Goal: Information Seeking & Learning: Learn about a topic

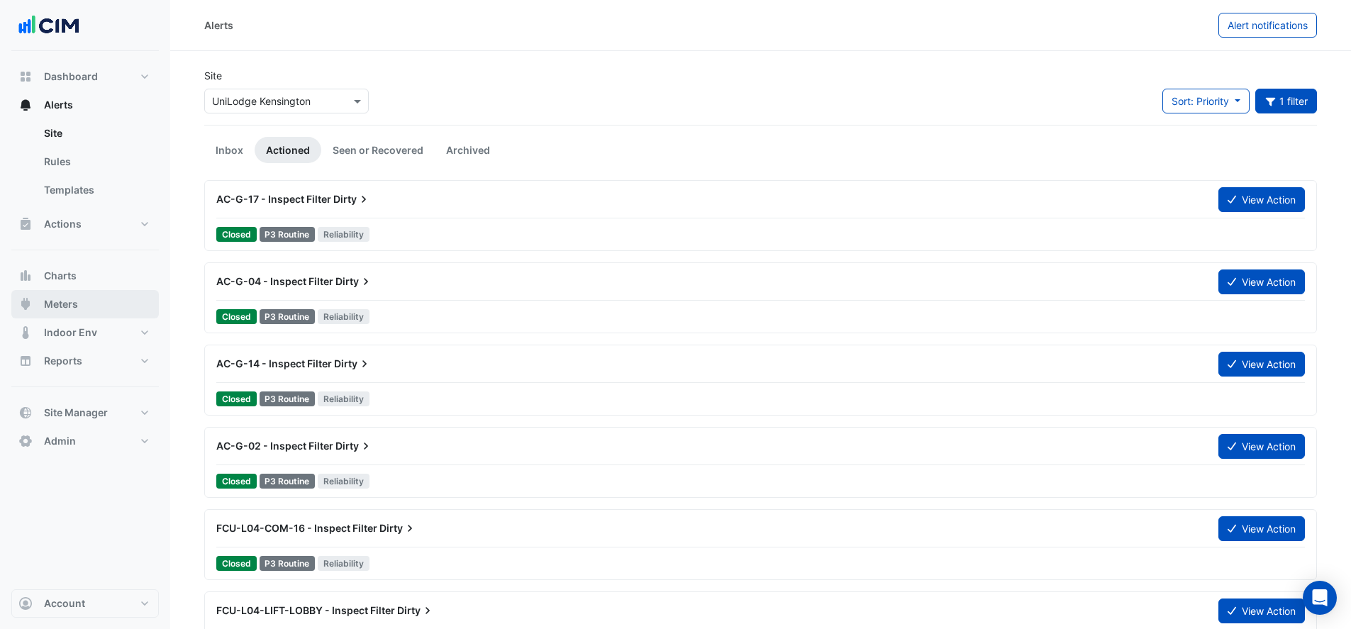
click at [89, 298] on button "Meters" at bounding box center [84, 304] width 147 height 28
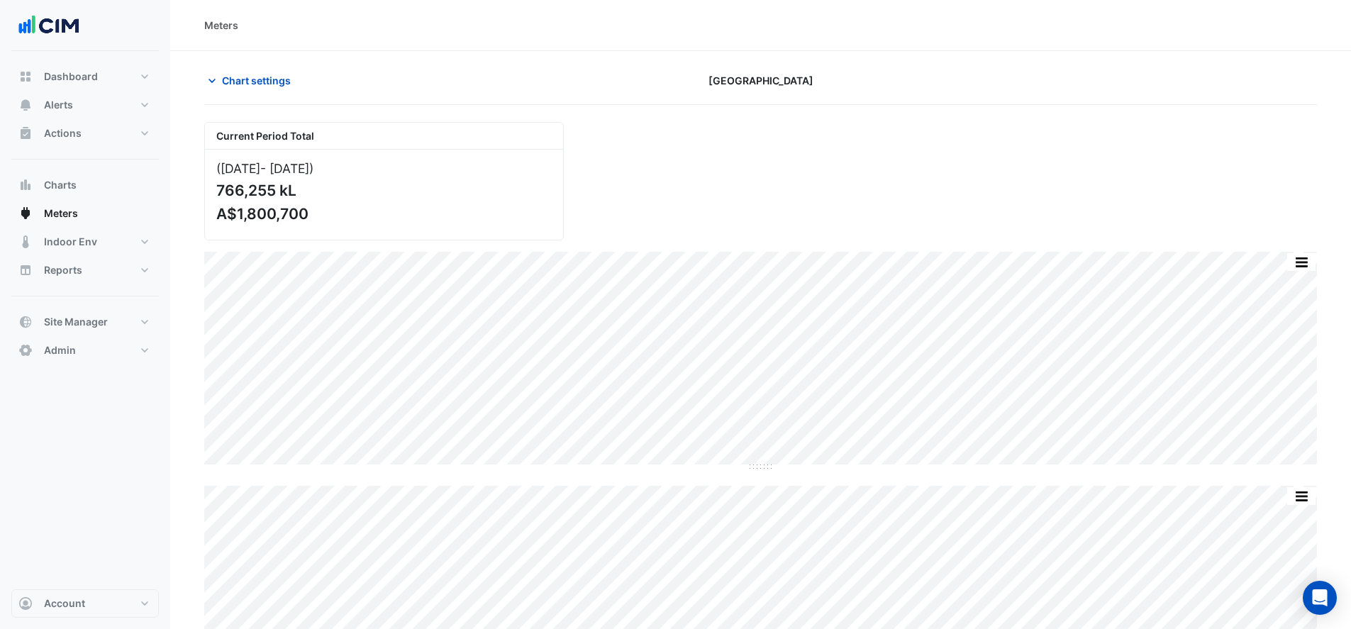
click at [235, 79] on span "Chart settings" at bounding box center [256, 80] width 69 height 15
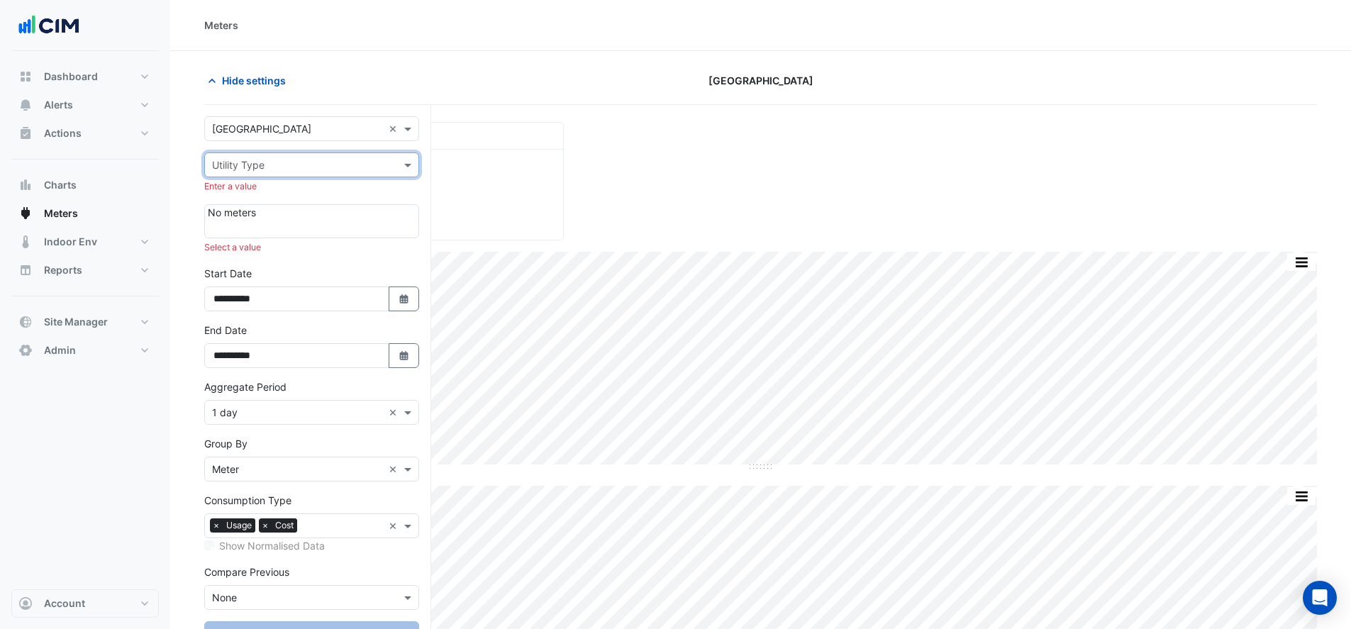
click at [323, 125] on input "text" at bounding box center [297, 129] width 171 height 15
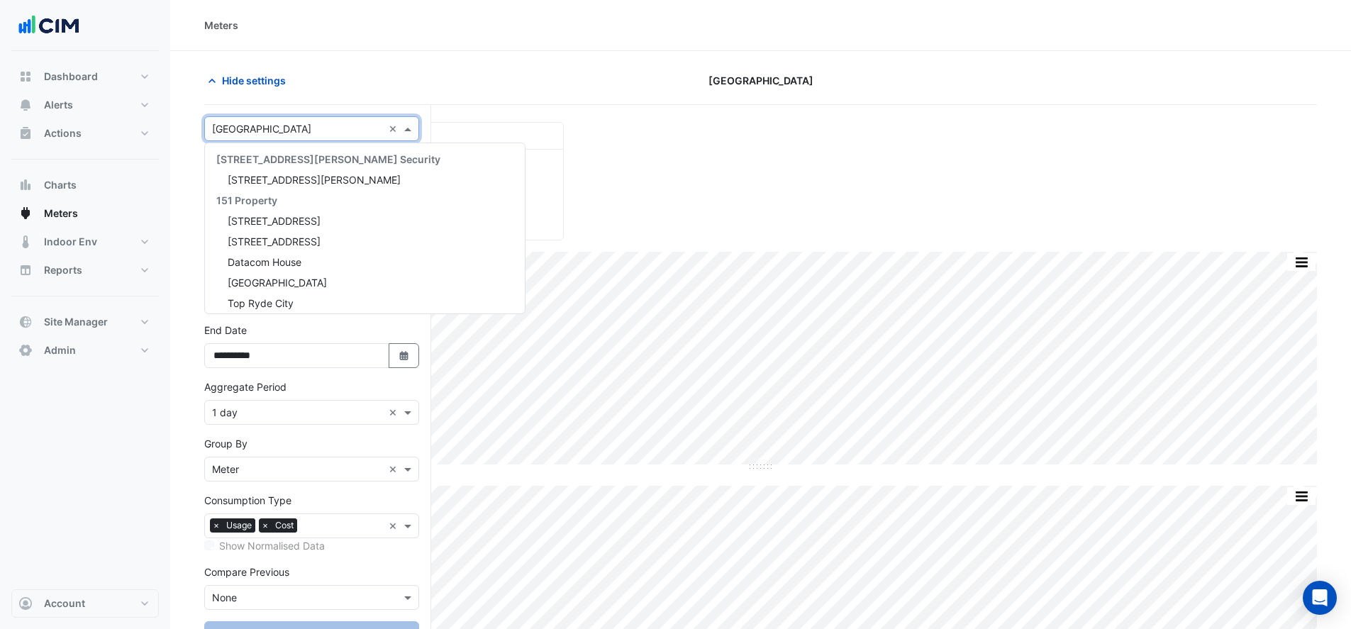
scroll to position [10491, 0]
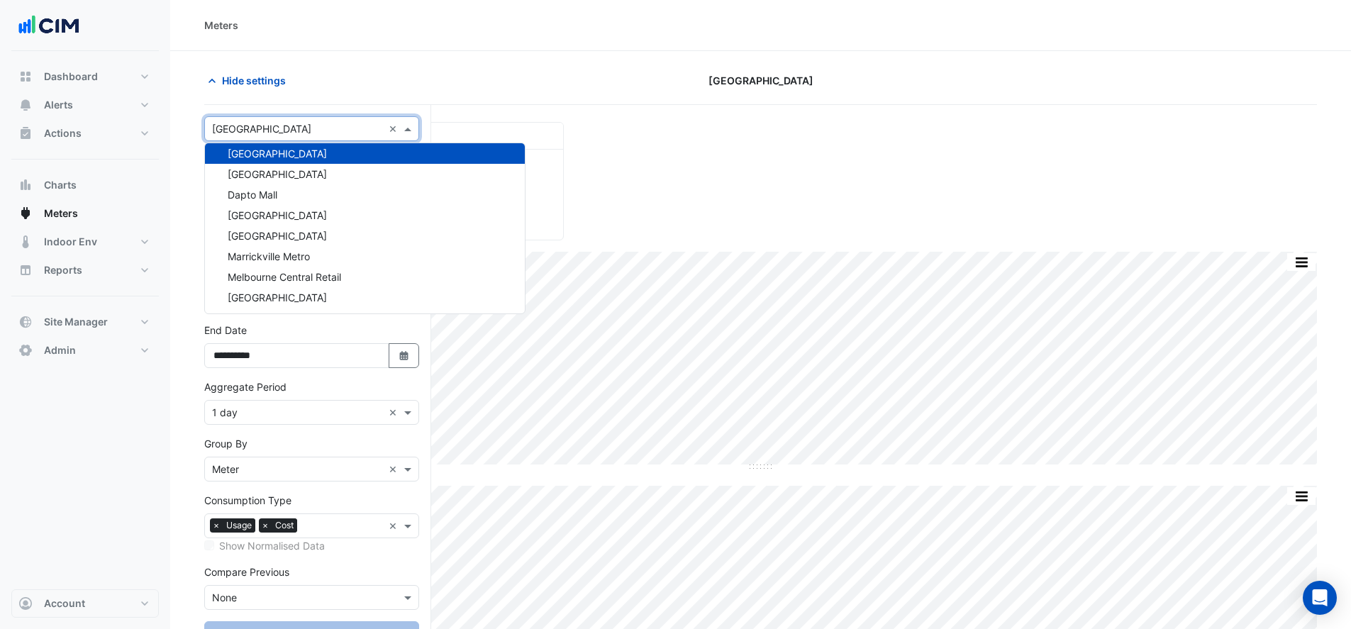
click at [337, 128] on input "text" at bounding box center [297, 129] width 171 height 15
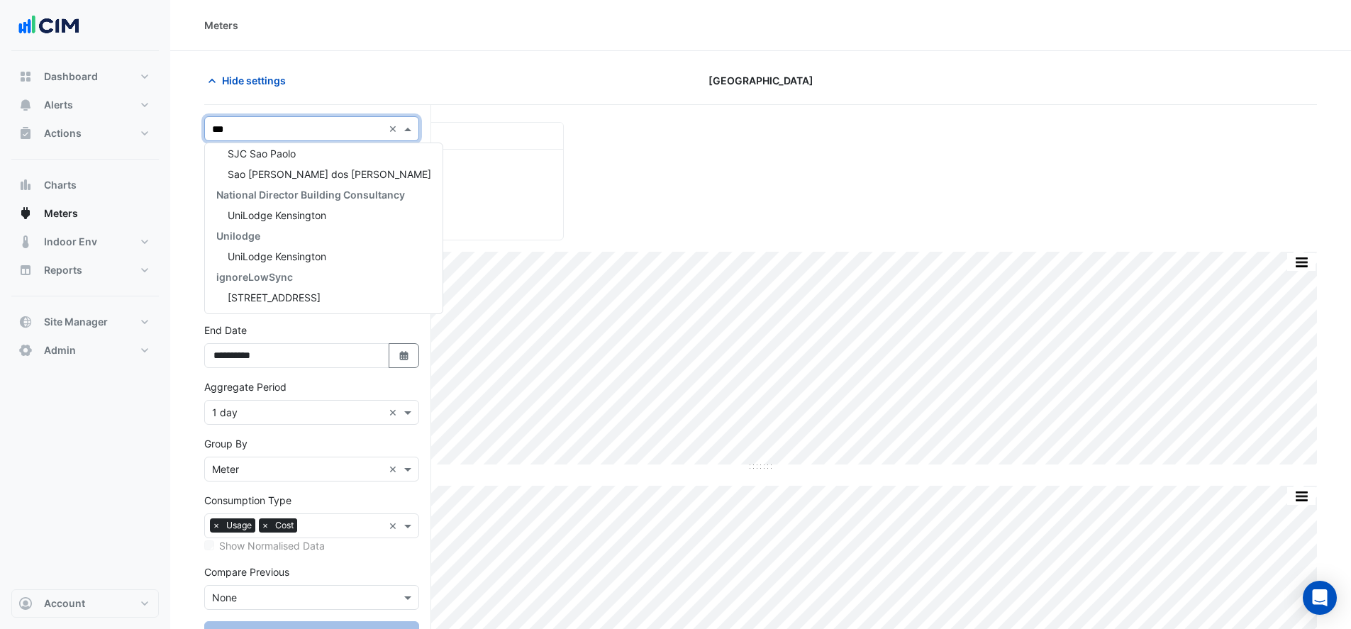
scroll to position [0, 0]
type input "****"
click at [291, 179] on span "UniLodge Kensington" at bounding box center [277, 180] width 99 height 12
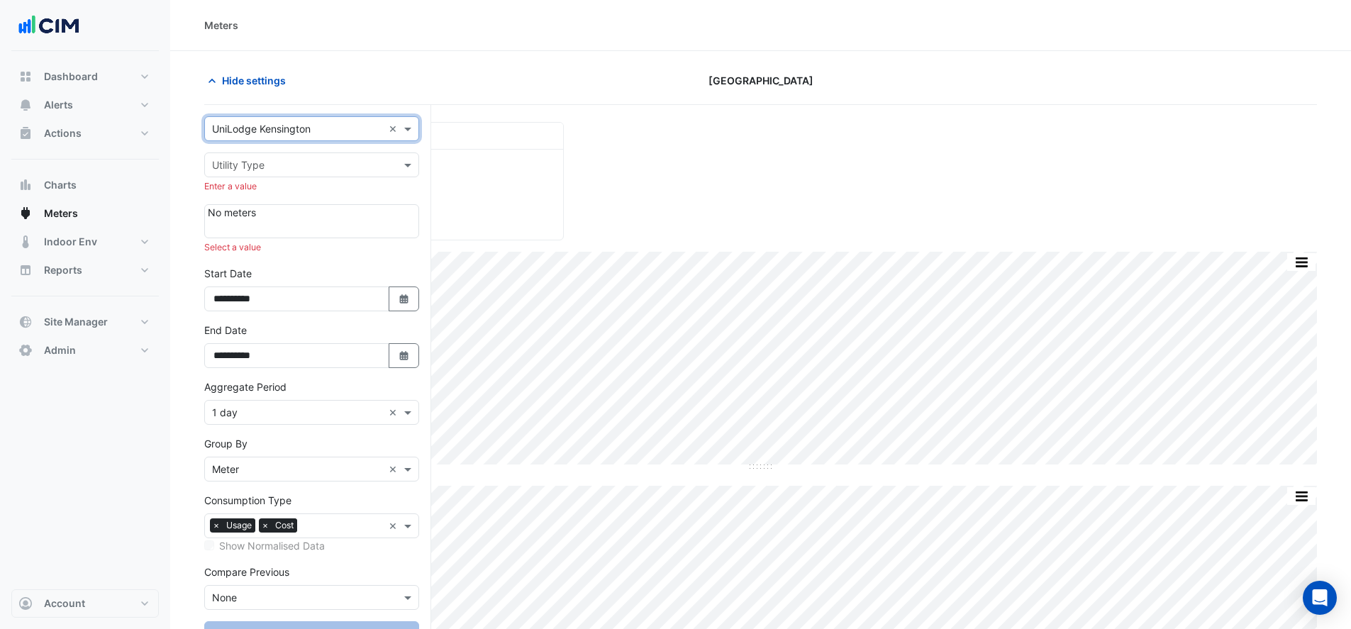
click at [359, 160] on input "text" at bounding box center [297, 165] width 171 height 15
click at [331, 193] on div "Electricity" at bounding box center [311, 195] width 213 height 21
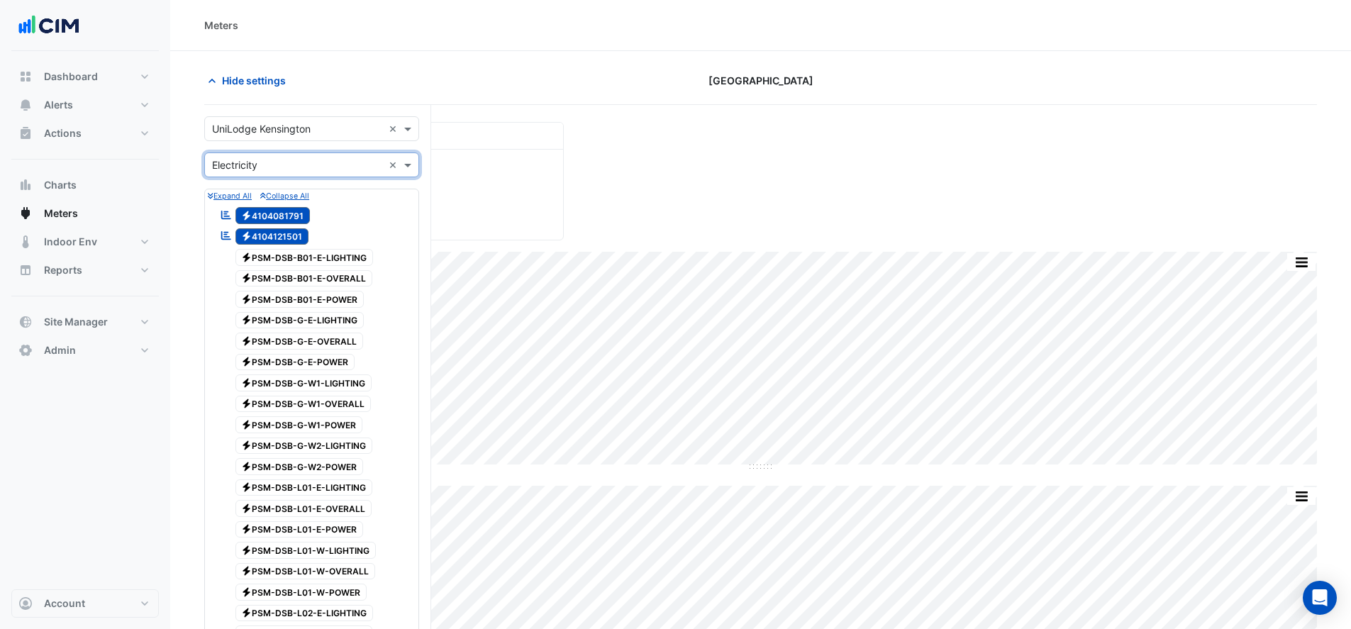
click at [225, 232] on icon at bounding box center [226, 235] width 10 height 9
click at [266, 237] on span "Electricity 4104121501" at bounding box center [272, 236] width 74 height 17
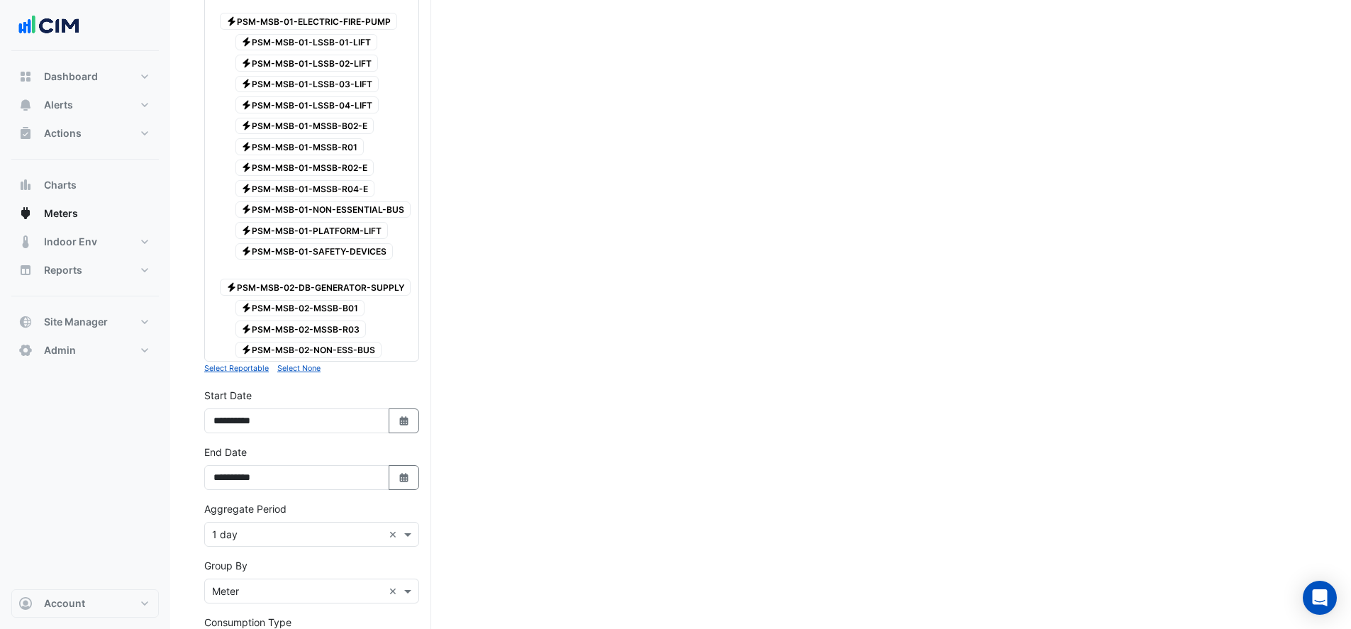
scroll to position [1795, 0]
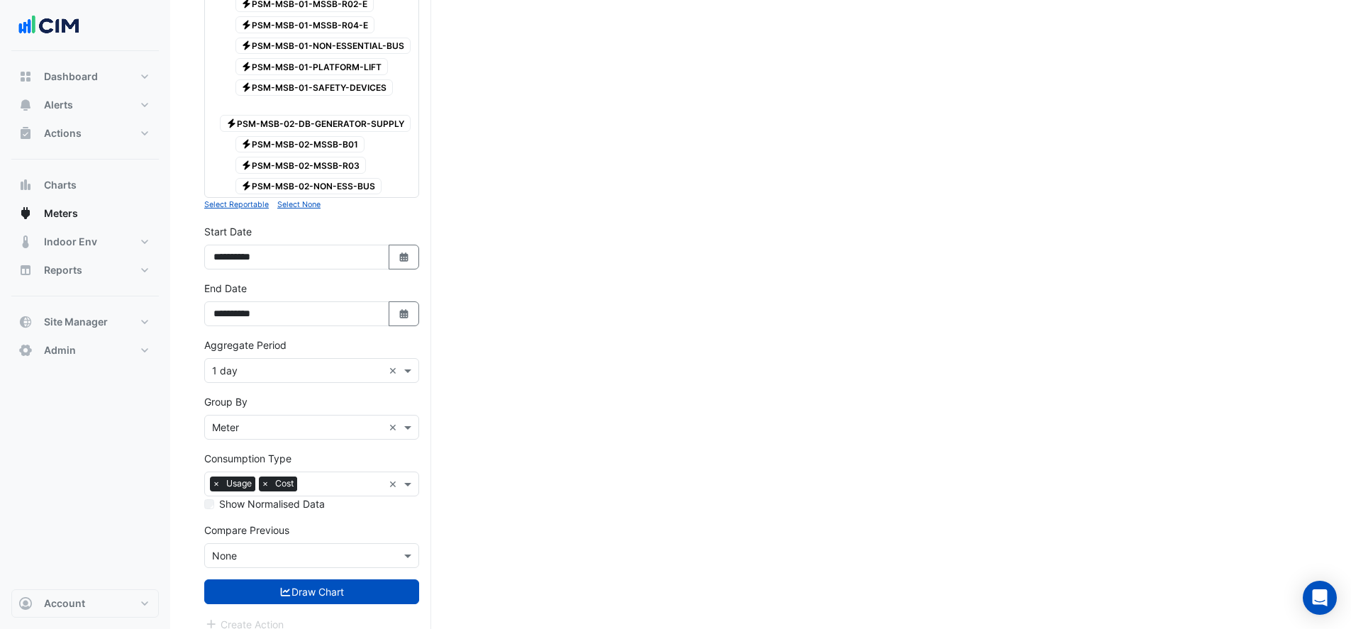
click at [399, 252] on icon "Select Date" at bounding box center [404, 257] width 13 height 10
select select "****"
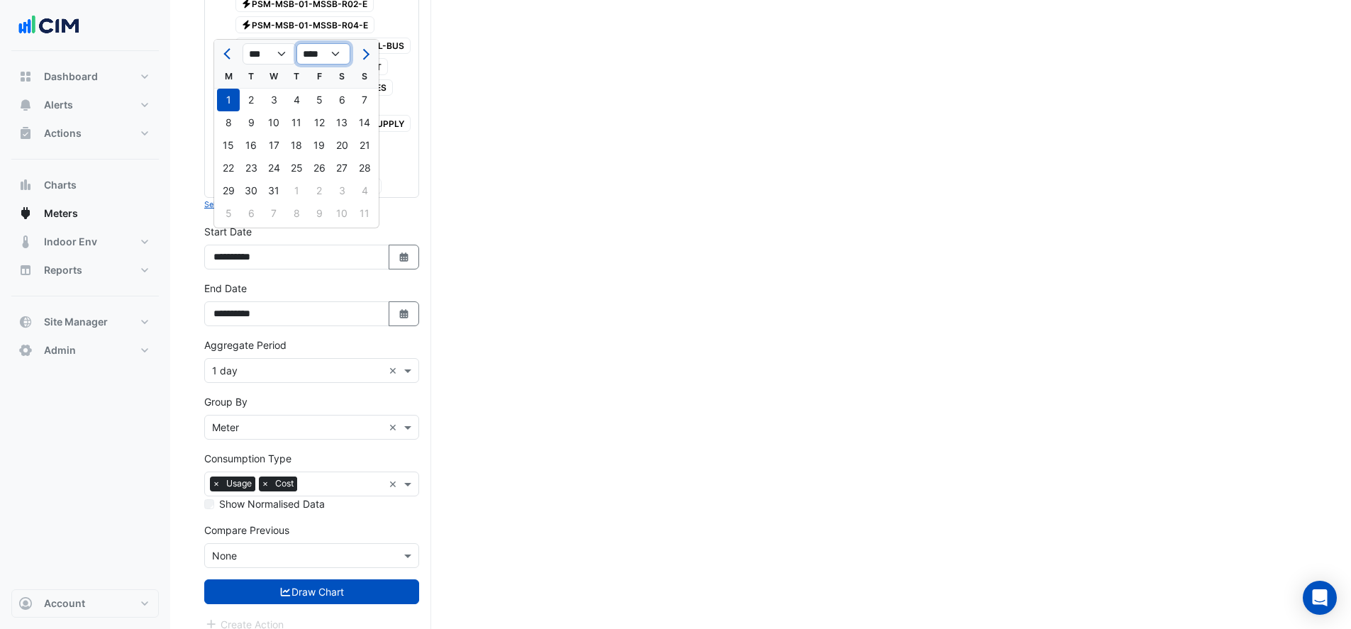
drag, startPoint x: 315, startPoint y: 52, endPoint x: 315, endPoint y: 62, distance: 9.2
click at [315, 52] on select "**** **** **** **** **** **** **** **** **** **** ****" at bounding box center [323, 53] width 54 height 21
click at [406, 309] on icon "Select Date" at bounding box center [404, 314] width 13 height 10
select select "**"
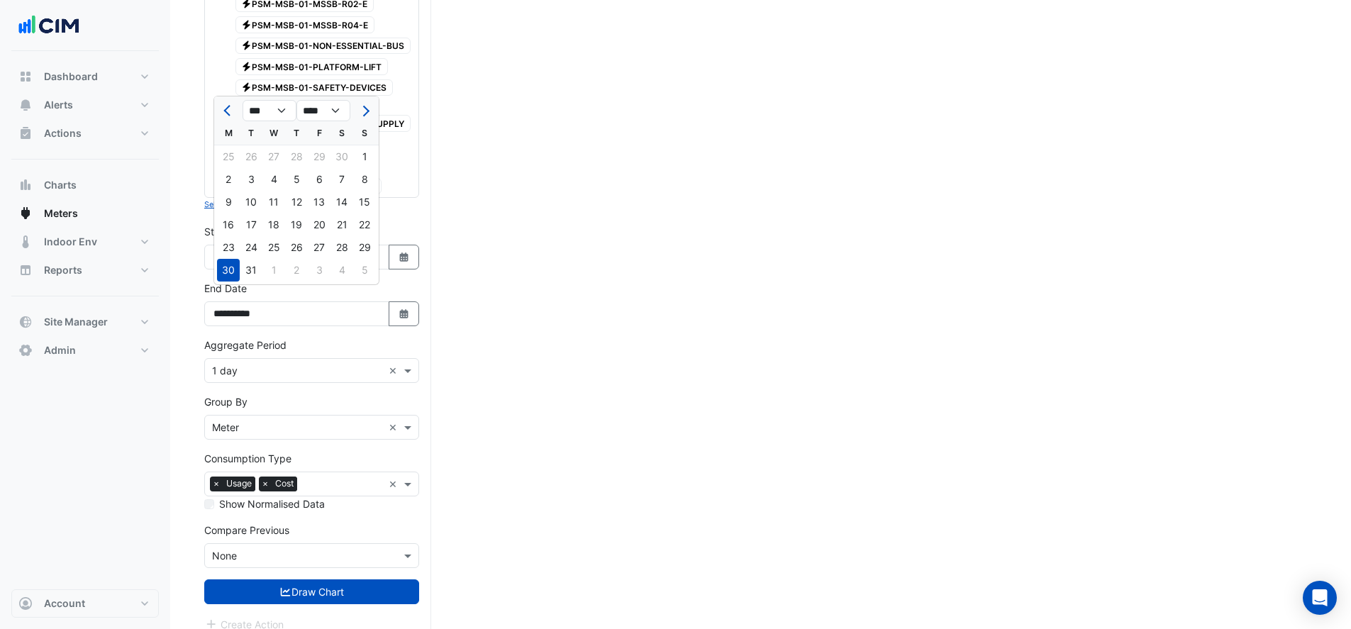
click at [265, 96] on ngb-datepicker "*** *** *** *** *** *** *** *** *** *** *** *** **** **** **** **** **** **** *…" at bounding box center [296, 190] width 166 height 189
click at [326, 116] on select "**** **** **** **** **** **** **** **** **** **** ****" at bounding box center [323, 110] width 54 height 21
select select "****"
click at [296, 100] on select "**** **** **** **** **** **** **** **** **** **** ****" at bounding box center [323, 110] width 54 height 21
drag, startPoint x: 267, startPoint y: 106, endPoint x: 267, endPoint y: 116, distance: 9.2
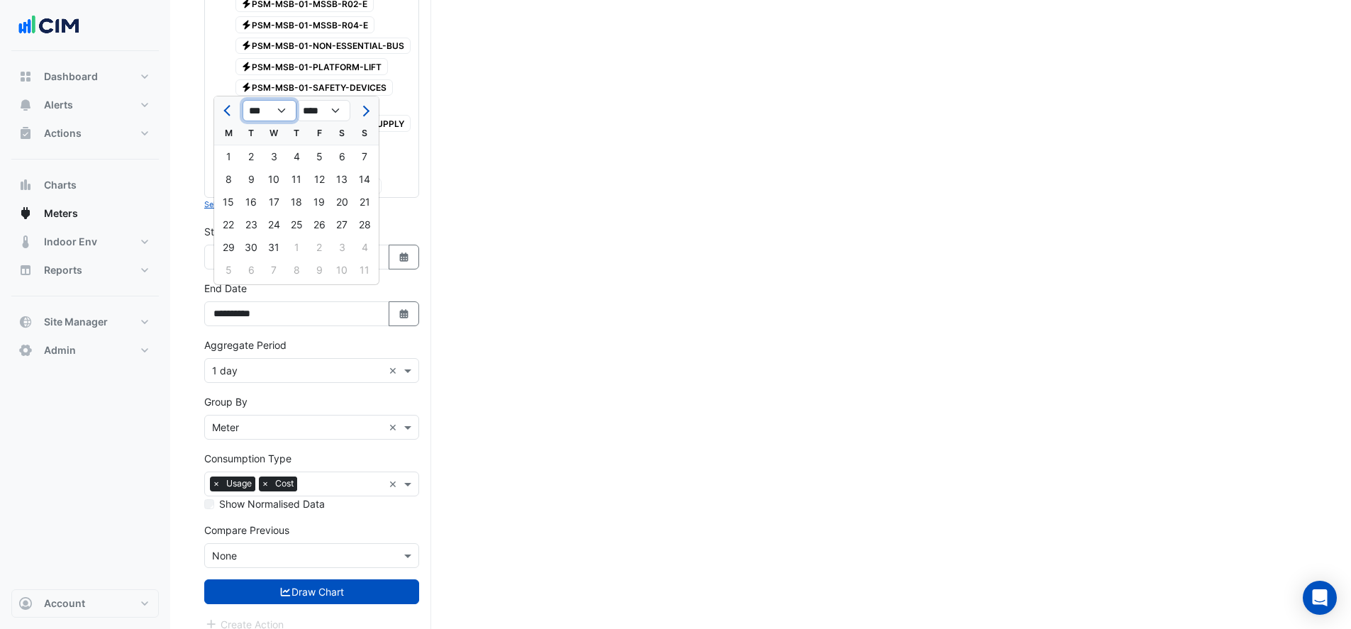
click at [267, 106] on select "*** *** *** *** *** *** *** *** *** *** *** ***" at bounding box center [269, 110] width 54 height 21
select select "*"
click at [242, 100] on select "*** *** *** *** *** *** *** *** *** *** *** ***" at bounding box center [269, 110] width 54 height 21
click at [362, 247] on div "31" at bounding box center [364, 247] width 23 height 23
type input "**********"
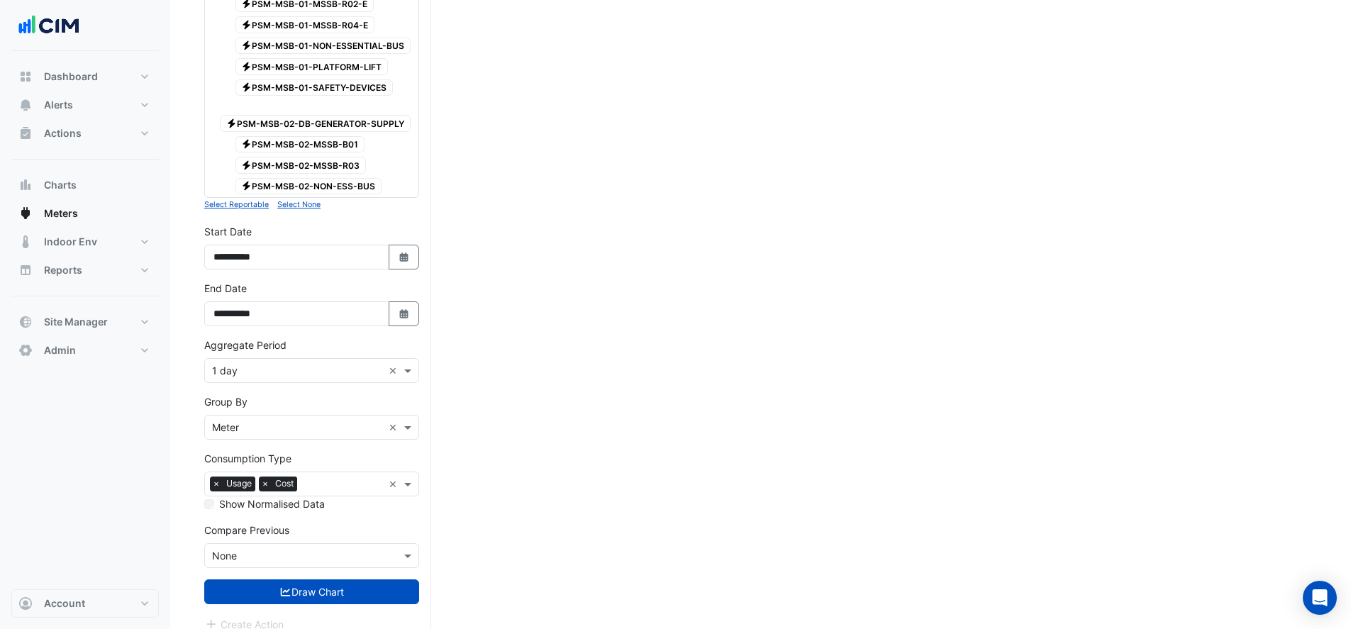
click at [399, 252] on icon "Select Date" at bounding box center [404, 257] width 13 height 10
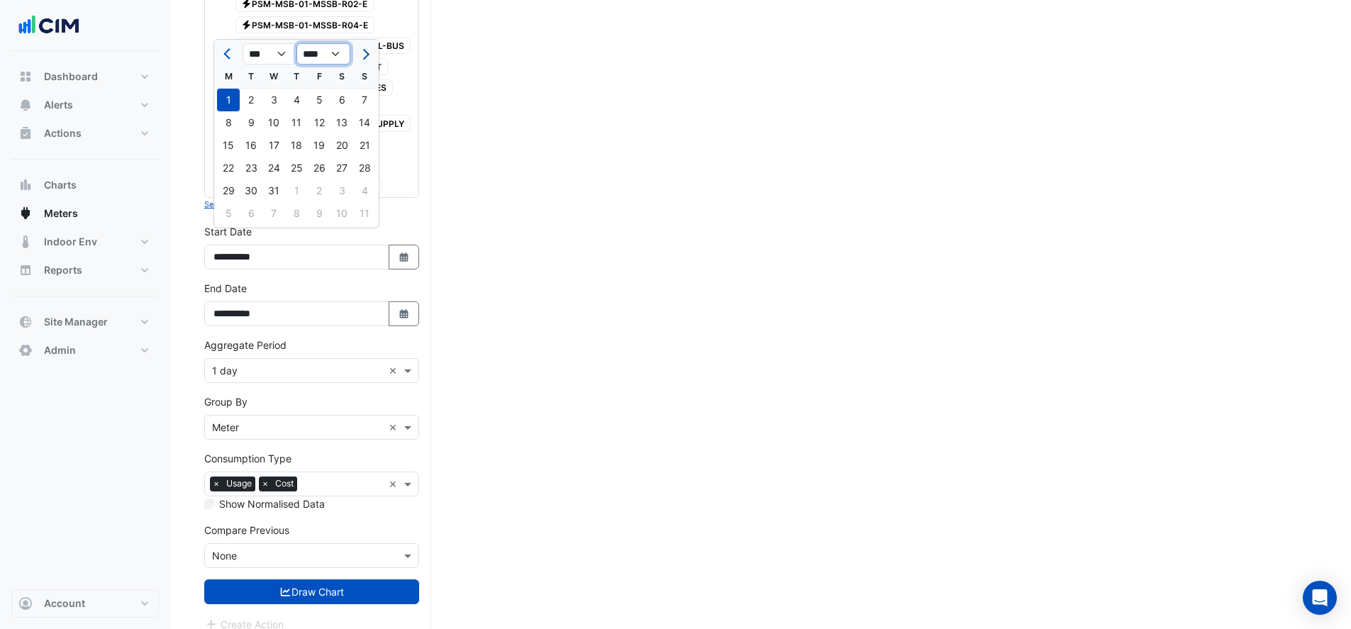
click at [320, 59] on select "**** **** **** **** **** **** **** **** **** **** **** ****" at bounding box center [323, 53] width 54 height 21
select select "****"
click at [296, 43] on select "**** **** **** **** **** **** **** **** **** **** **** ****" at bounding box center [323, 53] width 54 height 21
click at [274, 91] on div "1" at bounding box center [273, 100] width 23 height 23
type input "**********"
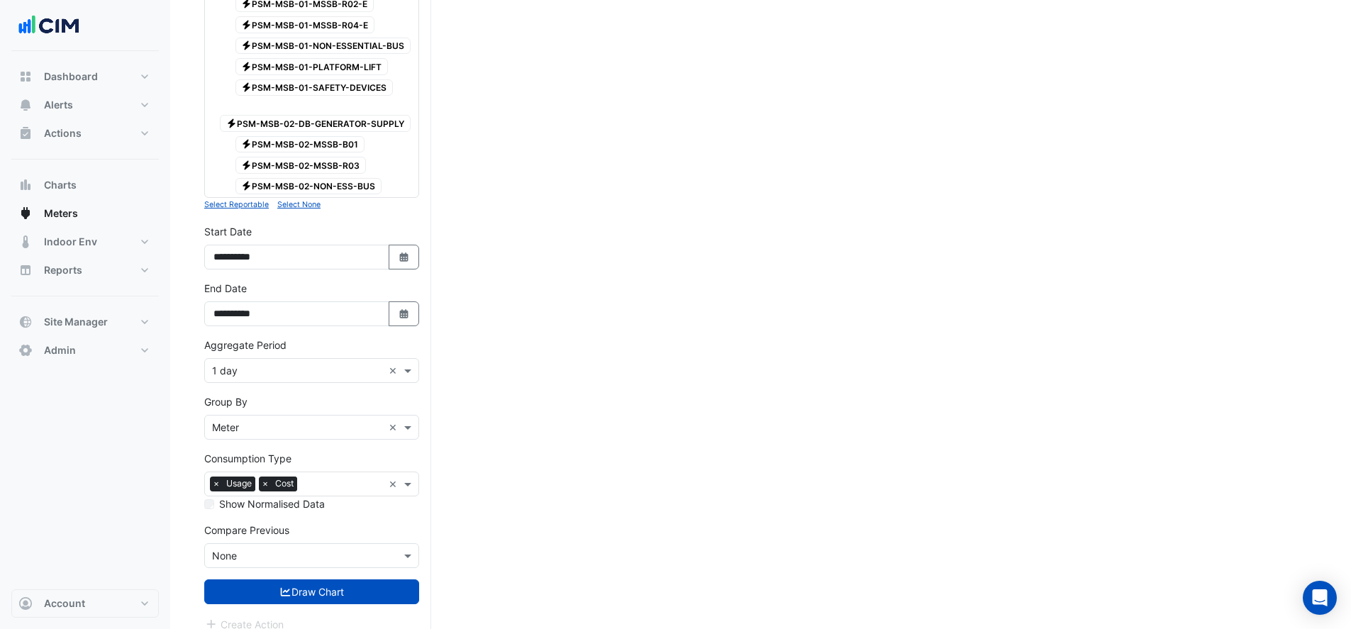
click at [267, 476] on span "×" at bounding box center [265, 483] width 13 height 14
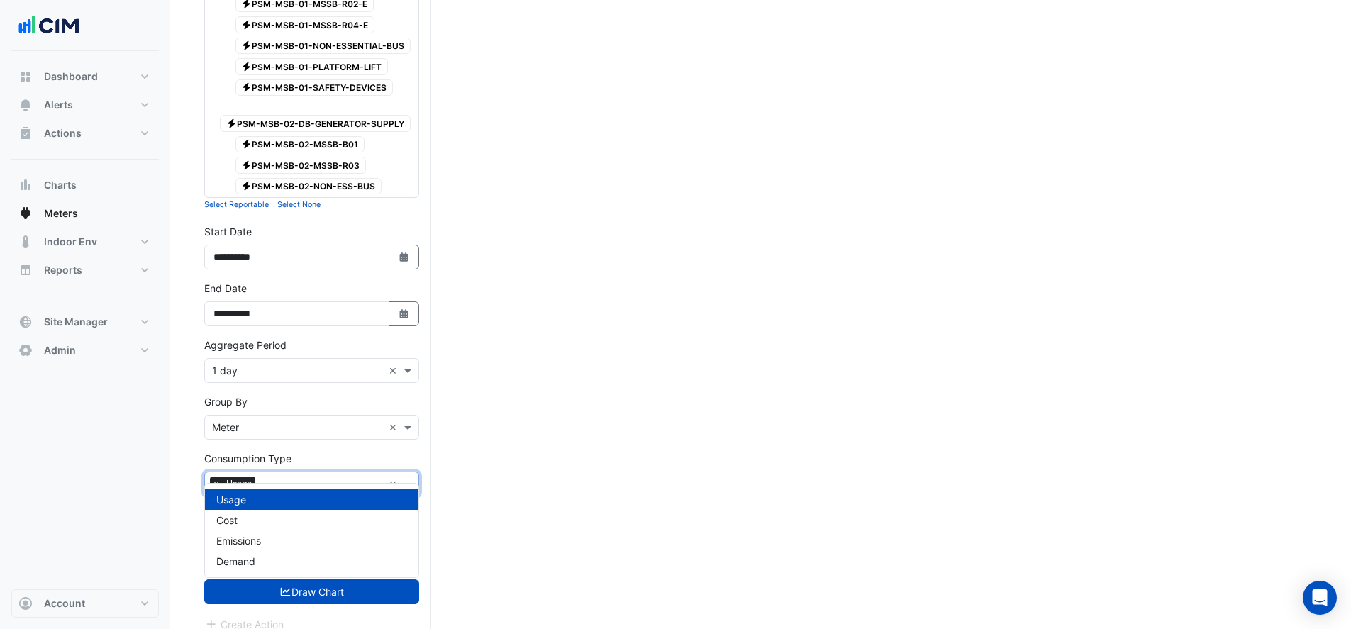
click at [275, 478] on input "text" at bounding box center [322, 485] width 122 height 15
click at [258, 520] on div "Cost" at bounding box center [311, 520] width 213 height 21
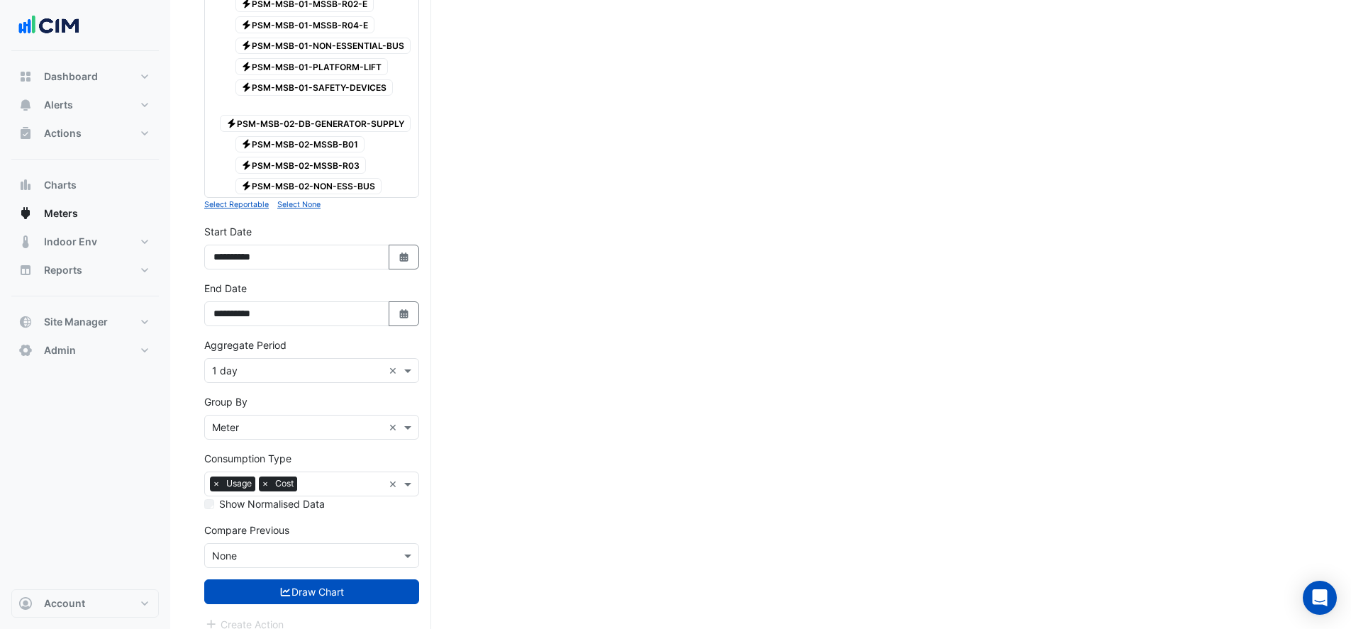
click at [274, 579] on button "Draw Chart" at bounding box center [311, 591] width 215 height 25
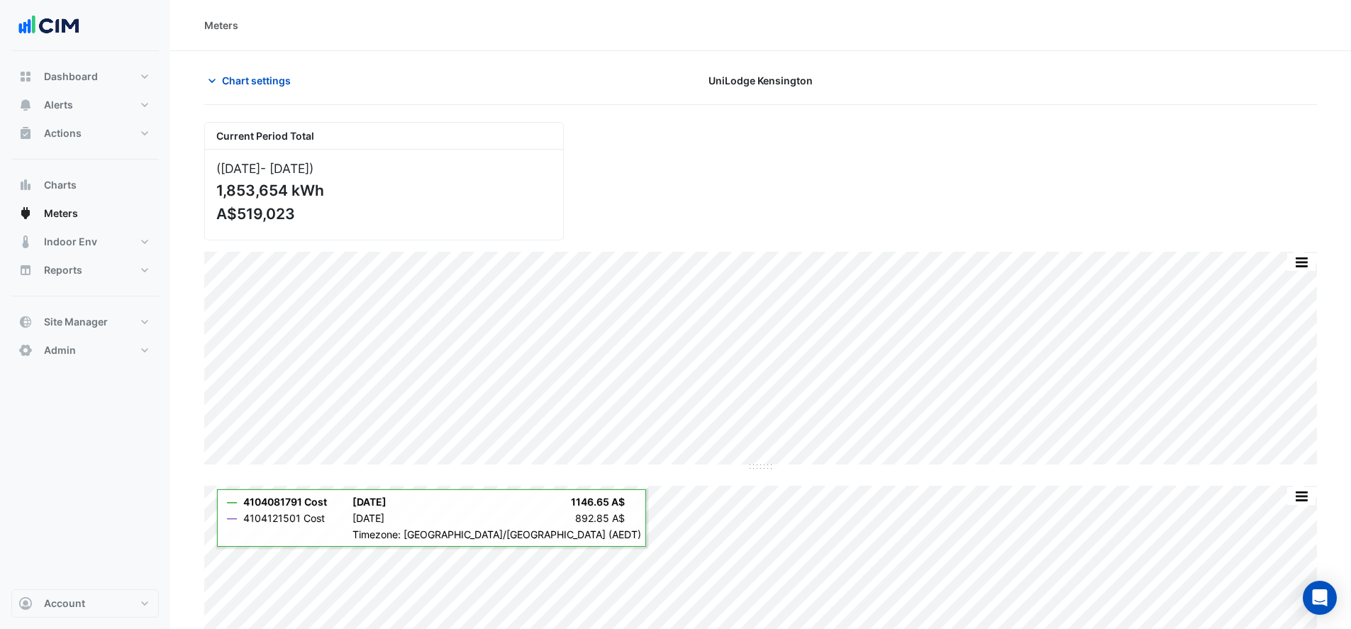
click at [227, 79] on span "Chart settings" at bounding box center [256, 80] width 69 height 15
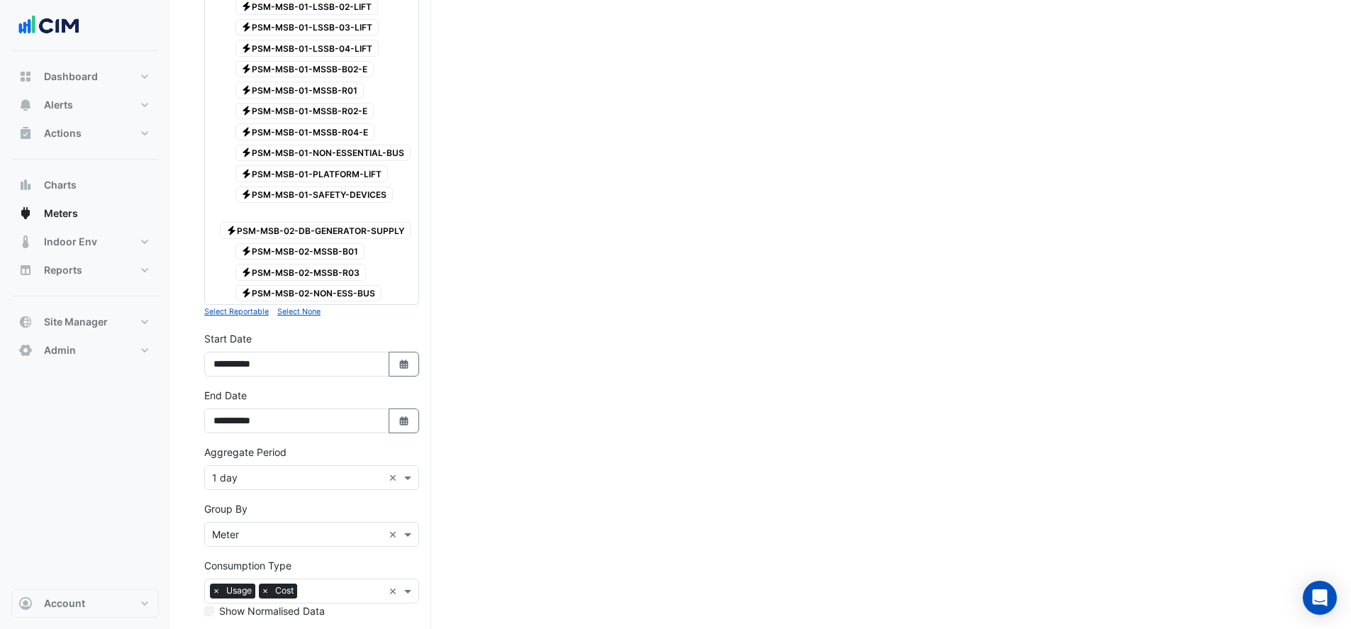
scroll to position [1772, 0]
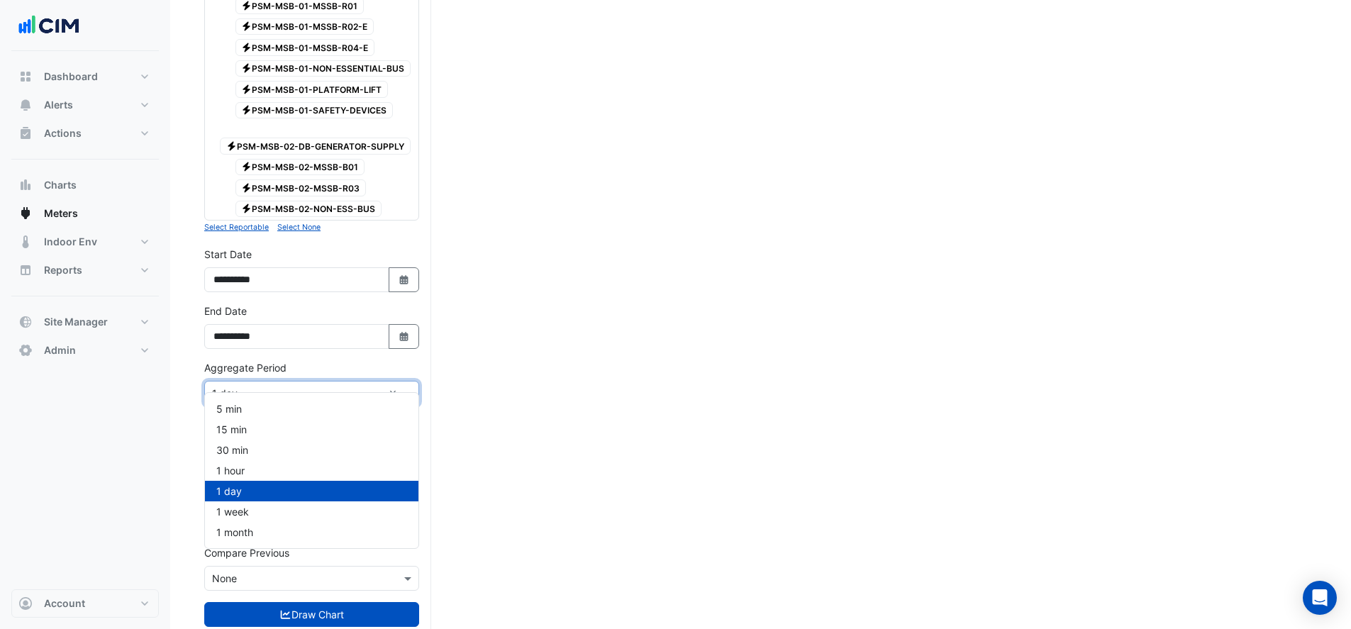
click at [343, 386] on input "text" at bounding box center [297, 393] width 171 height 15
click at [265, 535] on div "1 month" at bounding box center [311, 532] width 213 height 21
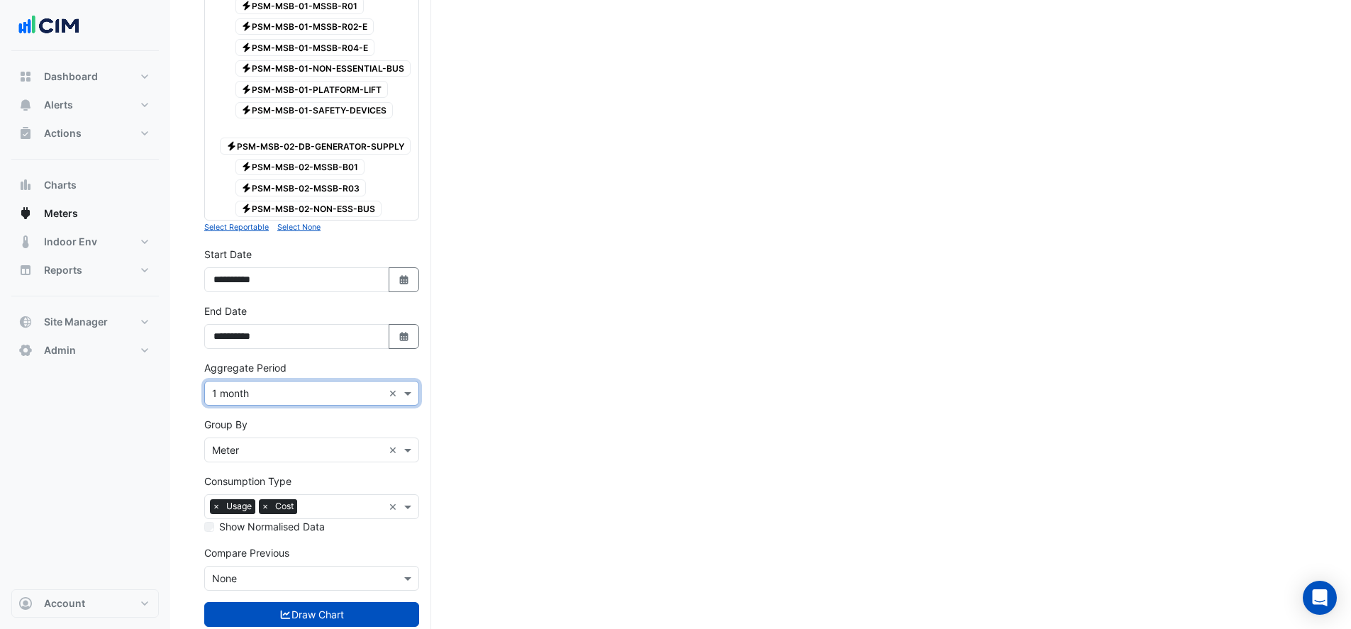
click at [269, 602] on button "Draw Chart" at bounding box center [311, 614] width 215 height 25
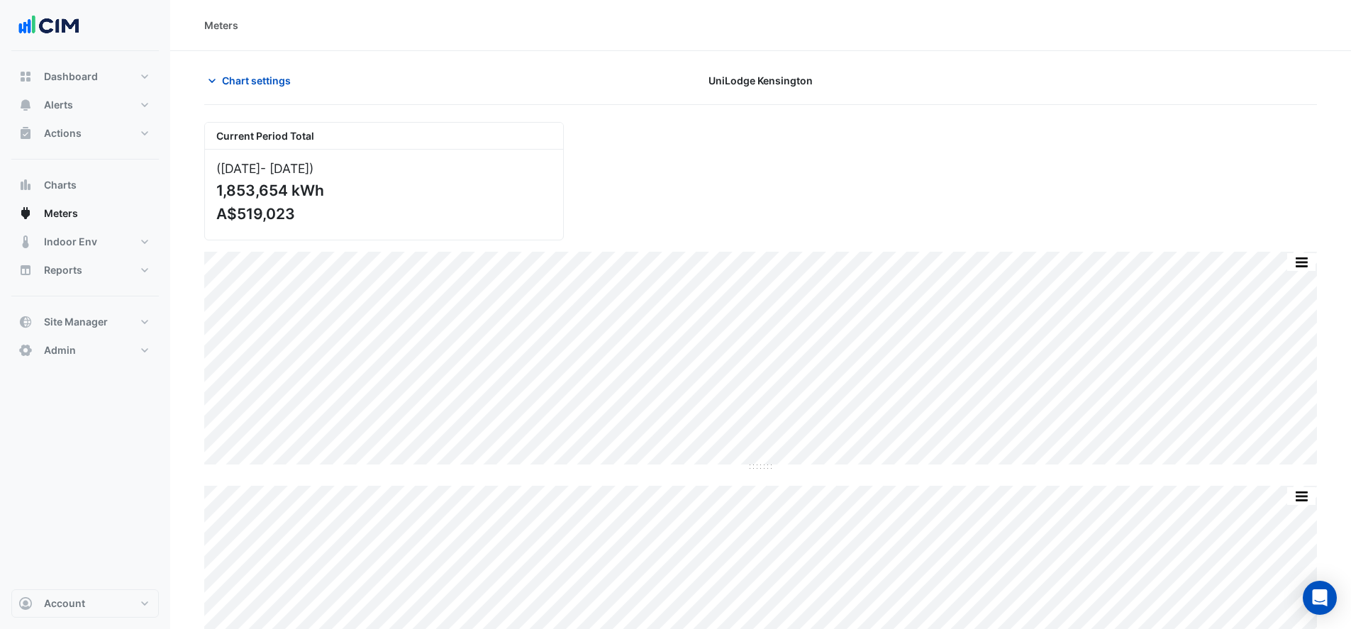
click at [270, 83] on span "Chart settings" at bounding box center [256, 80] width 69 height 15
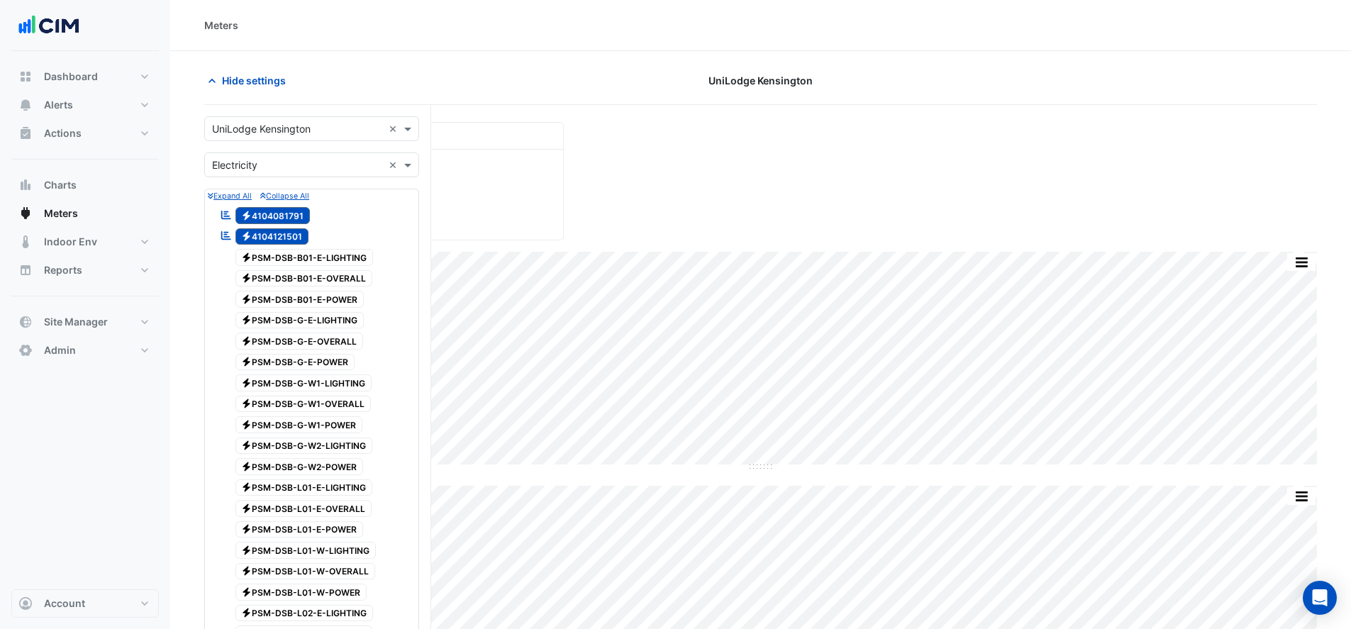
click at [211, 75] on icon "button" at bounding box center [212, 81] width 14 height 14
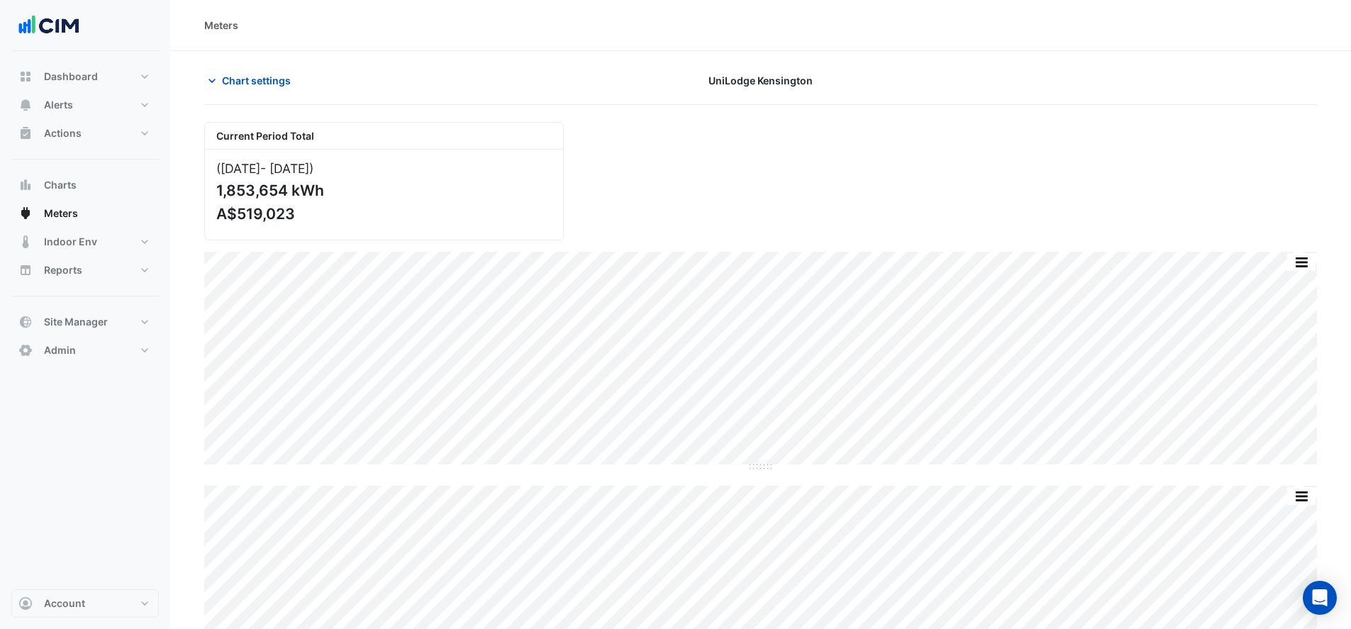
click at [211, 75] on icon "button" at bounding box center [212, 81] width 14 height 14
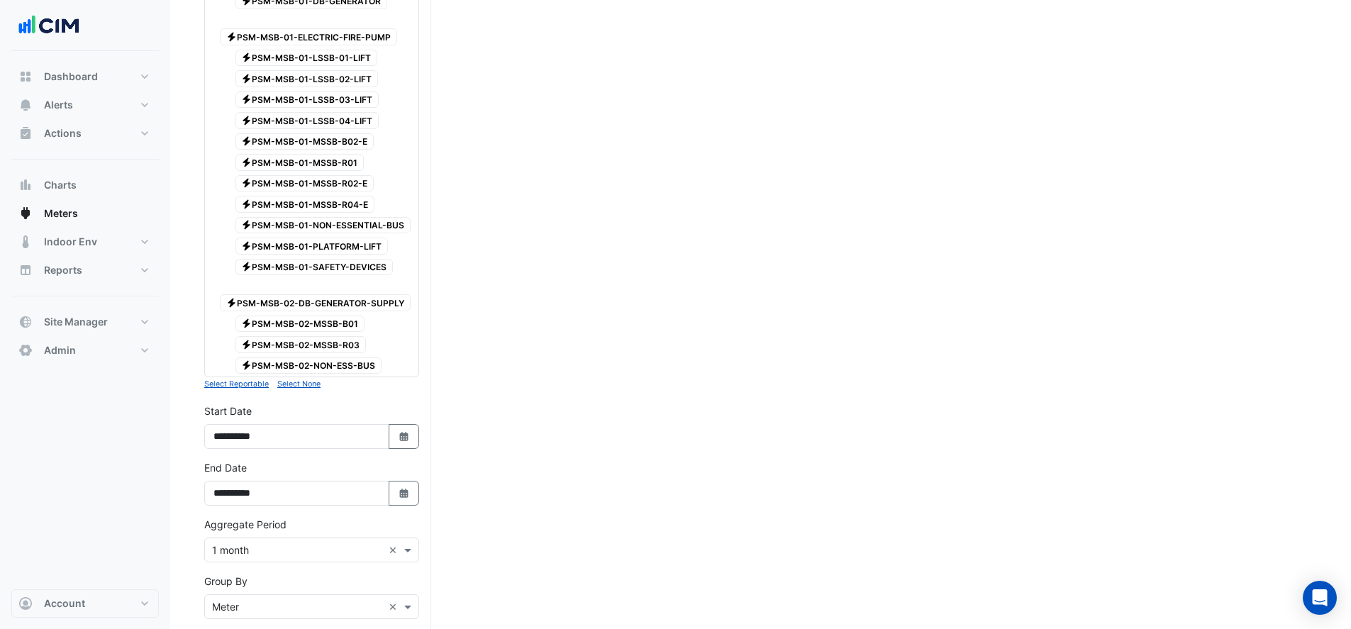
scroll to position [1795, 0]
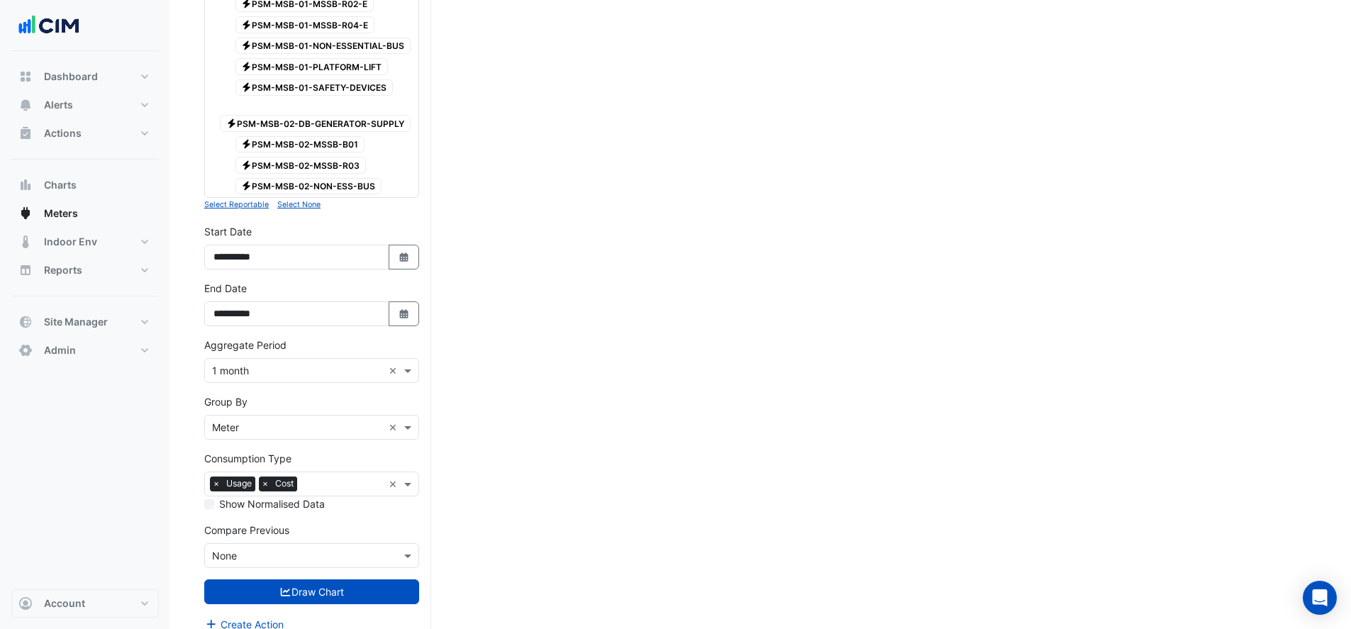
click at [310, 478] on input "text" at bounding box center [343, 485] width 80 height 15
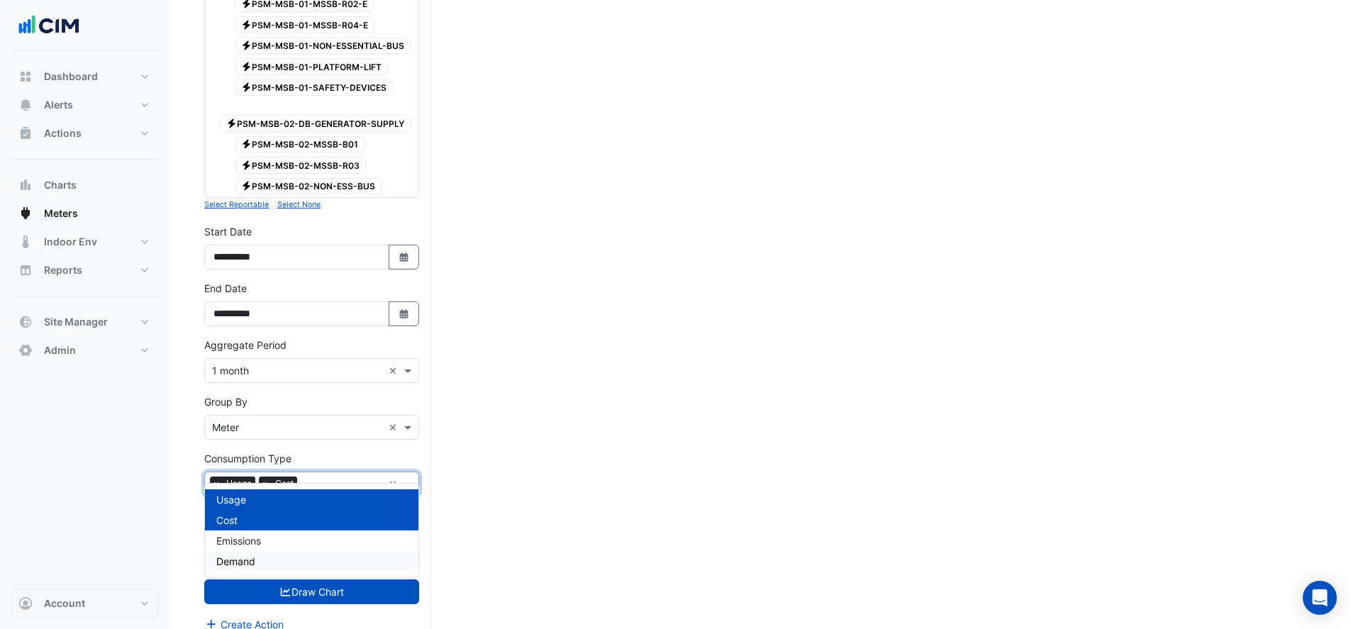
click at [256, 553] on div "Demand" at bounding box center [311, 561] width 213 height 21
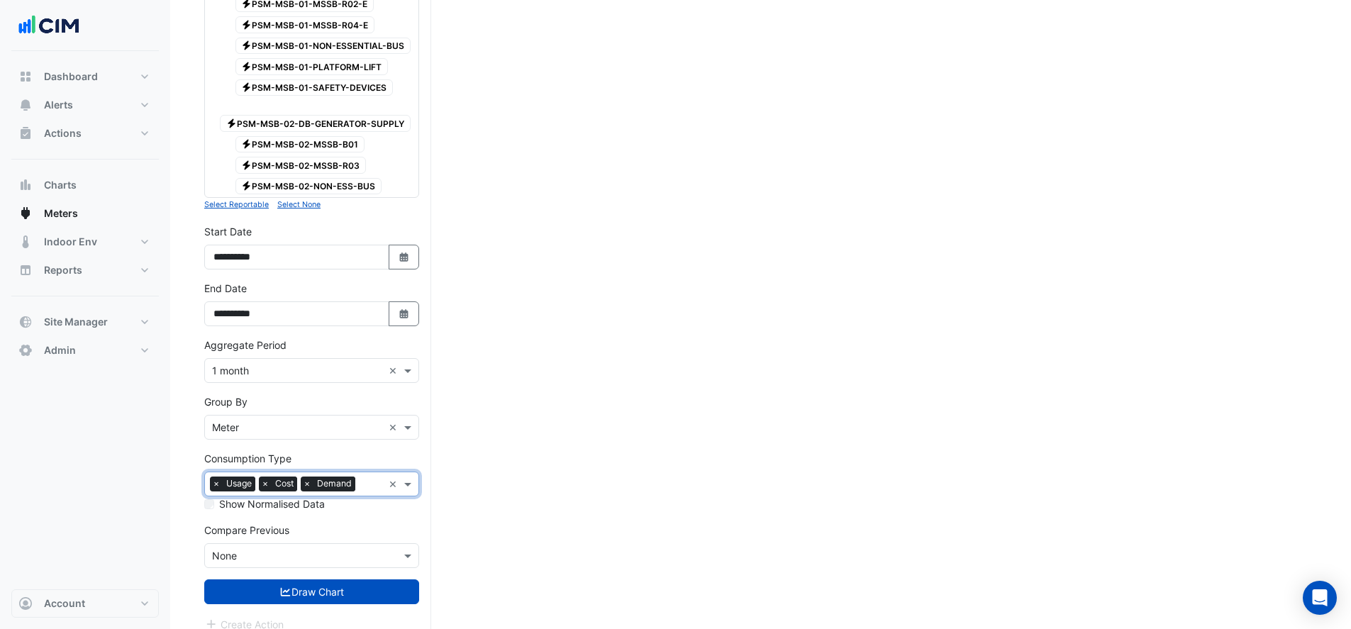
click at [262, 476] on span "×" at bounding box center [265, 483] width 13 height 14
click at [263, 579] on button "Draw Chart" at bounding box center [311, 591] width 215 height 25
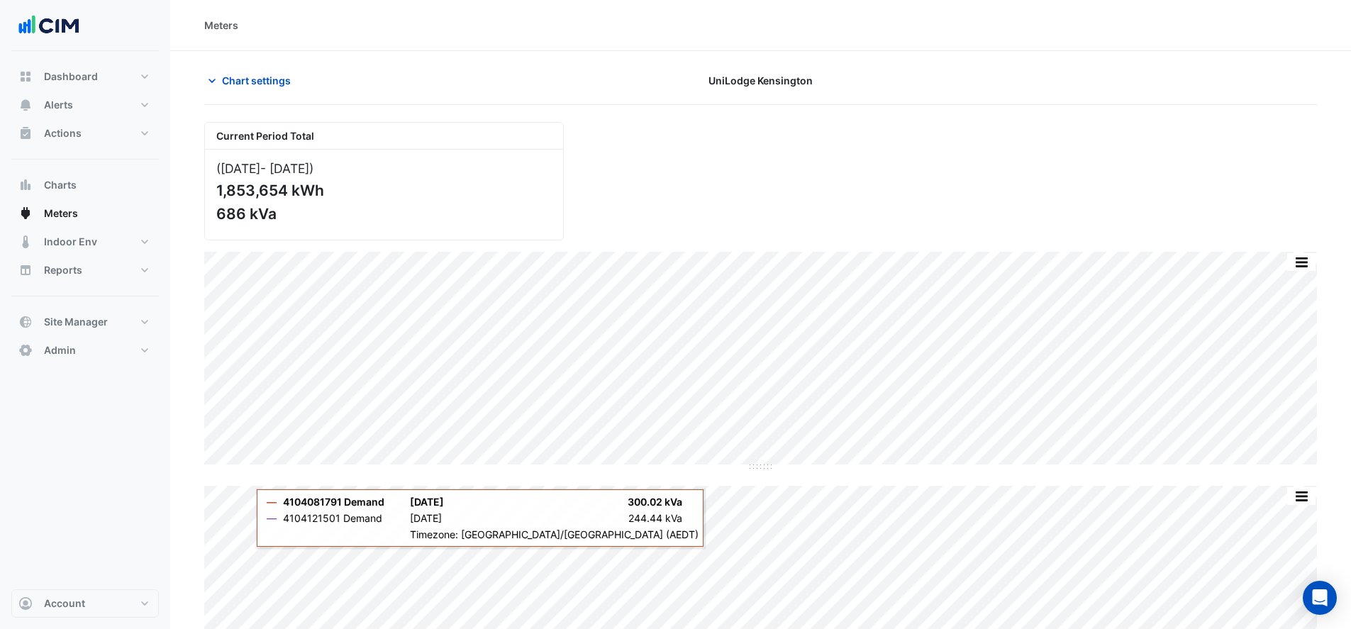
click at [256, 88] on button "Chart settings" at bounding box center [252, 80] width 96 height 25
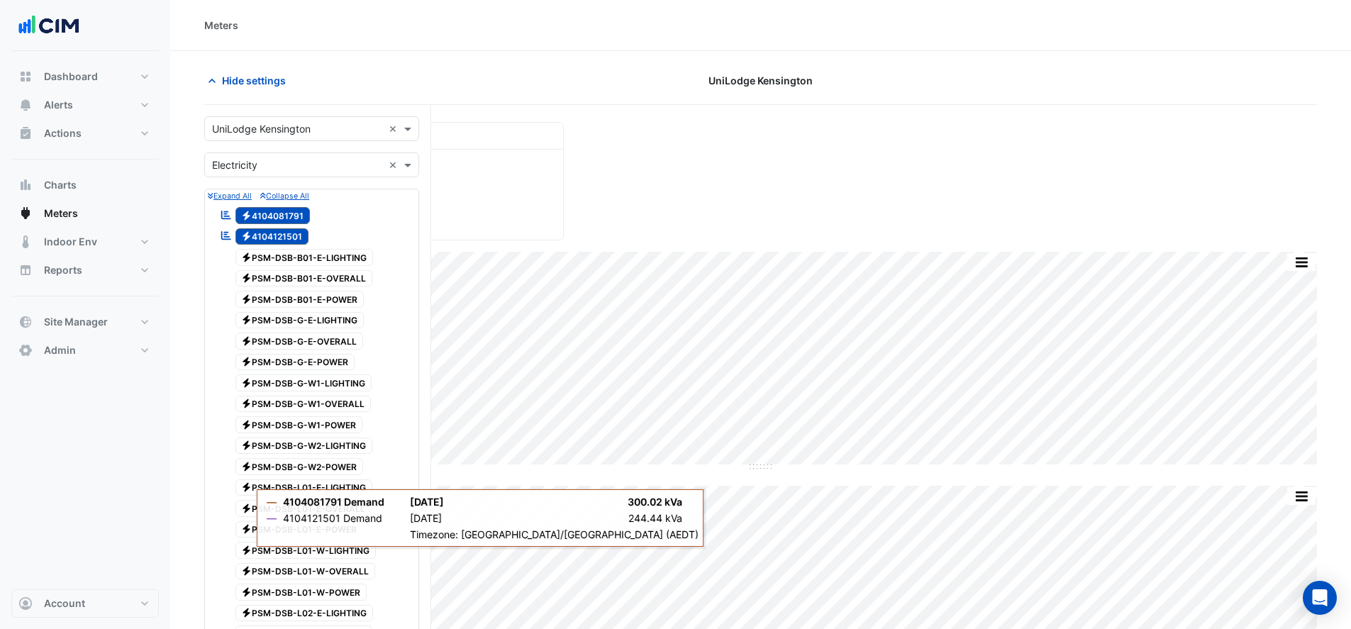
click at [271, 223] on span "Electricity 4104081791" at bounding box center [272, 215] width 75 height 17
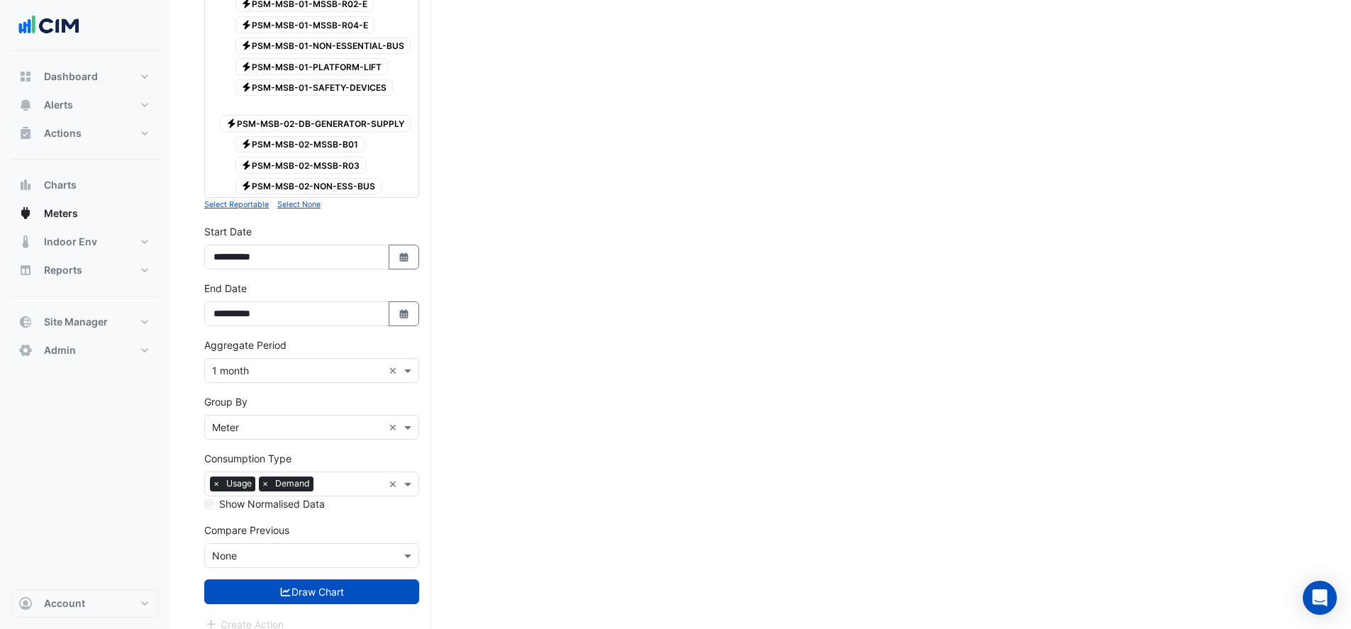
click at [342, 579] on button "Draw Chart" at bounding box center [311, 591] width 215 height 25
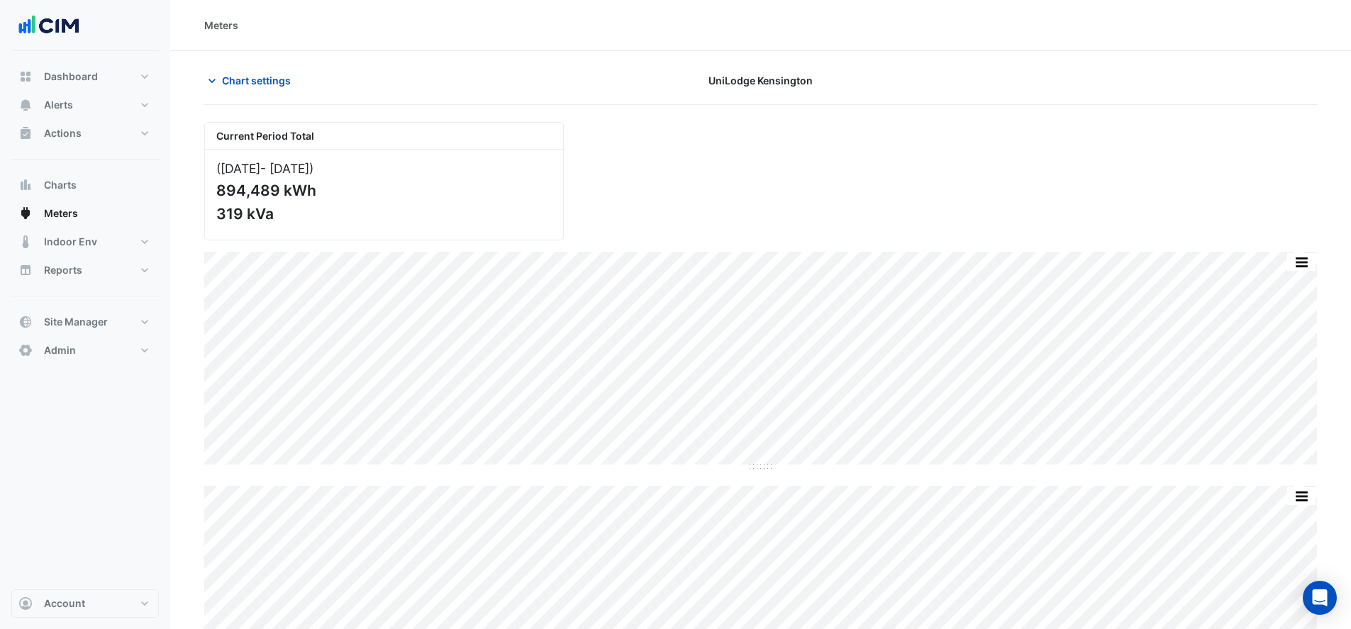
click at [263, 76] on span "Chart settings" at bounding box center [256, 80] width 69 height 15
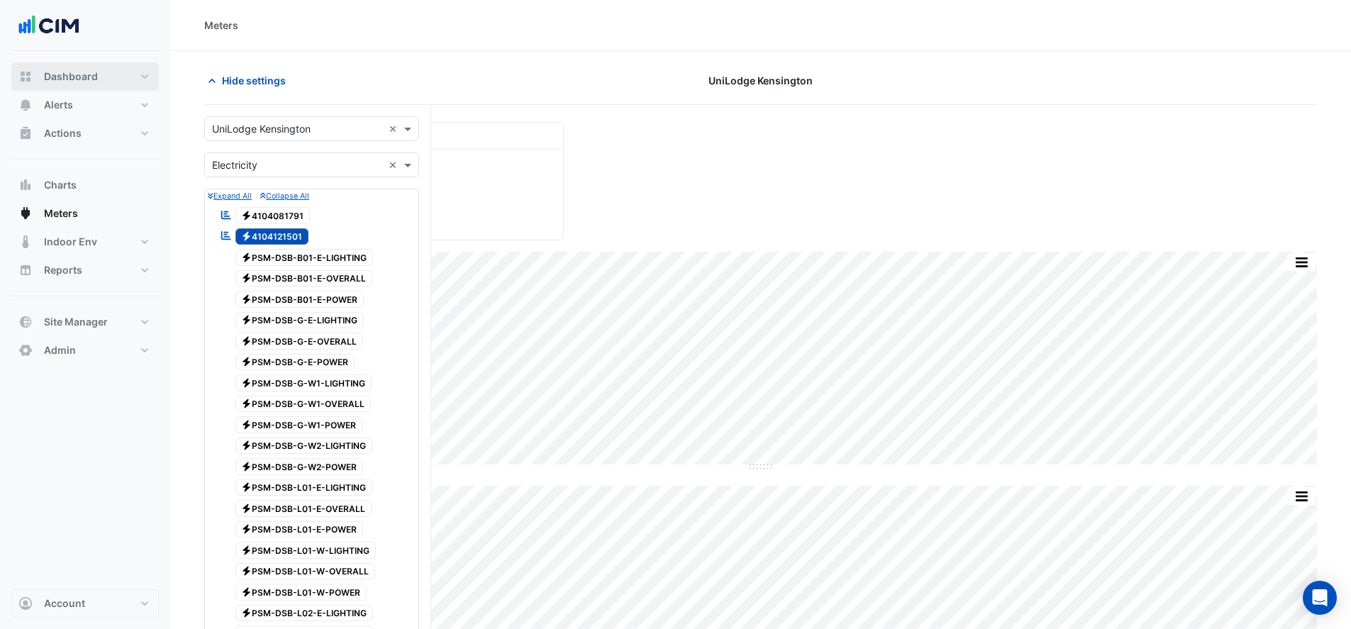
click at [86, 84] on button "Dashboard" at bounding box center [84, 76] width 147 height 28
select select "**"
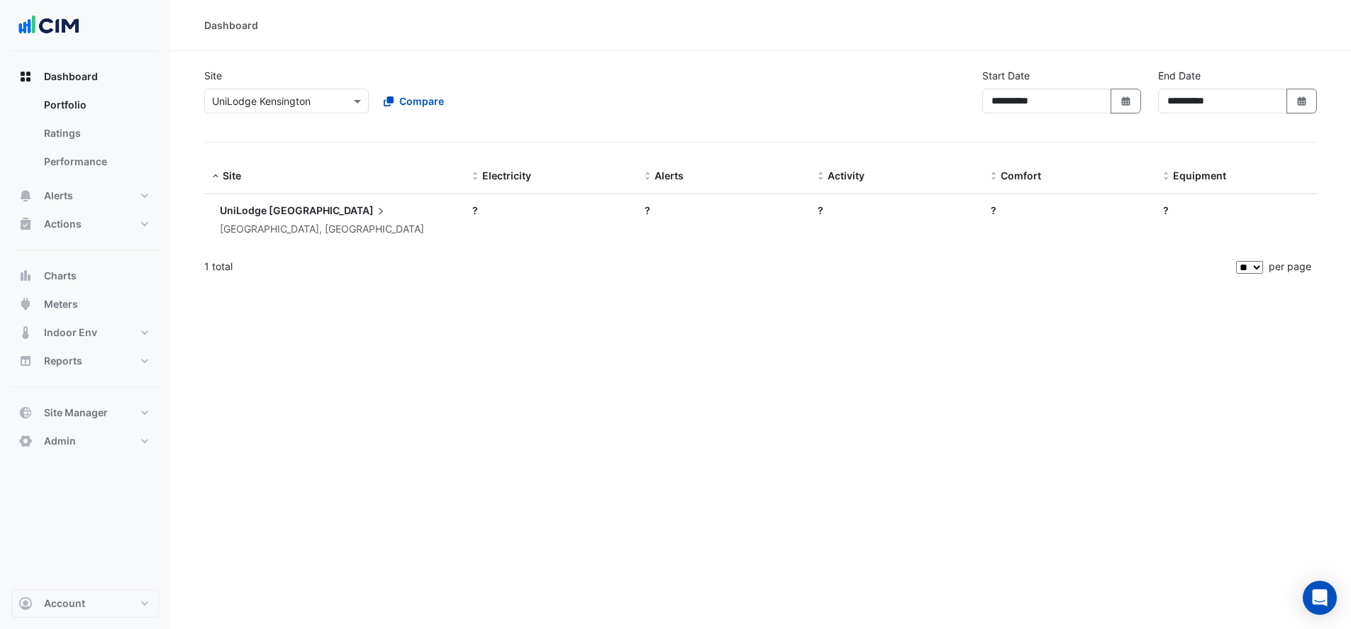
click at [84, 71] on span "Dashboard" at bounding box center [71, 76] width 54 height 14
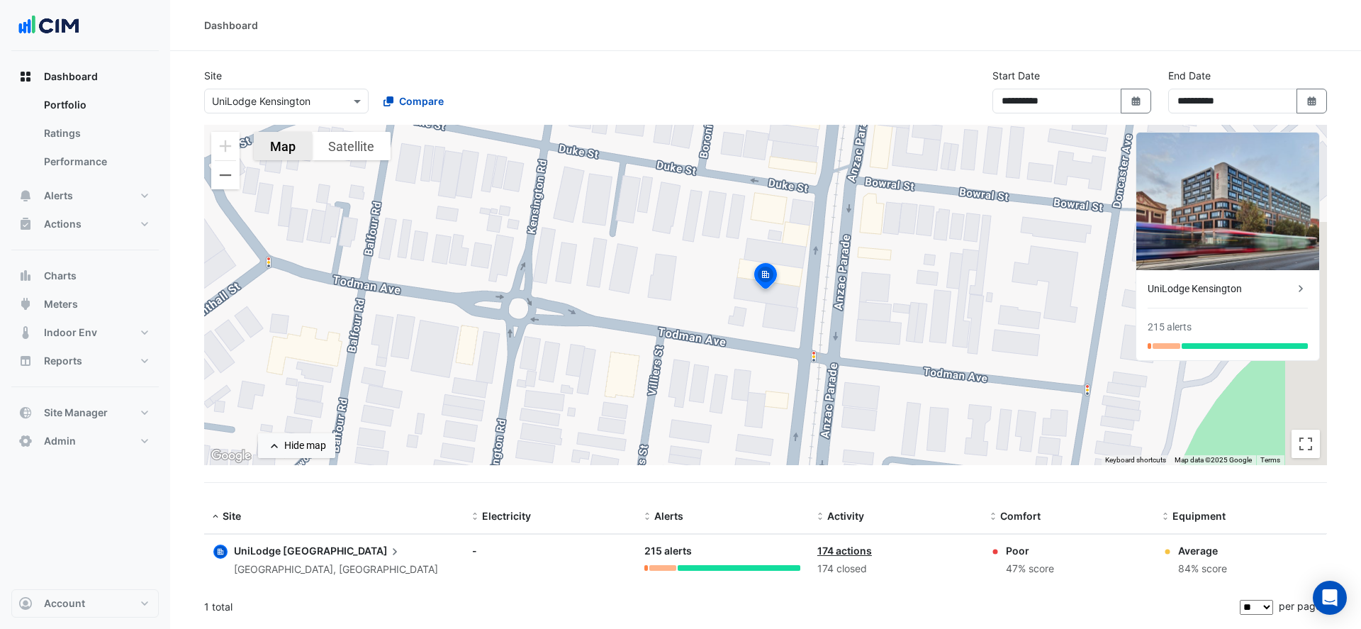
click at [284, 152] on button "Map" at bounding box center [283, 146] width 58 height 28
click at [345, 149] on button "Satellite" at bounding box center [351, 146] width 79 height 28
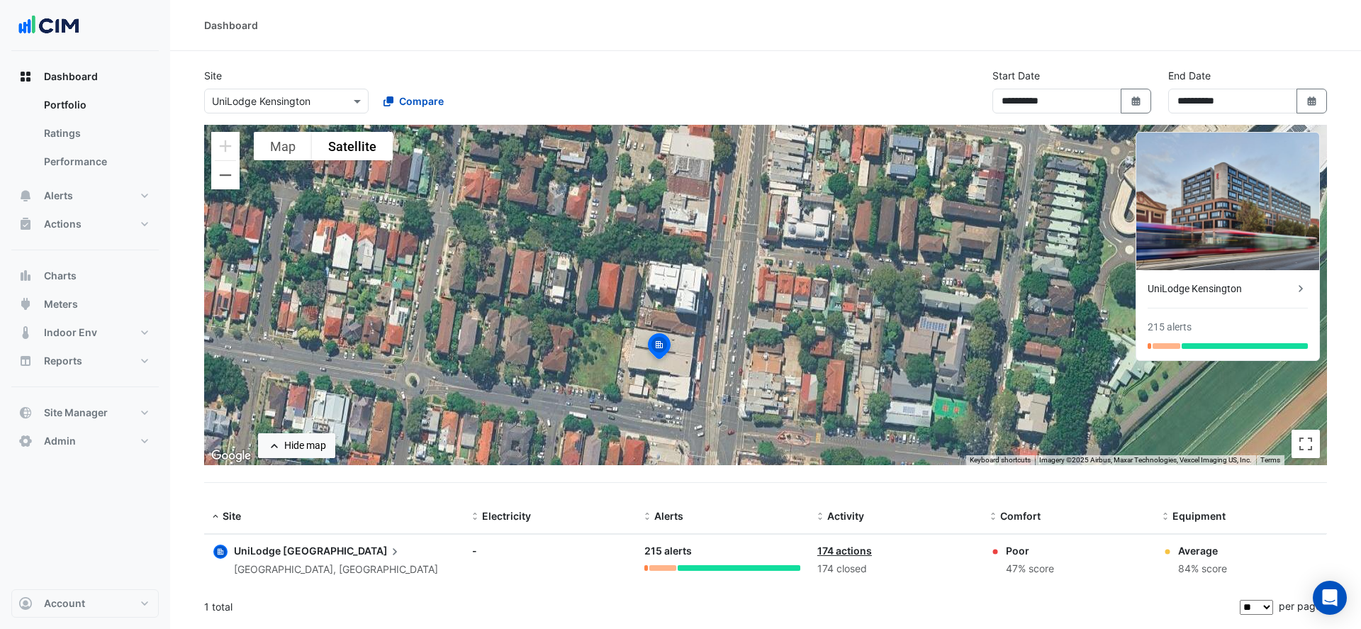
drag, startPoint x: 817, startPoint y: 235, endPoint x: 702, endPoint y: 313, distance: 138.4
click at [702, 313] on div "To activate drag with keyboard, press Alt + Enter. Once in keyboard drag state,…" at bounding box center [765, 295] width 1123 height 340
click at [658, 357] on img at bounding box center [659, 348] width 31 height 34
click at [658, 340] on img at bounding box center [659, 348] width 31 height 34
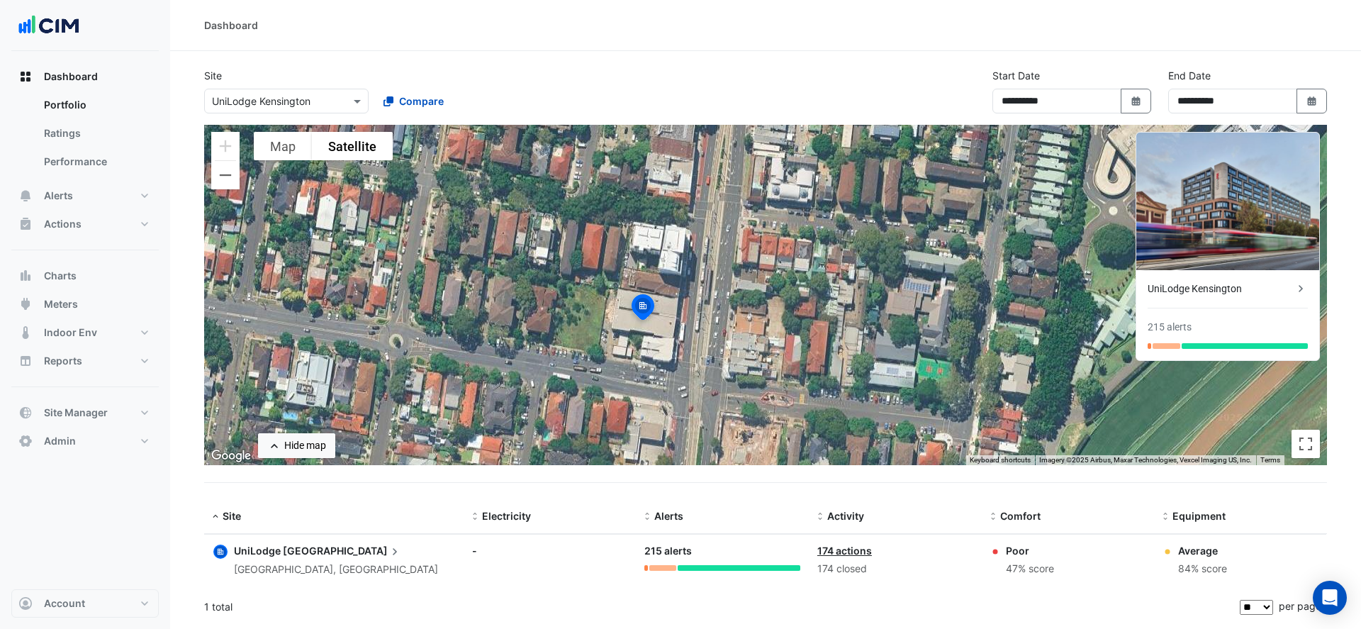
drag, startPoint x: 671, startPoint y: 364, endPoint x: 654, endPoint y: 323, distance: 44.5
click at [654, 323] on img at bounding box center [642, 309] width 31 height 34
click at [82, 187] on button "Alerts" at bounding box center [84, 195] width 147 height 28
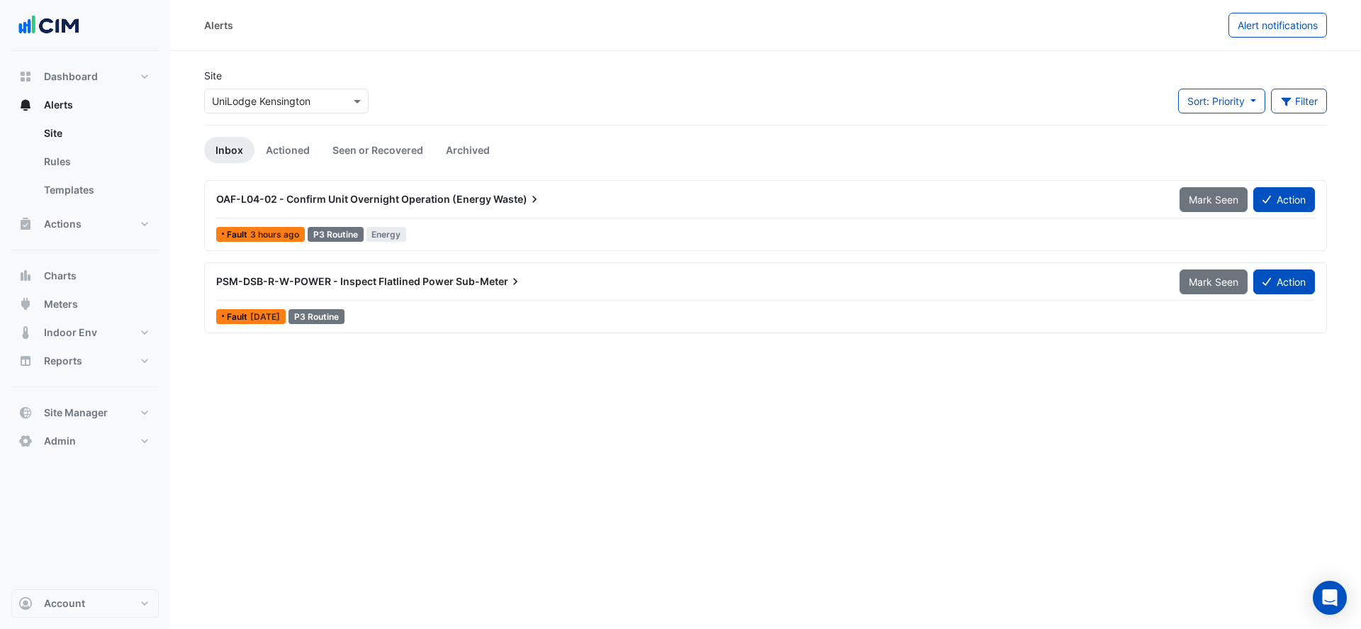
click at [373, 152] on link "Seen or Recovered" at bounding box center [377, 150] width 113 height 26
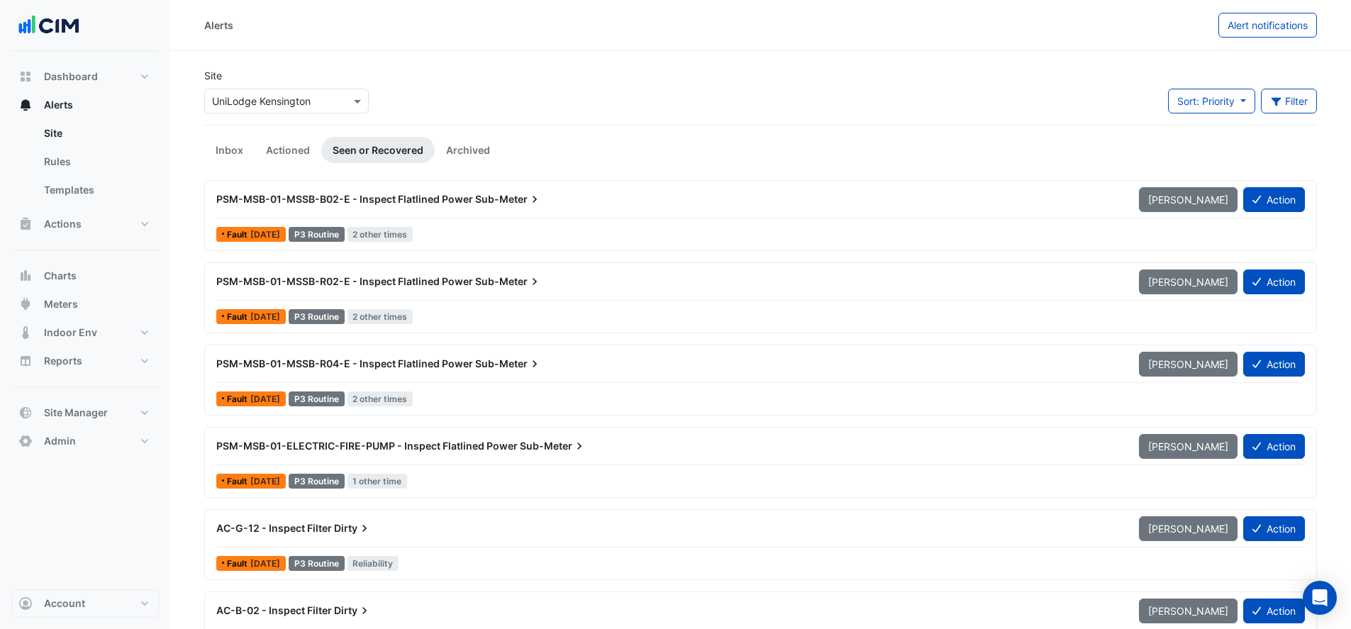
click at [275, 150] on link "Actioned" at bounding box center [288, 150] width 67 height 26
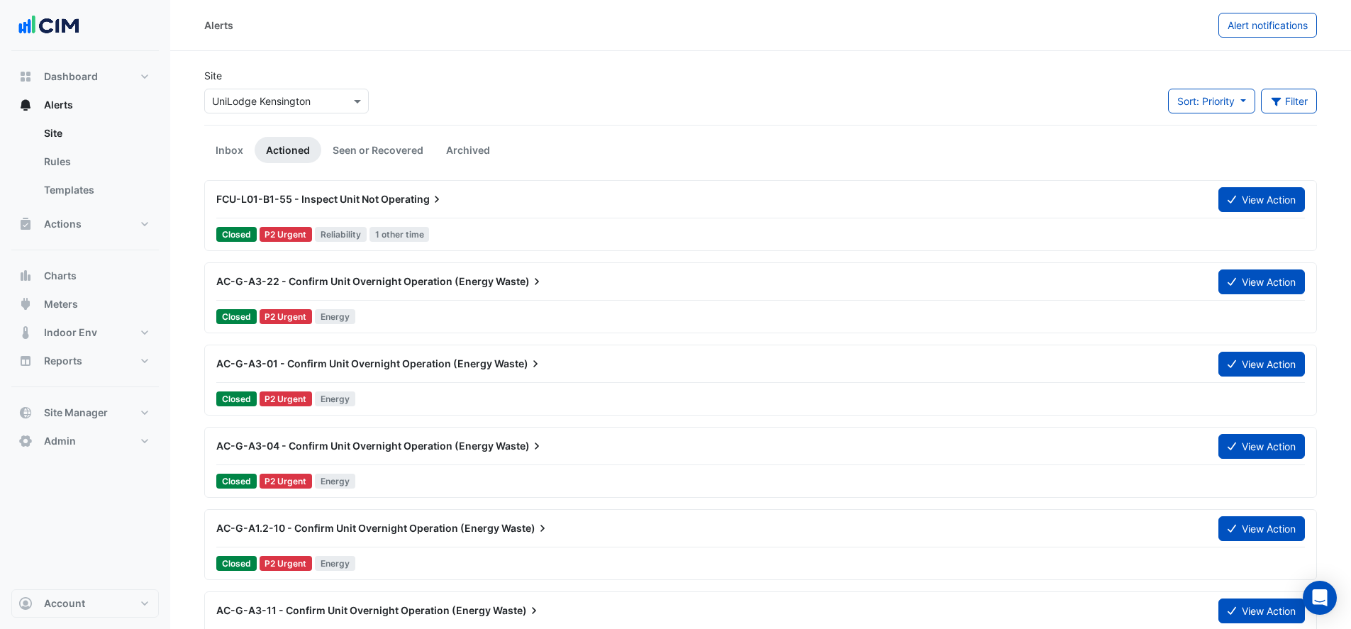
click at [1267, 104] on button "Filter" at bounding box center [1289, 101] width 57 height 25
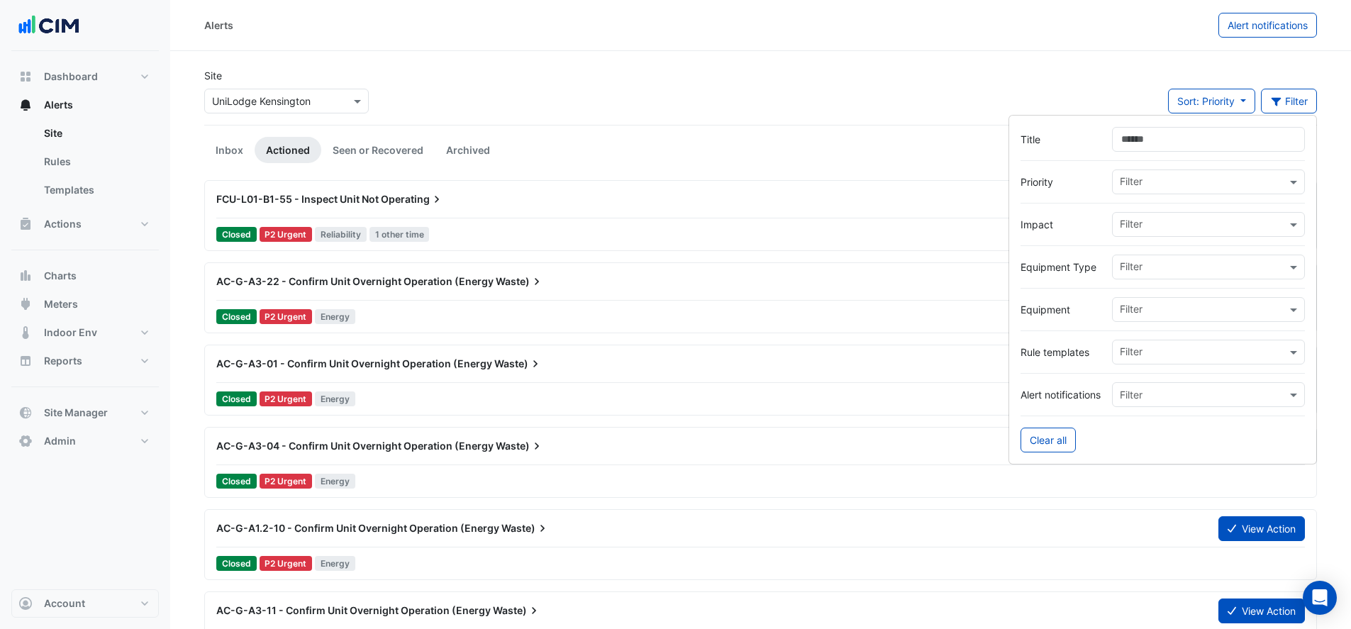
click at [1173, 139] on input "Title" at bounding box center [1208, 139] width 193 height 25
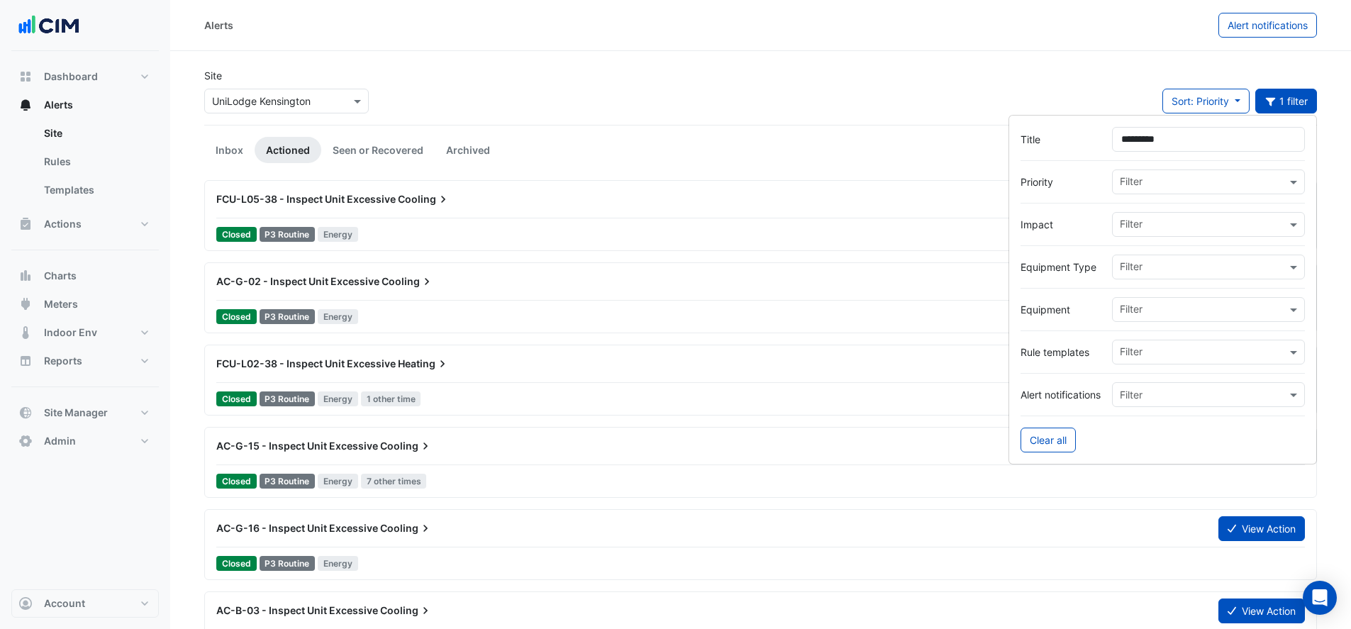
type input "*********"
click at [384, 195] on span "FCU-L05-38 - Inspect Unit Excessive" at bounding box center [305, 199] width 179 height 12
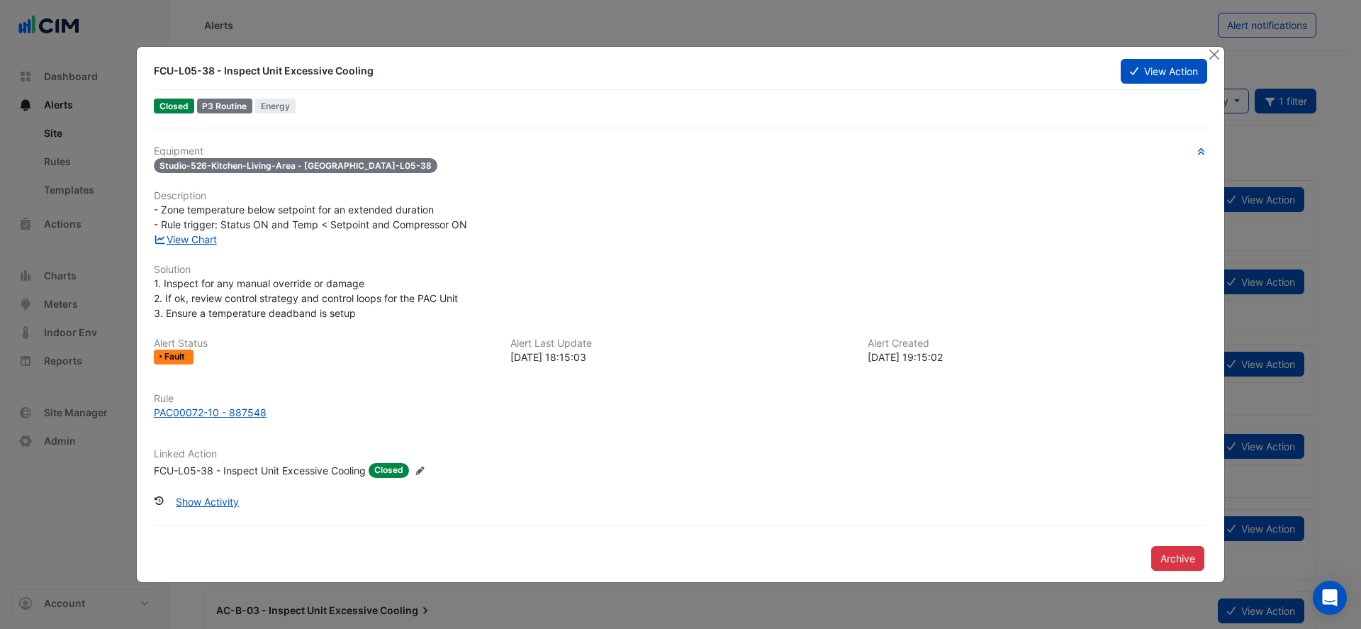
click at [1217, 53] on button "Close" at bounding box center [1214, 54] width 15 height 15
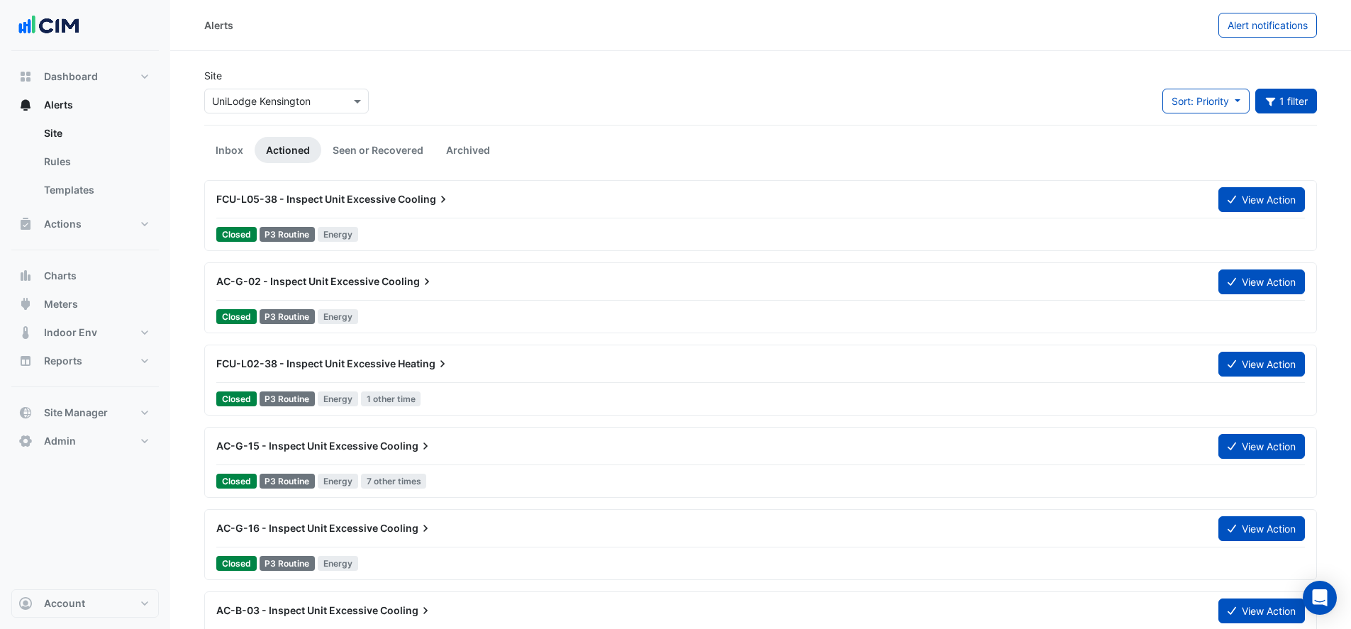
click at [347, 443] on span "AC-G-15 - Inspect Unit Excessive" at bounding box center [297, 446] width 162 height 12
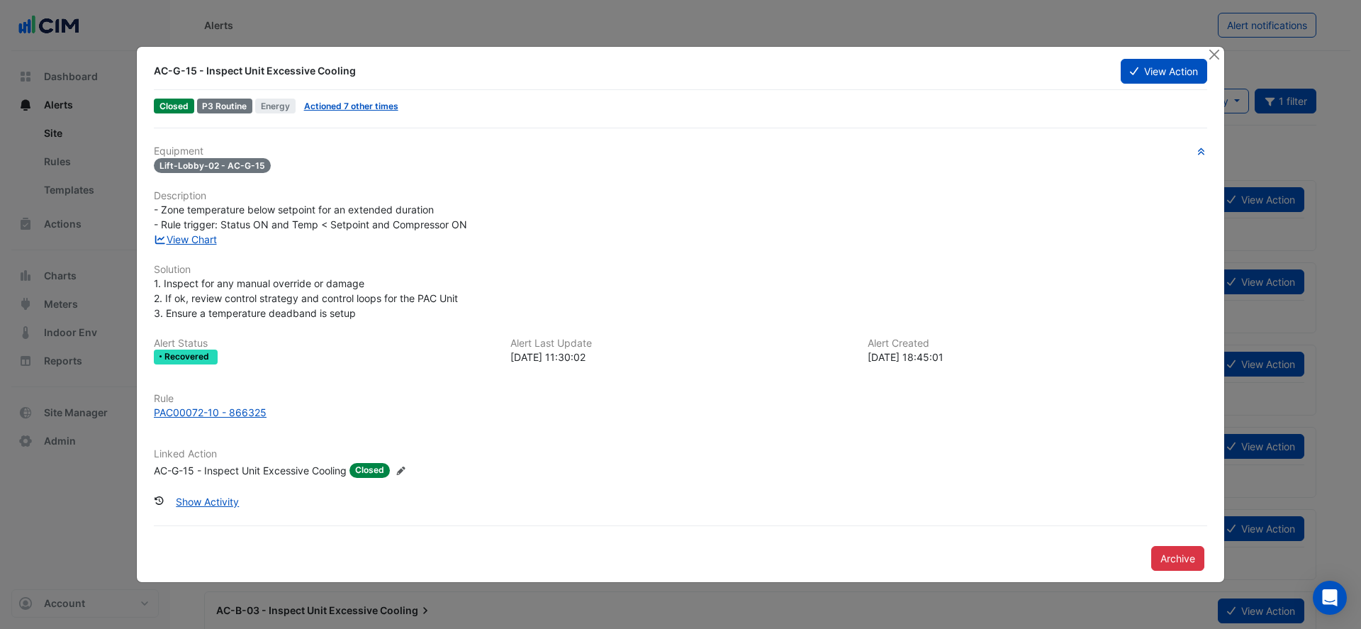
click at [253, 467] on div "AC-G-15 - Inspect Unit Excessive Cooling" at bounding box center [250, 470] width 193 height 15
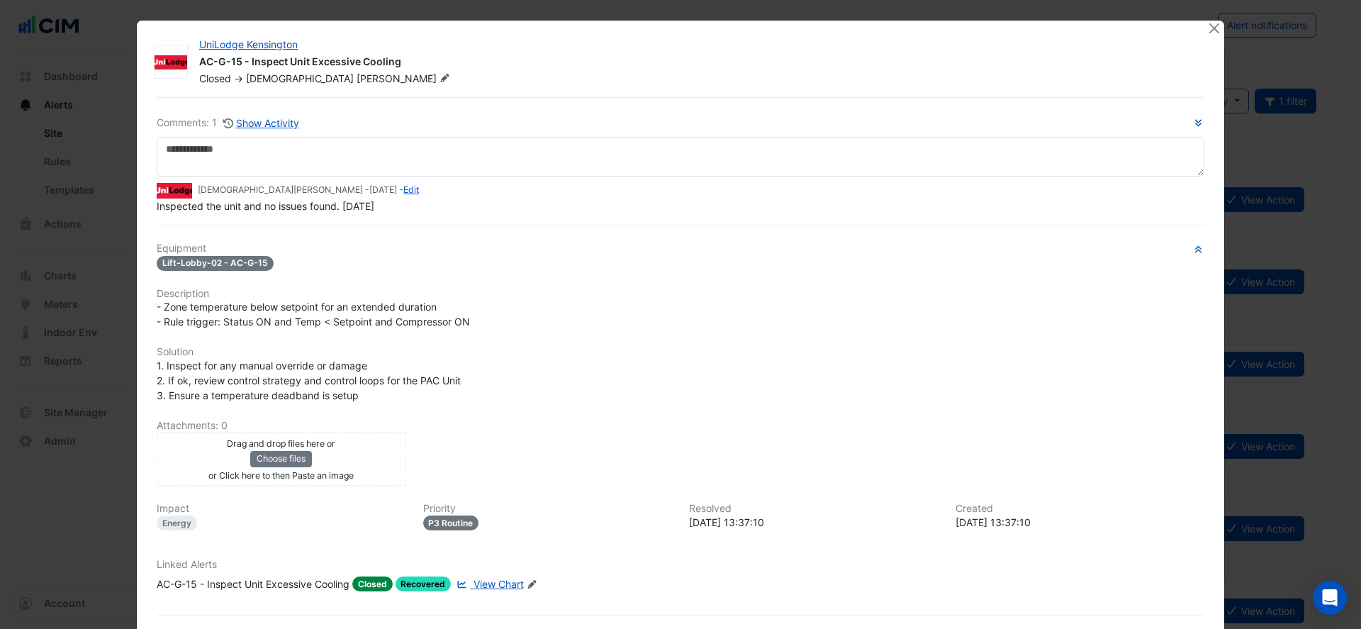
click at [486, 581] on span "View Chart" at bounding box center [499, 584] width 50 height 12
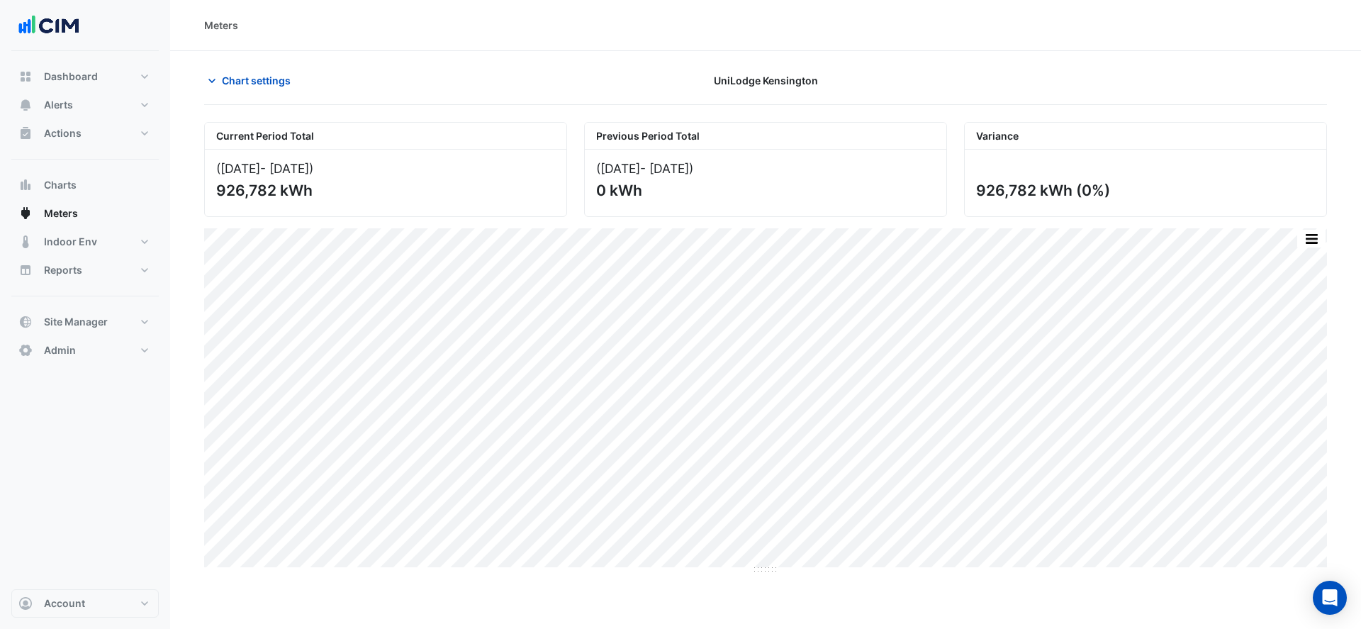
click at [243, 77] on span "Chart settings" at bounding box center [256, 80] width 69 height 15
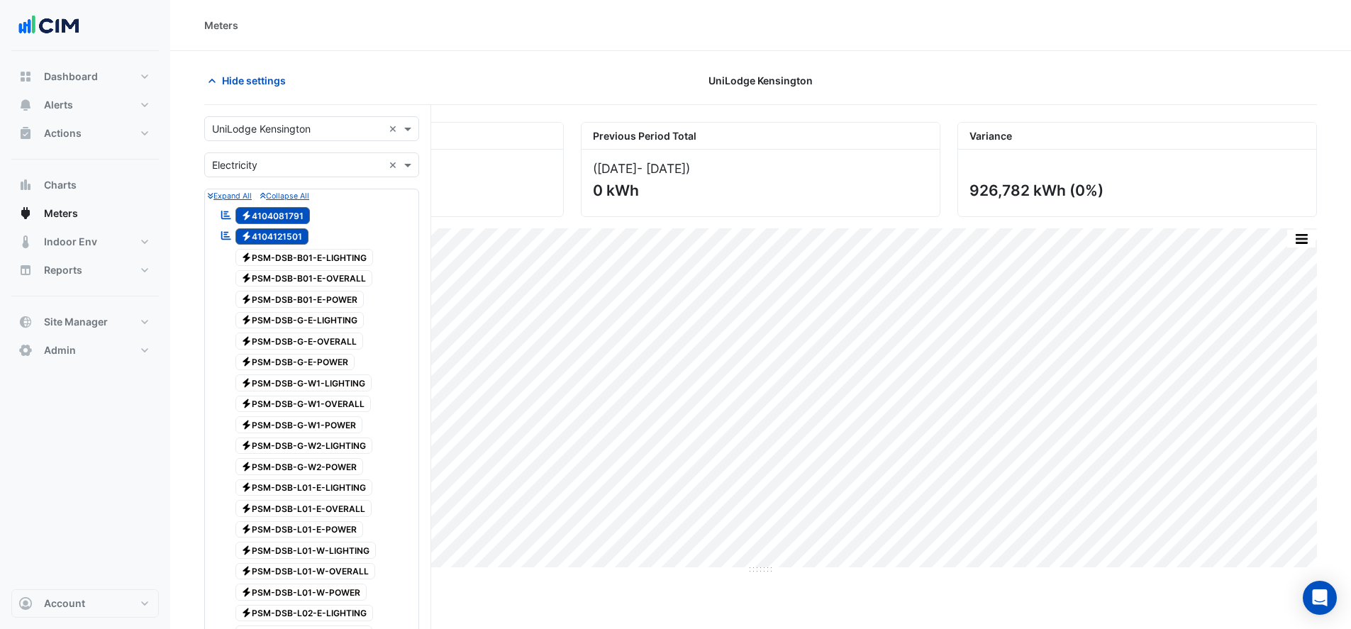
click at [243, 77] on span "Hide settings" at bounding box center [254, 80] width 64 height 15
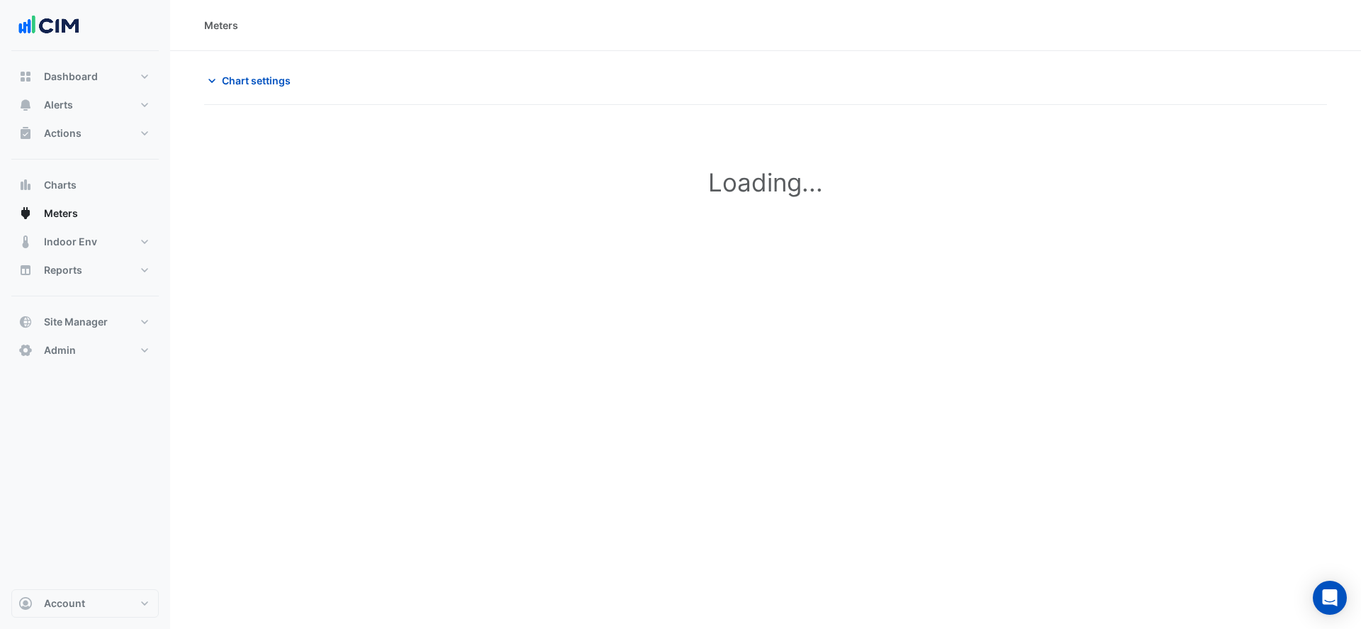
type input "**********"
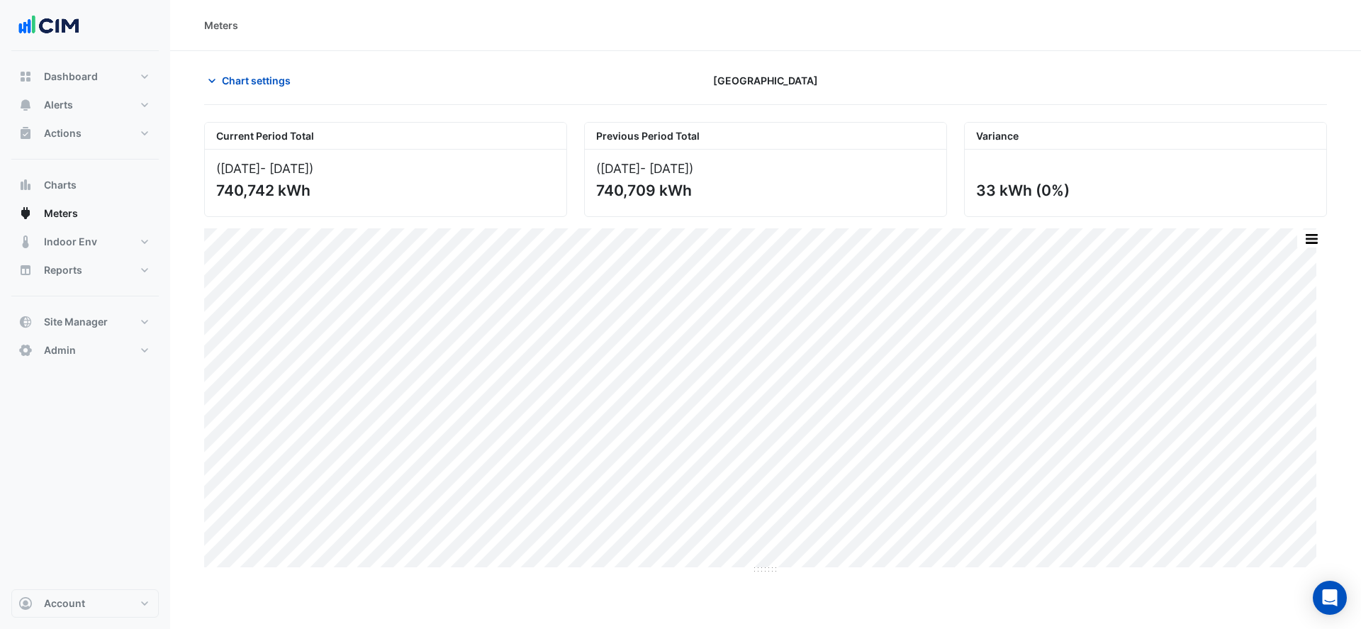
click at [262, 81] on span "Chart settings" at bounding box center [256, 80] width 69 height 15
click at [260, 89] on button "Chart settings" at bounding box center [252, 80] width 96 height 25
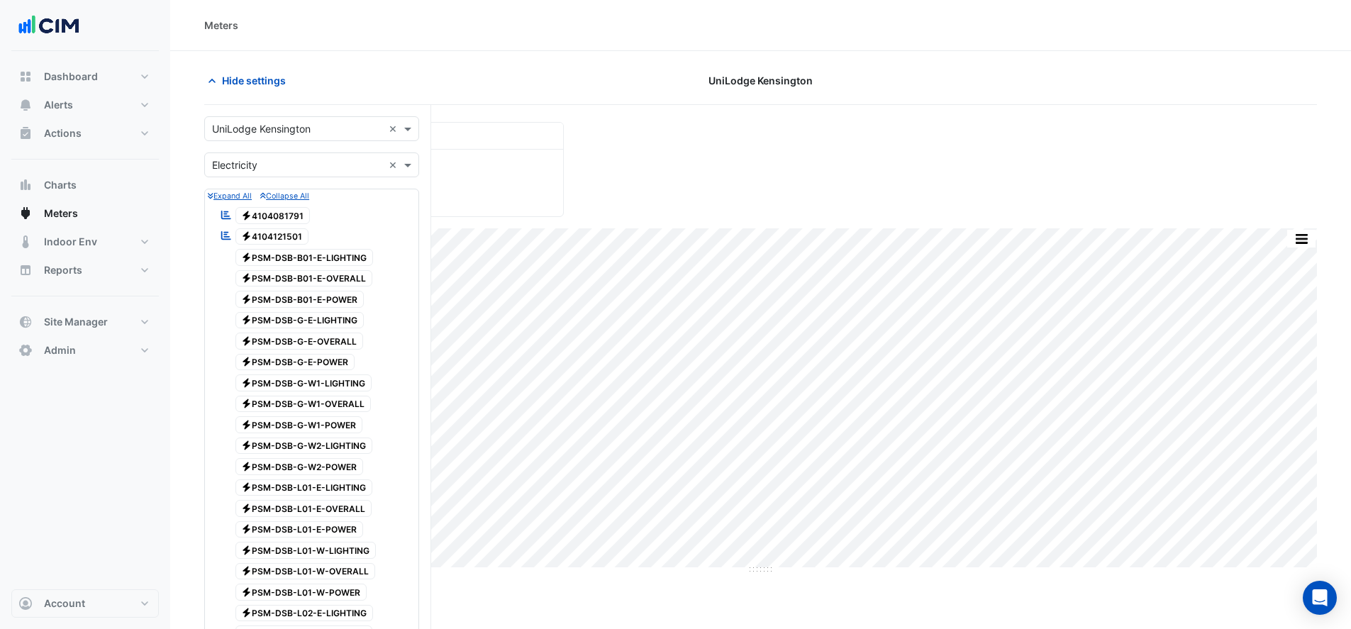
click at [268, 209] on span "Electricity 4104081791" at bounding box center [272, 215] width 75 height 17
click at [272, 233] on span "Electricity 4104121501" at bounding box center [272, 236] width 74 height 17
click at [291, 98] on div "Hide settings UniLodge Kensington" at bounding box center [760, 86] width 1112 height 37
click at [240, 80] on span "Hide settings" at bounding box center [254, 80] width 64 height 15
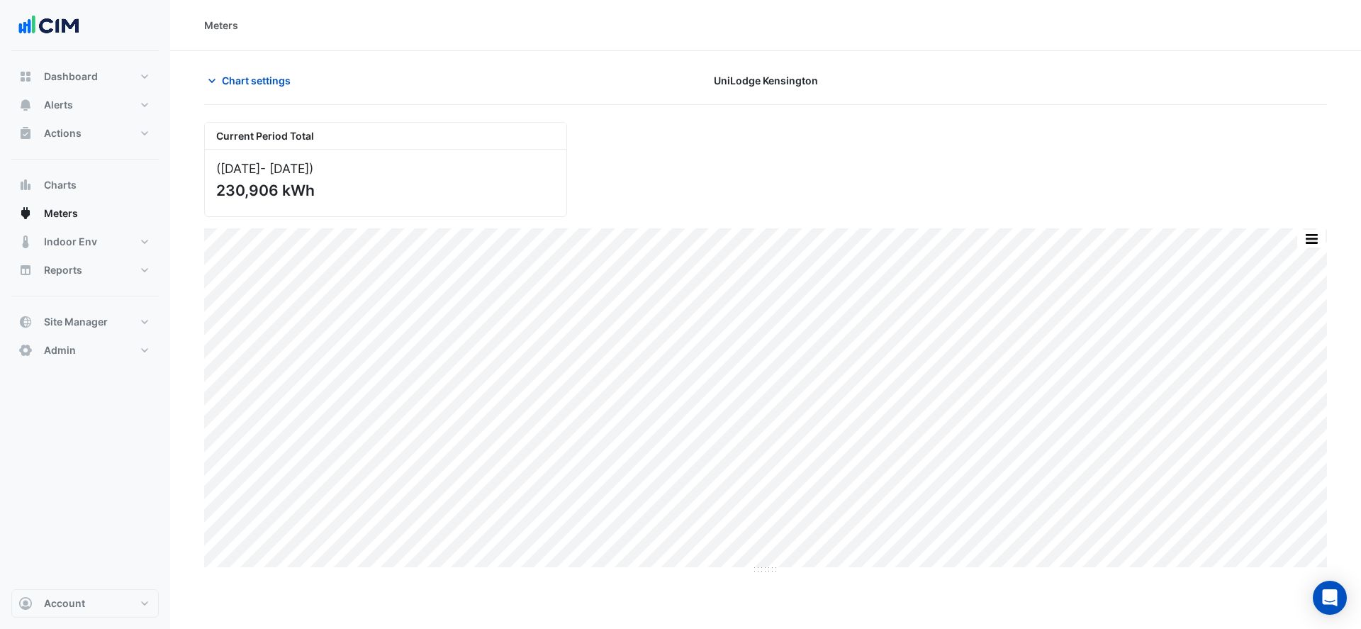
click at [268, 84] on span "Chart settings" at bounding box center [256, 80] width 69 height 15
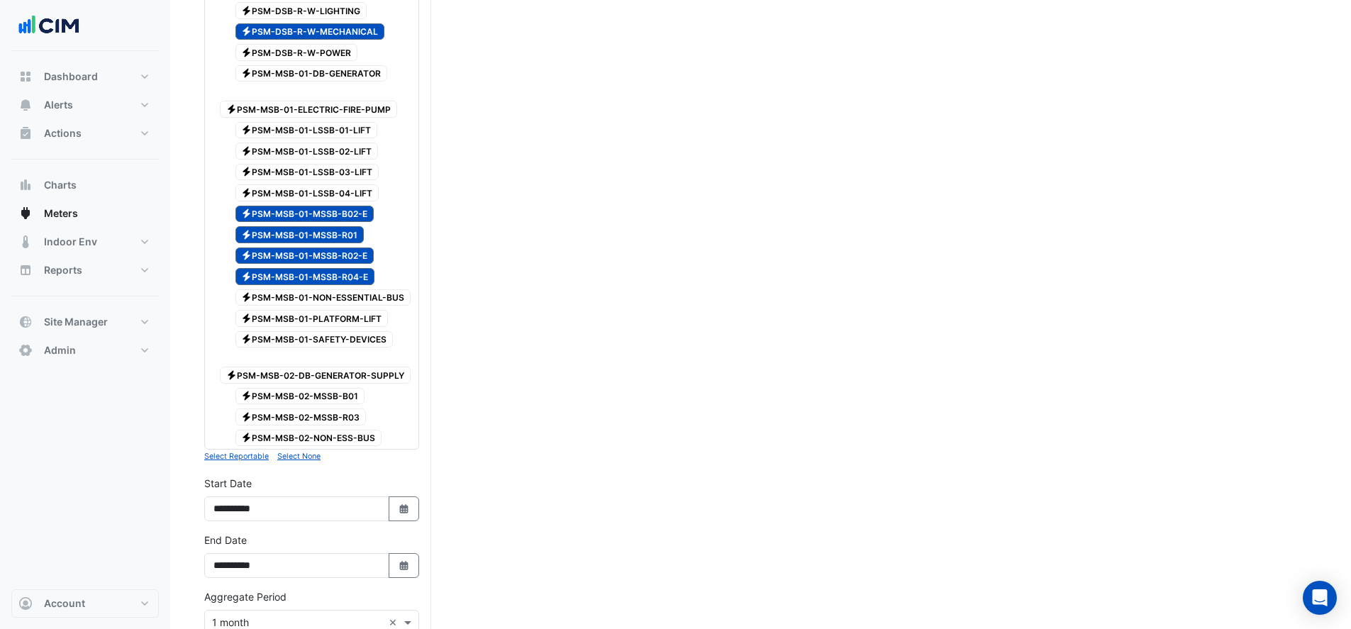
scroll to position [1560, 0]
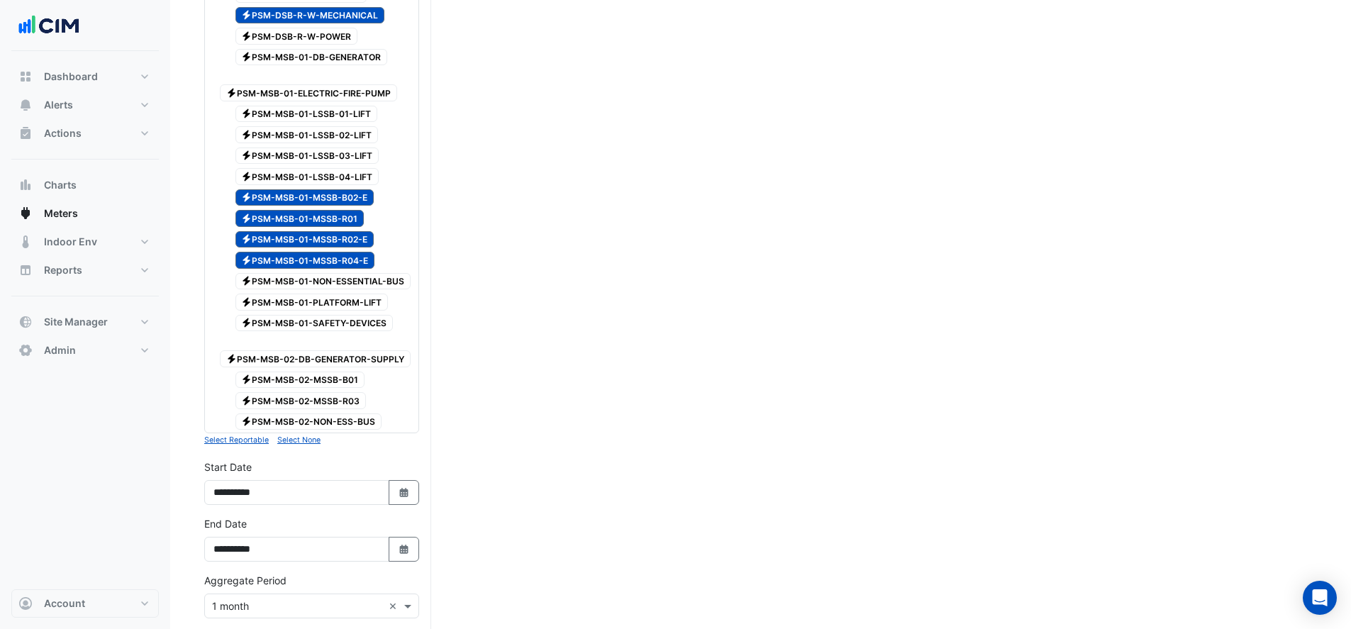
click at [407, 488] on icon "button" at bounding box center [403, 492] width 9 height 9
select select "****"
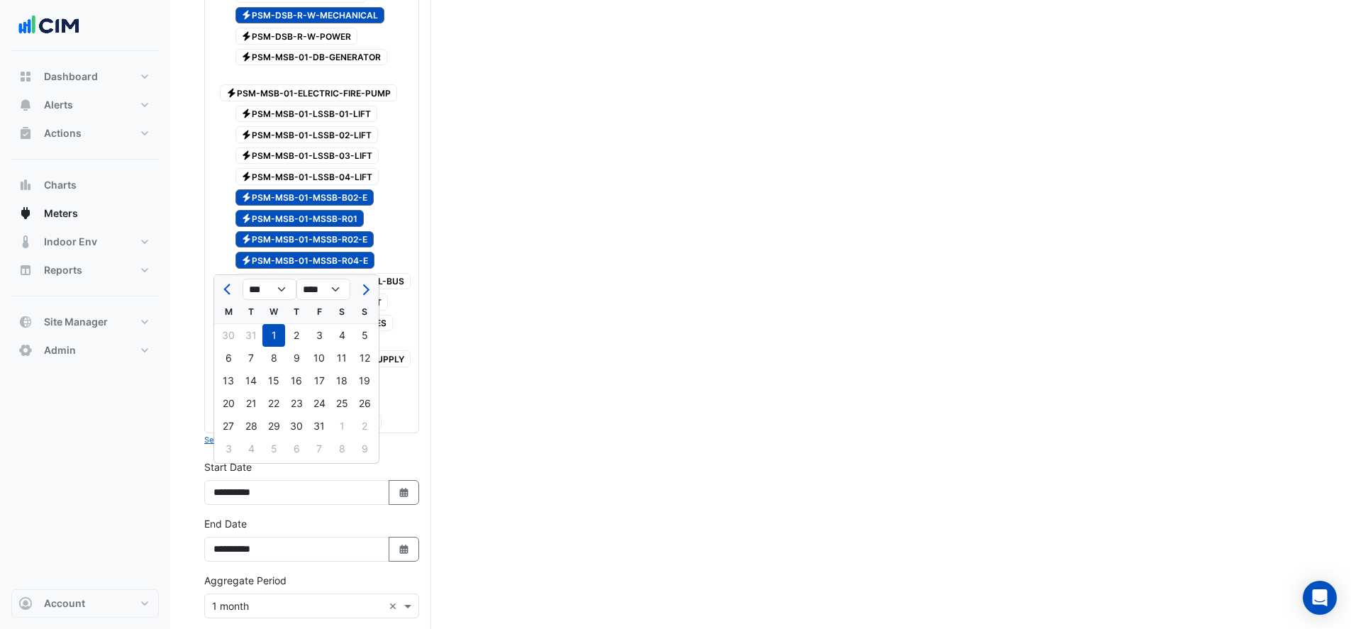
click at [406, 517] on div "**********" at bounding box center [311, 538] width 215 height 45
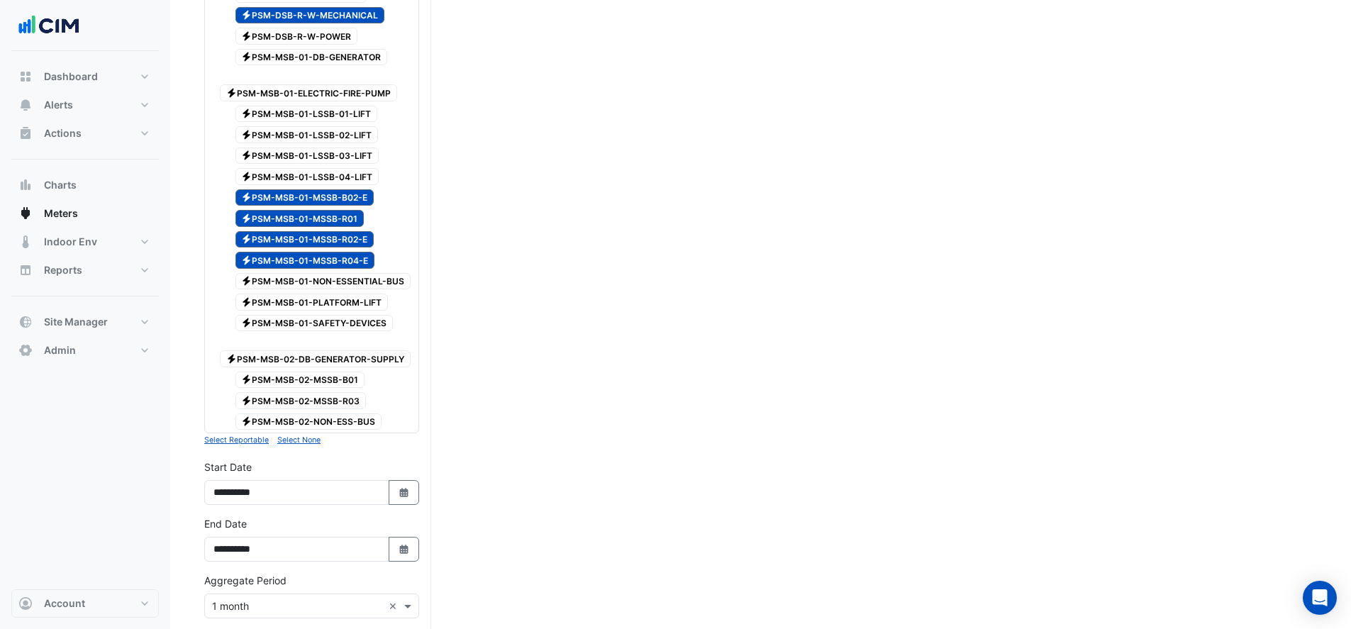
click at [406, 517] on div "**********" at bounding box center [311, 538] width 215 height 45
click at [406, 537] on button "Select Date" at bounding box center [404, 549] width 31 height 25
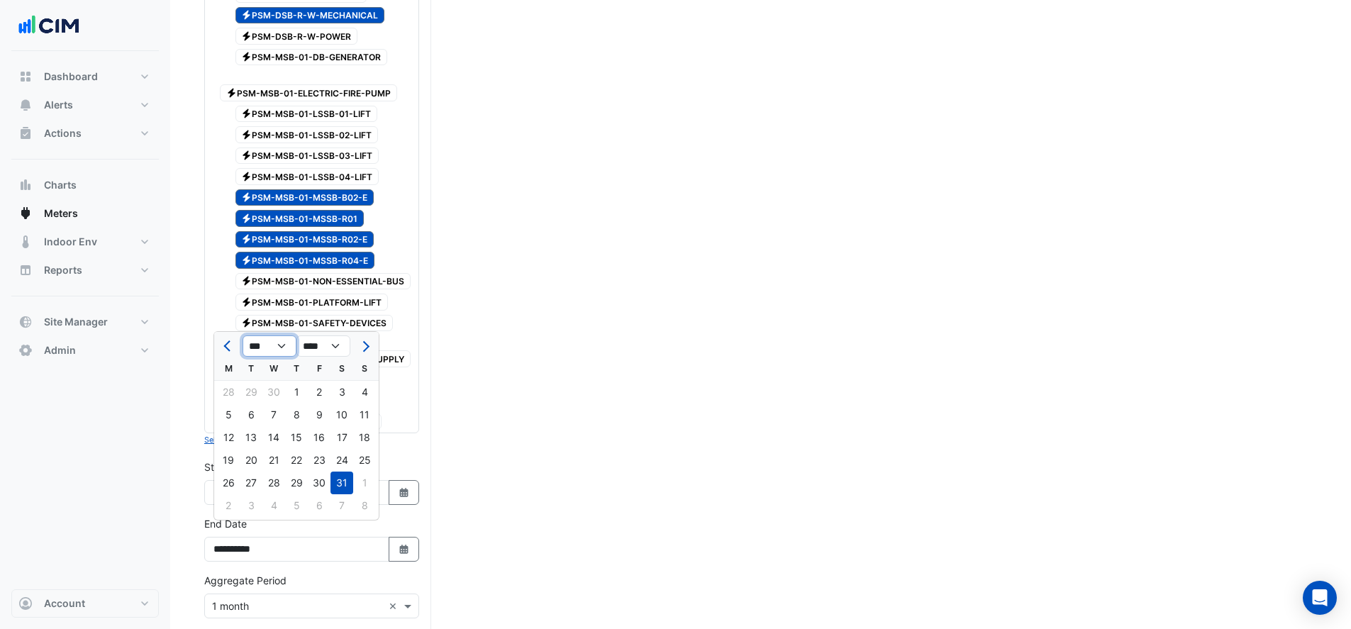
click at [282, 352] on select "*** *** *** *** *** *** *** *** *** *** *** ***" at bounding box center [269, 345] width 54 height 21
select select "*"
click at [242, 335] on select "*** *** *** *** *** *** *** *** *** *** *** ***" at bounding box center [269, 345] width 54 height 21
click at [357, 483] on div "31" at bounding box center [364, 482] width 23 height 23
type input "**********"
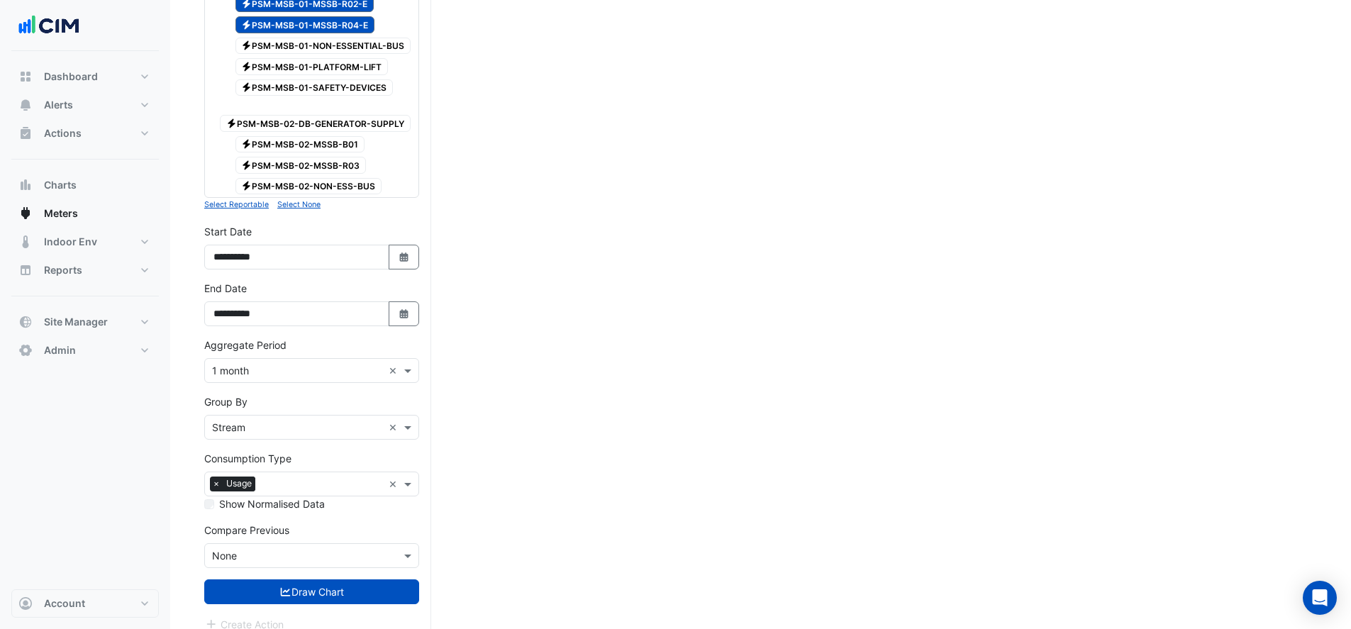
click at [267, 580] on button "Draw Chart" at bounding box center [311, 591] width 215 height 25
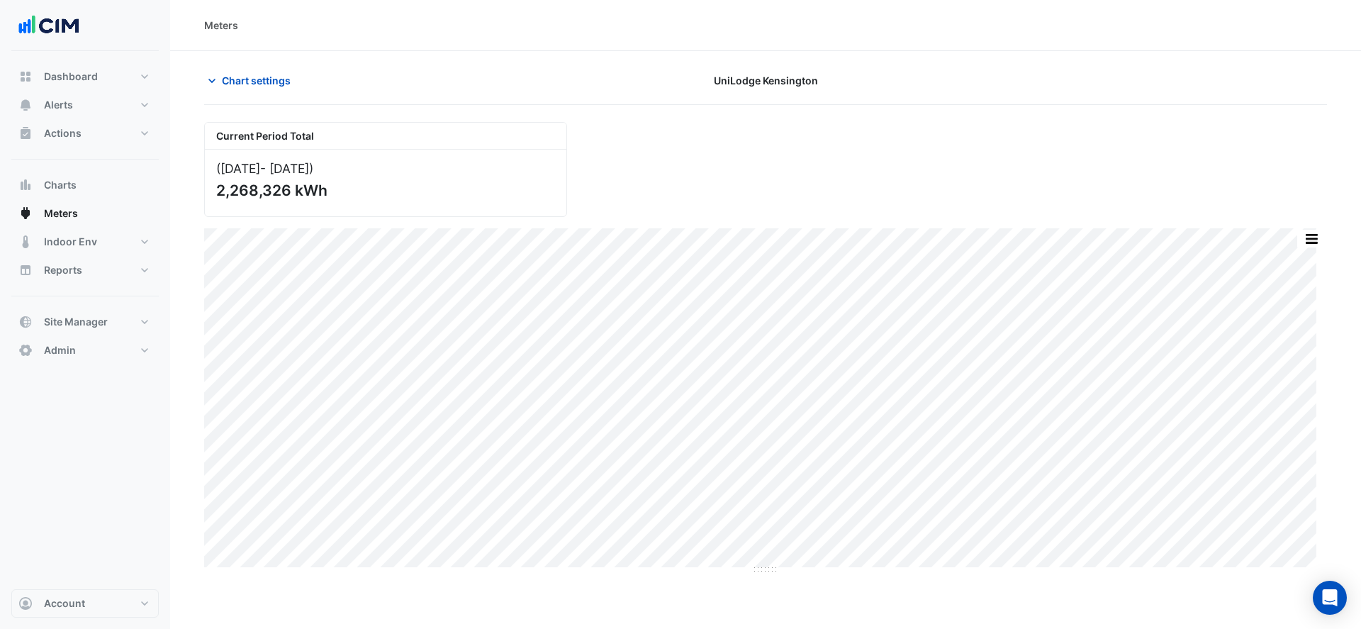
click at [274, 82] on span "Chart settings" at bounding box center [256, 80] width 69 height 15
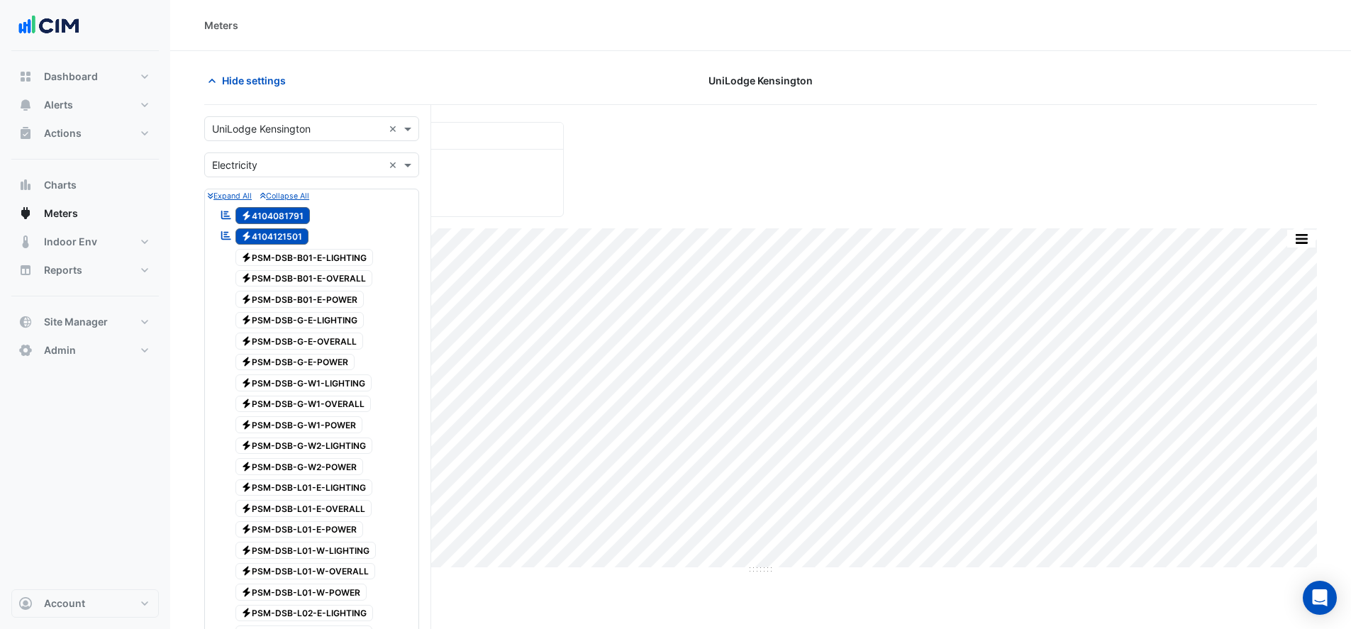
click at [282, 217] on span "Electricity 4104081791" at bounding box center [272, 215] width 75 height 17
click at [284, 235] on span "Electricity 4104121501" at bounding box center [272, 236] width 74 height 17
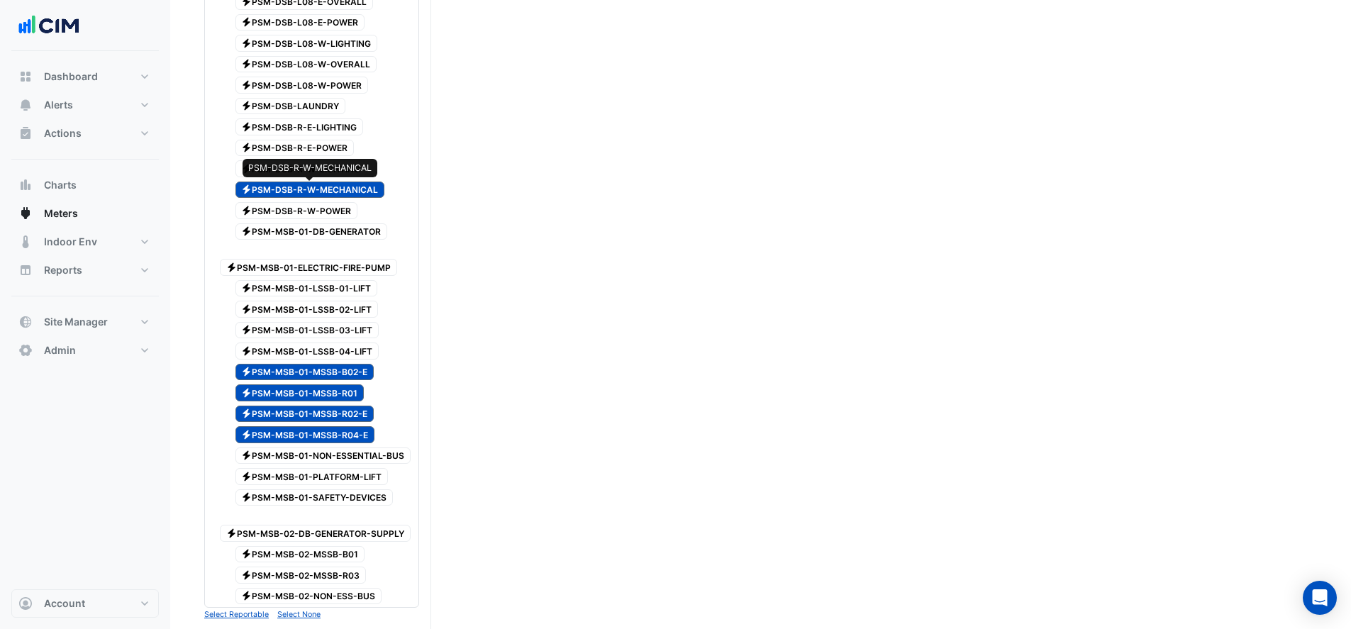
scroll to position [1489, 0]
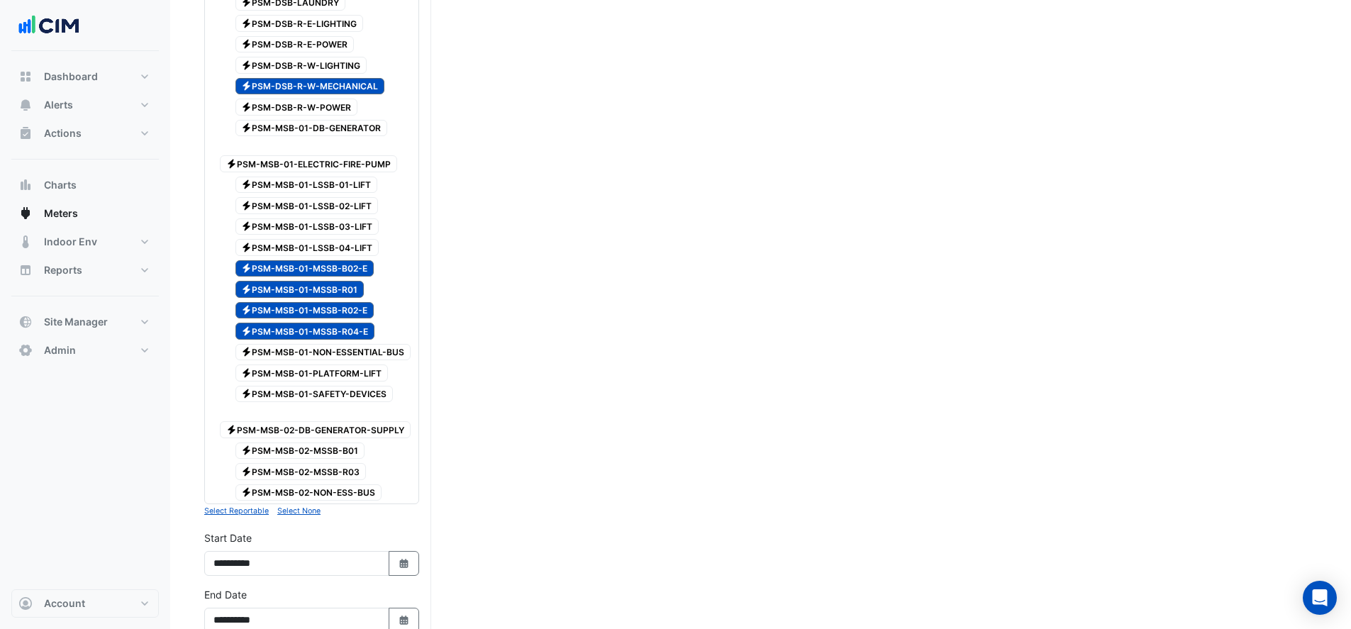
click at [287, 506] on small "Select None" at bounding box center [298, 510] width 43 height 9
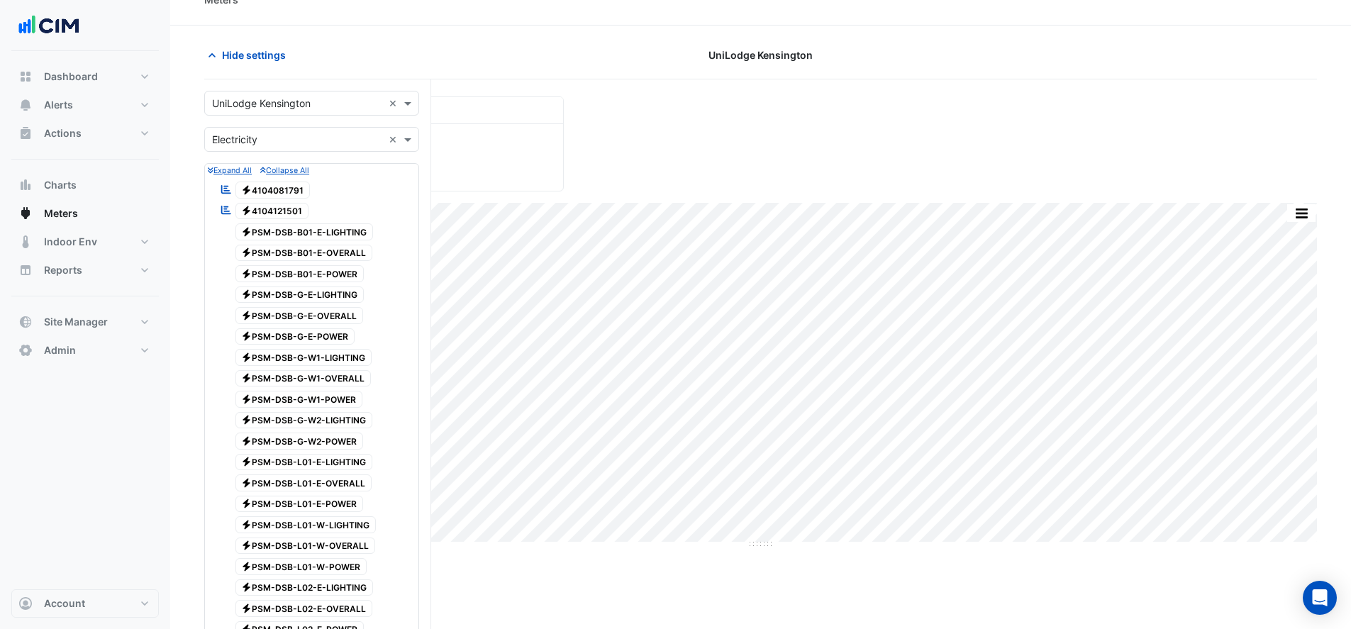
scroll to position [0, 0]
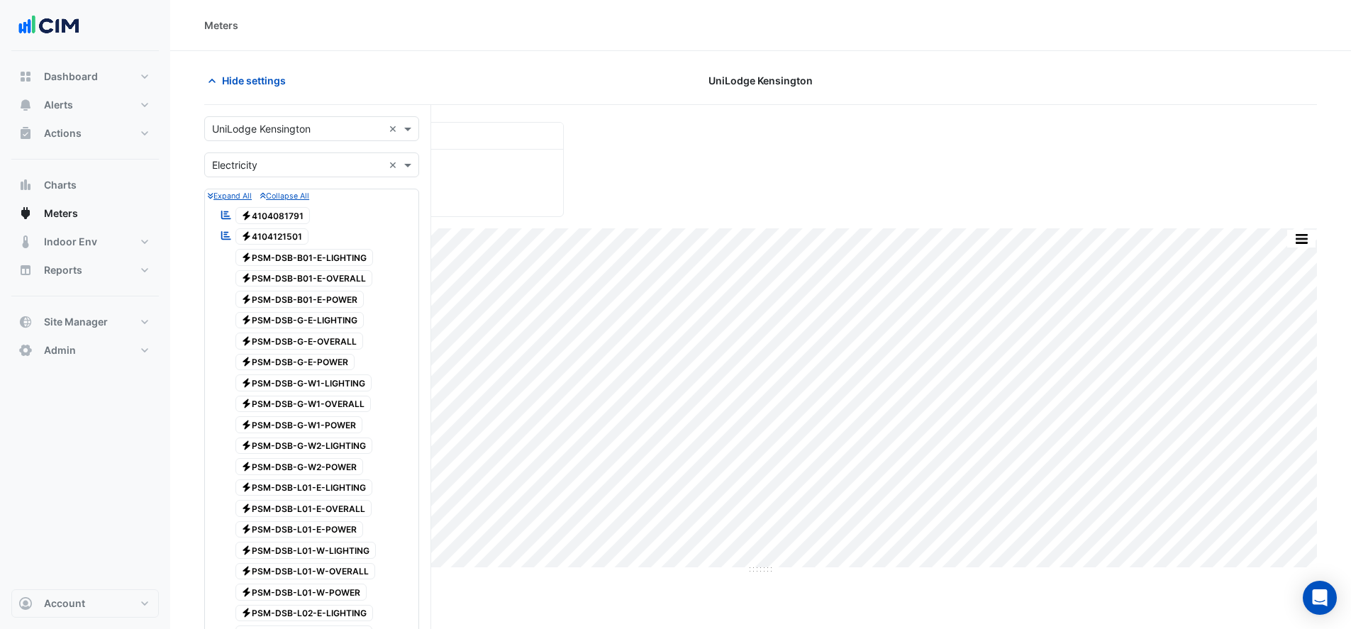
click at [283, 220] on span "Electricity 4104081791" at bounding box center [272, 215] width 75 height 17
click at [287, 243] on span "Electricity 4104121501" at bounding box center [272, 236] width 74 height 17
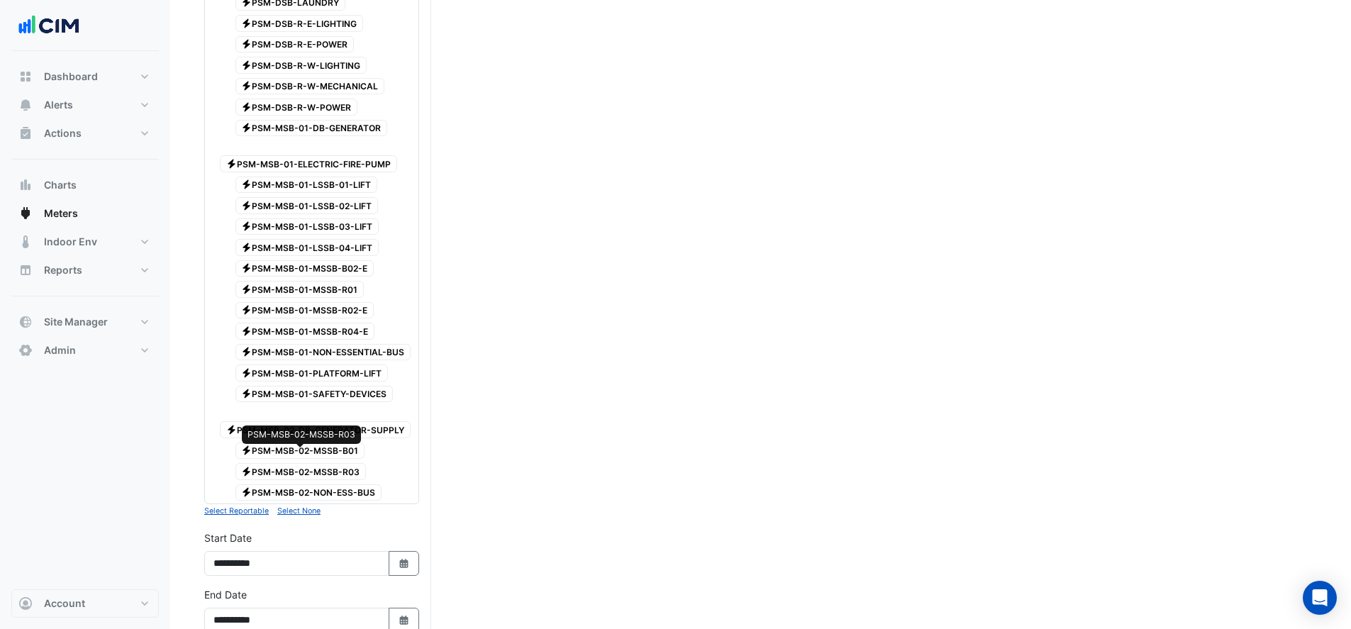
scroll to position [1772, 0]
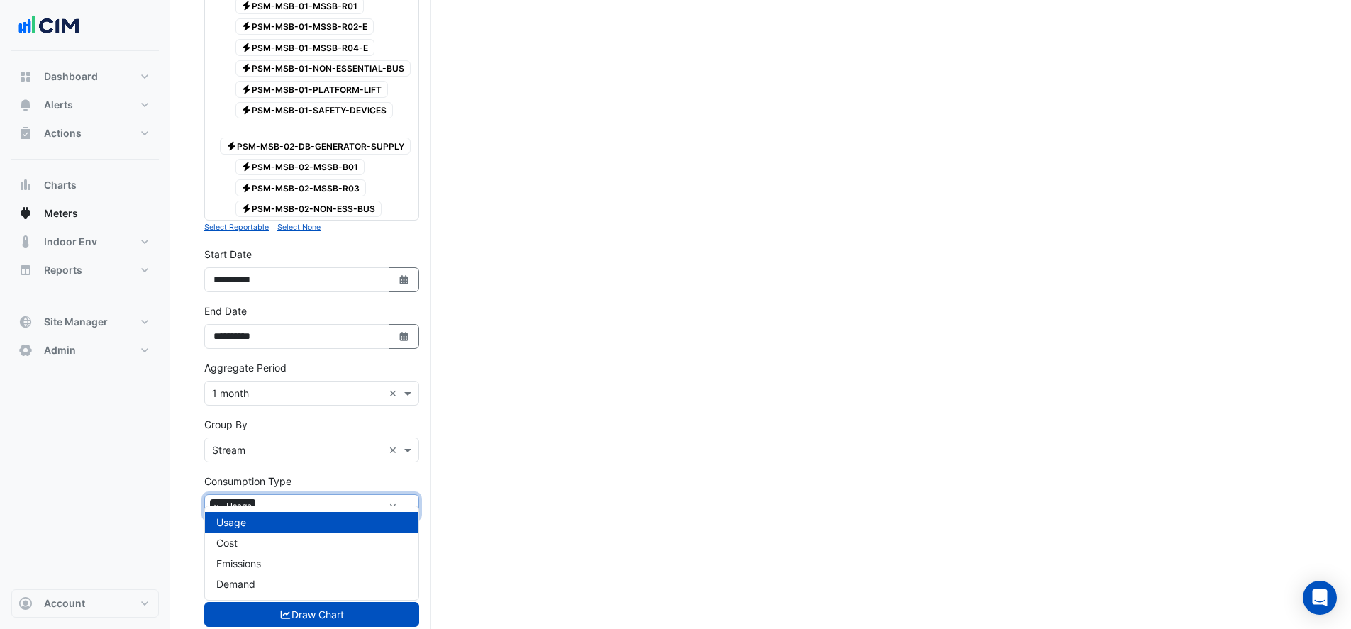
click at [268, 496] on div "× Usage" at bounding box center [294, 507] width 178 height 22
click at [264, 582] on div "Demand" at bounding box center [311, 584] width 213 height 21
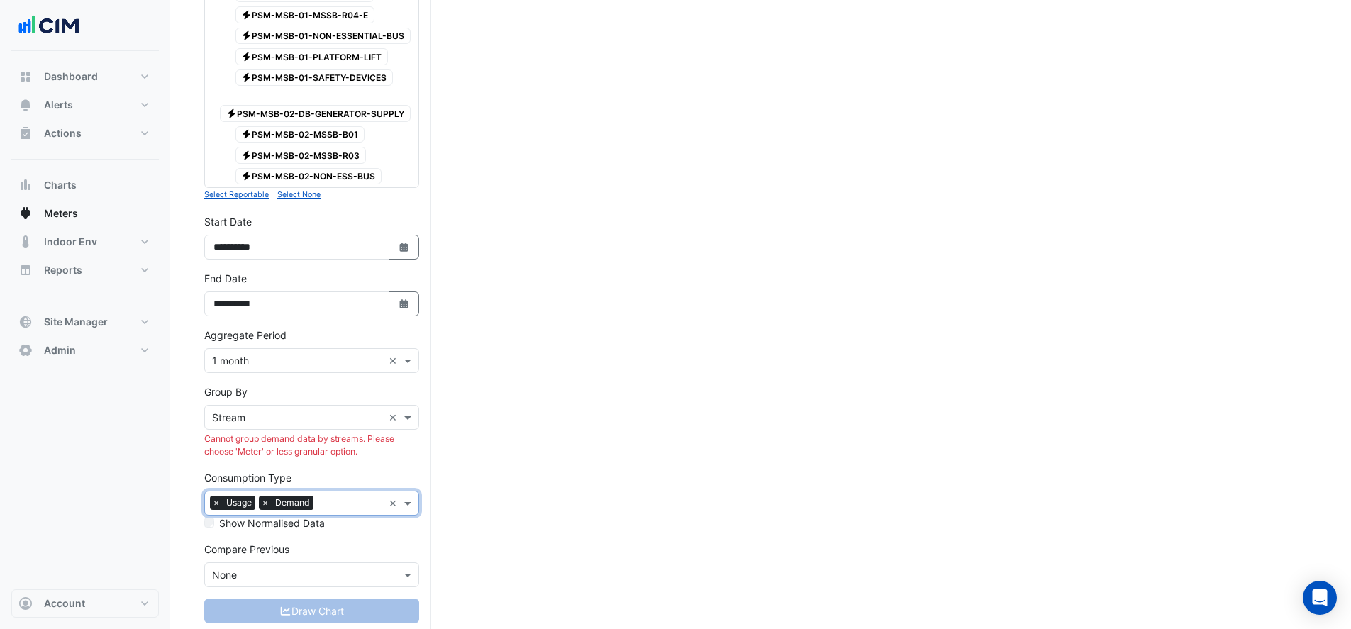
scroll to position [1823, 0]
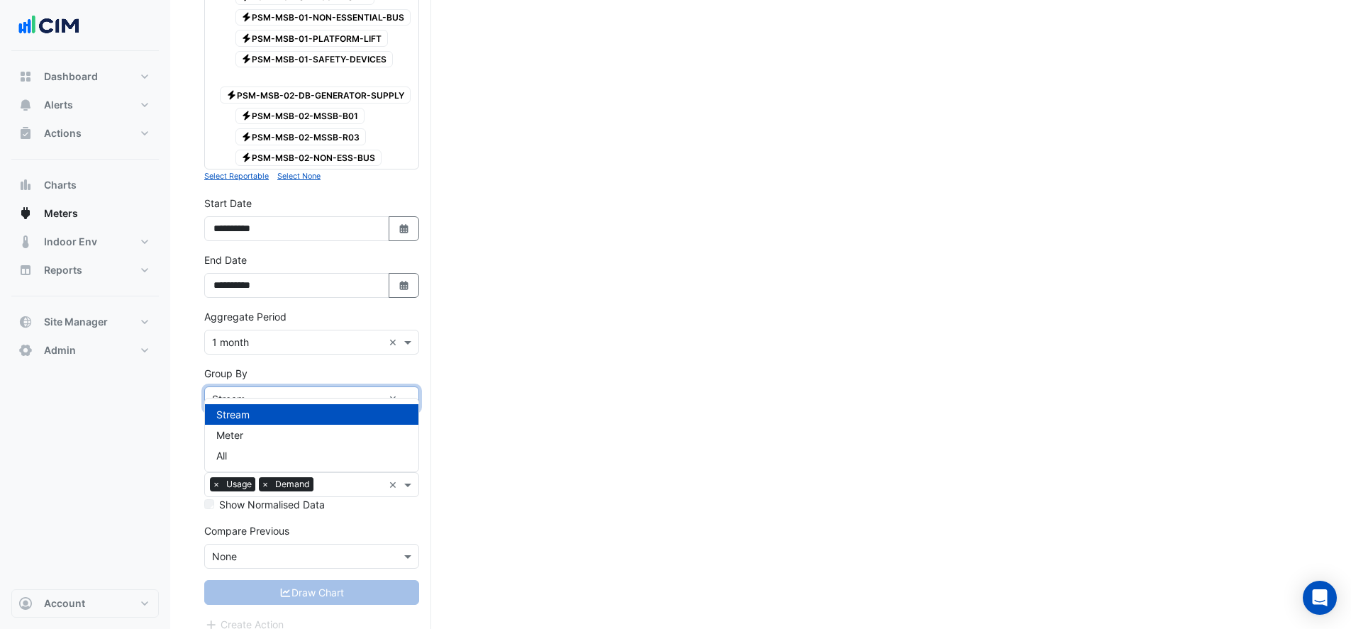
click at [260, 393] on div "× Stream ×" at bounding box center [311, 398] width 215 height 25
click at [260, 429] on div "Meter" at bounding box center [311, 435] width 213 height 21
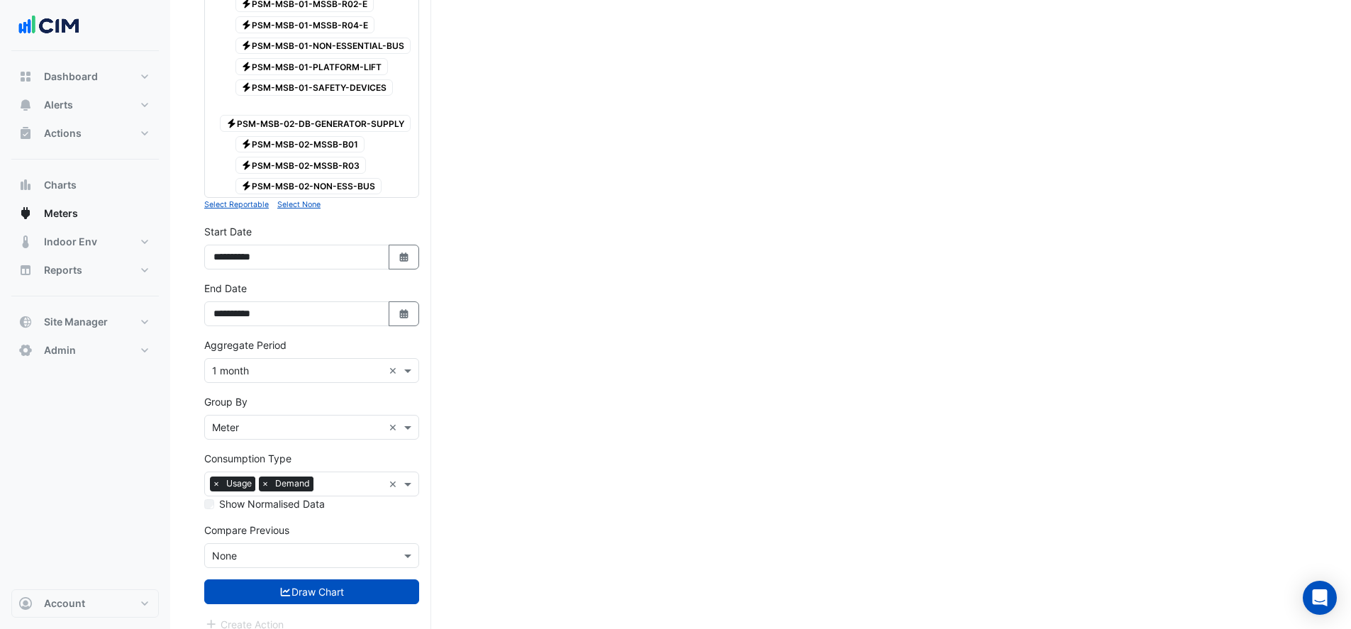
click at [287, 583] on button "Draw Chart" at bounding box center [311, 591] width 215 height 25
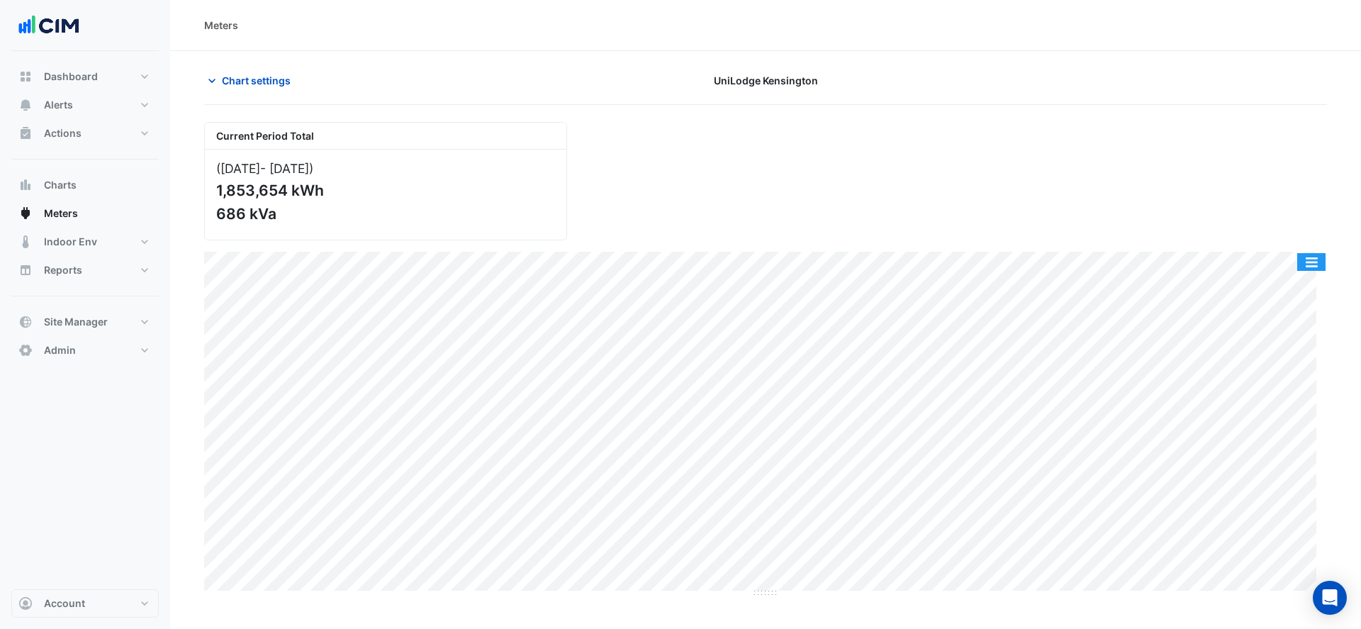
click at [1305, 265] on button "button" at bounding box center [1311, 262] width 28 height 18
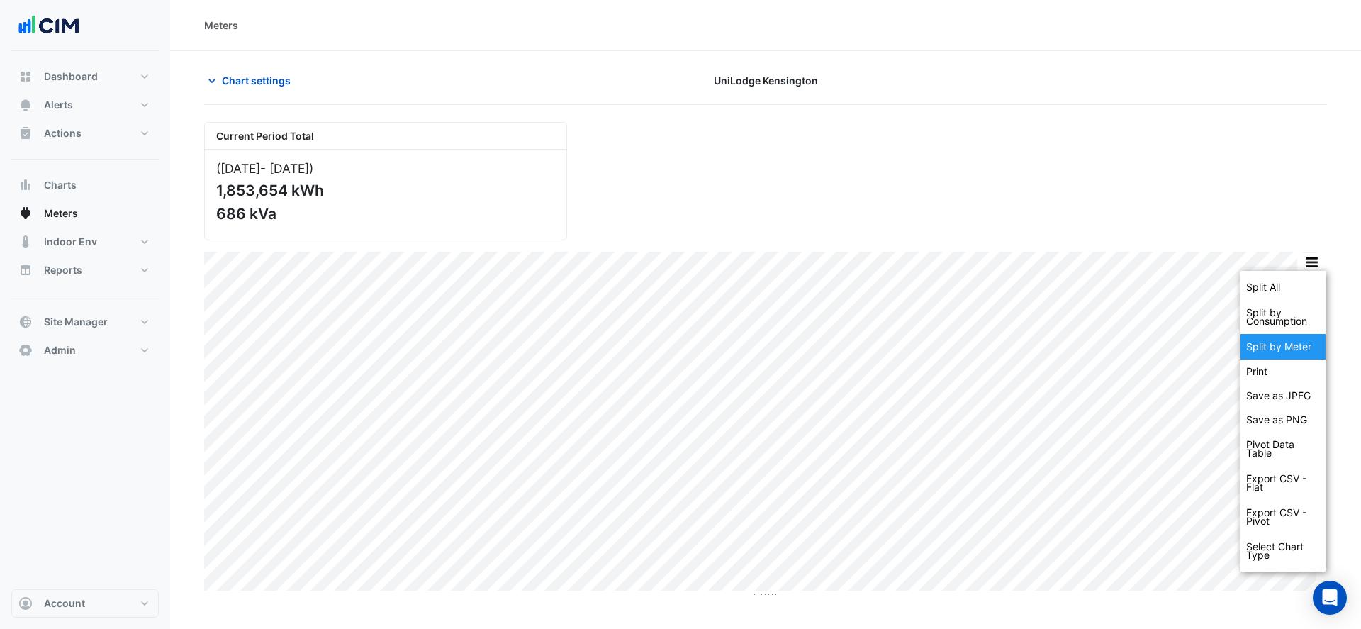
click at [1299, 342] on div "Split by Meter" at bounding box center [1283, 347] width 85 height 26
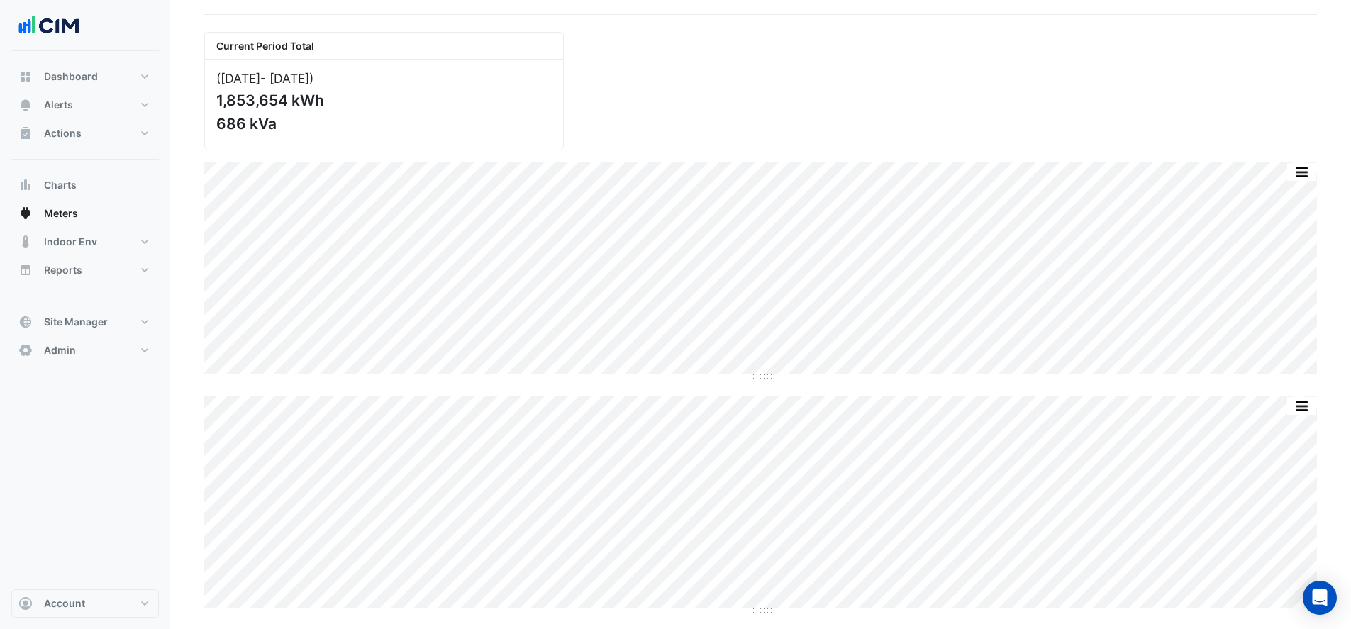
scroll to position [91, 0]
click at [625, 60] on div "Current Period Total (Jan 25 - Aug 25 ) 1,853,654 kWh 686 kVa" at bounding box center [760, 85] width 1129 height 130
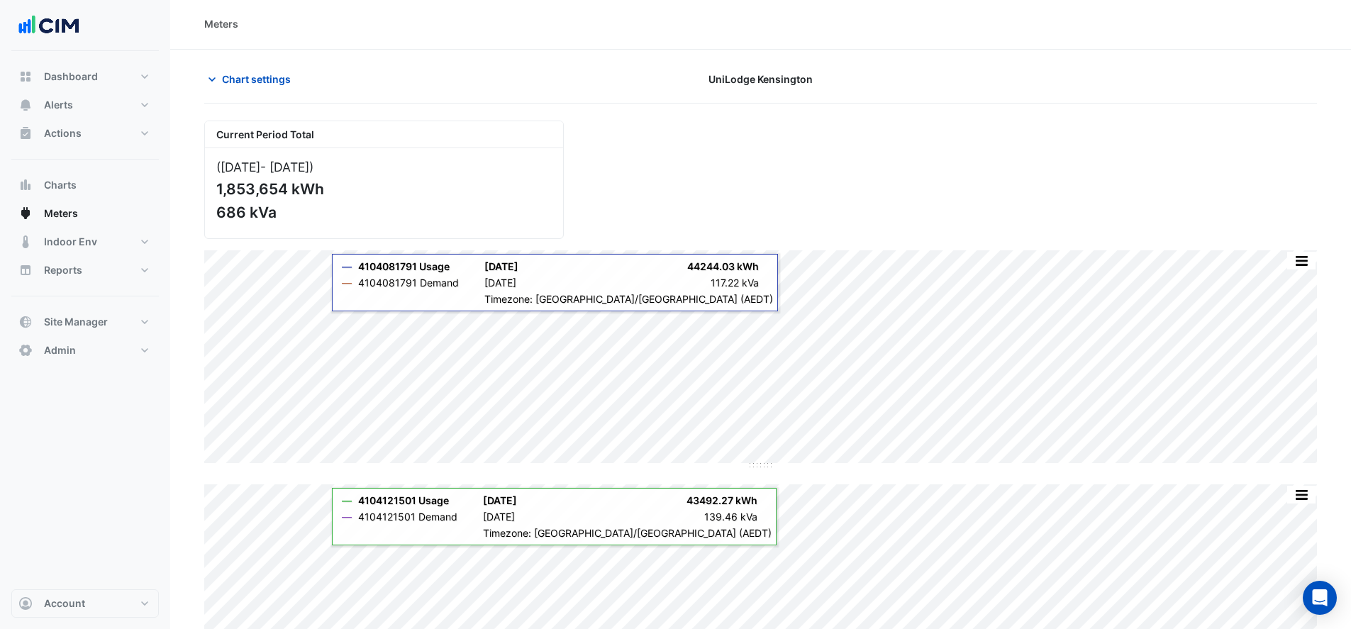
scroll to position [0, 0]
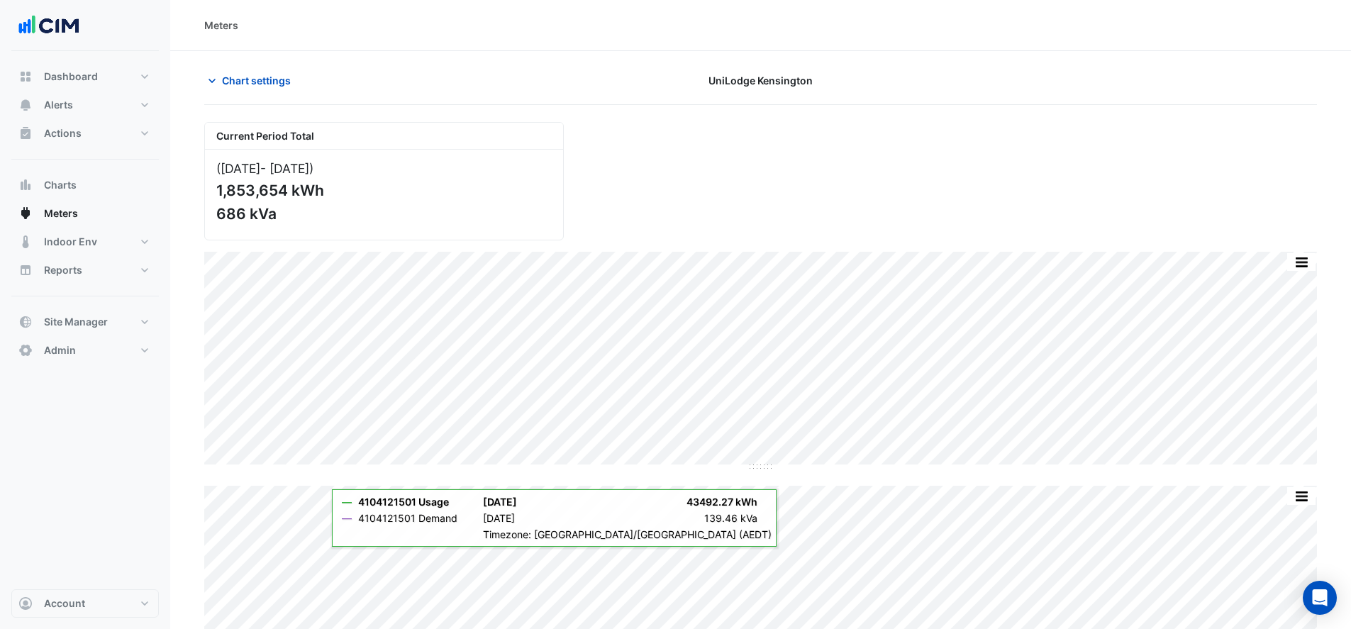
click at [245, 70] on button "Chart settings" at bounding box center [252, 80] width 96 height 25
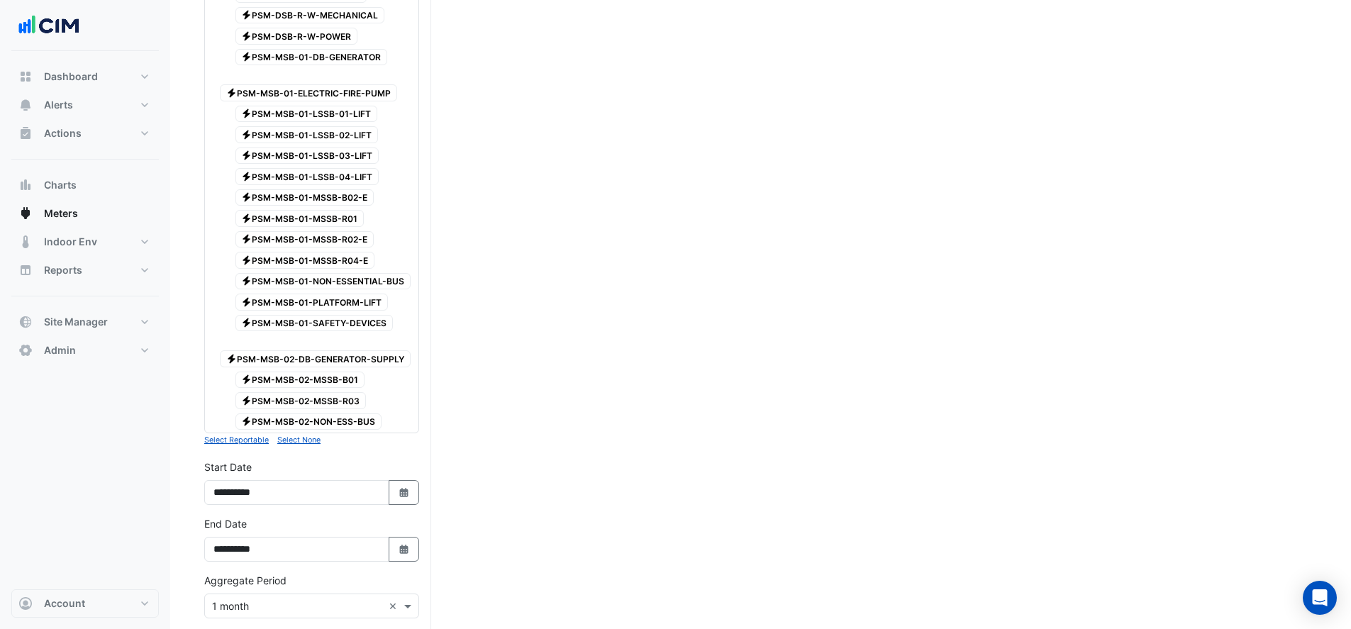
scroll to position [1795, 0]
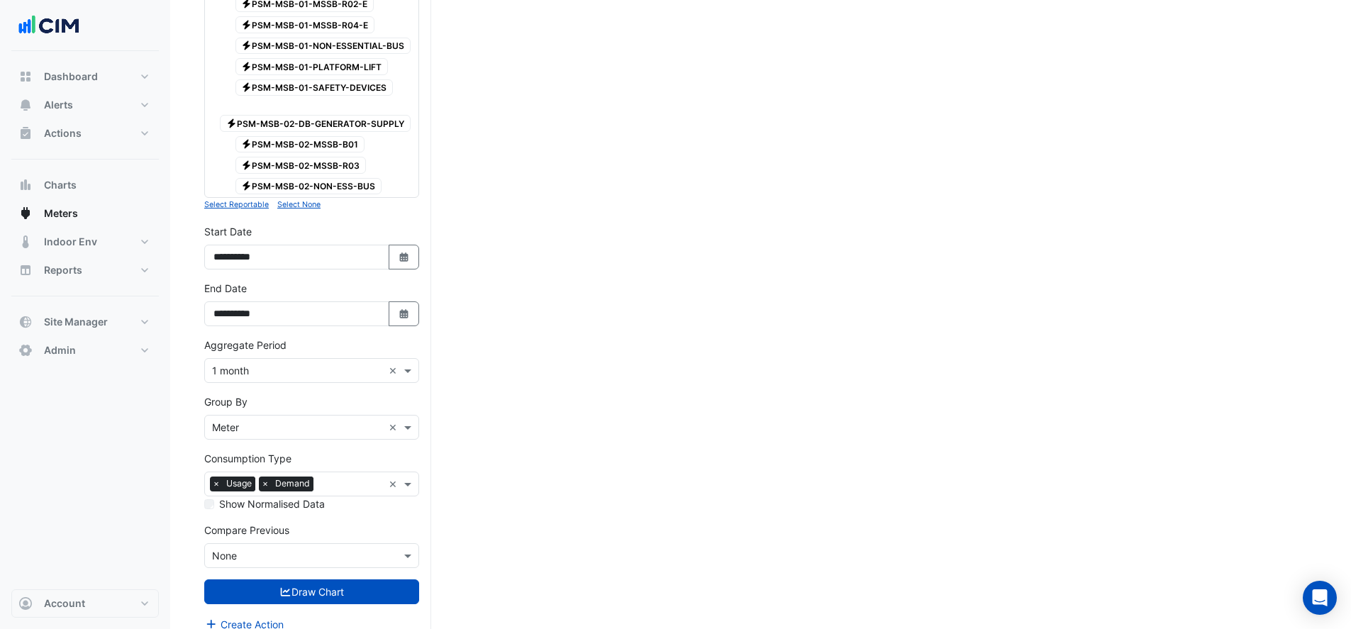
click at [352, 478] on input "text" at bounding box center [351, 485] width 64 height 15
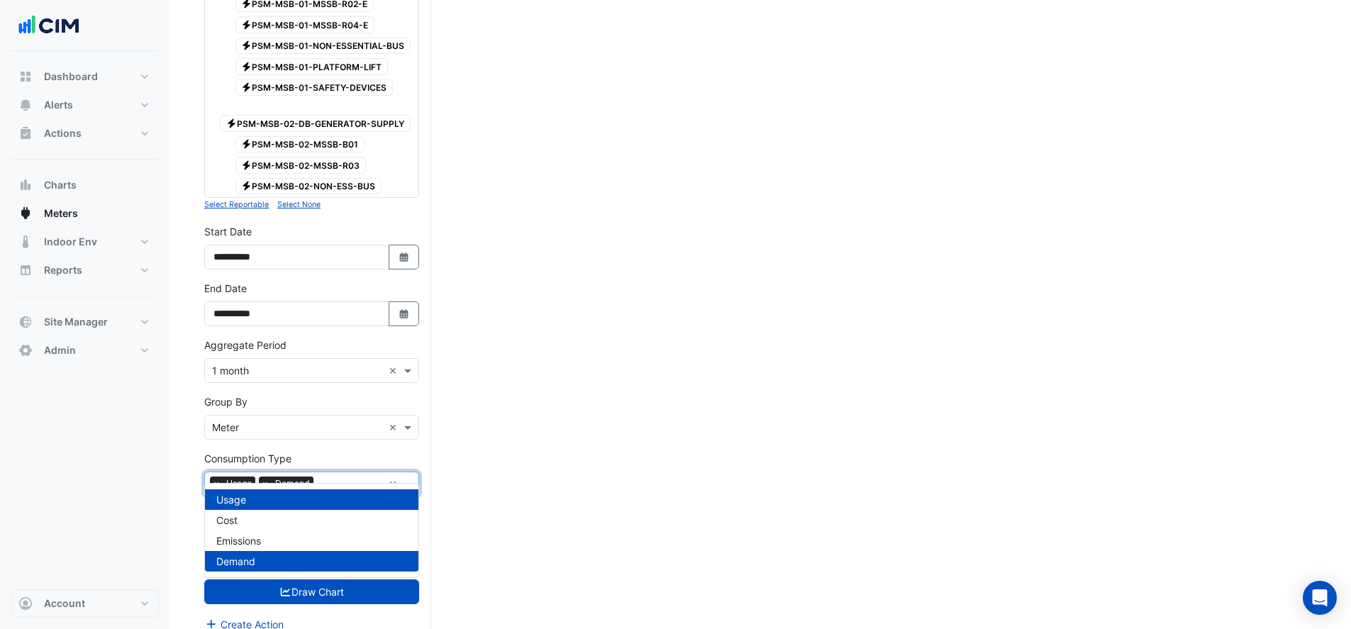
click at [352, 478] on input "text" at bounding box center [351, 485] width 64 height 15
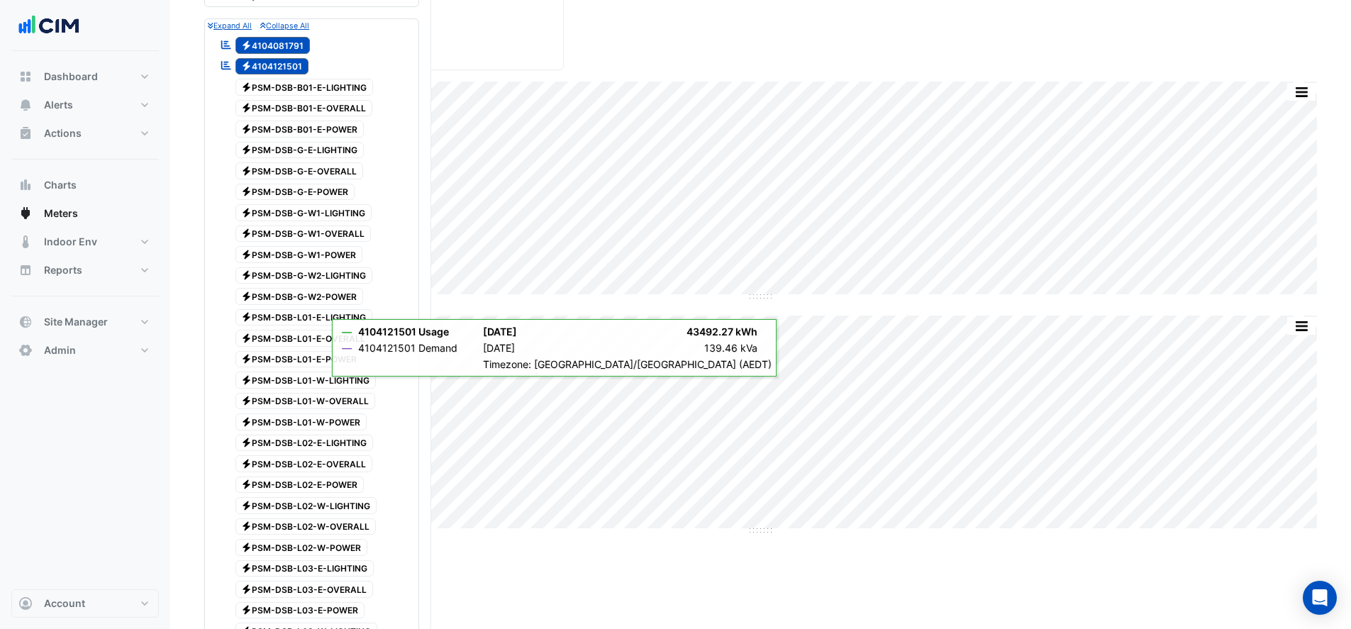
scroll to position [0, 0]
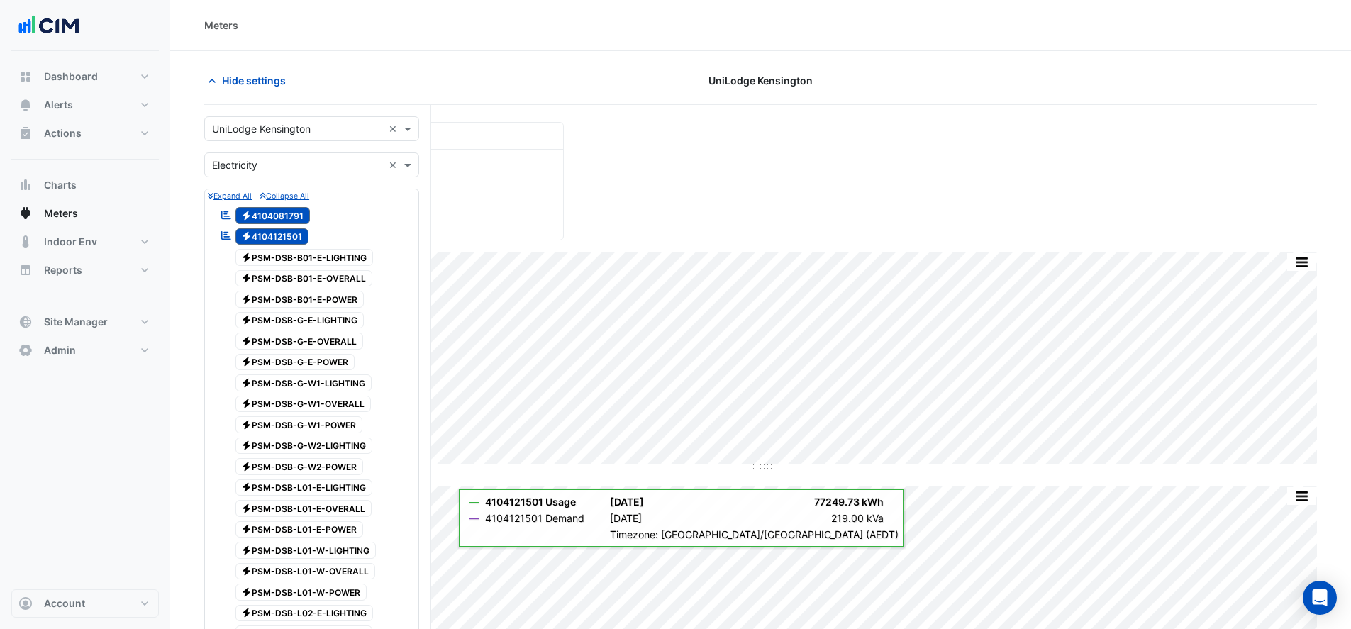
click at [201, 74] on div "Hide settings" at bounding box center [384, 80] width 376 height 25
click at [217, 84] on icon "button" at bounding box center [212, 81] width 14 height 14
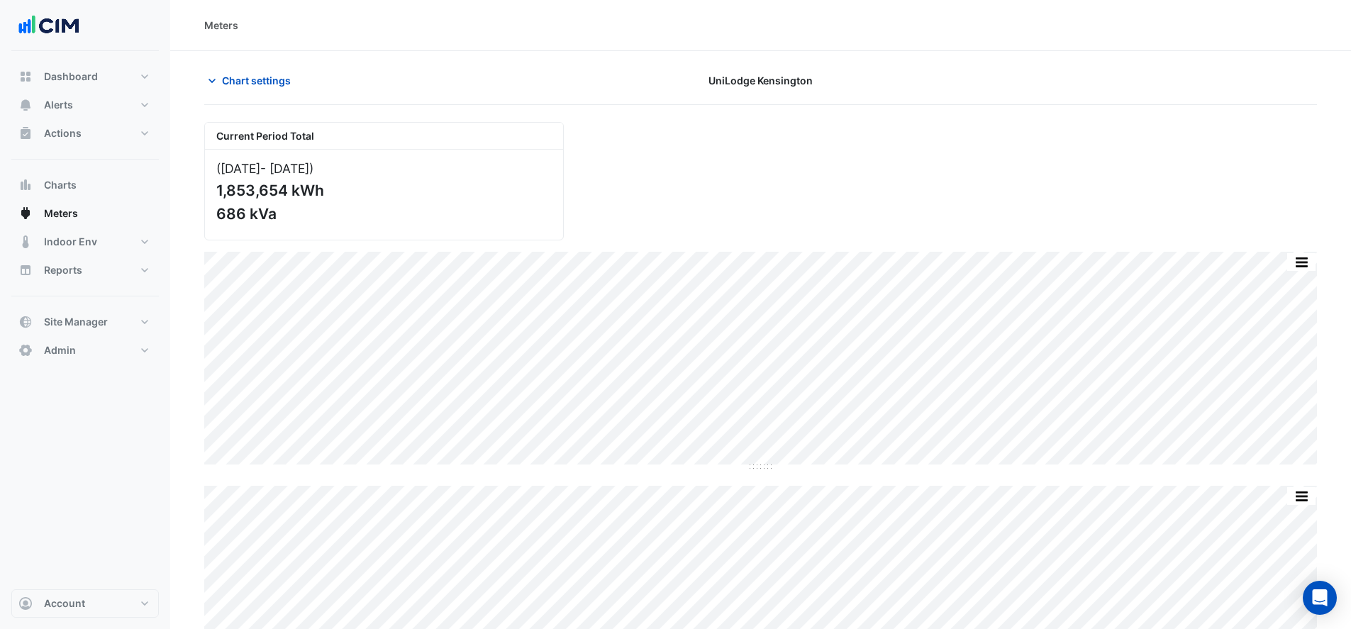
click at [259, 92] on button "Chart settings" at bounding box center [252, 80] width 96 height 25
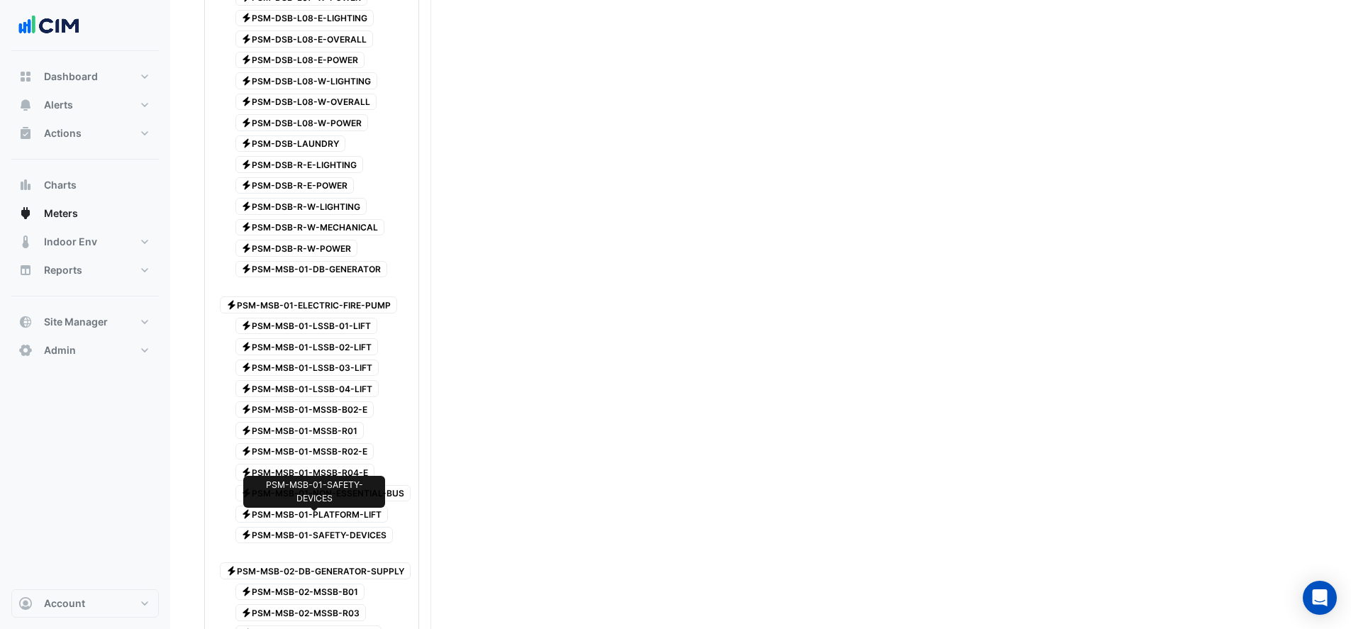
scroll to position [1772, 0]
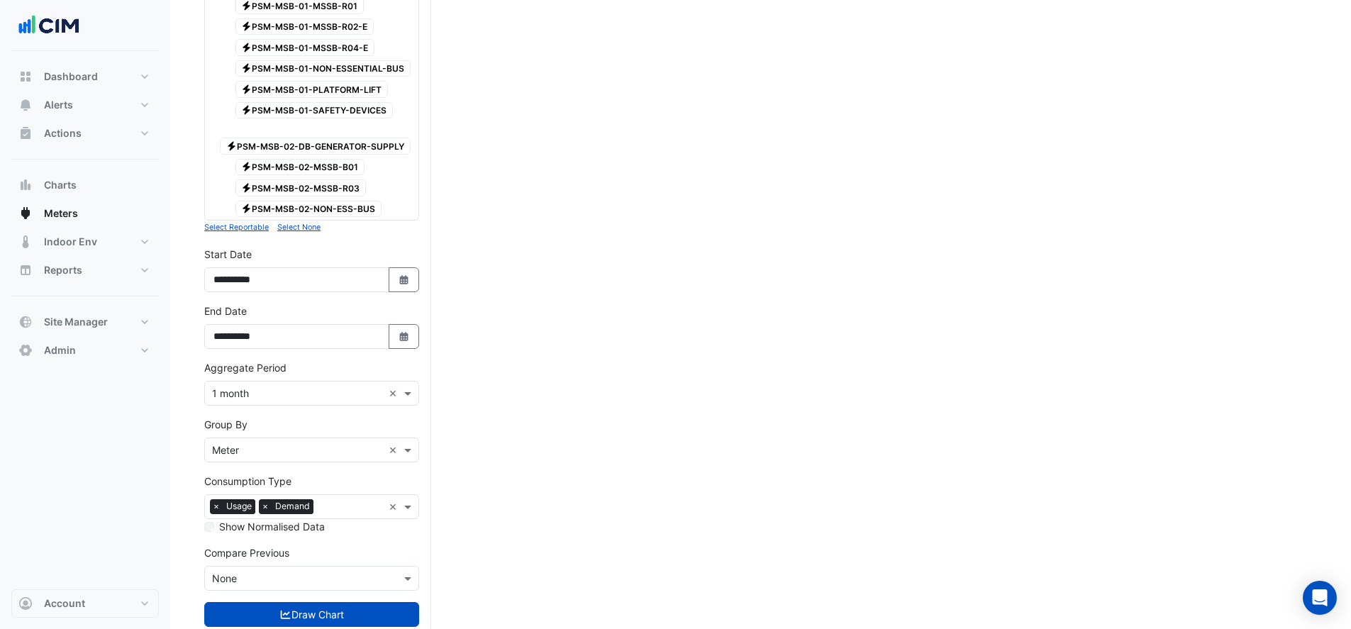
click at [265, 499] on span "×" at bounding box center [265, 506] width 13 height 14
click at [350, 602] on button "Draw Chart" at bounding box center [311, 614] width 215 height 25
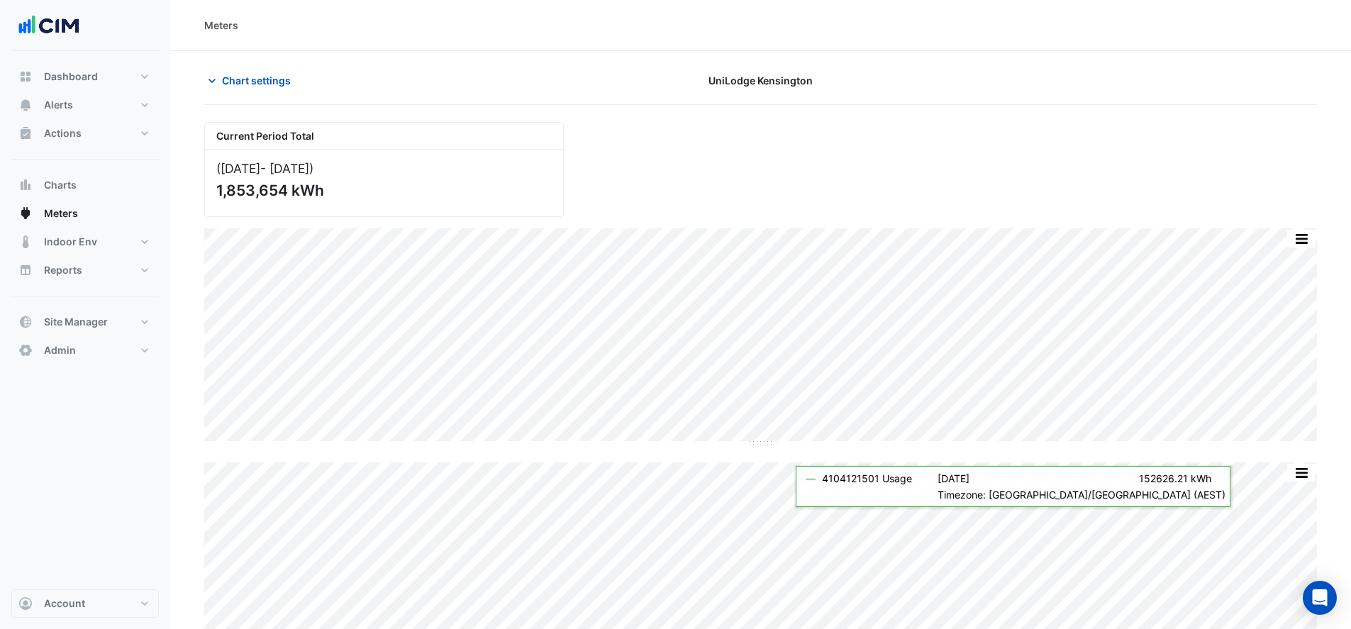
click at [272, 79] on span "Chart settings" at bounding box center [256, 80] width 69 height 15
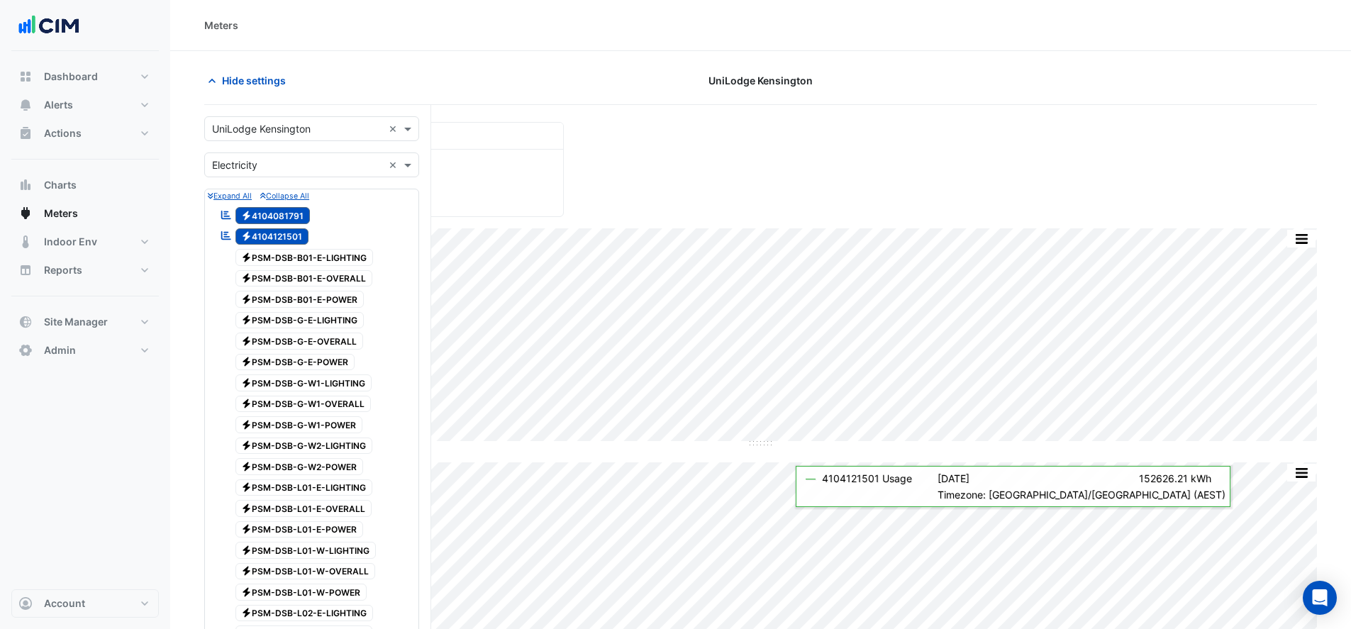
click at [292, 236] on span "Electricity 4104121501" at bounding box center [272, 236] width 74 height 17
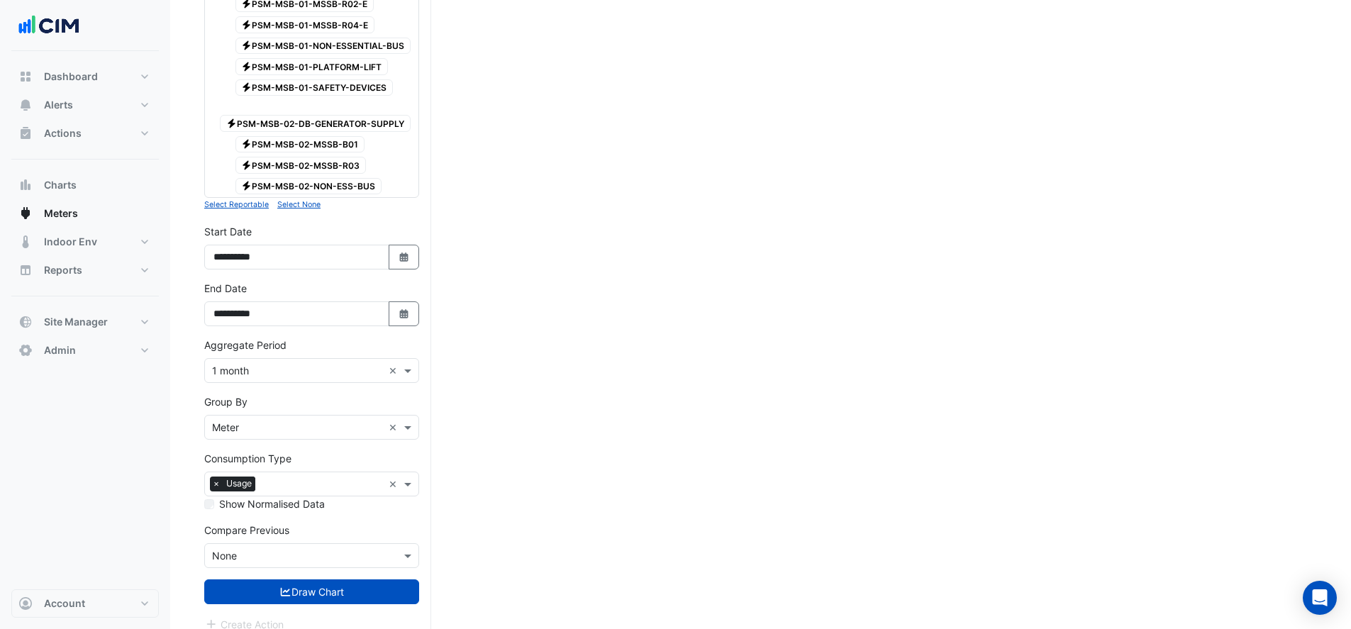
click at [359, 579] on button "Draw Chart" at bounding box center [311, 591] width 215 height 25
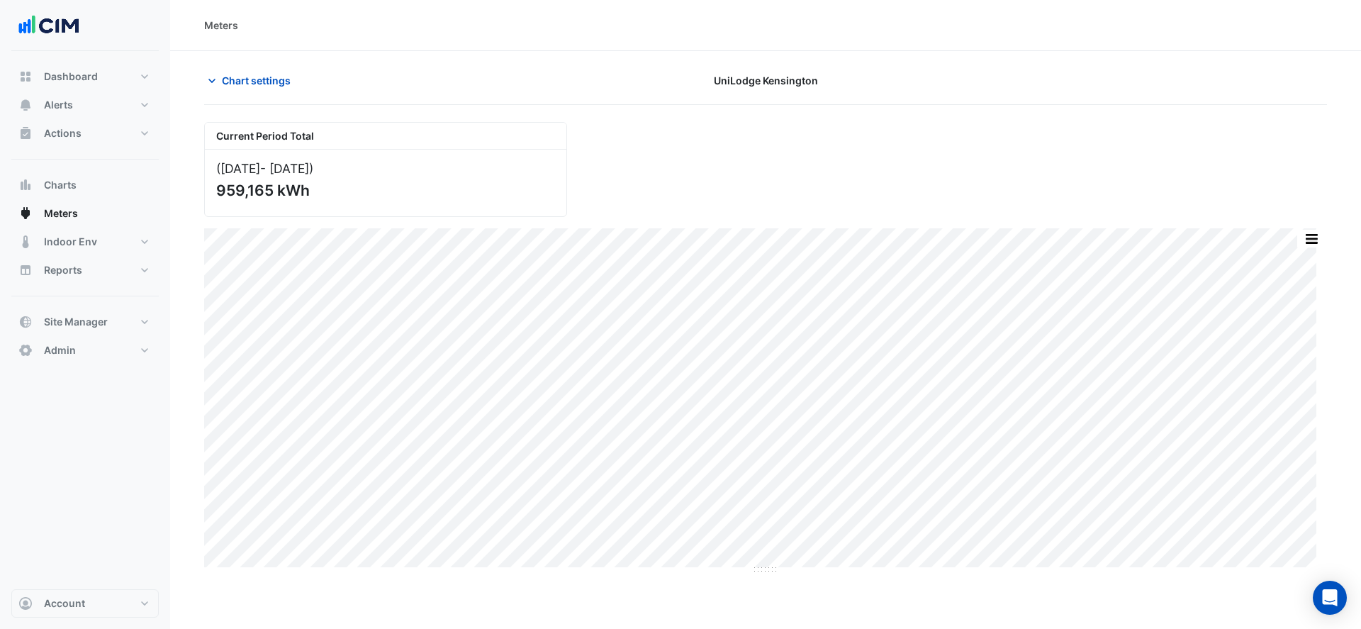
click at [264, 82] on span "Chart settings" at bounding box center [256, 80] width 69 height 15
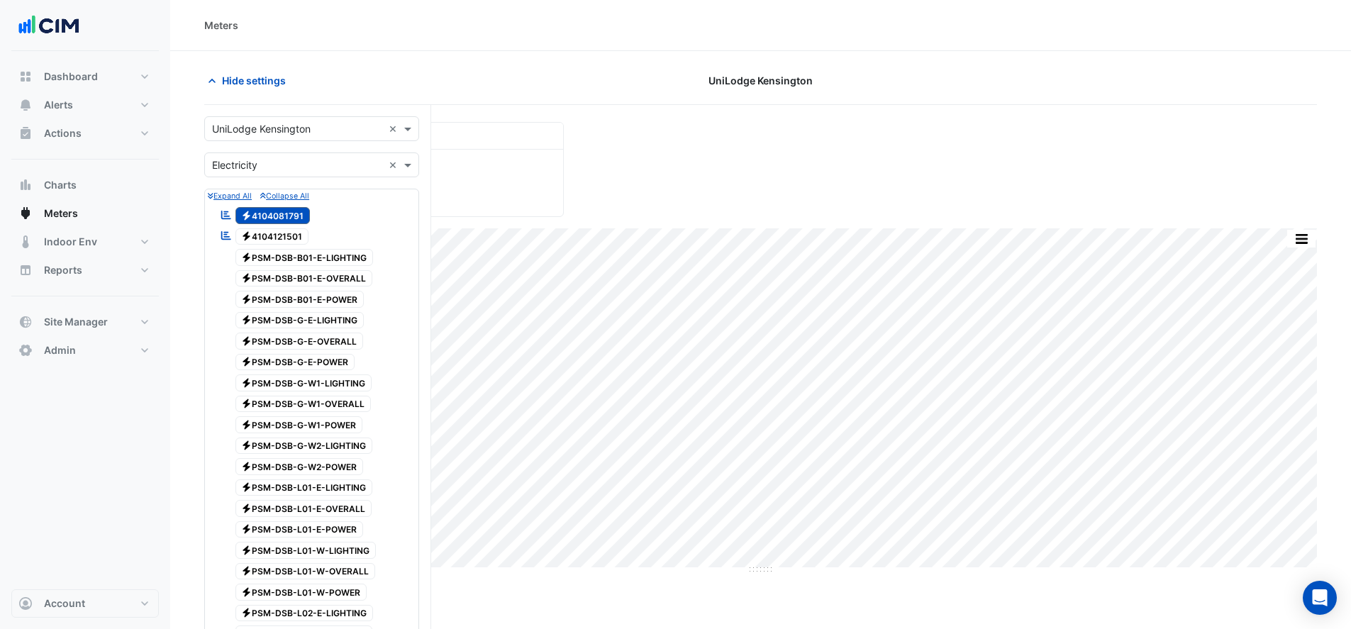
click at [264, 240] on span "Electricity 4104121501" at bounding box center [272, 236] width 74 height 17
click at [272, 213] on span "Electricity 4104081791" at bounding box center [272, 215] width 75 height 17
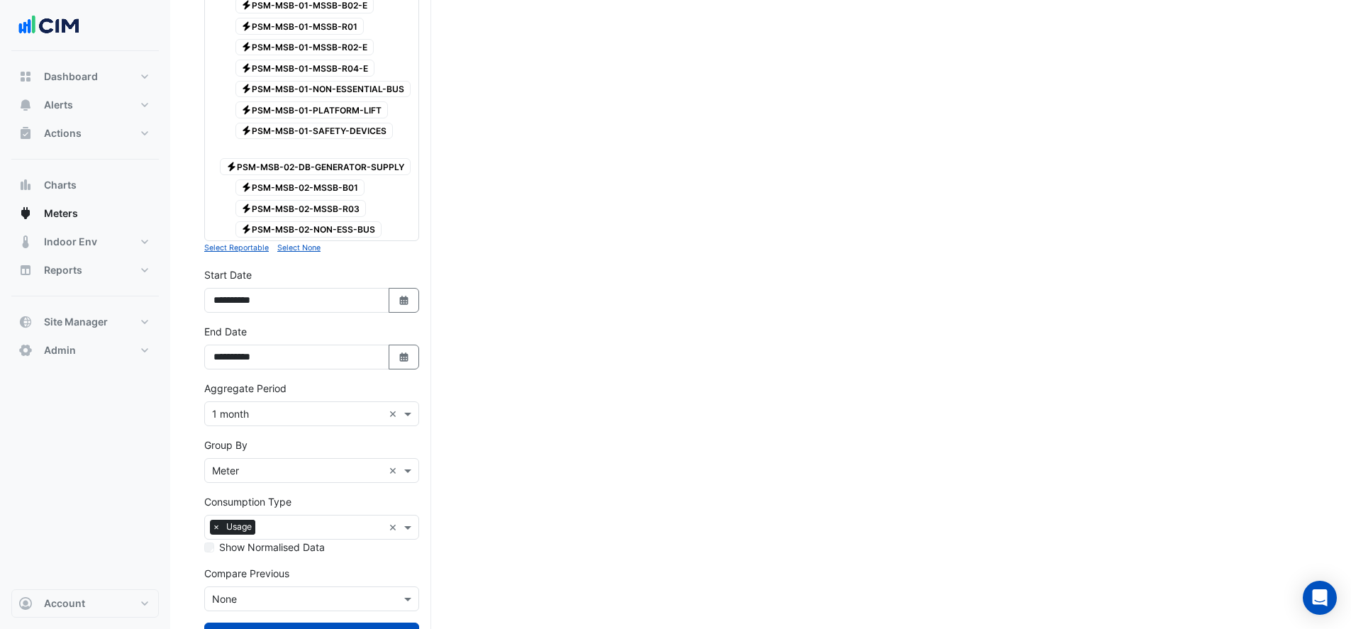
scroll to position [1795, 0]
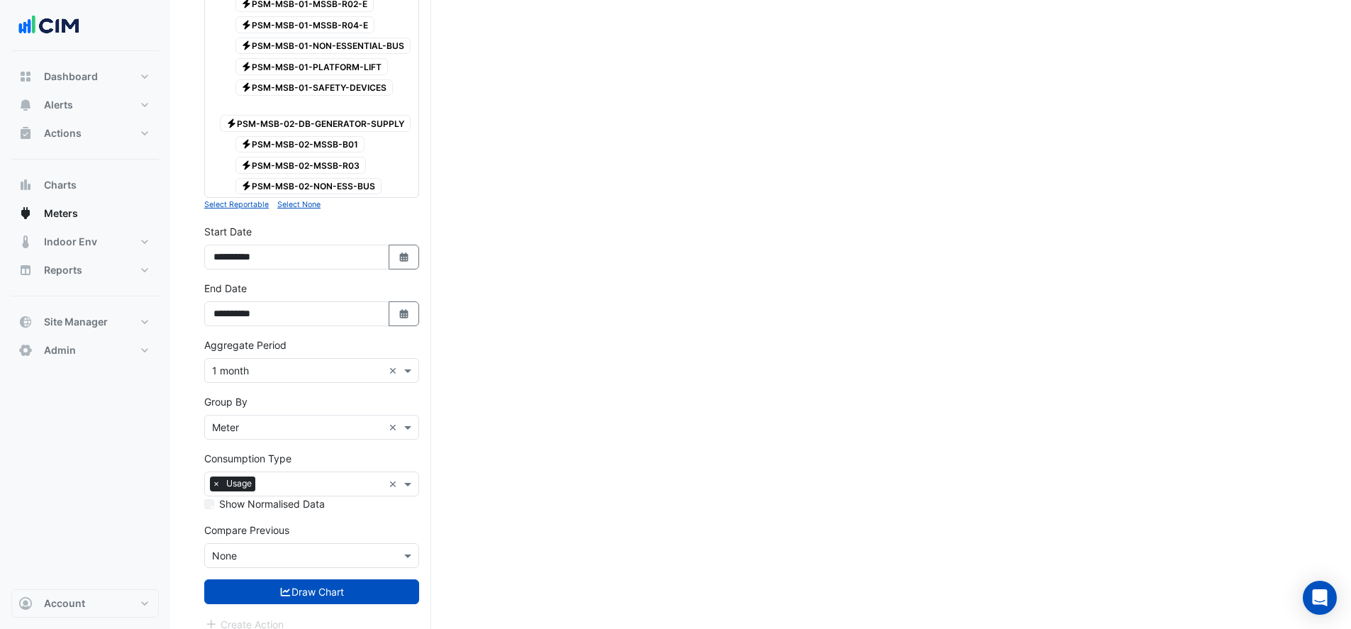
click at [325, 579] on button "Draw Chart" at bounding box center [311, 591] width 215 height 25
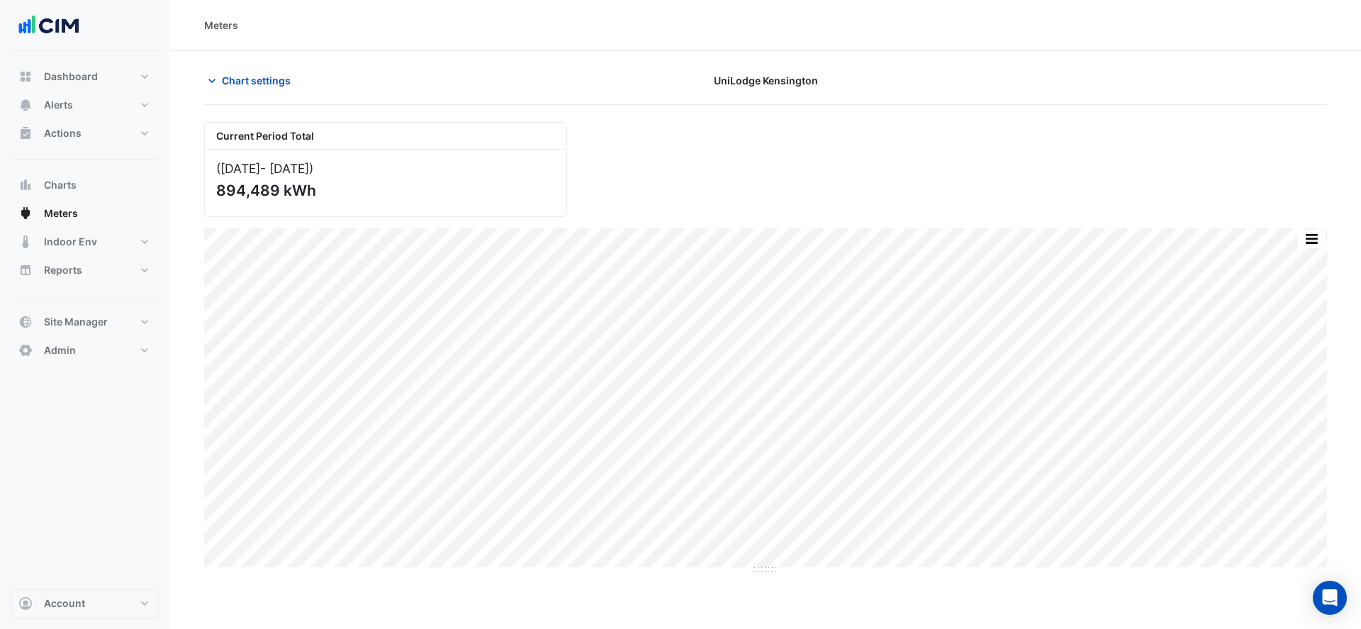
click at [223, 74] on span "Chart settings" at bounding box center [256, 80] width 69 height 15
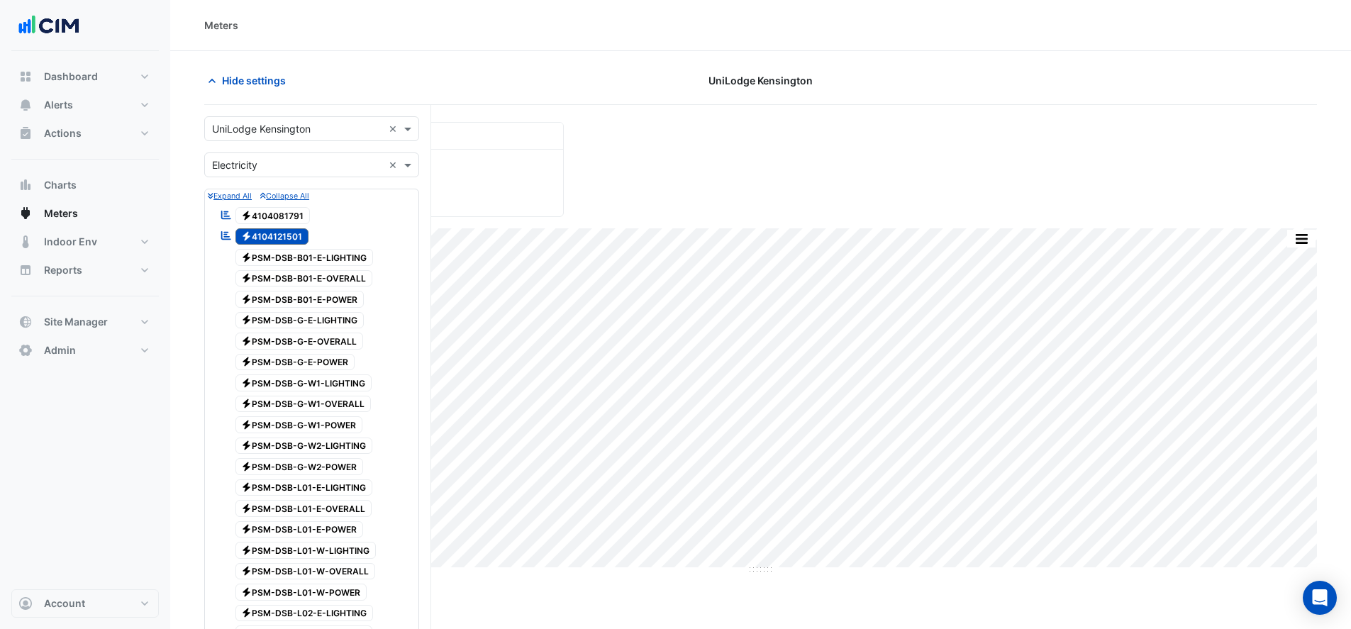
click at [253, 223] on span "Electricity 4104081791" at bounding box center [272, 215] width 75 height 17
click at [255, 233] on span "Electricity 4104121501" at bounding box center [272, 236] width 74 height 17
click at [288, 237] on span "Electricity 4104121501" at bounding box center [272, 236] width 74 height 17
click at [291, 212] on span "Electricity 4104081791" at bounding box center [272, 215] width 75 height 17
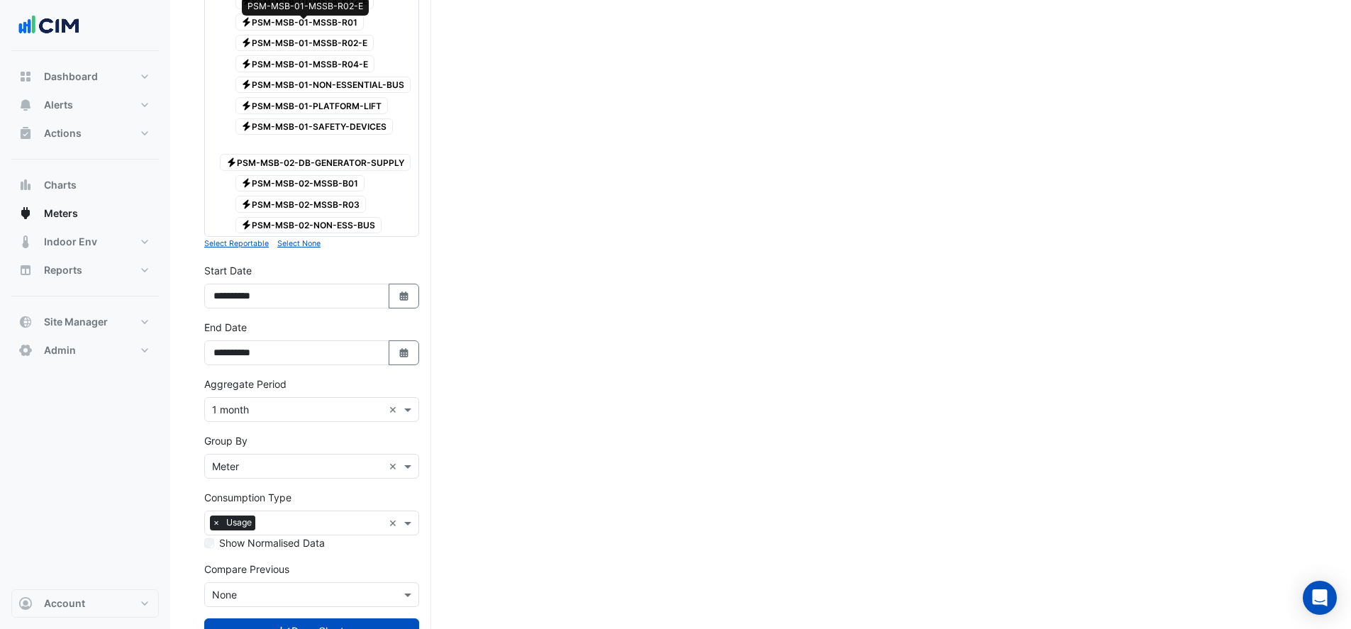
scroll to position [1772, 0]
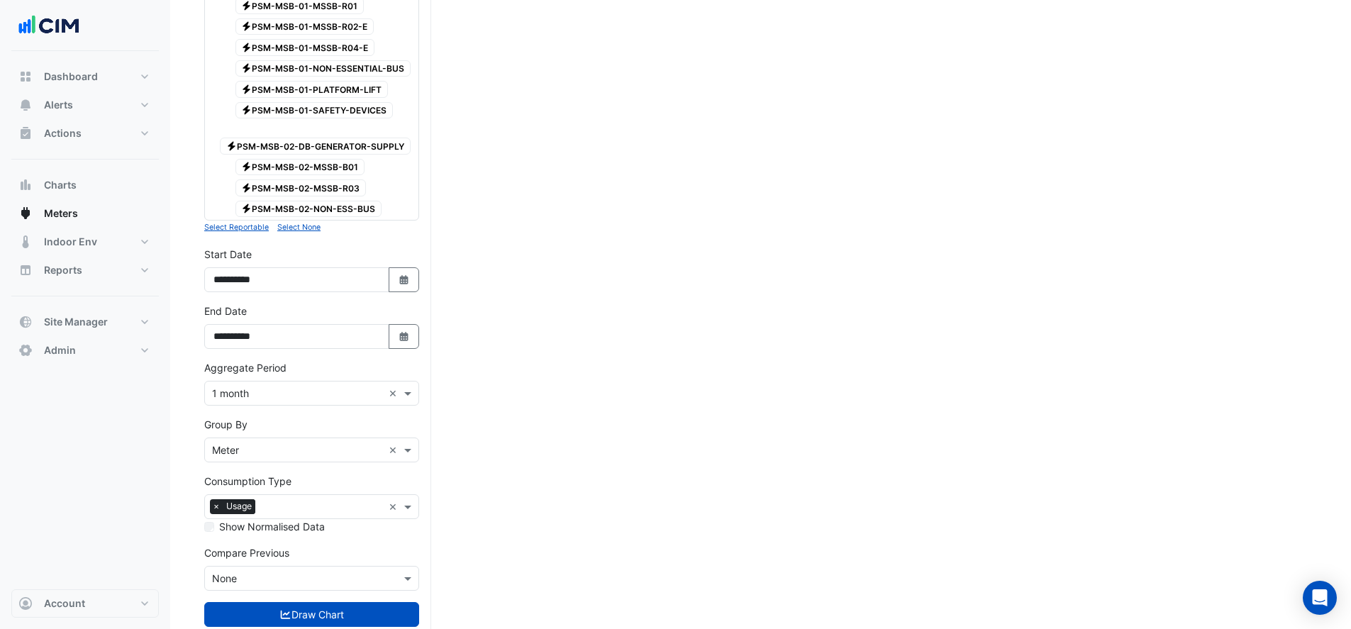
click at [267, 501] on input "text" at bounding box center [322, 508] width 122 height 15
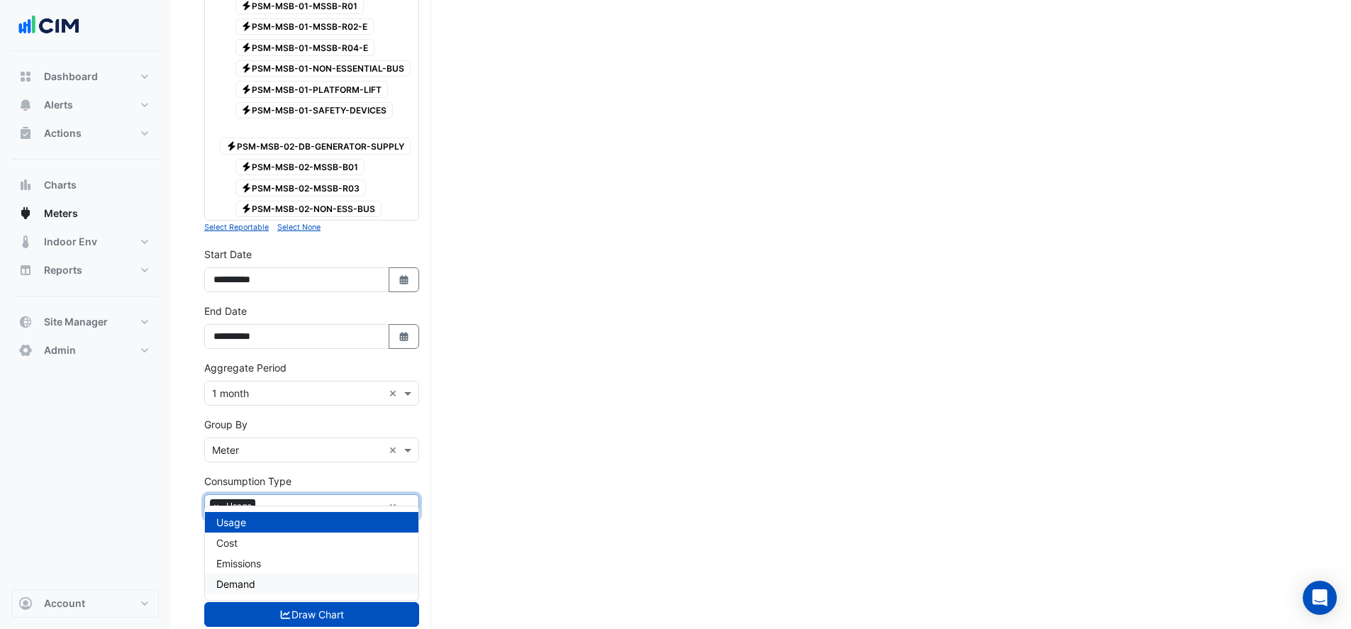
click at [255, 583] on span "Demand" at bounding box center [235, 584] width 39 height 12
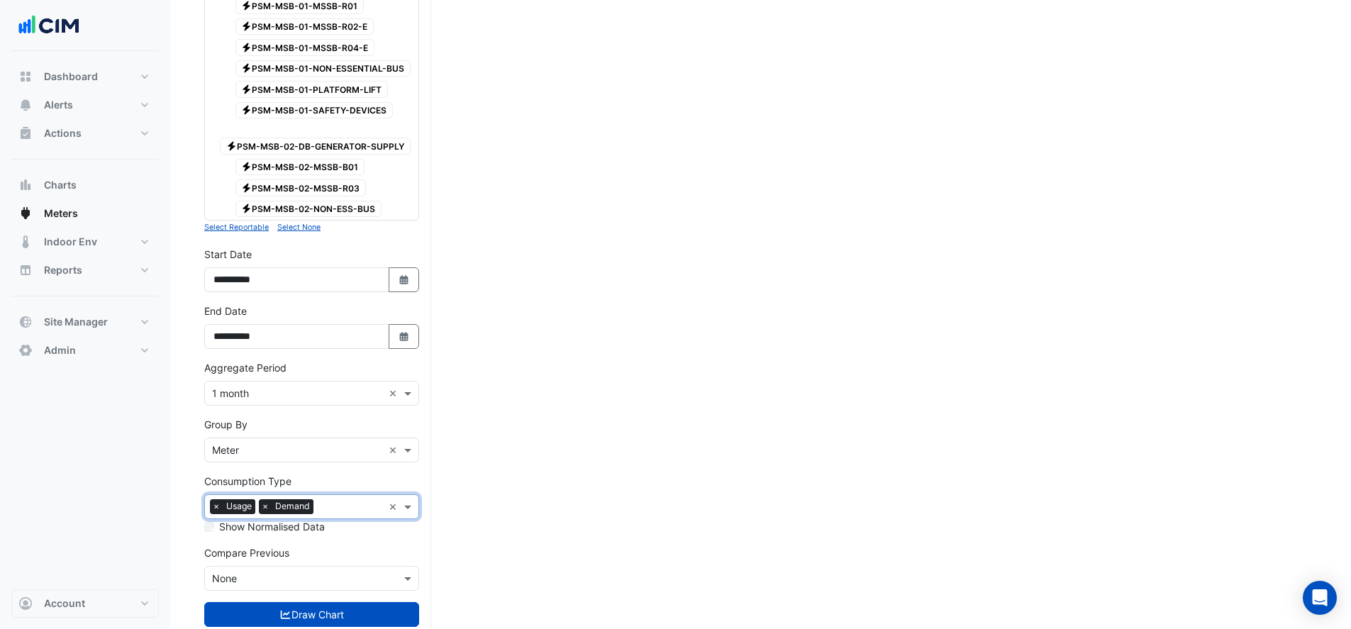
click at [262, 602] on button "Draw Chart" at bounding box center [311, 614] width 215 height 25
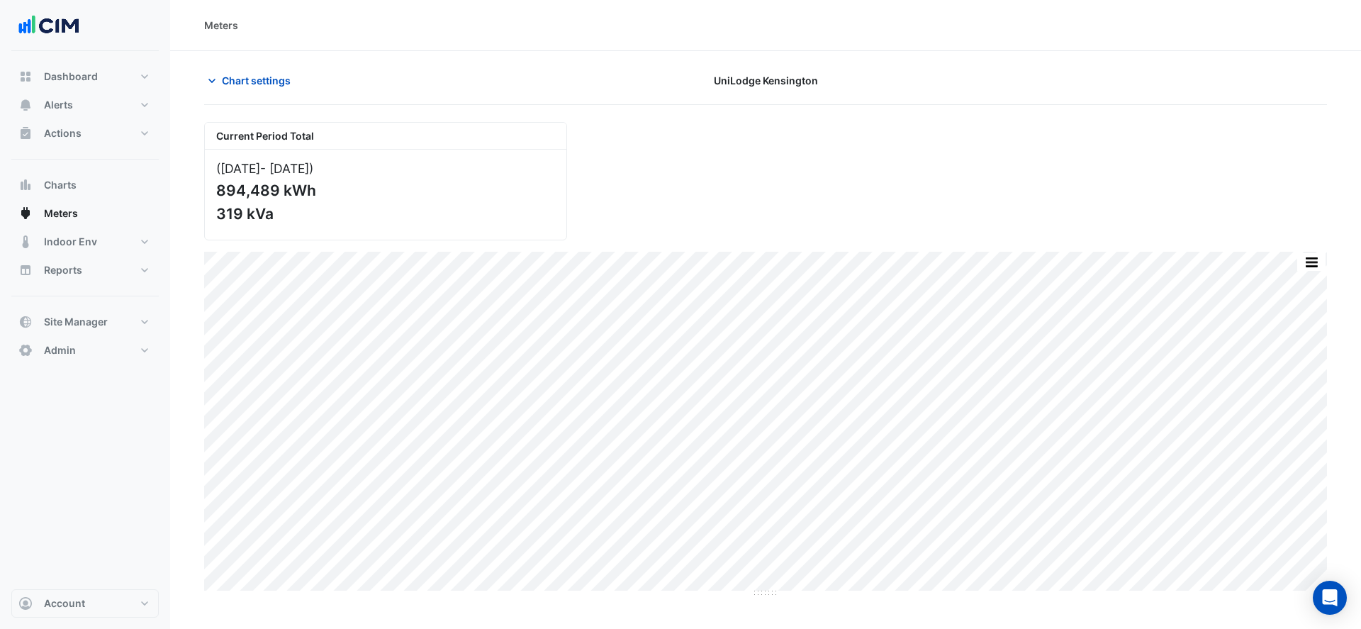
click at [251, 77] on span "Chart settings" at bounding box center [256, 80] width 69 height 15
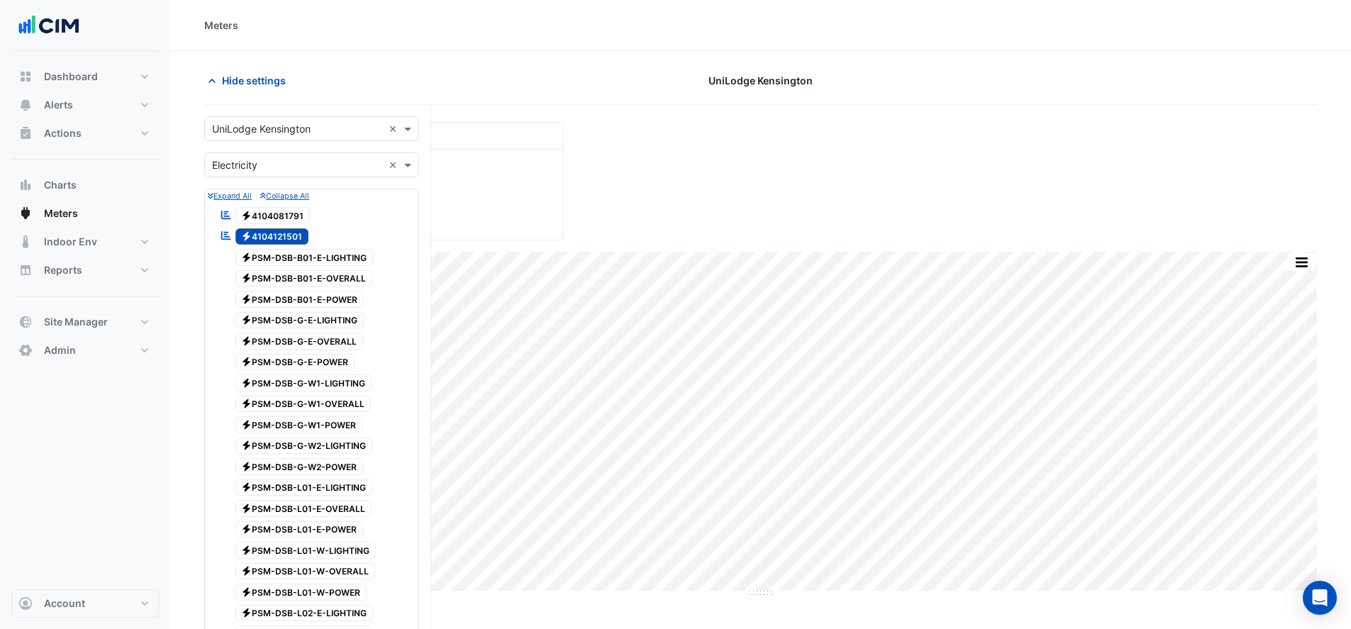
click at [284, 239] on span "Electricity 4104121501" at bounding box center [272, 236] width 74 height 17
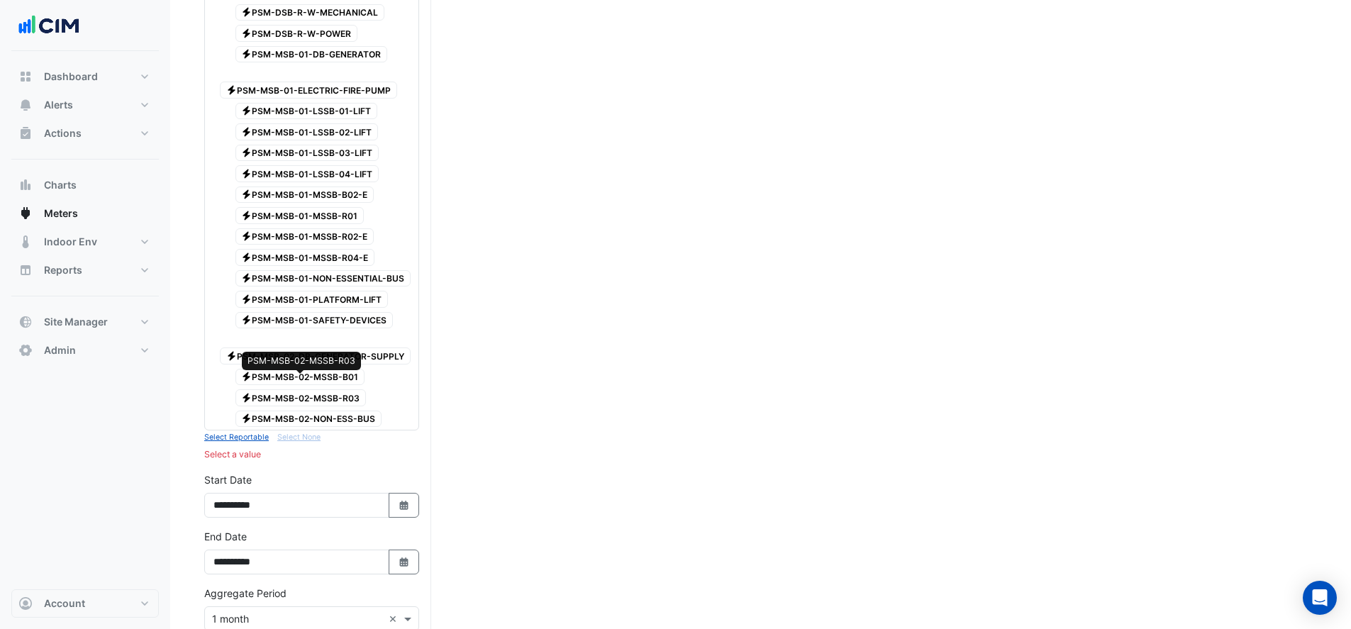
scroll to position [1418, 0]
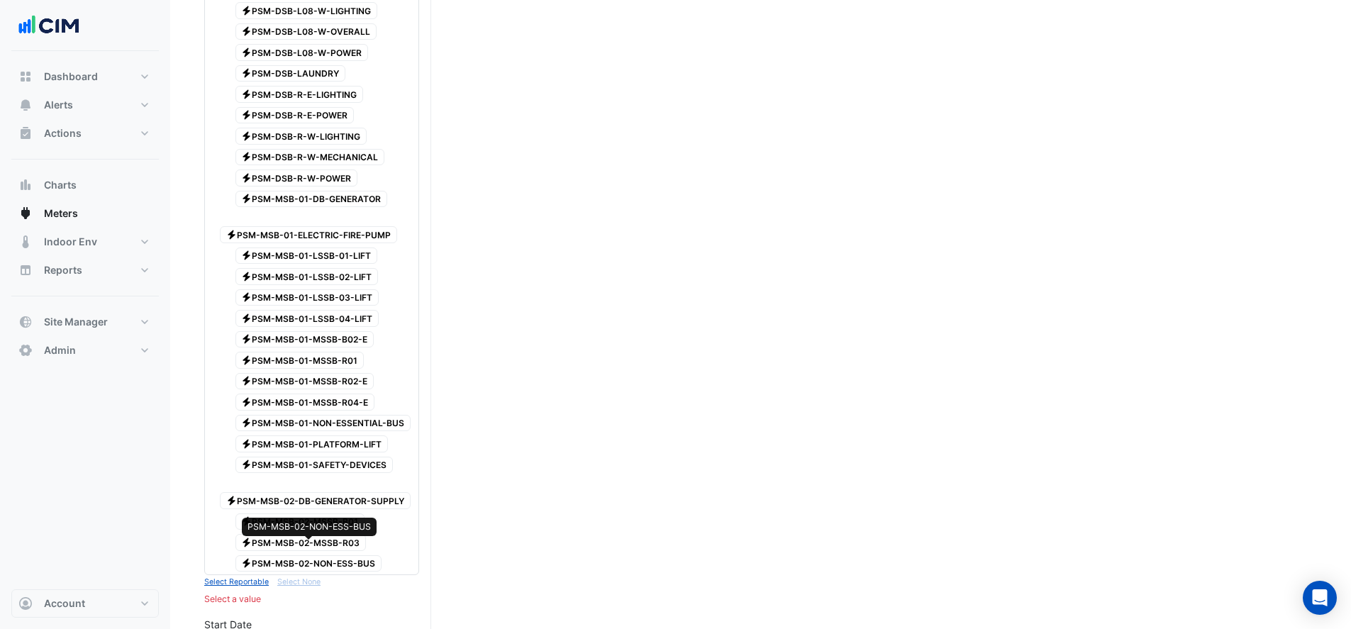
click at [303, 555] on span "Electricity PSM-MSB-02-NON-ESS-BUS" at bounding box center [308, 563] width 147 height 17
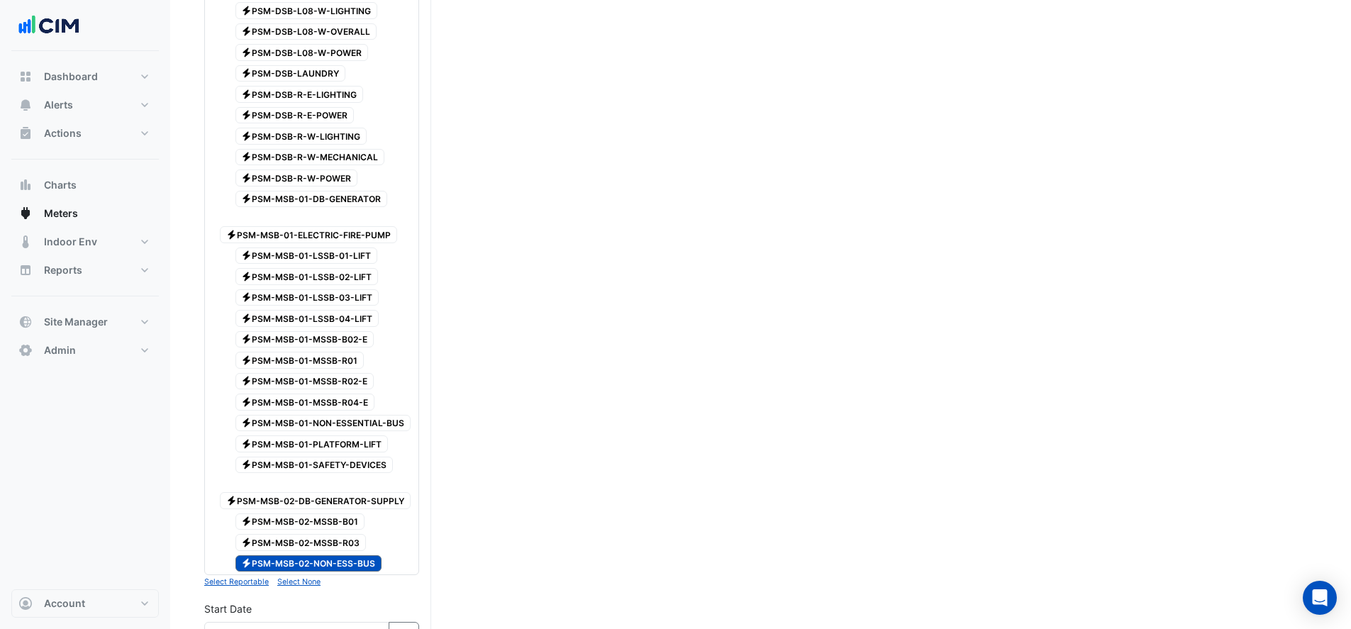
click at [296, 534] on span "Electricity PSM-MSB-02-MSSB-R03" at bounding box center [300, 542] width 131 height 17
click at [292, 512] on div "Electricity PSM-MSB-02-MSSB-B01" at bounding box center [292, 522] width 152 height 20
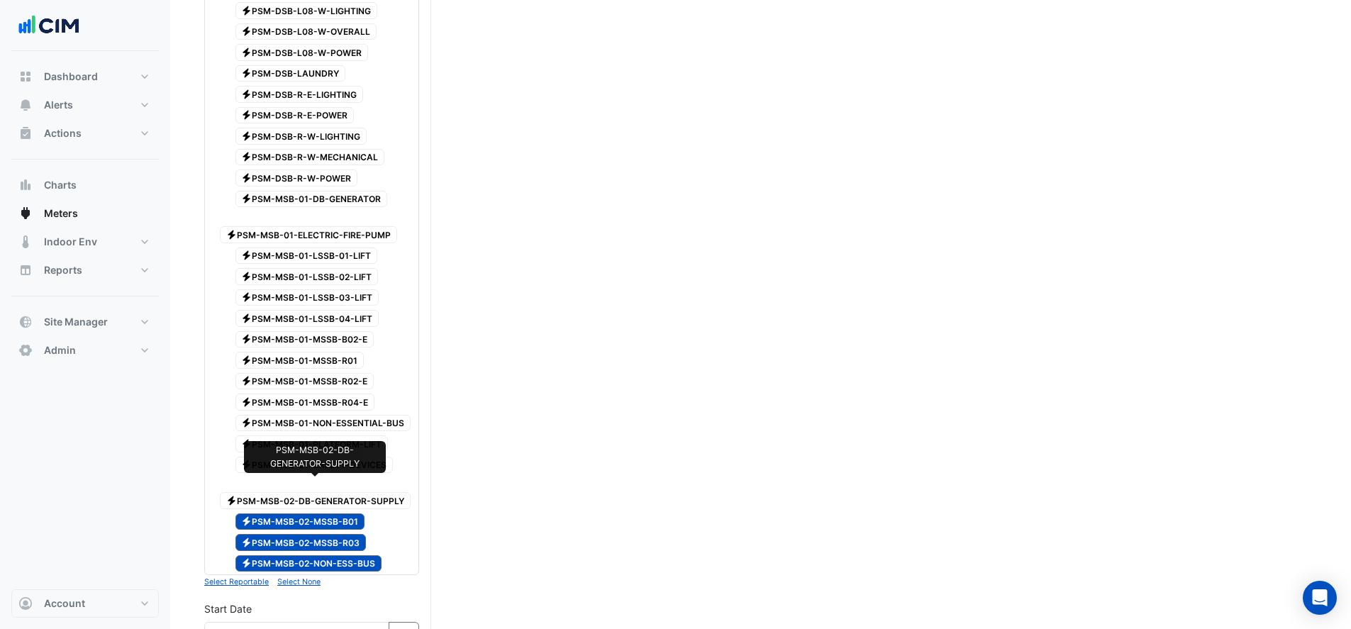
click at [294, 492] on span "Electricity PSM-MSB-02-DB-GENERATOR-SUPPLY" at bounding box center [315, 500] width 191 height 17
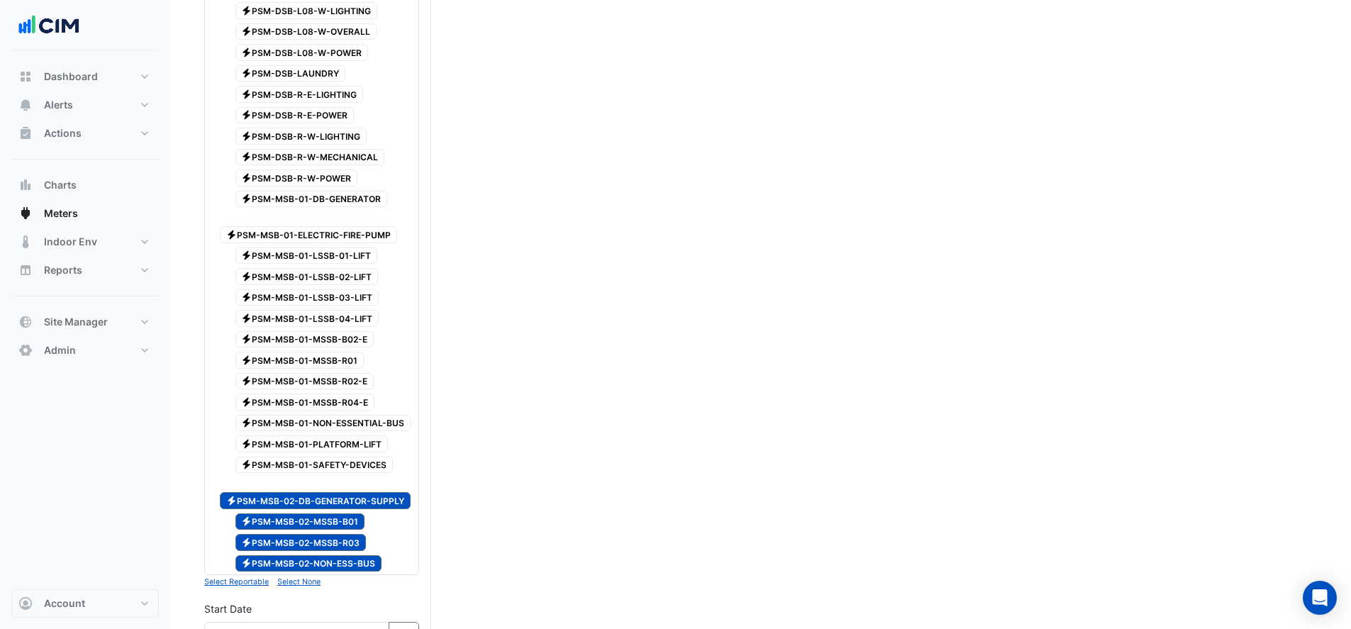
click at [245, 577] on small "Select Reportable" at bounding box center [236, 581] width 65 height 9
click at [247, 577] on small "Select Reportable" at bounding box center [236, 581] width 65 height 9
click at [248, 577] on small "Select Reportable" at bounding box center [236, 581] width 65 height 9
click at [289, 577] on small "Select None" at bounding box center [298, 581] width 43 height 9
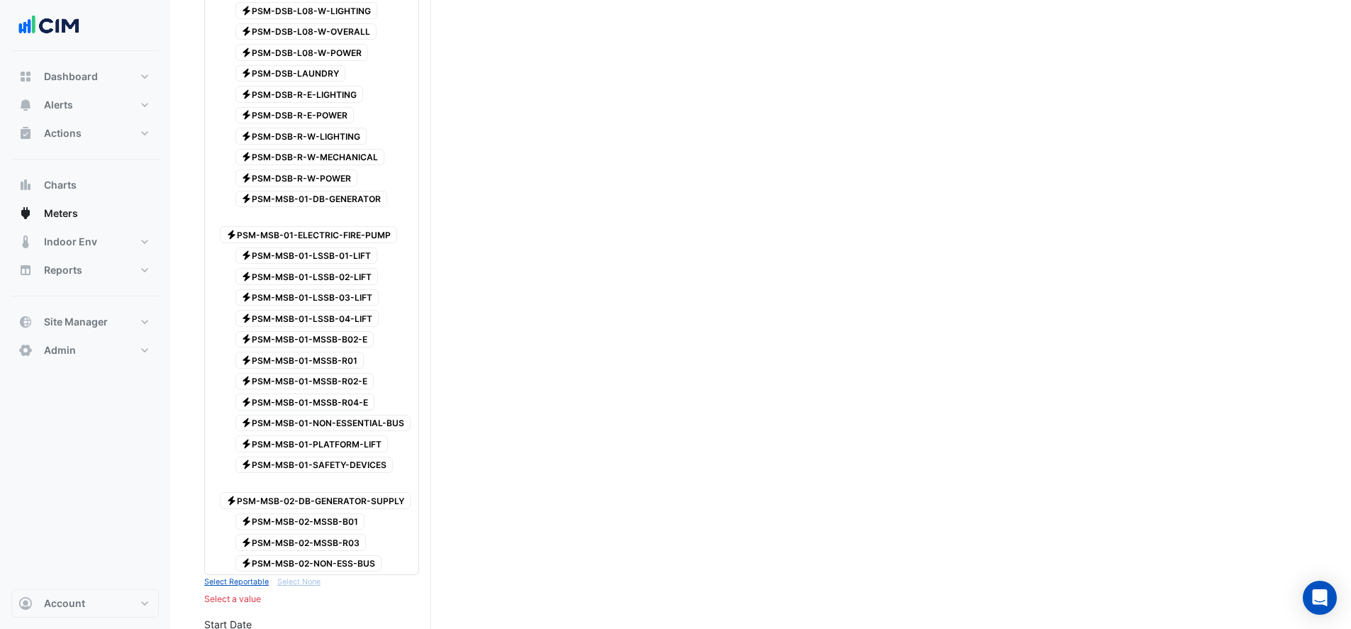
click at [233, 577] on small "Select Reportable" at bounding box center [236, 581] width 65 height 9
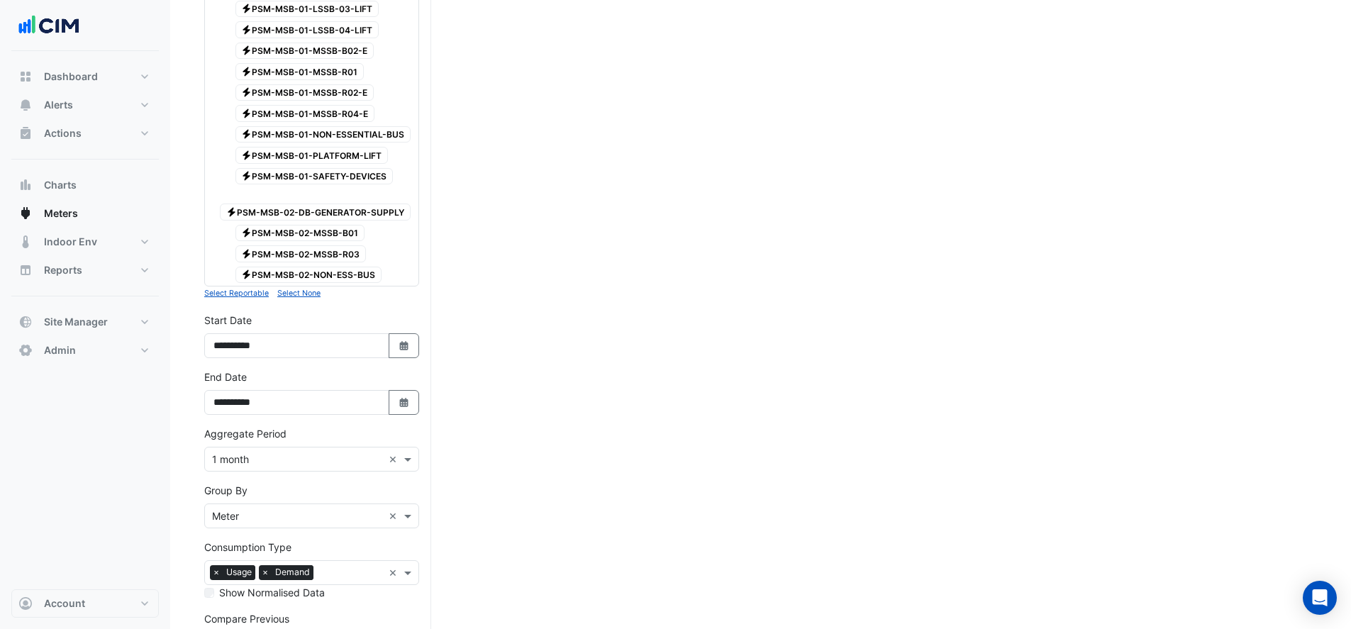
scroll to position [1795, 0]
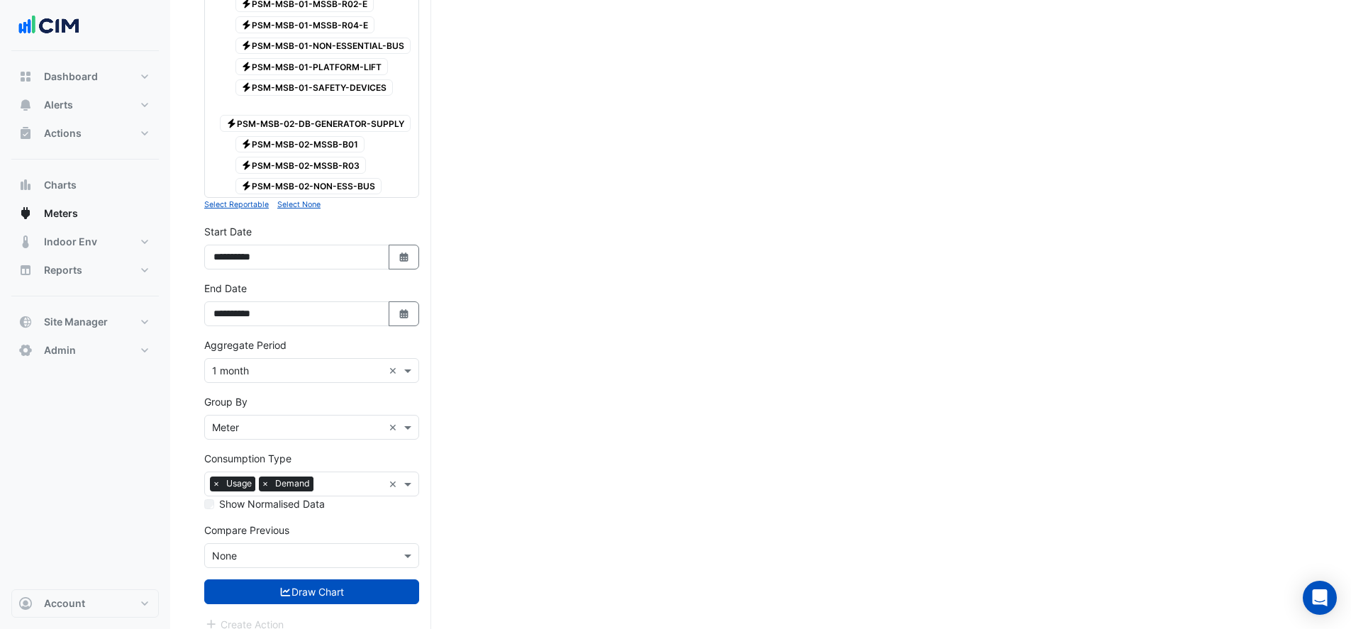
click at [293, 200] on small "Select None" at bounding box center [298, 204] width 43 height 9
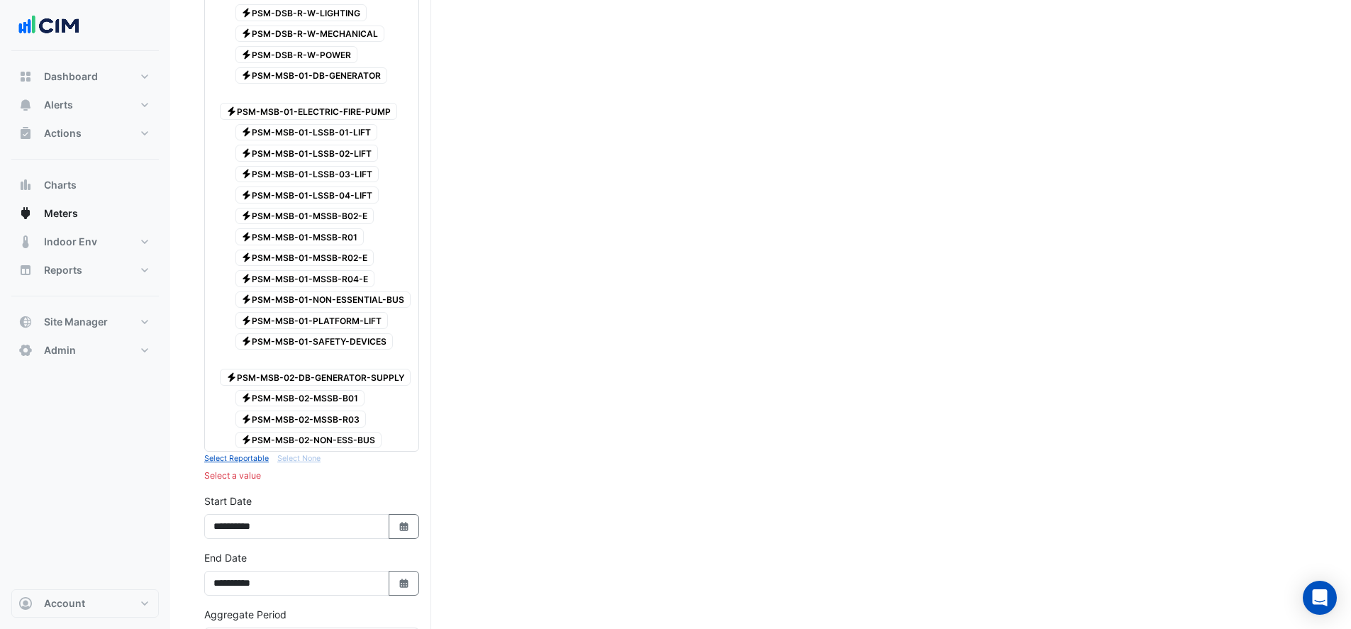
scroll to position [1441, 0]
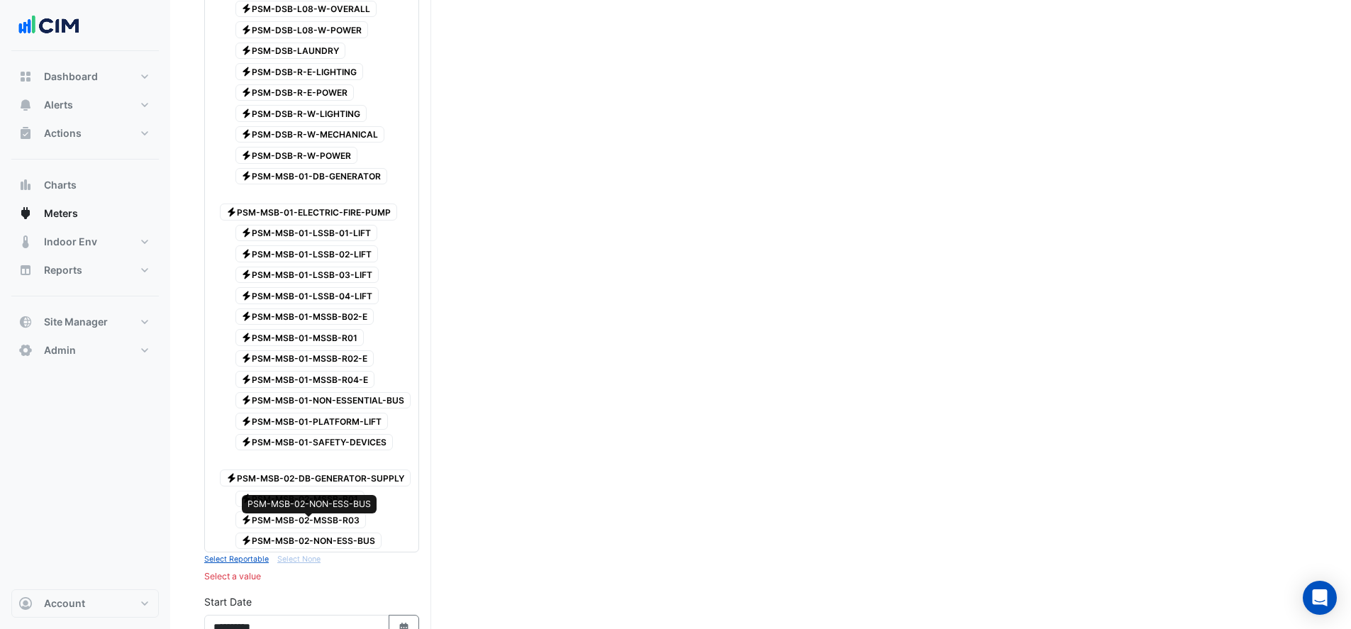
click at [307, 532] on span "Electricity PSM-MSB-02-NON-ESS-BUS" at bounding box center [308, 540] width 147 height 17
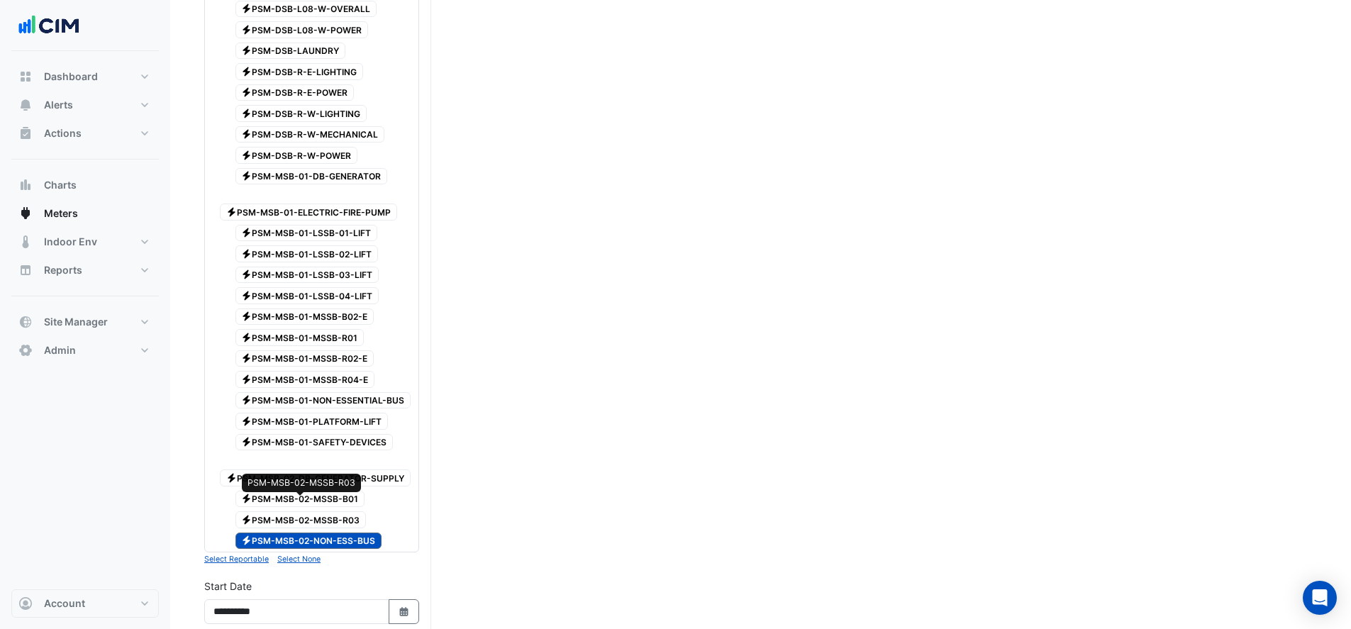
click at [309, 511] on span "Electricity PSM-MSB-02-MSSB-R03" at bounding box center [300, 519] width 131 height 17
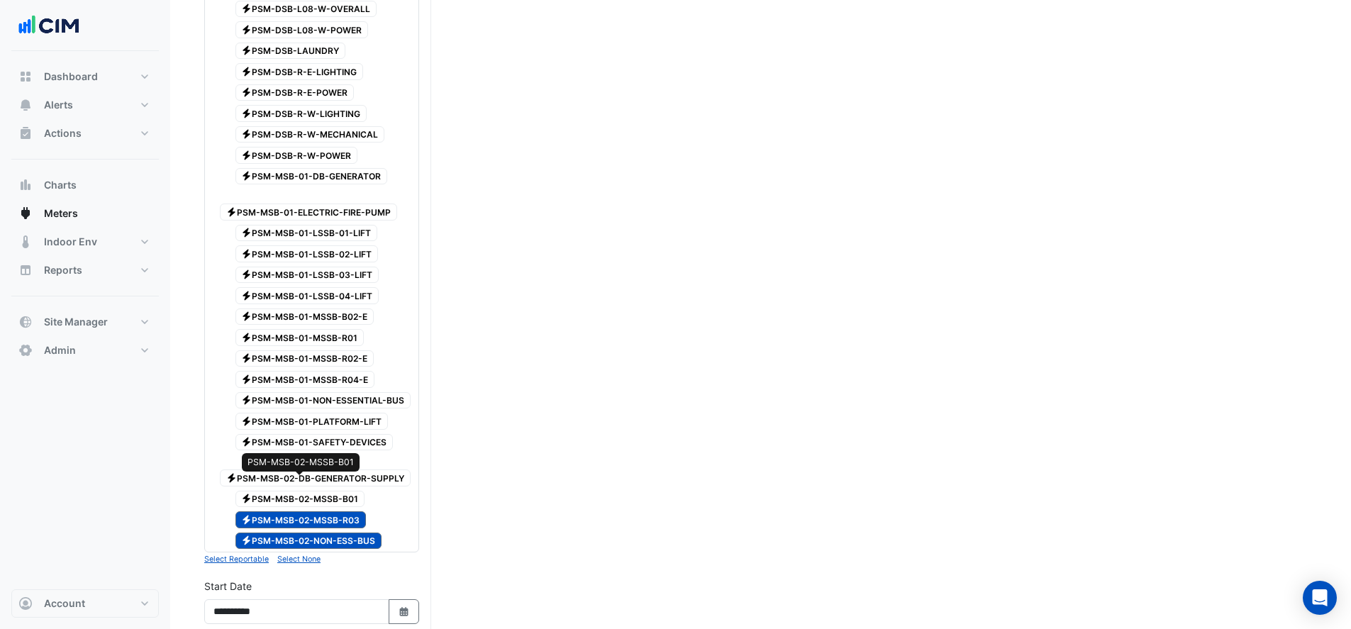
click at [311, 491] on span "Electricity PSM-MSB-02-MSSB-B01" at bounding box center [300, 499] width 130 height 17
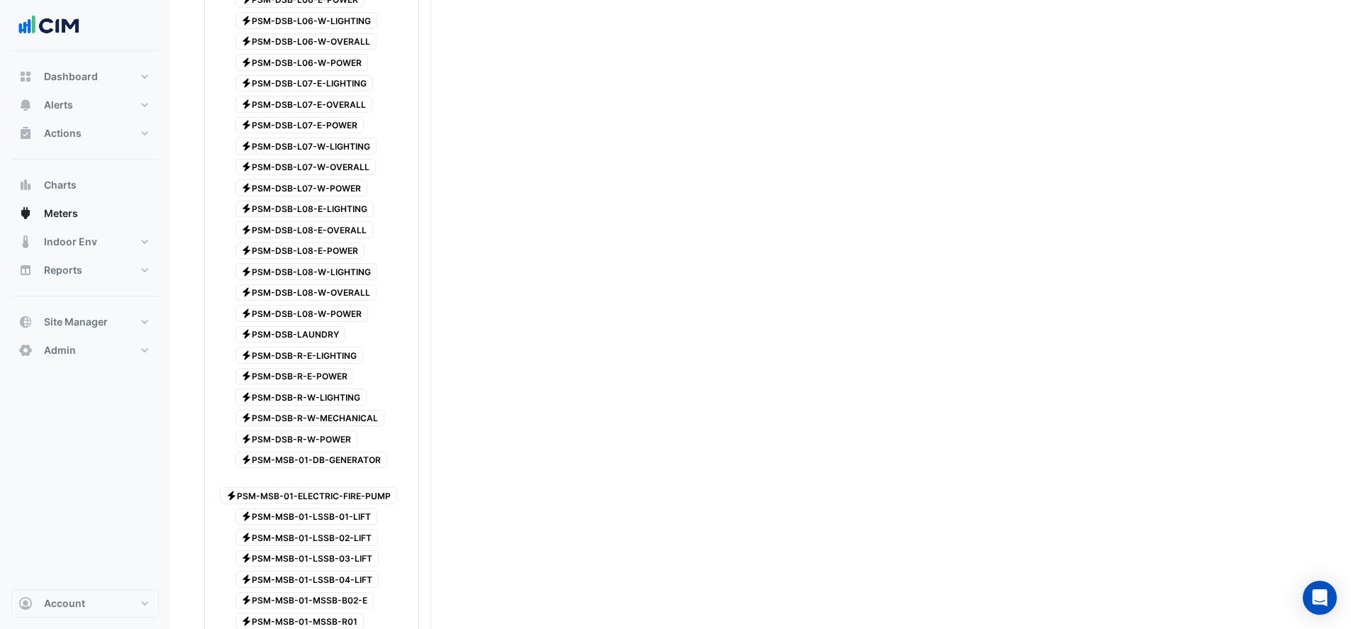
scroll to position [1370, 0]
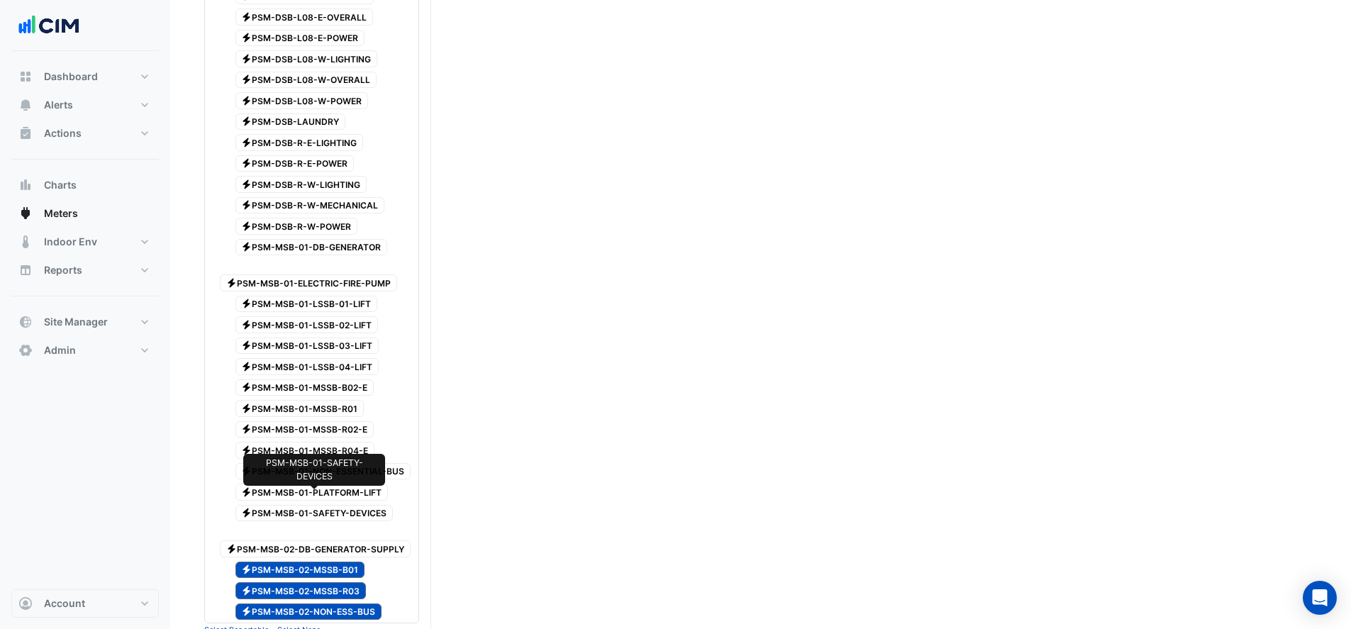
click at [312, 505] on span "Electricity PSM-MSB-01-SAFETY-DEVICES" at bounding box center [314, 513] width 158 height 17
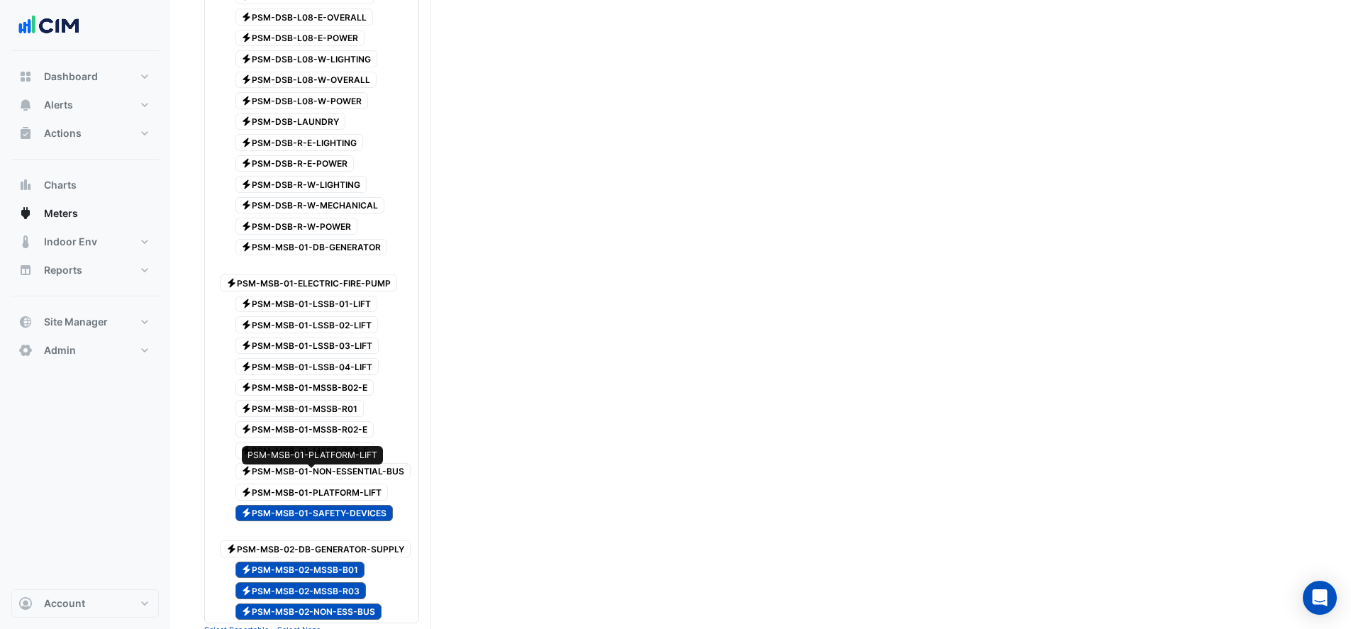
click at [308, 484] on span "Electricity PSM-MSB-01-PLATFORM-LIFT" at bounding box center [311, 492] width 153 height 17
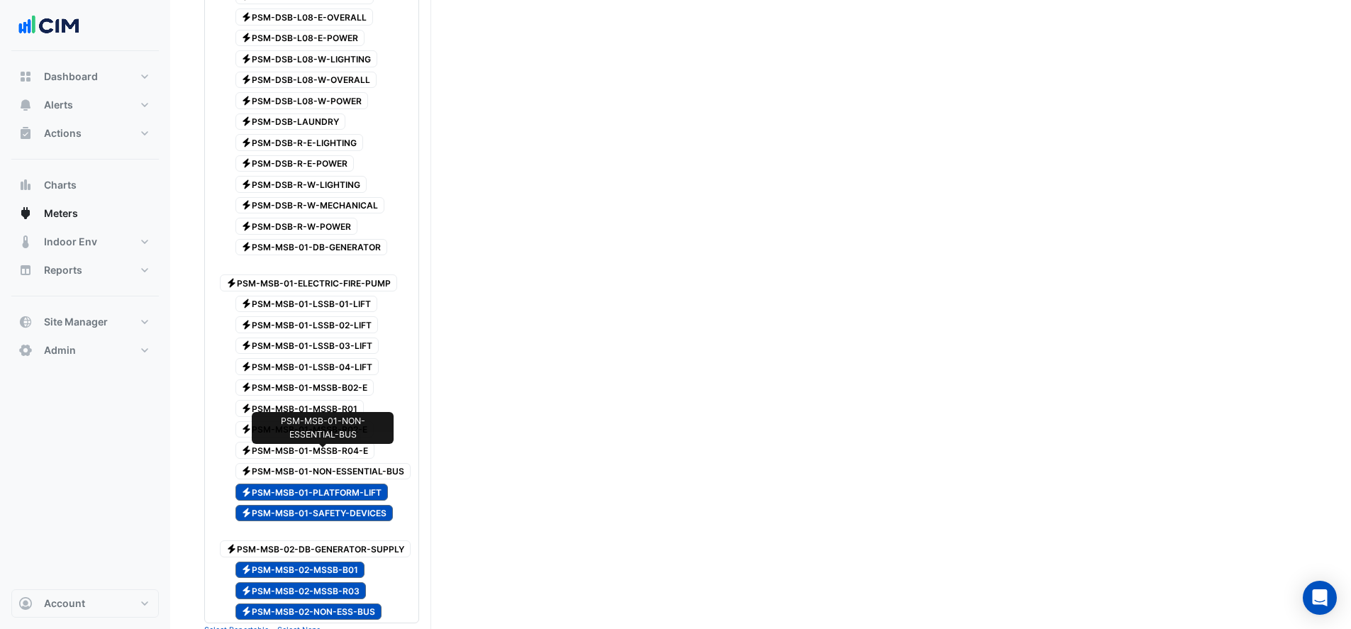
click at [303, 463] on span "Electricity PSM-MSB-01-NON-ESSENTIAL-BUS" at bounding box center [323, 471] width 176 height 17
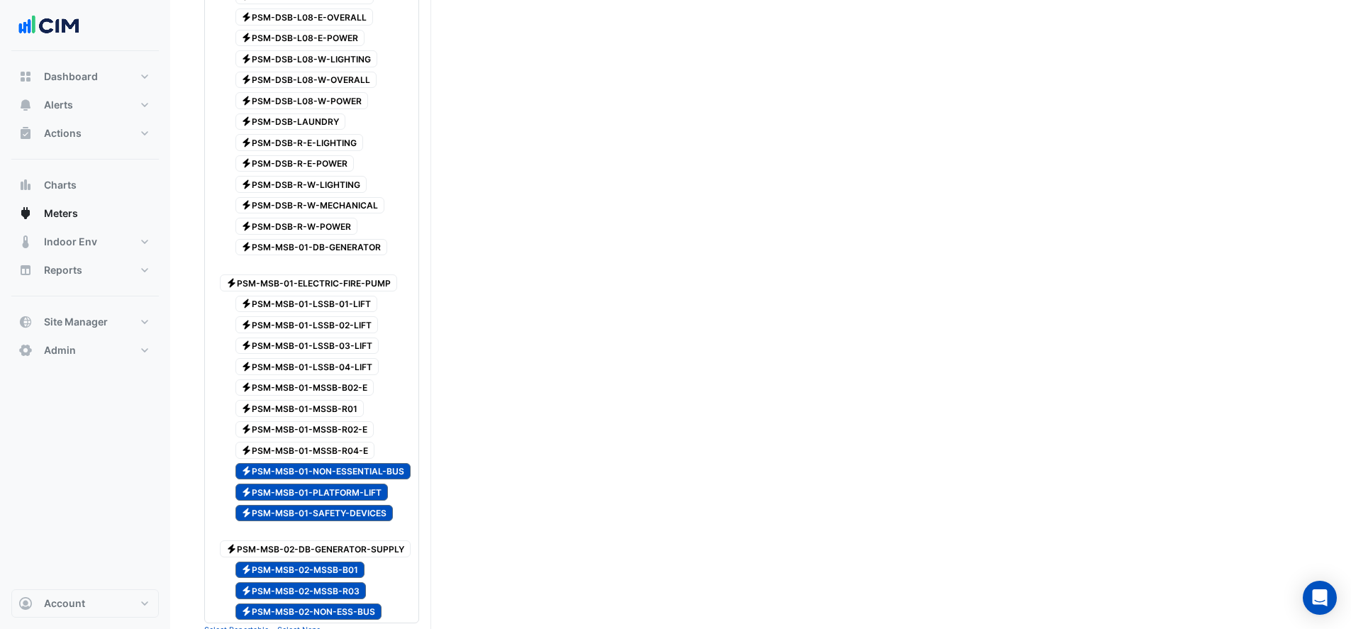
click at [304, 440] on div "Electricity PSM-MSB-01-MSSB-R04-E" at bounding box center [297, 450] width 162 height 20
click at [298, 421] on span "Electricity PSM-MSB-01-MSSB-R02-E" at bounding box center [304, 429] width 139 height 17
click at [292, 398] on div "Electricity PSM-MSB-01-MSSB-R01" at bounding box center [291, 408] width 151 height 20
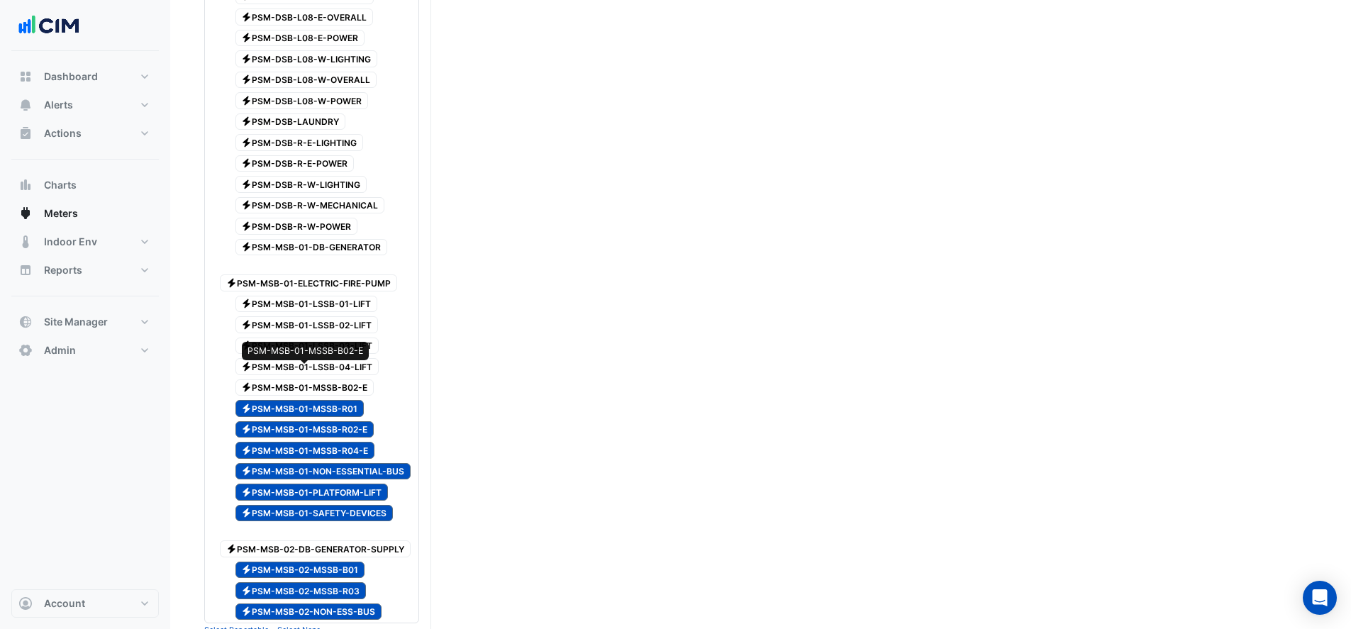
click at [291, 379] on span "Electricity PSM-MSB-01-MSSB-B02-E" at bounding box center [304, 387] width 139 height 17
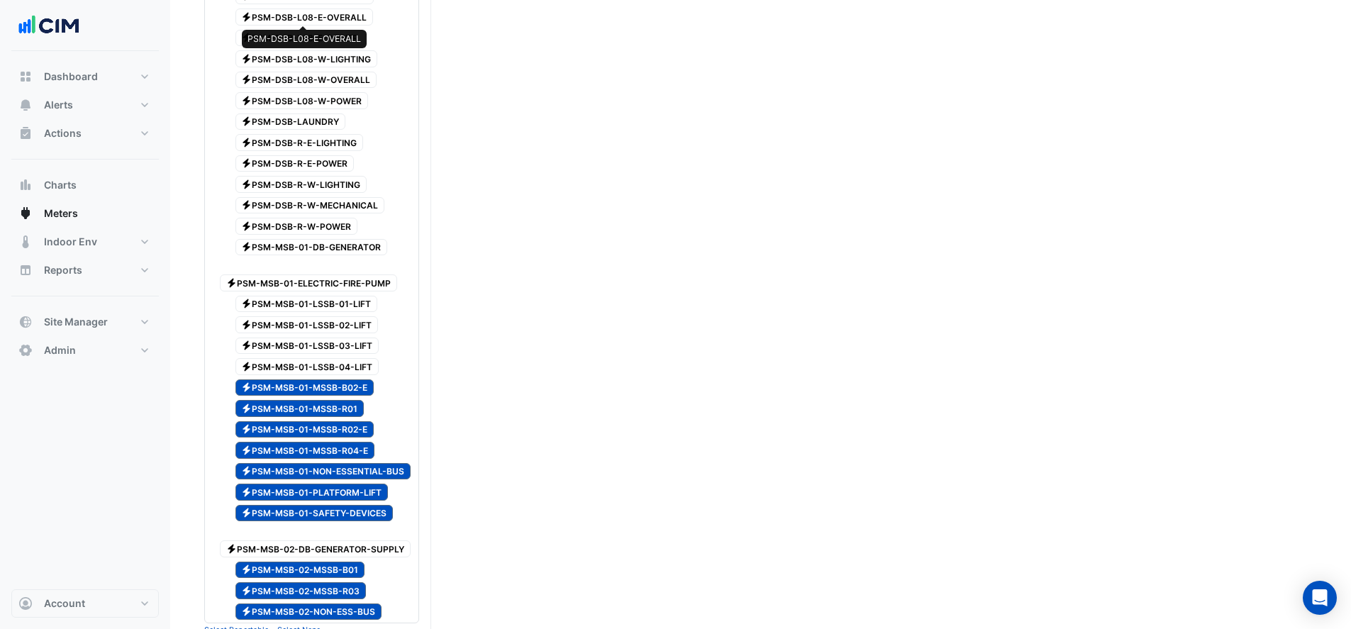
click at [279, 18] on span "Electricity PSM-DSB-L08-E-OVERALL" at bounding box center [304, 17] width 138 height 17
click at [312, 45] on span "Electricity PSM-DSB-L08-E-POWER" at bounding box center [300, 38] width 130 height 17
drag, startPoint x: 315, startPoint y: 56, endPoint x: 316, endPoint y: 64, distance: 7.9
click at [315, 57] on span "Electricity PSM-DSB-L08-W-LIGHTING" at bounding box center [306, 58] width 143 height 17
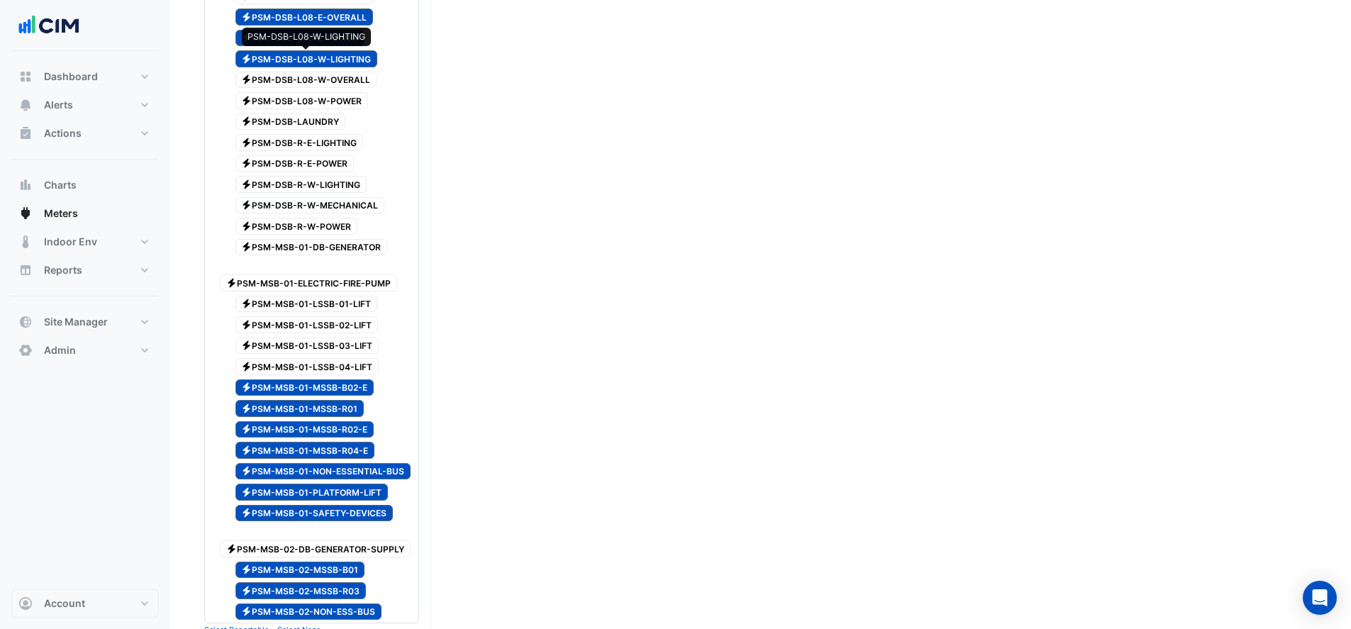
click at [316, 75] on span "Electricity PSM-DSB-L08-W-OVERALL" at bounding box center [306, 80] width 142 height 17
drag, startPoint x: 314, startPoint y: 91, endPoint x: 306, endPoint y: 116, distance: 26.2
click at [313, 94] on div "Electricity PSM-DSB-L08-W-POWER" at bounding box center [293, 101] width 155 height 20
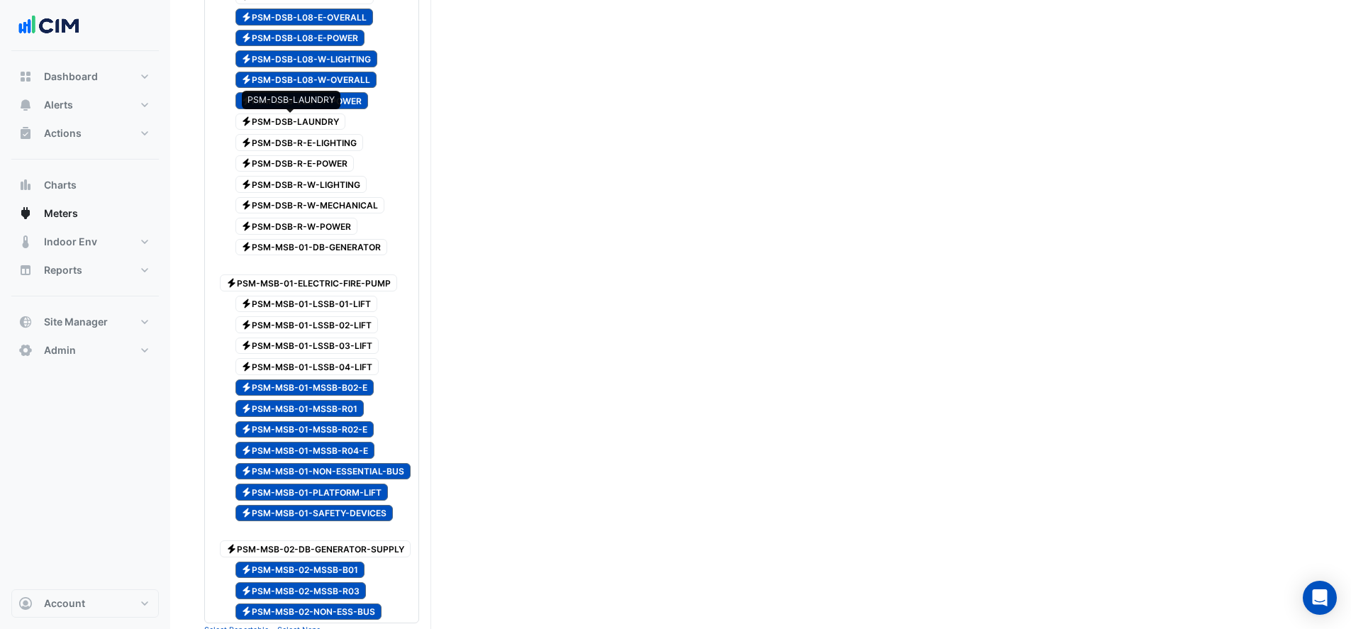
click at [306, 116] on span "Electricity PSM-DSB-LAUNDRY" at bounding box center [290, 121] width 111 height 17
drag, startPoint x: 303, startPoint y: 134, endPoint x: 299, endPoint y: 157, distance: 23.7
click at [302, 135] on span "Electricity PSM-DSB-R-E-LIGHTING" at bounding box center [299, 142] width 128 height 17
click at [296, 155] on span "Electricity PSM-DSB-R-E-POWER" at bounding box center [294, 163] width 119 height 17
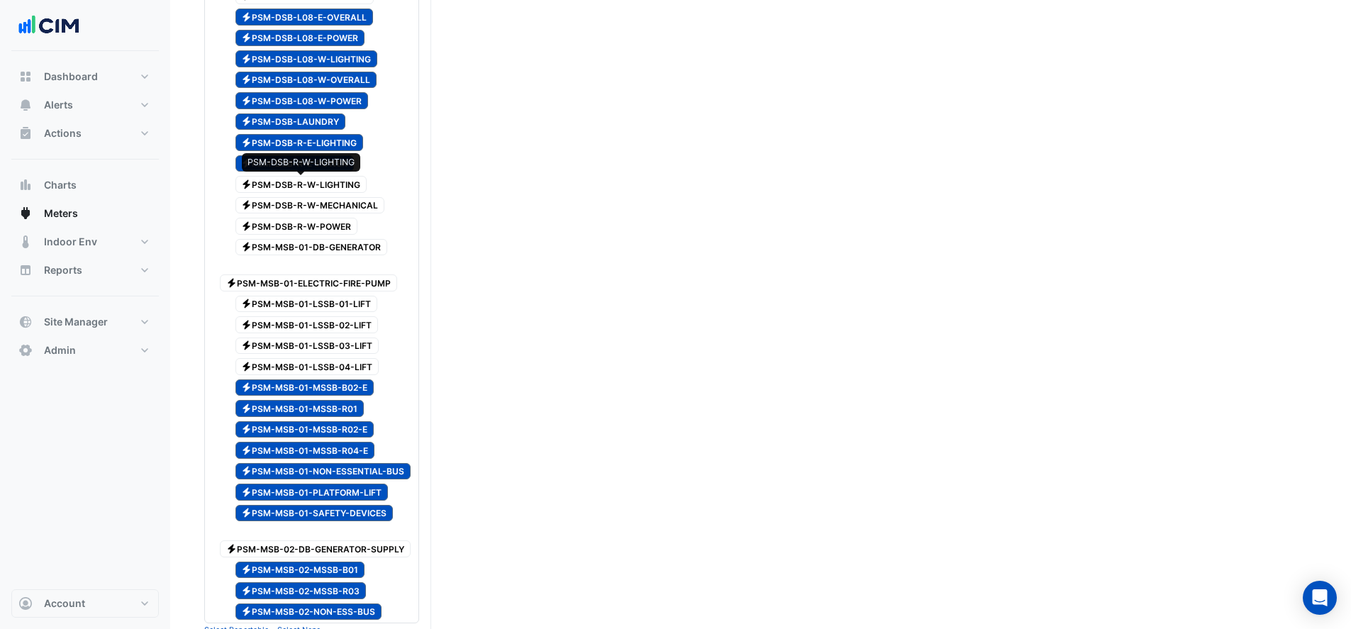
drag, startPoint x: 295, startPoint y: 189, endPoint x: 294, endPoint y: 201, distance: 12.1
click at [295, 189] on span "Electricity PSM-DSB-R-W-LIGHTING" at bounding box center [301, 184] width 132 height 17
click at [291, 208] on span "Electricity PSM-DSB-R-W-MECHANICAL" at bounding box center [310, 205] width 150 height 17
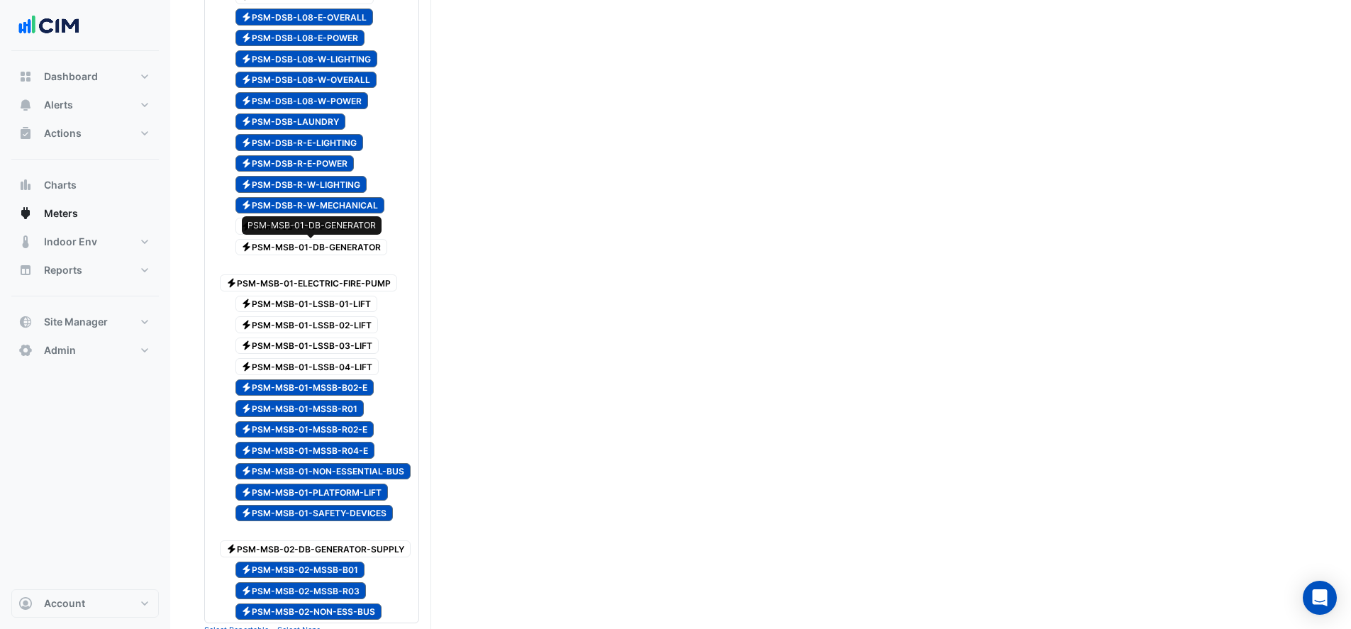
click at [289, 242] on span "Electricity PSM-MSB-01-DB-GENERATOR" at bounding box center [311, 247] width 152 height 17
drag, startPoint x: 286, startPoint y: 265, endPoint x: 286, endPoint y: 293, distance: 27.7
click at [286, 274] on span "Electricity PSM-MSB-01-ELECTRIC-FIRE-PUMP" at bounding box center [308, 282] width 177 height 17
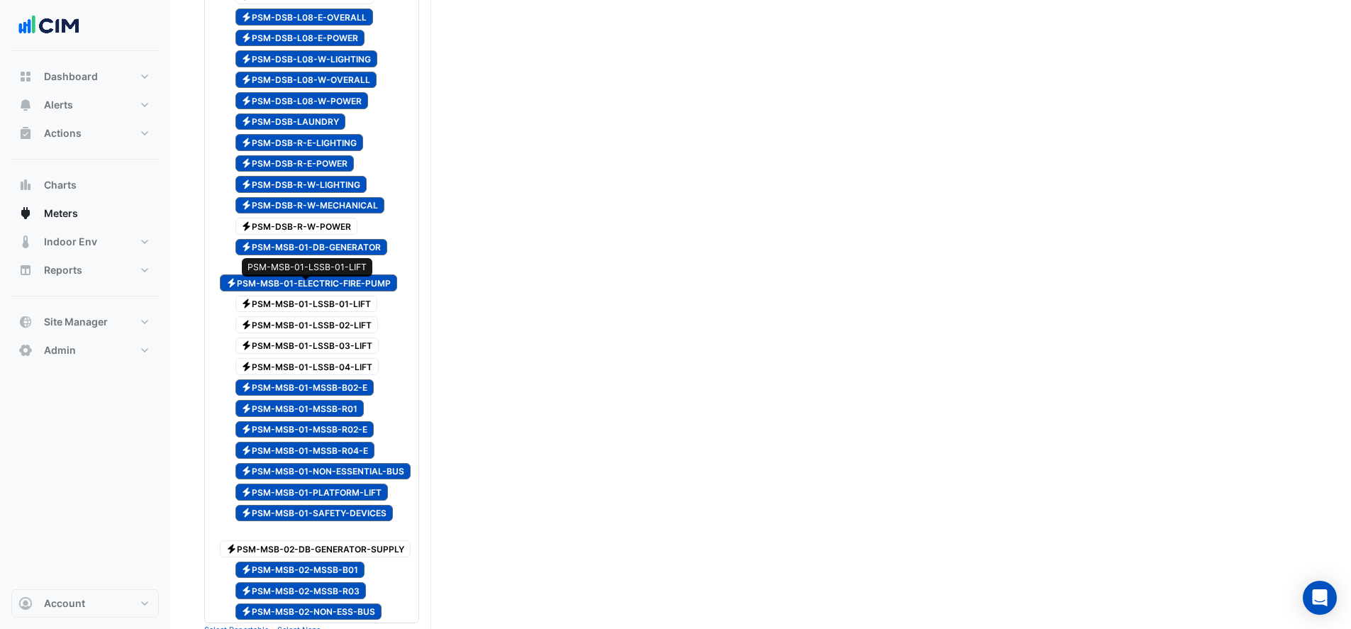
click at [286, 296] on span "Electricity PSM-MSB-01-LSSB-01-LIFT" at bounding box center [306, 304] width 143 height 17
click at [284, 337] on span "Electricity PSM-MSB-01-LSSB-03-LIFT" at bounding box center [307, 345] width 144 height 17
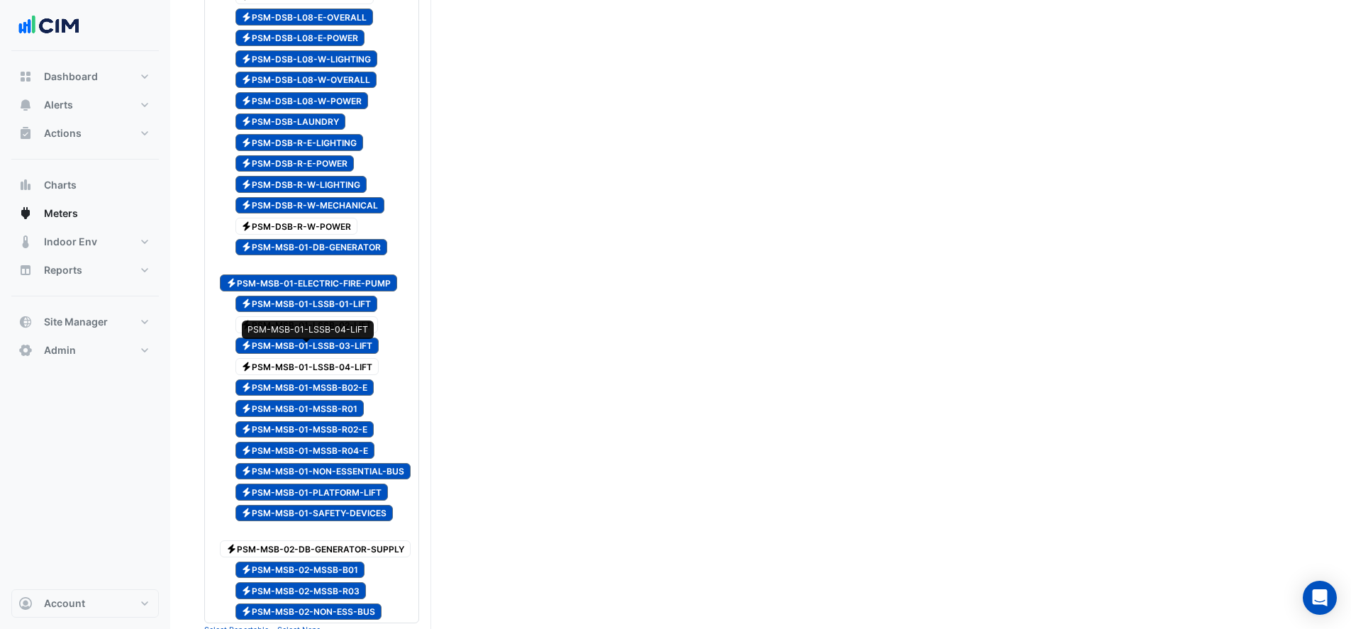
click at [284, 358] on span "Electricity PSM-MSB-01-LSSB-04-LIFT" at bounding box center [307, 366] width 144 height 17
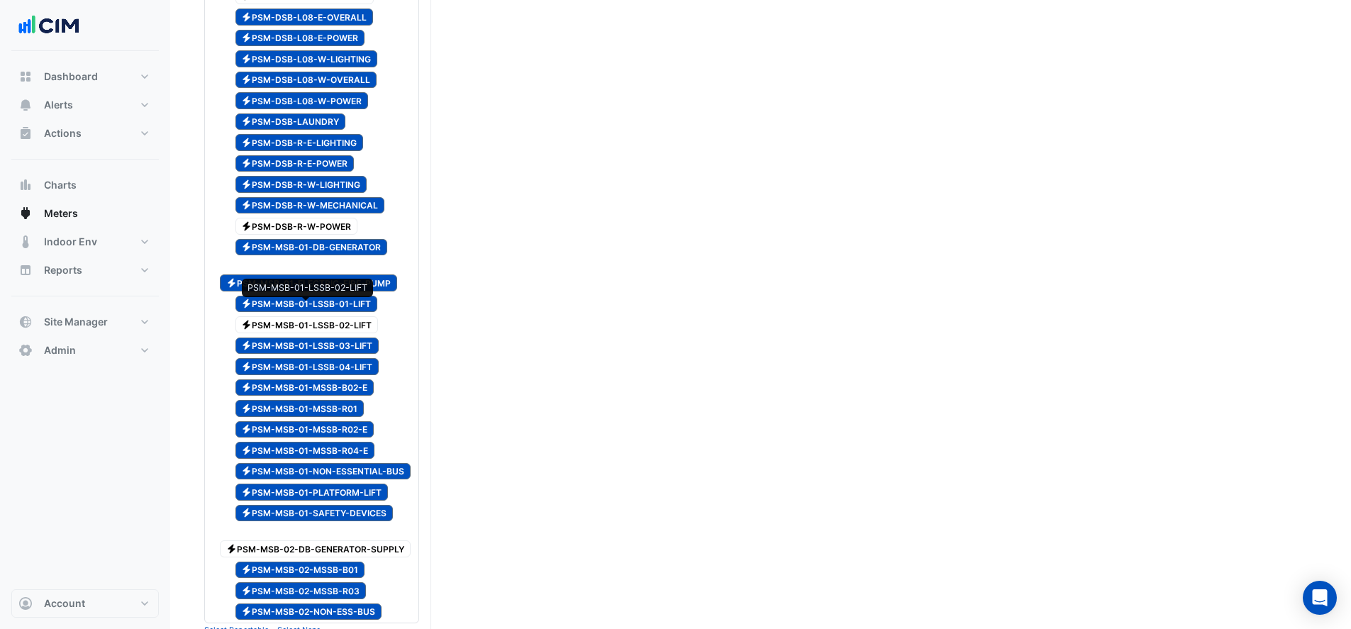
click at [291, 316] on span "Electricity PSM-MSB-01-LSSB-02-LIFT" at bounding box center [306, 324] width 143 height 17
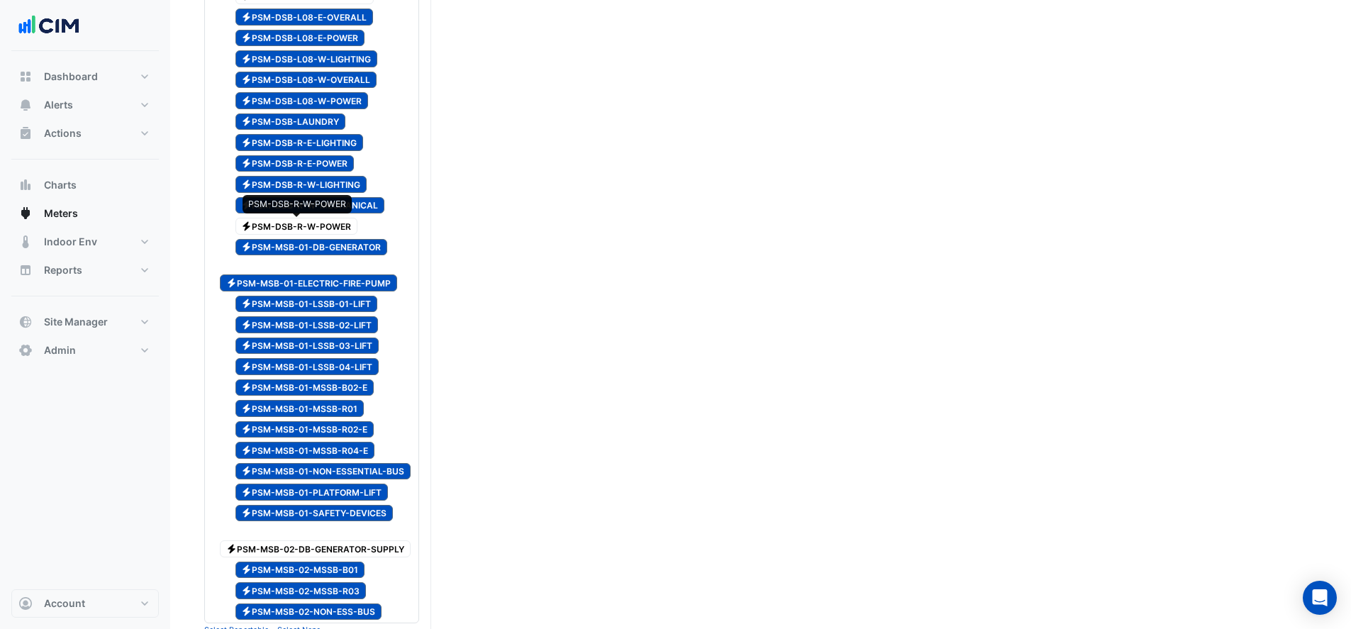
click at [298, 227] on span "Electricity PSM-DSB-R-W-POWER" at bounding box center [296, 226] width 123 height 17
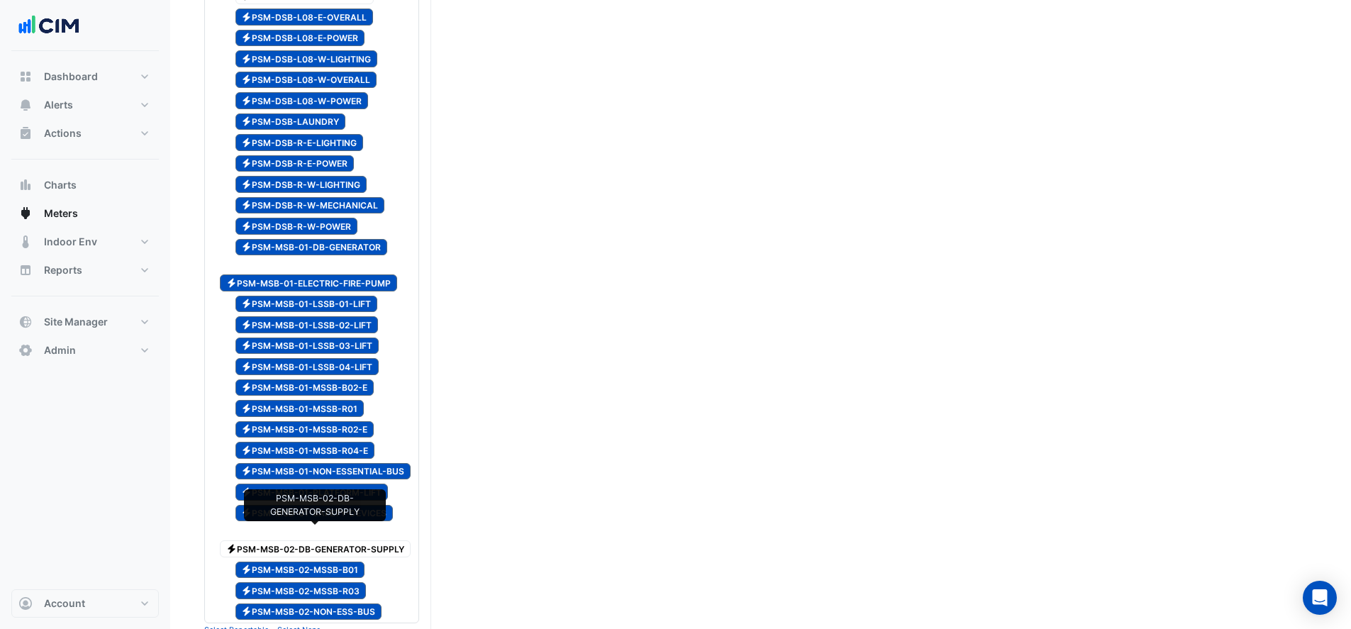
click at [320, 540] on span "Electricity PSM-MSB-02-DB-GENERATOR-SUPPLY" at bounding box center [315, 548] width 191 height 17
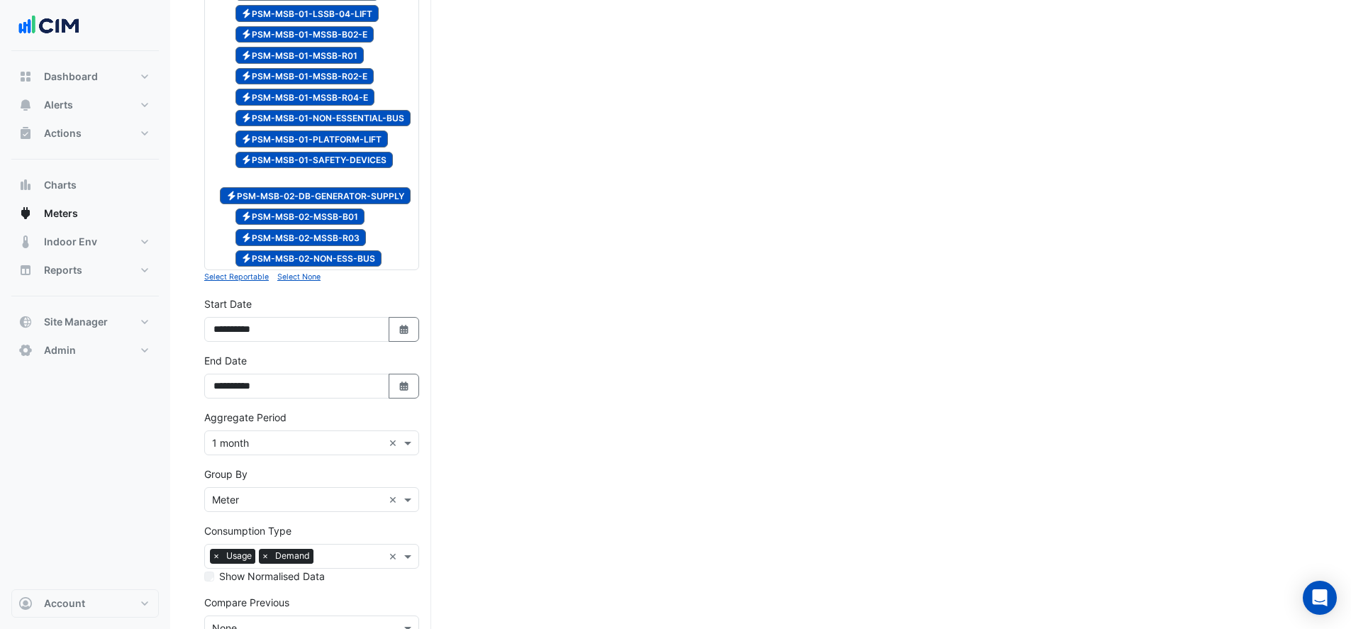
scroll to position [1795, 0]
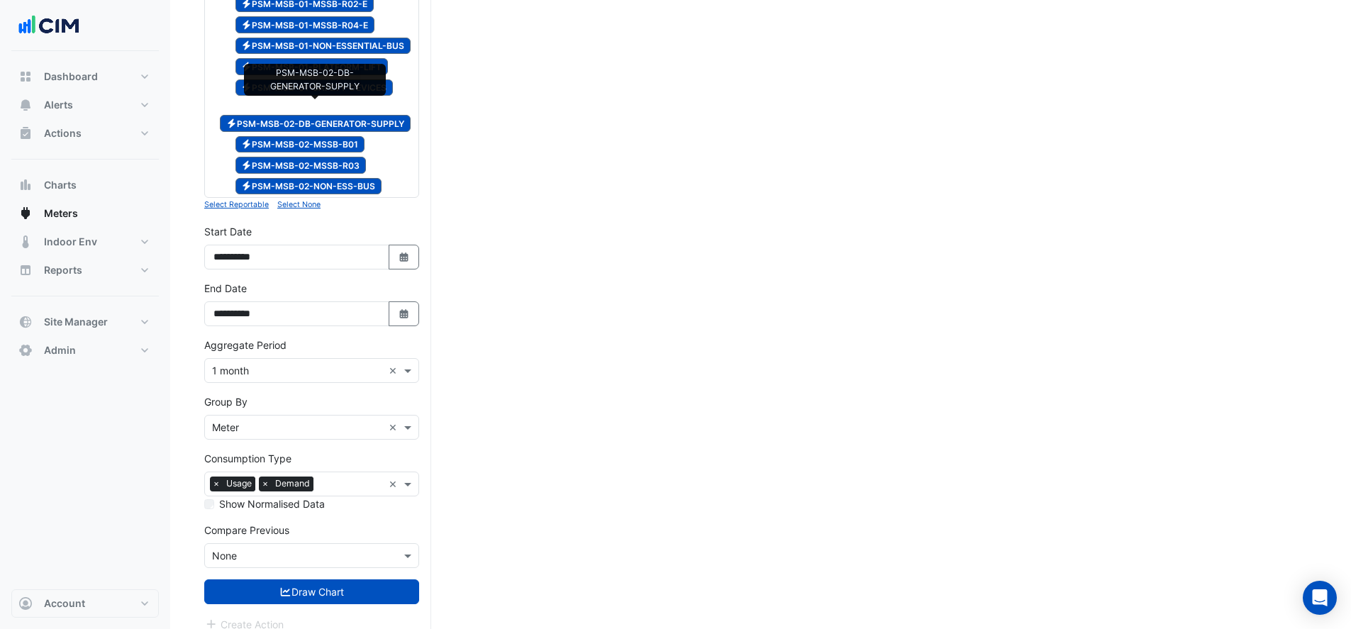
click at [325, 115] on span "Electricity PSM-MSB-02-DB-GENERATOR-SUPPLY" at bounding box center [315, 123] width 191 height 17
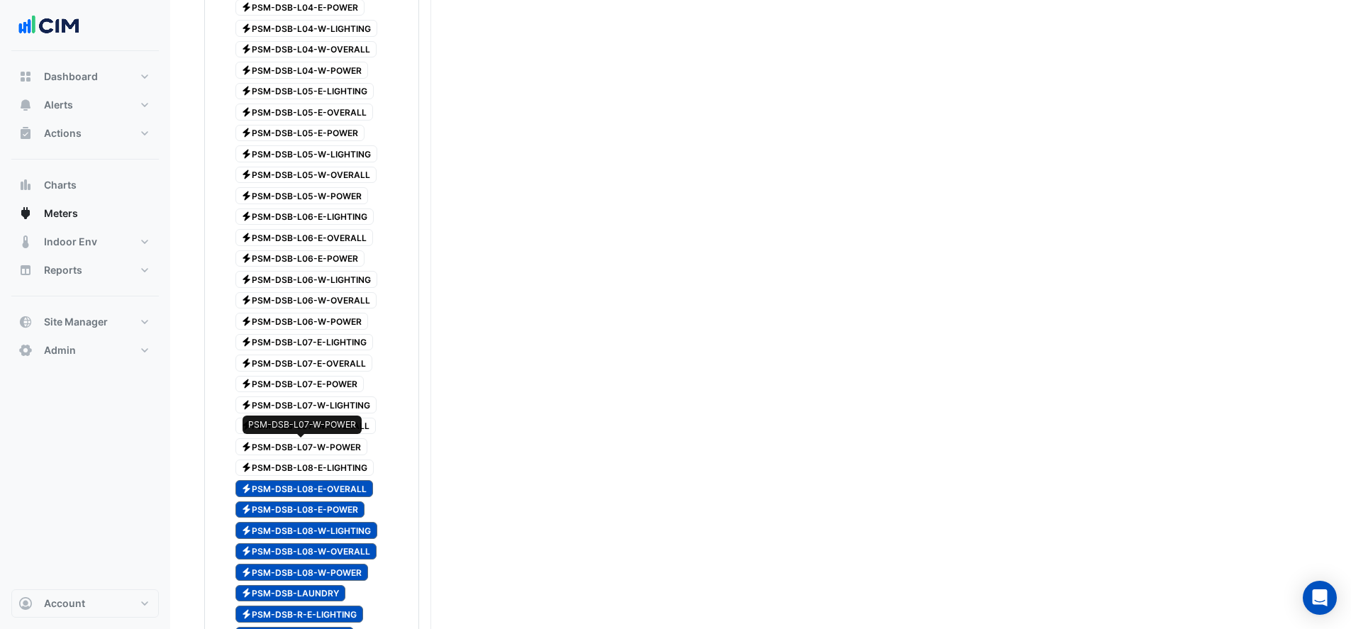
scroll to position [873, 0]
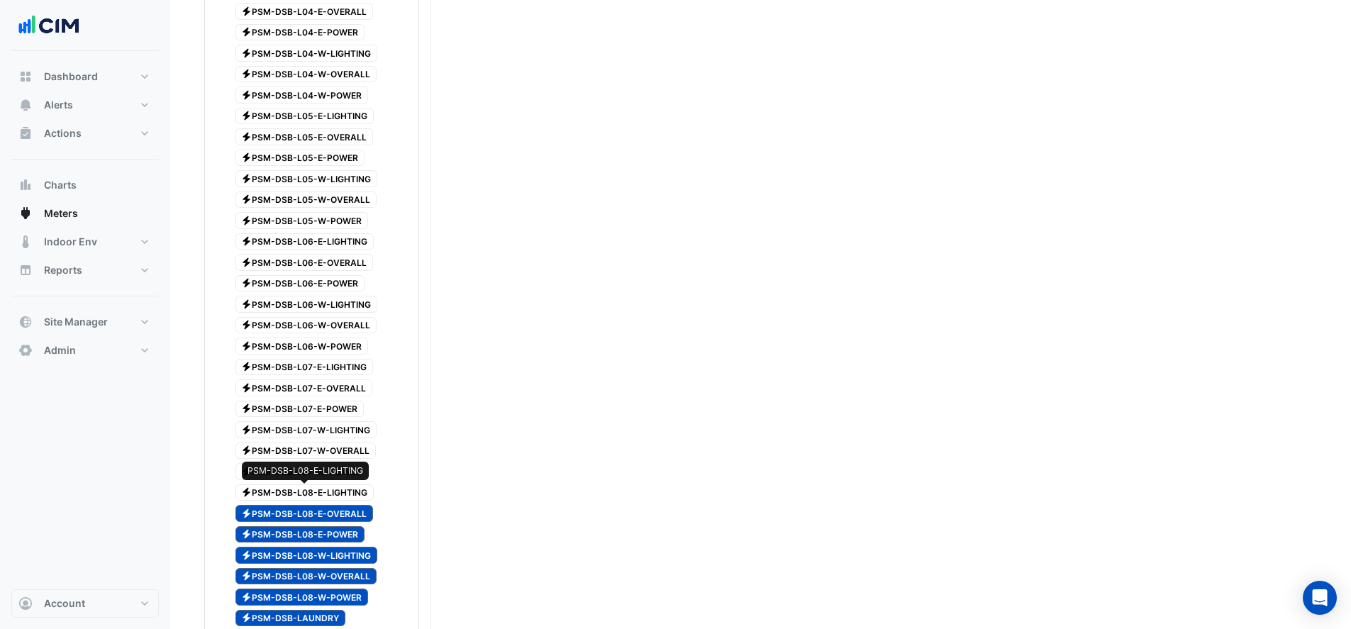
click at [328, 493] on span "Electricity PSM-DSB-L08-E-LIGHTING" at bounding box center [304, 492] width 139 height 17
click at [328, 472] on span "Electricity PSM-DSB-L07-W-POWER" at bounding box center [301, 471] width 133 height 17
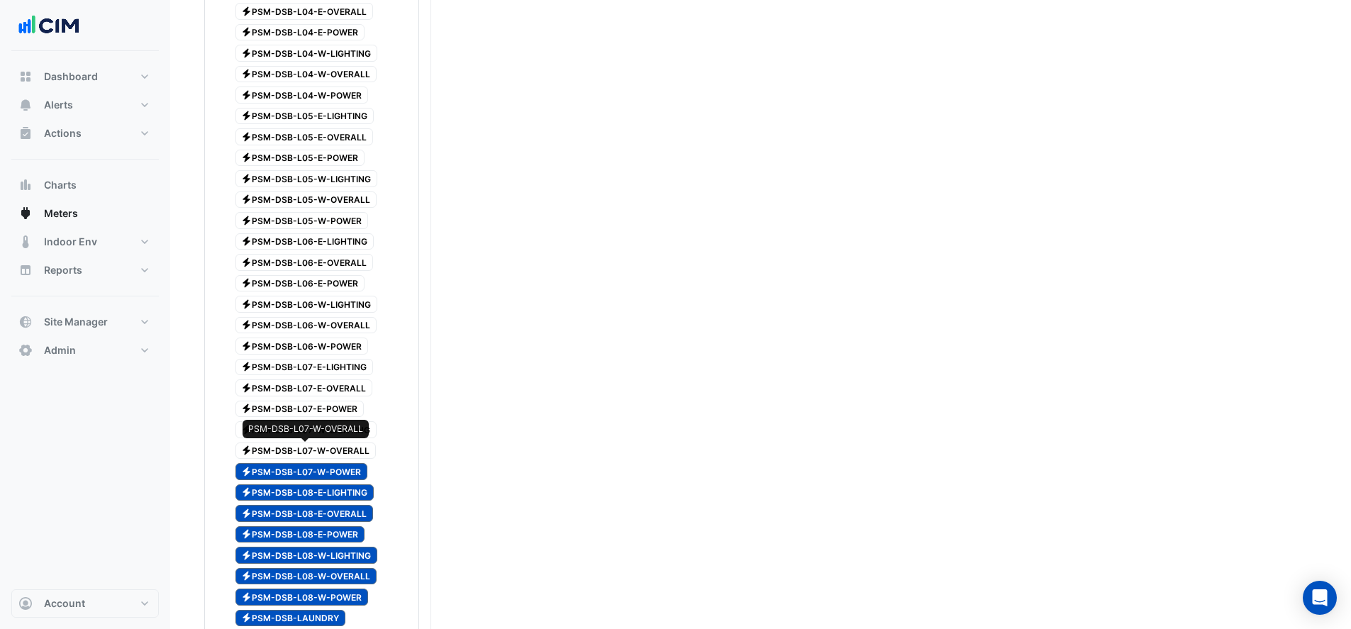
click at [327, 447] on span "Electricity PSM-DSB-L07-W-OVERALL" at bounding box center [305, 450] width 141 height 17
click at [334, 425] on span "Electricity PSM-DSB-L07-W-LIGHTING" at bounding box center [306, 429] width 142 height 17
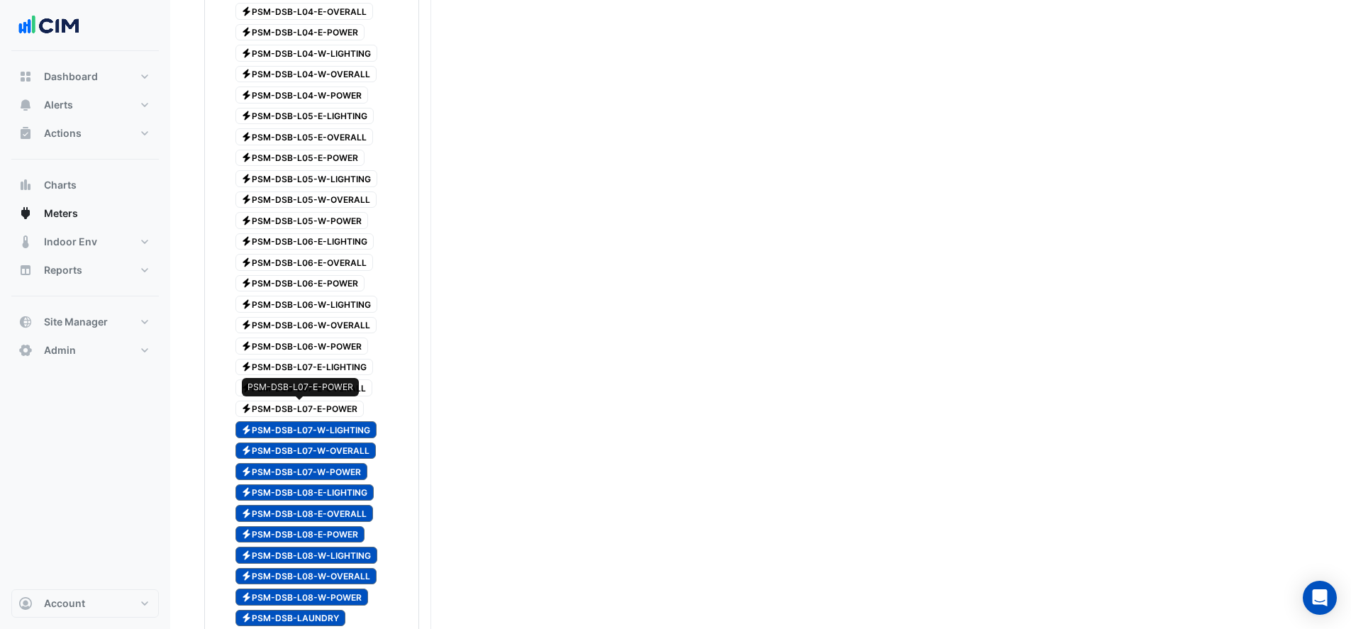
click at [339, 401] on span "Electricity PSM-DSB-L07-E-POWER" at bounding box center [299, 409] width 129 height 17
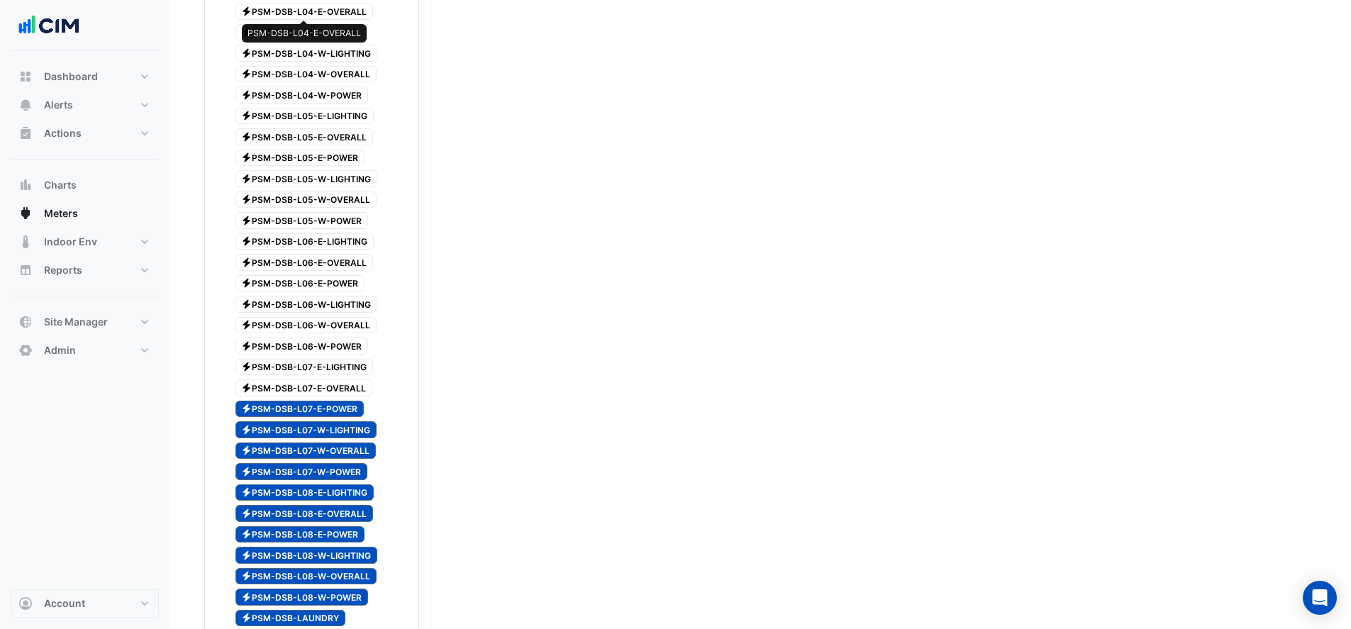
drag, startPoint x: 314, startPoint y: 11, endPoint x: 308, endPoint y: 40, distance: 29.6
click at [312, 13] on span "Electricity PSM-DSB-L04-E-OVERALL" at bounding box center [304, 11] width 138 height 17
drag, startPoint x: 306, startPoint y: 31, endPoint x: 301, endPoint y: 48, distance: 17.5
click at [305, 31] on span "Electricity PSM-DSB-L04-E-POWER" at bounding box center [300, 32] width 130 height 17
click at [301, 53] on span "Electricity PSM-DSB-L04-W-LIGHTING" at bounding box center [306, 53] width 143 height 17
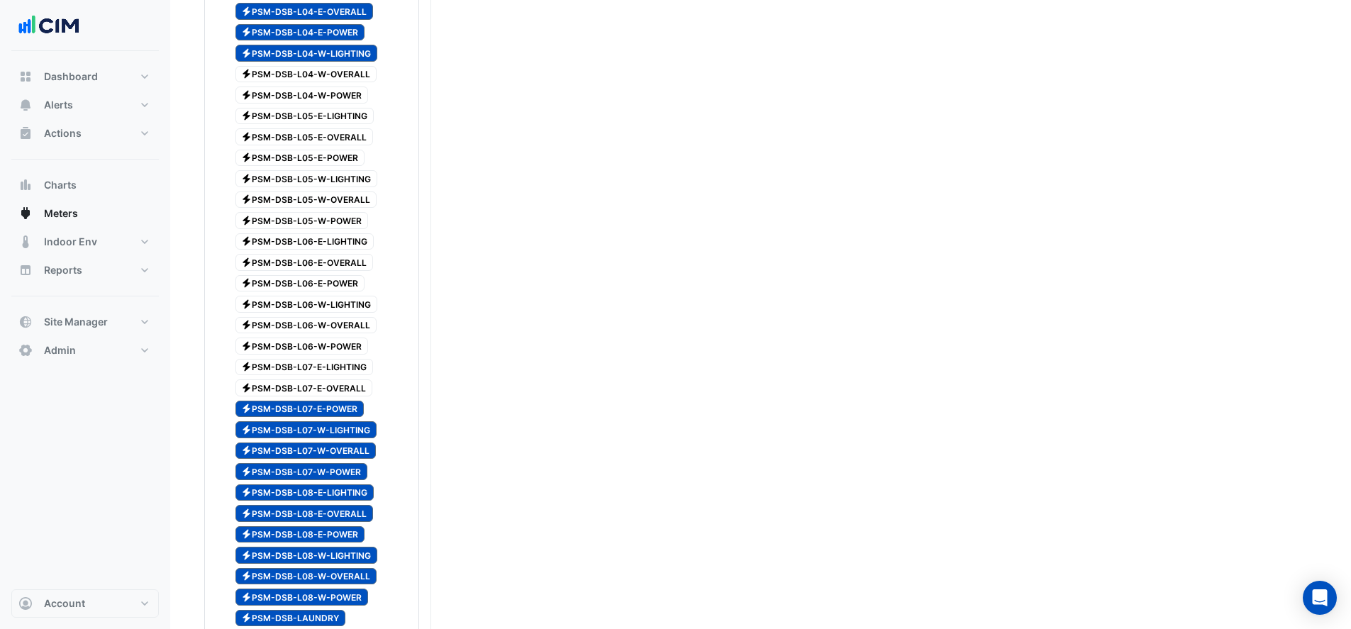
drag, startPoint x: 301, startPoint y: 63, endPoint x: 300, endPoint y: 81, distance: 17.7
click at [301, 68] on div "Reportable Electricity 4104081791 Reportable Electricity 4104121501 Electricity…" at bounding box center [312, 225] width 208 height 1788
click at [300, 82] on div "Electricity PSM-DSB-L04-W-OVERALL" at bounding box center [298, 75] width 164 height 20
click at [295, 117] on span "Electricity PSM-DSB-L05-E-LIGHTING" at bounding box center [304, 116] width 139 height 17
drag, startPoint x: 285, startPoint y: 101, endPoint x: 285, endPoint y: 116, distance: 14.2
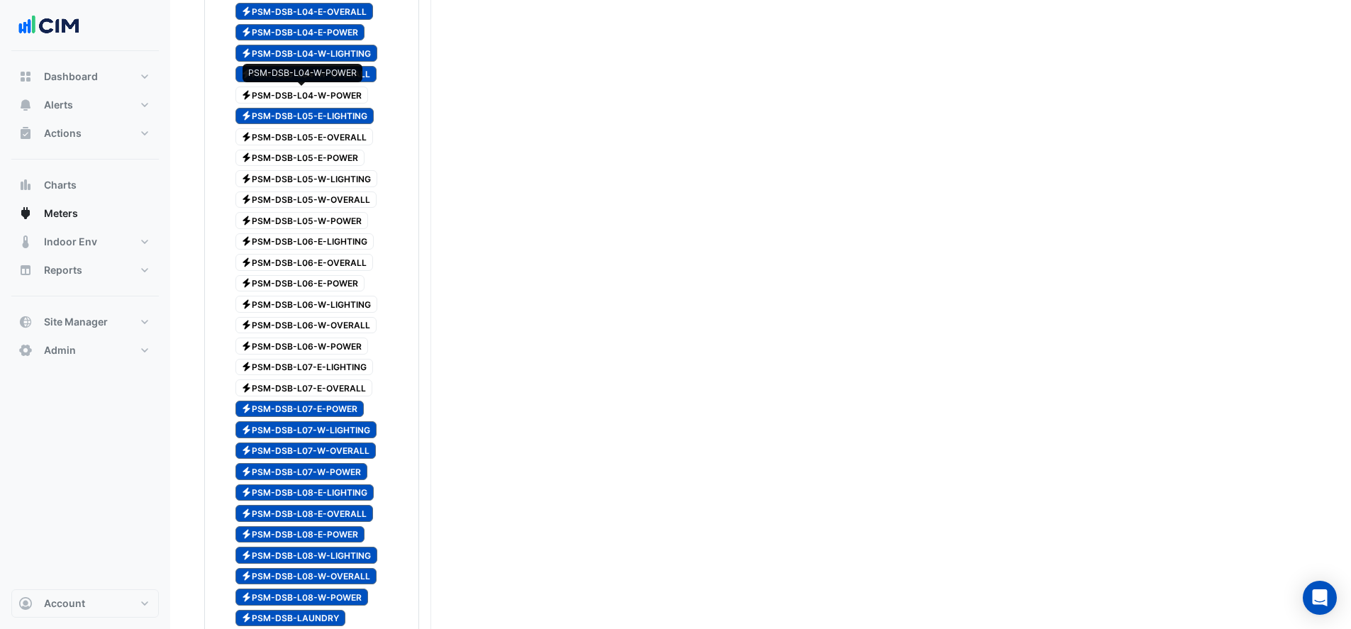
click at [285, 104] on div "Electricity PSM-DSB-L04-W-POWER" at bounding box center [293, 95] width 155 height 20
click at [285, 142] on span "Electricity PSM-DSB-L05-E-OVERALL" at bounding box center [304, 136] width 138 height 17
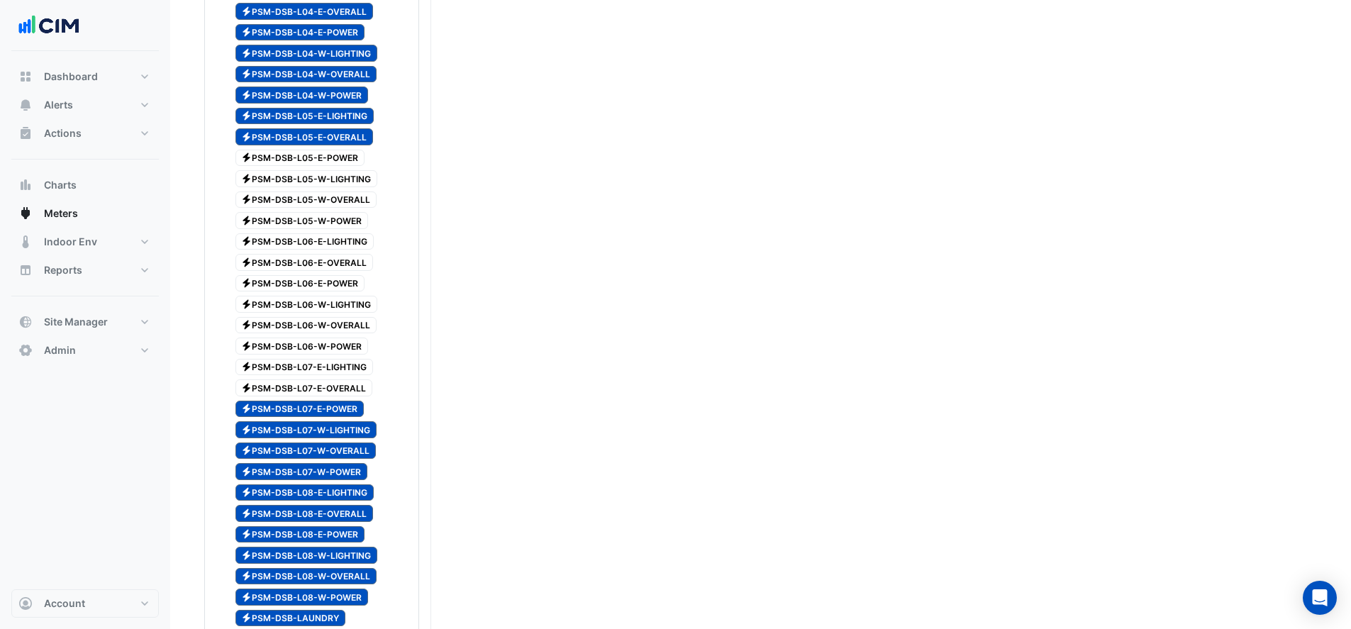
click at [282, 162] on span "Electricity PSM-DSB-L05-E-POWER" at bounding box center [300, 158] width 130 height 17
drag, startPoint x: 281, startPoint y: 177, endPoint x: 279, endPoint y: 191, distance: 14.3
click at [281, 180] on span "Electricity PSM-DSB-L05-W-LIGHTING" at bounding box center [306, 178] width 143 height 17
click at [279, 200] on span "Electricity PSM-DSB-L05-W-OVERALL" at bounding box center [306, 199] width 142 height 17
click at [279, 222] on span "Electricity PSM-DSB-L05-W-POWER" at bounding box center [301, 220] width 133 height 17
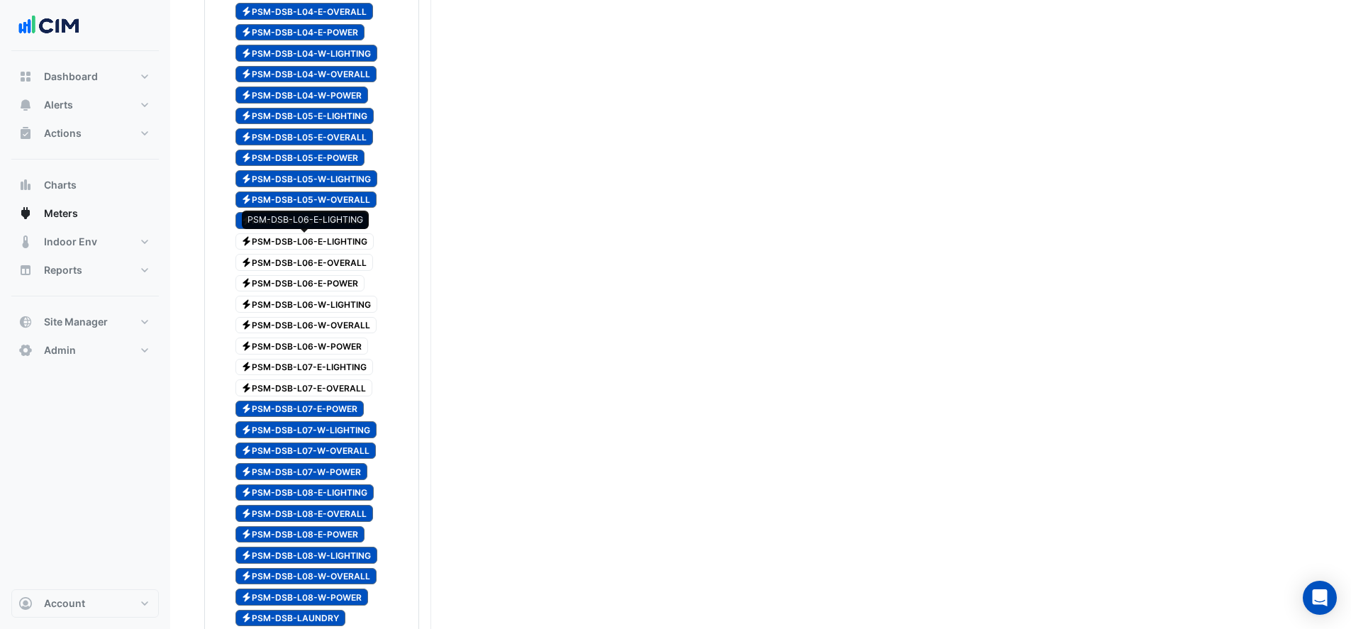
click at [283, 244] on span "Electricity PSM-DSB-L06-E-LIGHTING" at bounding box center [304, 241] width 139 height 17
click at [284, 259] on span "Electricity PSM-DSB-L06-E-OVERALL" at bounding box center [304, 262] width 138 height 17
click at [286, 277] on span "Electricity PSM-DSB-L06-E-POWER" at bounding box center [300, 283] width 130 height 17
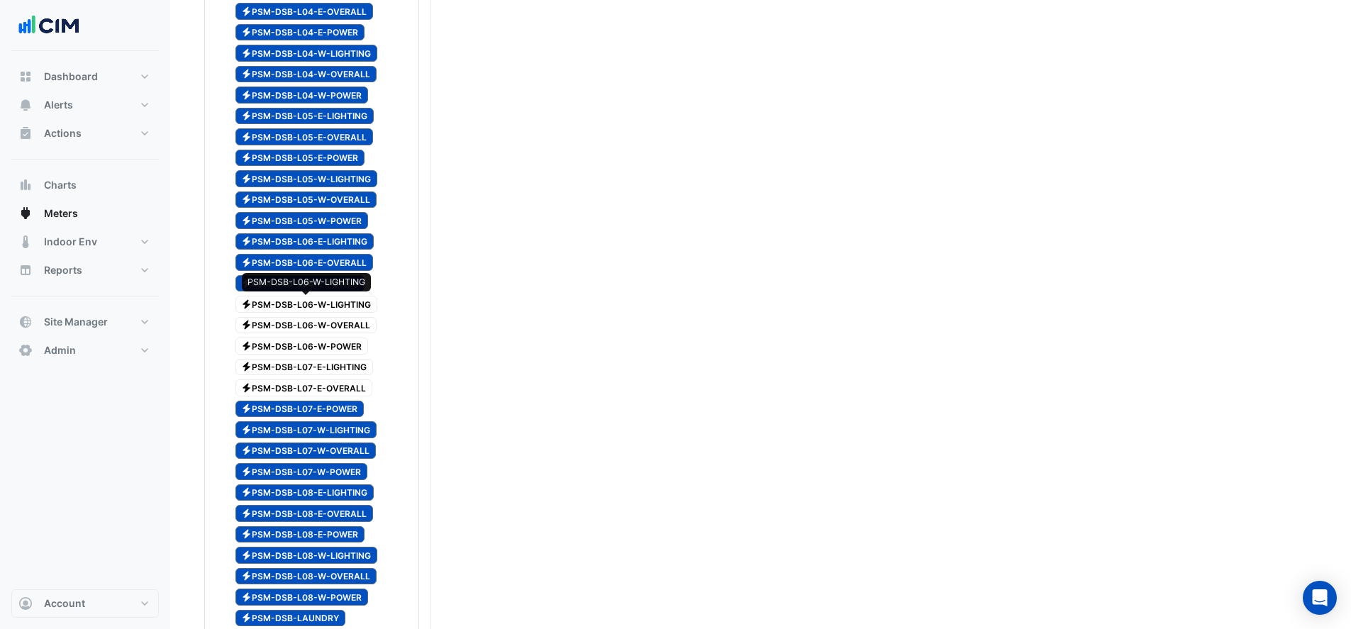
drag, startPoint x: 287, startPoint y: 299, endPoint x: 289, endPoint y: 308, distance: 9.3
click at [288, 299] on span "Electricity PSM-DSB-L06-W-LIGHTING" at bounding box center [306, 304] width 143 height 17
drag, startPoint x: 289, startPoint y: 315, endPoint x: 290, endPoint y: 325, distance: 9.3
click at [289, 318] on div "Electricity PSM-DSB-L06-W-OVERALL" at bounding box center [298, 325] width 164 height 20
click at [291, 337] on span "Electricity PSM-DSB-L06-W-POWER" at bounding box center [301, 345] width 133 height 17
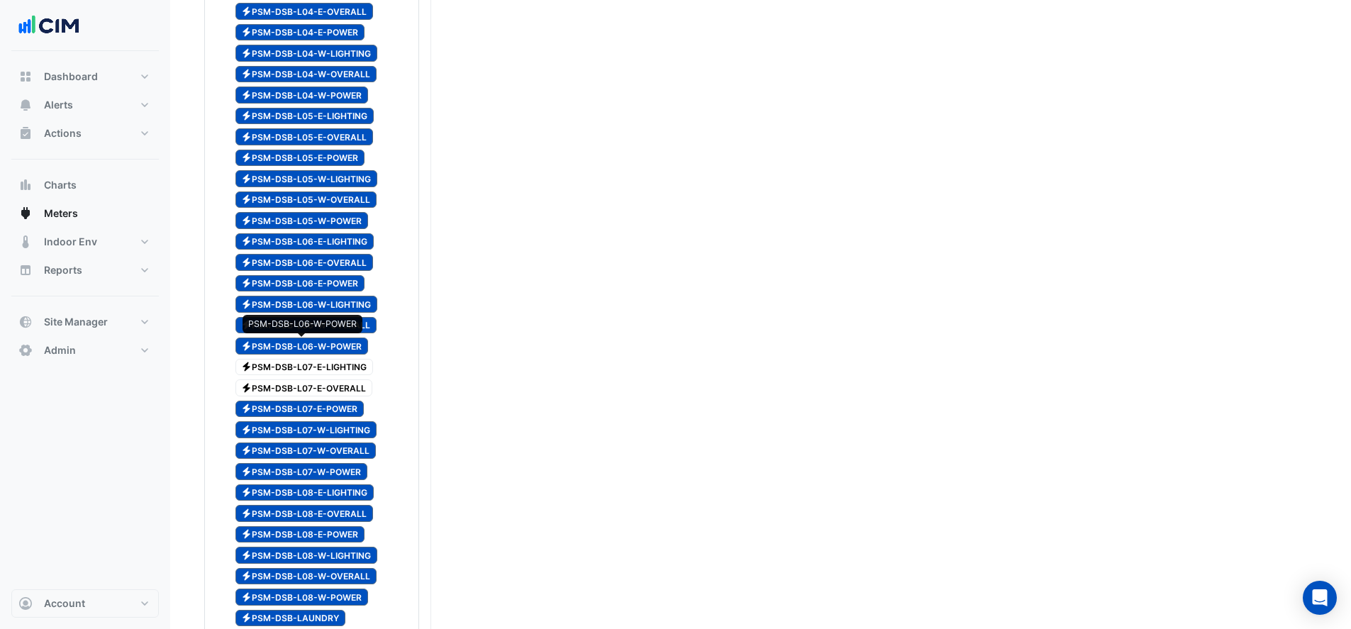
drag, startPoint x: 292, startPoint y: 350, endPoint x: 295, endPoint y: 366, distance: 15.9
click at [292, 352] on span "Electricity PSM-DSB-L06-W-POWER" at bounding box center [301, 345] width 133 height 17
drag, startPoint x: 295, startPoint y: 366, endPoint x: 298, endPoint y: 384, distance: 18.7
click at [296, 367] on span "Electricity PSM-DSB-L07-E-LIGHTING" at bounding box center [304, 367] width 138 height 17
click at [298, 385] on span "Electricity PSM-DSB-L07-E-OVERALL" at bounding box center [304, 387] width 138 height 17
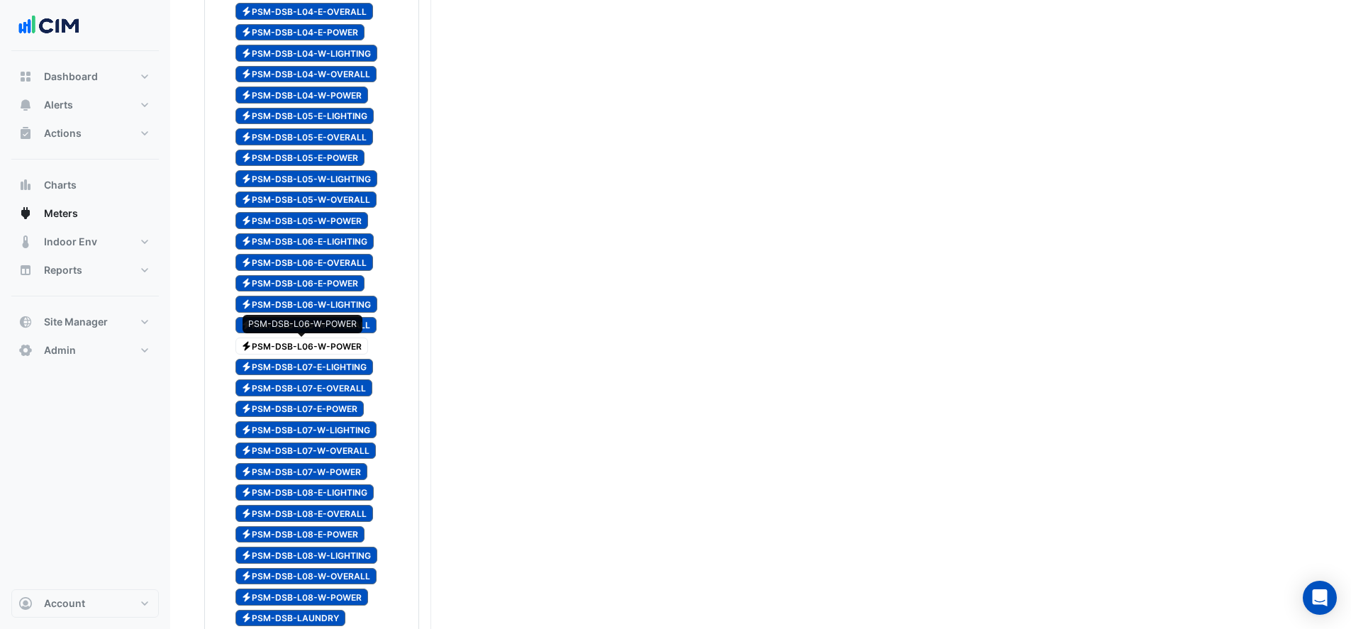
click at [286, 347] on span "Electricity PSM-DSB-L06-W-POWER" at bounding box center [301, 345] width 133 height 17
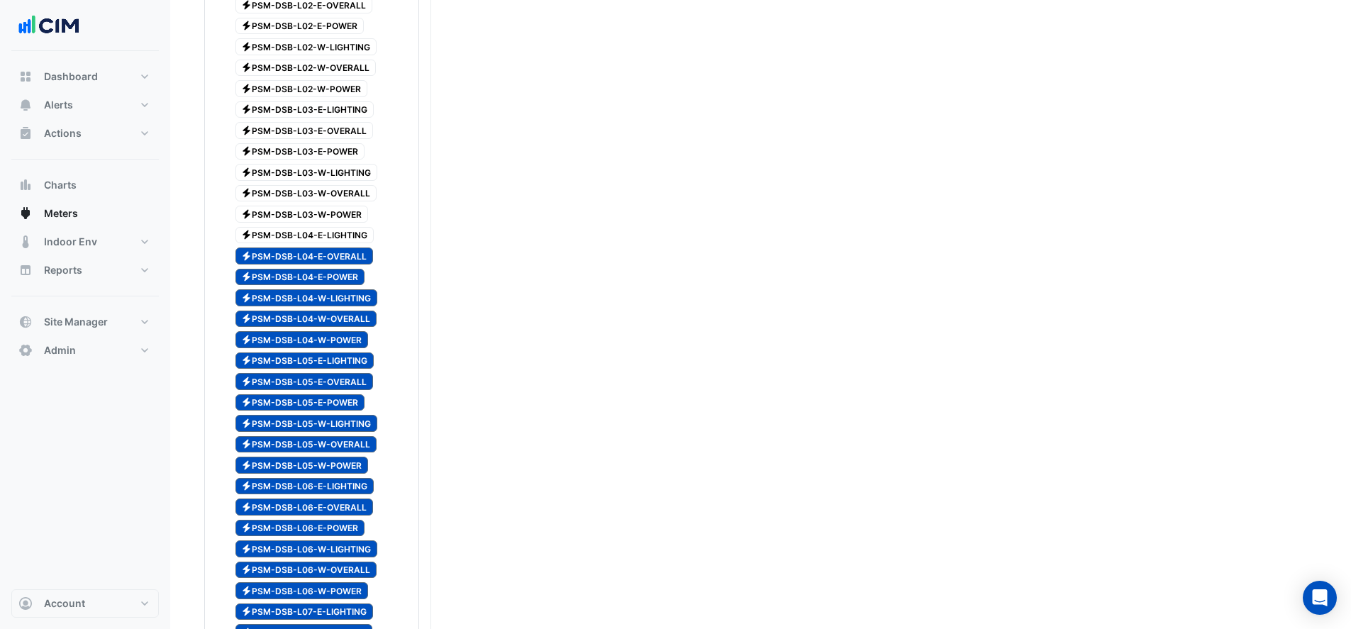
scroll to position [377, 0]
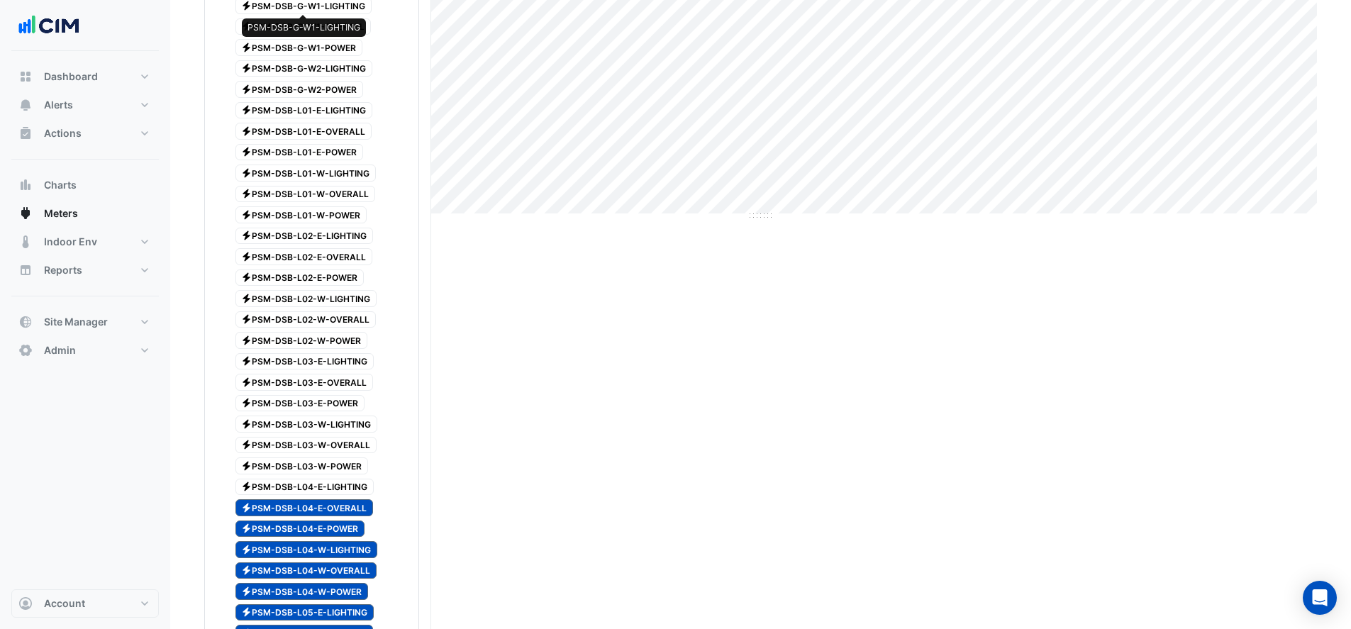
click at [292, 11] on span "Electricity PSM-DSB-G-W1-LIGHTING" at bounding box center [303, 5] width 137 height 17
drag, startPoint x: 295, startPoint y: 23, endPoint x: 294, endPoint y: 31, distance: 8.6
click at [295, 24] on span "Electricity PSM-DSB-G-W1-OVERALL" at bounding box center [303, 26] width 136 height 17
click at [294, 31] on span "Electricity PSM-DSB-G-W1-OVERALL" at bounding box center [303, 26] width 136 height 17
click at [289, 65] on span "Electricity PSM-DSB-G-W2-LIGHTING" at bounding box center [304, 68] width 138 height 17
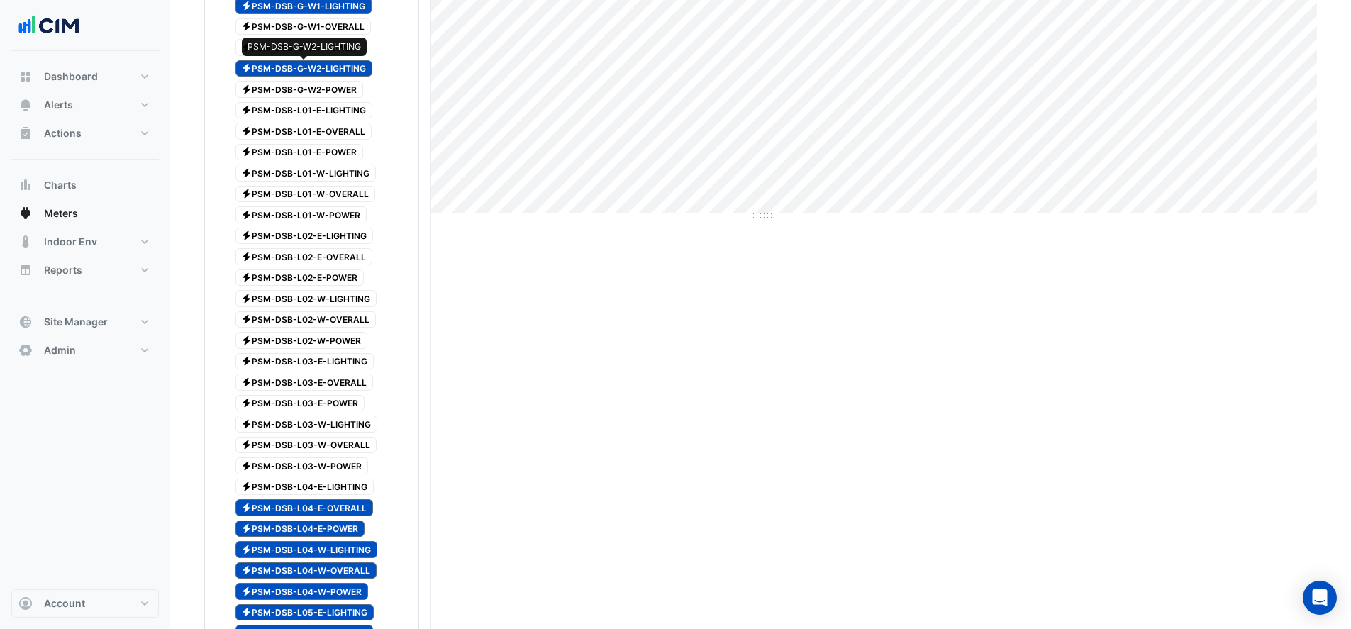
click at [287, 82] on div "Electricity PSM-DSB-G-W2-POWER" at bounding box center [291, 89] width 150 height 20
drag, startPoint x: 282, startPoint y: 28, endPoint x: 286, endPoint y: 50, distance: 23.0
click at [282, 29] on span "Electricity PSM-DSB-G-W1-OVERALL" at bounding box center [303, 26] width 136 height 17
drag, startPoint x: 282, startPoint y: 26, endPoint x: 282, endPoint y: 40, distance: 14.2
click at [282, 30] on span "Electricity PSM-DSB-G-W1-OVERALL" at bounding box center [303, 26] width 136 height 17
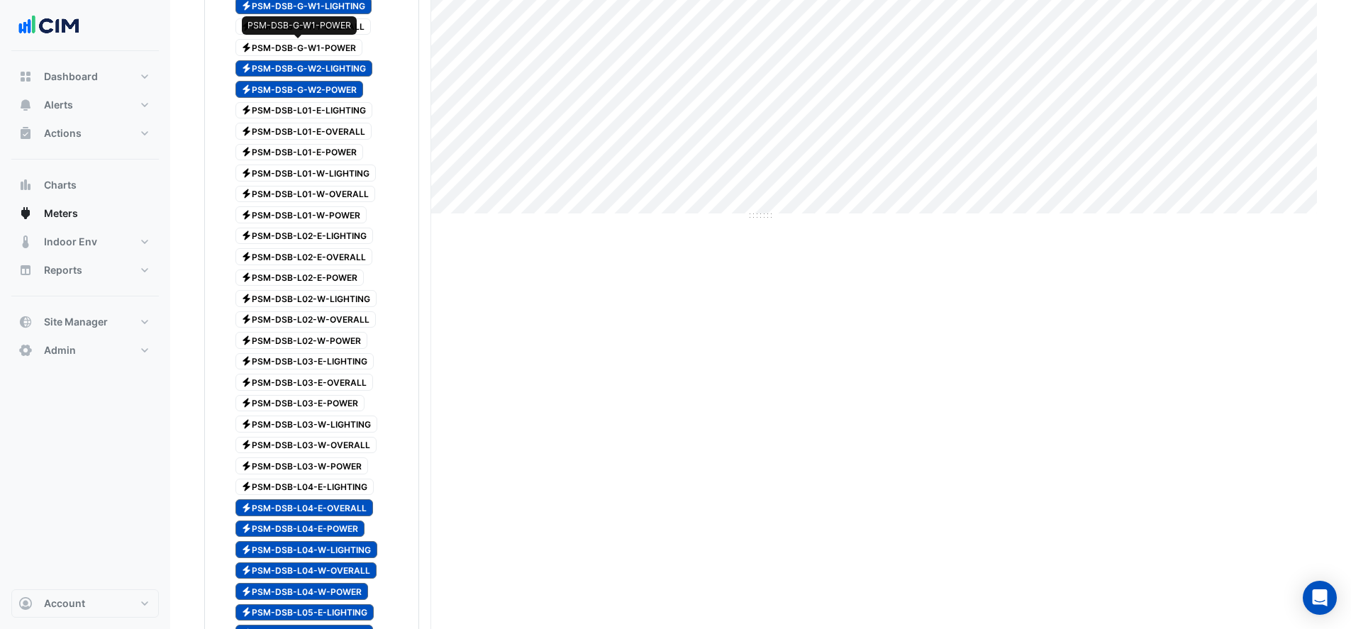
click at [282, 40] on span "Electricity PSM-DSB-G-W1-POWER" at bounding box center [299, 47] width 128 height 17
drag, startPoint x: 274, startPoint y: 22, endPoint x: 287, endPoint y: 128, distance: 106.4
click at [274, 23] on span "Electricity PSM-DSB-G-W1-OVERALL" at bounding box center [303, 26] width 136 height 17
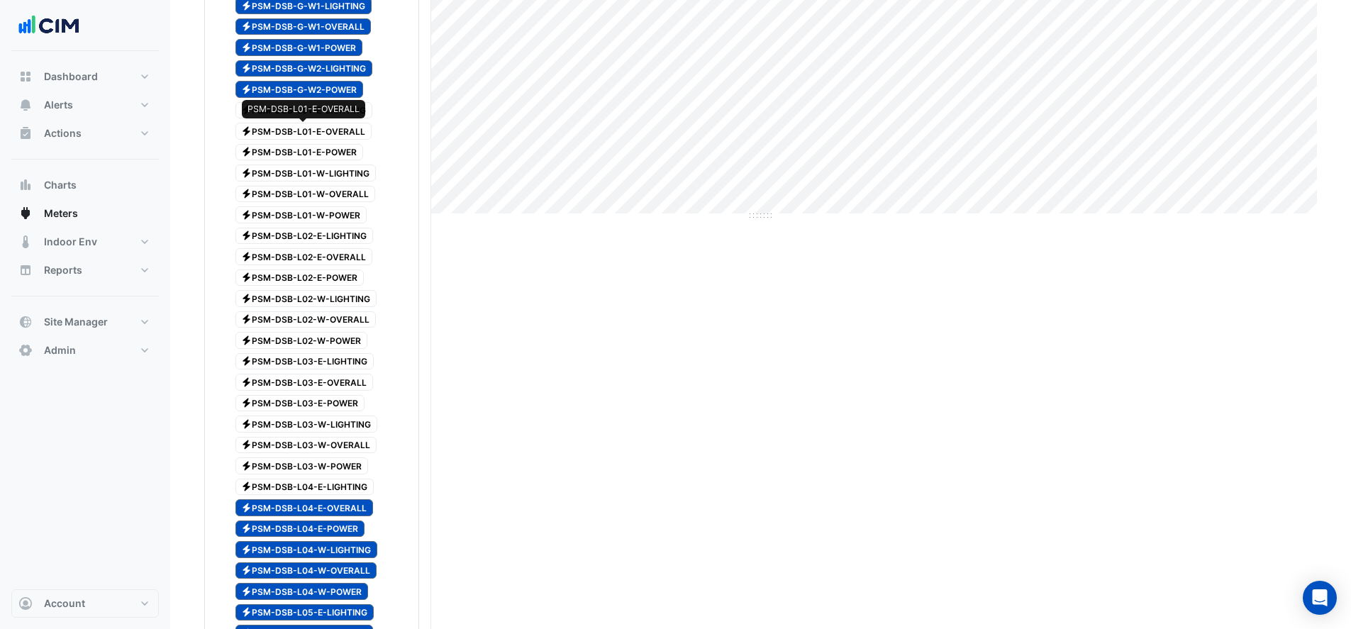
click at [287, 128] on span "Electricity PSM-DSB-L01-E-OVERALL" at bounding box center [303, 131] width 137 height 17
click at [289, 161] on div "Electricity PSM-DSB-L01-E-POWER" at bounding box center [291, 153] width 150 height 20
click at [272, 110] on span "Electricity PSM-DSB-L01-E-LIGHTING" at bounding box center [304, 110] width 138 height 17
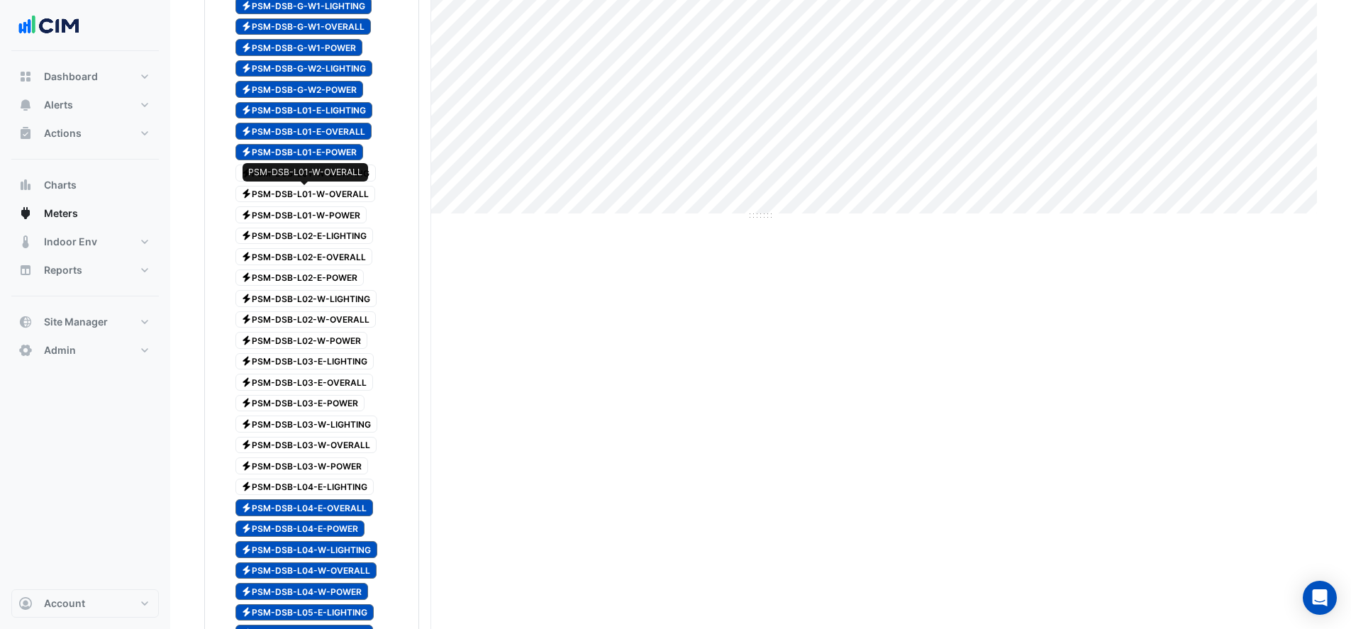
click at [286, 196] on span "Electricity PSM-DSB-L01-W-OVERALL" at bounding box center [305, 194] width 140 height 17
drag, startPoint x: 287, startPoint y: 227, endPoint x: 281, endPoint y: 196, distance: 31.1
click at [287, 228] on span "Electricity PSM-DSB-L02-E-LIGHTING" at bounding box center [304, 236] width 138 height 17
drag, startPoint x: 279, startPoint y: 191, endPoint x: 279, endPoint y: 174, distance: 17.7
click at [279, 191] on span "Electricity PSM-DSB-L01-W-OVERALL" at bounding box center [305, 194] width 140 height 17
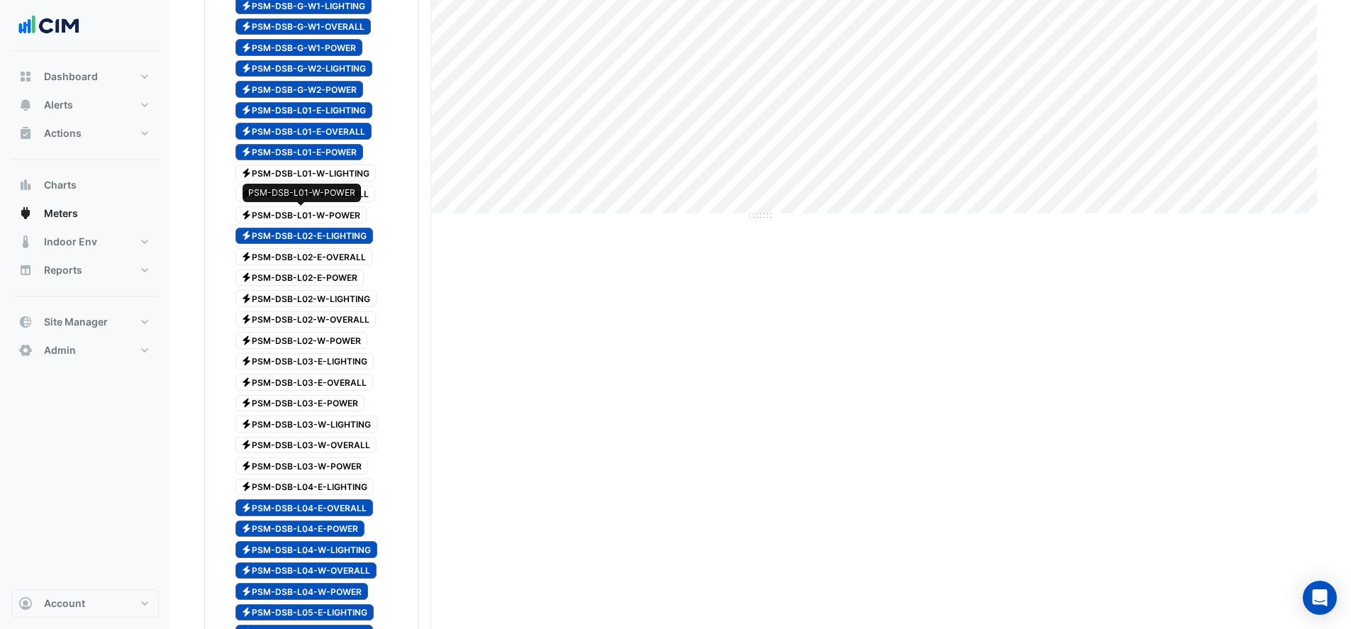
click at [281, 210] on span "Electricity PSM-DSB-L01-W-POWER" at bounding box center [301, 214] width 132 height 17
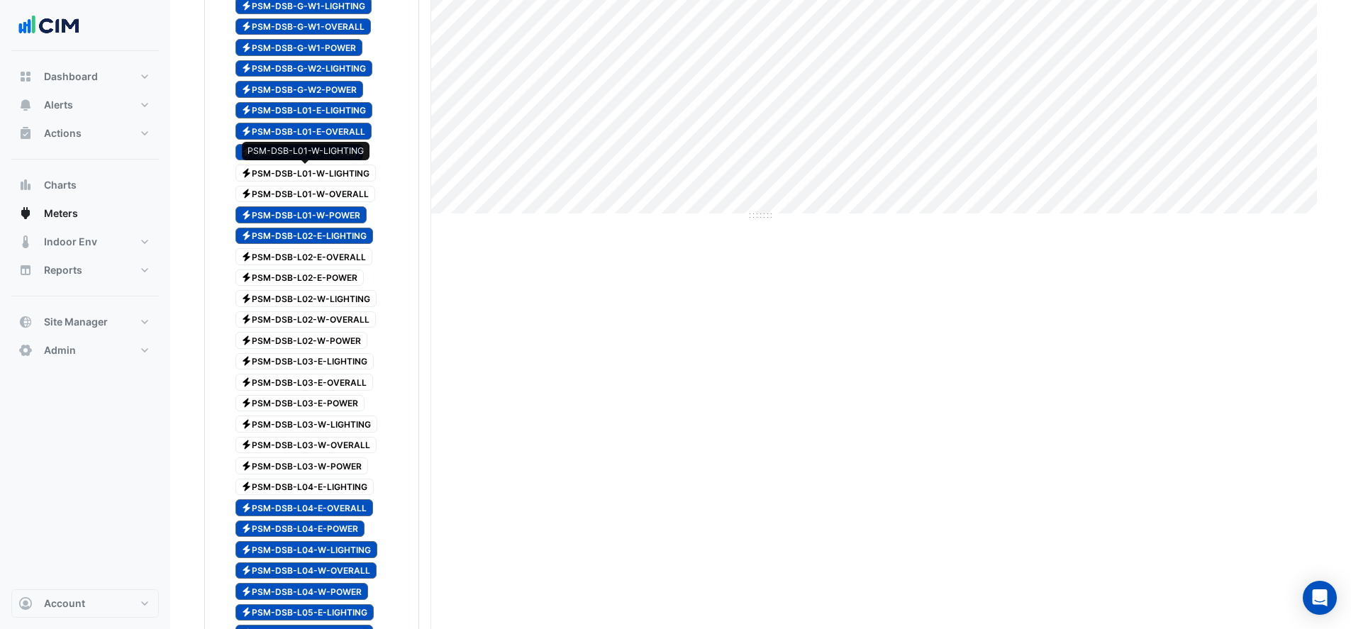
click at [276, 175] on span "Electricity PSM-DSB-L01-W-LIGHTING" at bounding box center [305, 172] width 141 height 17
drag, startPoint x: 276, startPoint y: 186, endPoint x: 284, endPoint y: 242, distance: 56.5
click at [276, 187] on span "Electricity PSM-DSB-L01-W-OVERALL" at bounding box center [305, 194] width 140 height 17
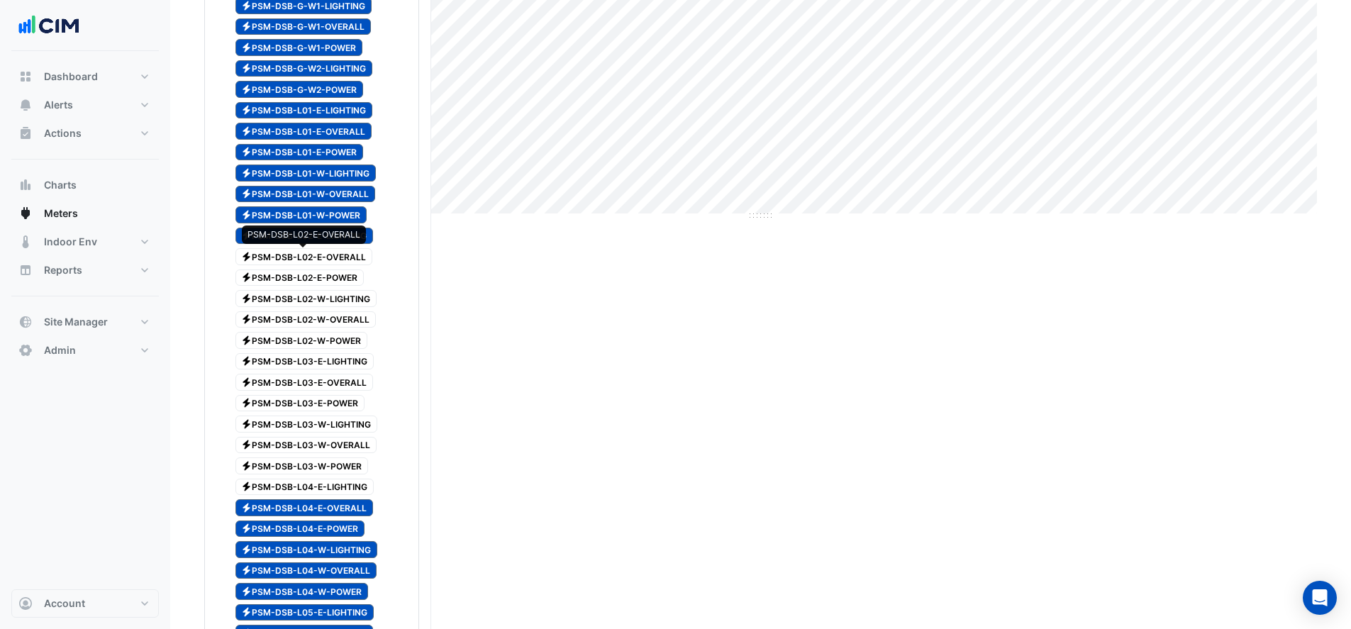
drag, startPoint x: 281, startPoint y: 252, endPoint x: 288, endPoint y: 286, distance: 34.1
drag, startPoint x: 288, startPoint y: 286, endPoint x: 289, endPoint y: 303, distance: 17.0
click at [288, 286] on div "Electricity PSM-DSB-L02-E-POWER" at bounding box center [291, 278] width 151 height 20
click at [289, 303] on span "Electricity PSM-DSB-L02-W-LIGHTING" at bounding box center [306, 298] width 142 height 17
click at [270, 262] on span "Electricity PSM-DSB-L02-E-OVERALL" at bounding box center [304, 256] width 138 height 17
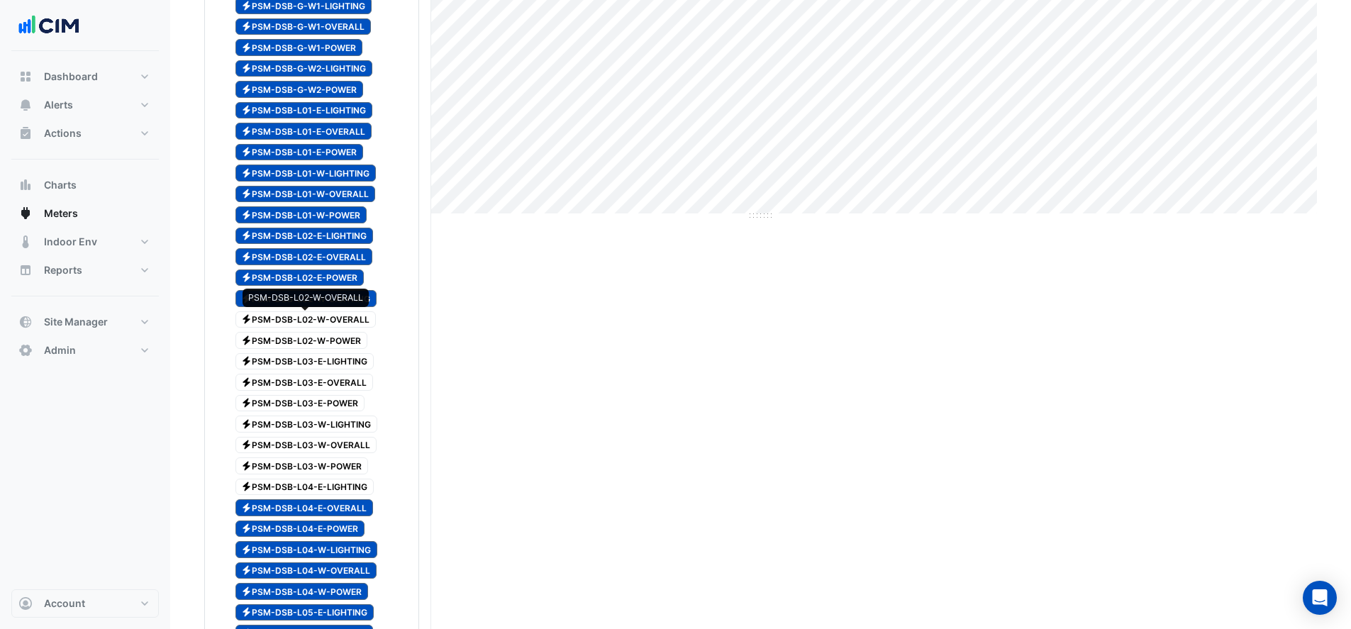
click at [281, 324] on span "Electricity PSM-DSB-L02-W-OVERALL" at bounding box center [305, 319] width 141 height 17
drag, startPoint x: 281, startPoint y: 331, endPoint x: 281, endPoint y: 343, distance: 12.1
click at [281, 333] on div "Electricity PSM-DSB-L02-W-POWER" at bounding box center [293, 340] width 155 height 20
click at [281, 343] on span "Electricity PSM-DSB-L02-W-POWER" at bounding box center [301, 340] width 133 height 17
click at [285, 363] on span "Electricity PSM-DSB-L03-E-LIGHTING" at bounding box center [304, 361] width 139 height 17
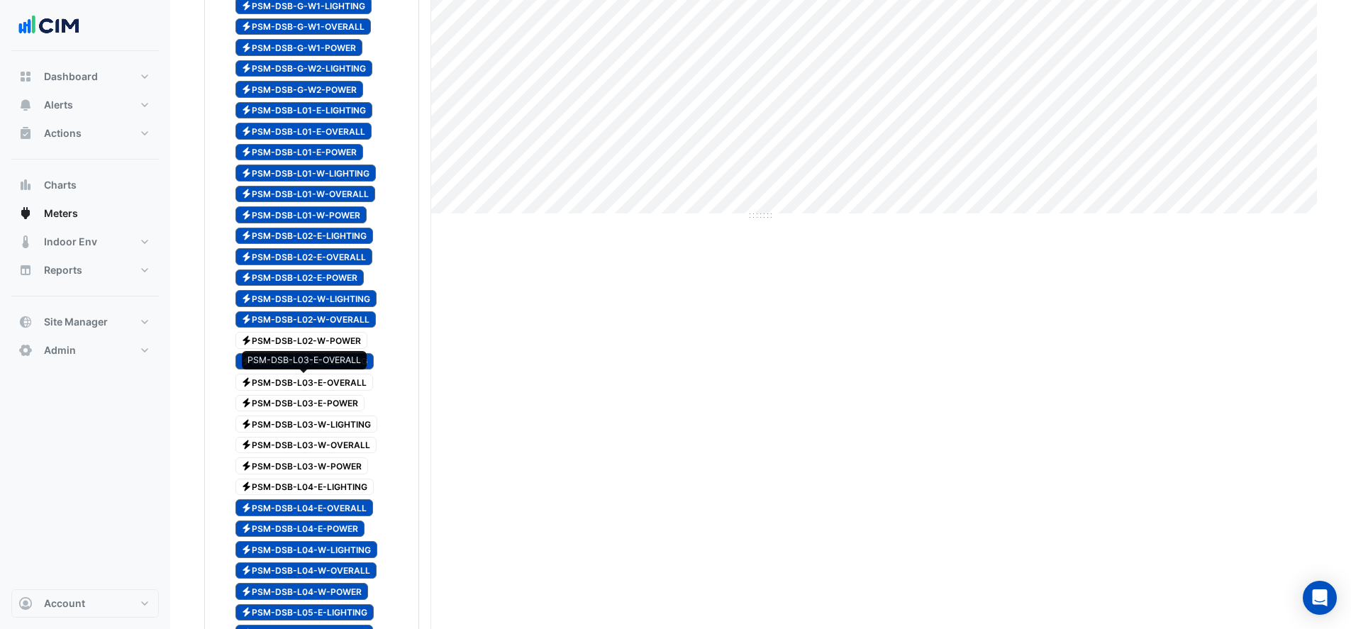
click at [287, 379] on span "Electricity PSM-DSB-L03-E-OVERALL" at bounding box center [304, 382] width 138 height 17
drag, startPoint x: 290, startPoint y: 396, endPoint x: 294, endPoint y: 373, distance: 23.7
click at [290, 397] on span "Electricity PSM-DSB-L03-E-POWER" at bounding box center [300, 403] width 130 height 17
click at [286, 342] on span "Electricity PSM-DSB-L02-W-POWER" at bounding box center [301, 340] width 133 height 17
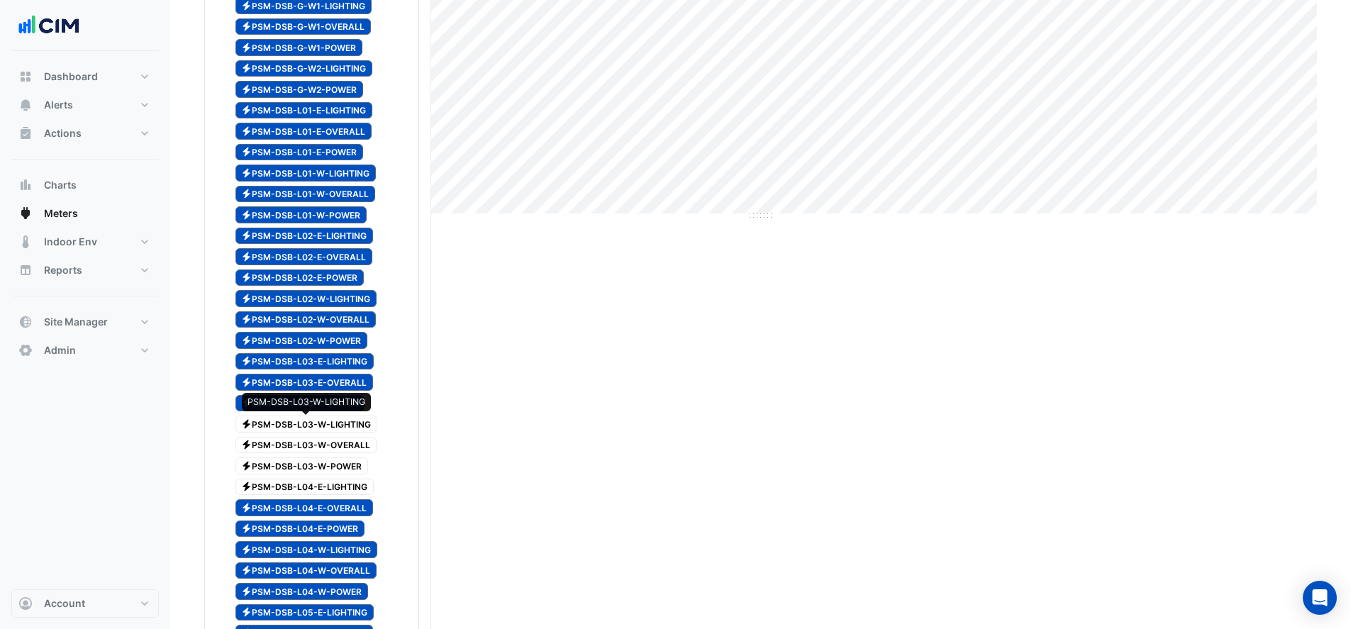
click at [291, 423] on span "Electricity PSM-DSB-L03-W-LIGHTING" at bounding box center [306, 423] width 143 height 17
drag, startPoint x: 294, startPoint y: 447, endPoint x: 296, endPoint y: 458, distance: 10.7
click at [294, 448] on span "Electricity PSM-DSB-L03-W-OVERALL" at bounding box center [306, 445] width 142 height 17
drag, startPoint x: 296, startPoint y: 462, endPoint x: 298, endPoint y: 470, distance: 8.1
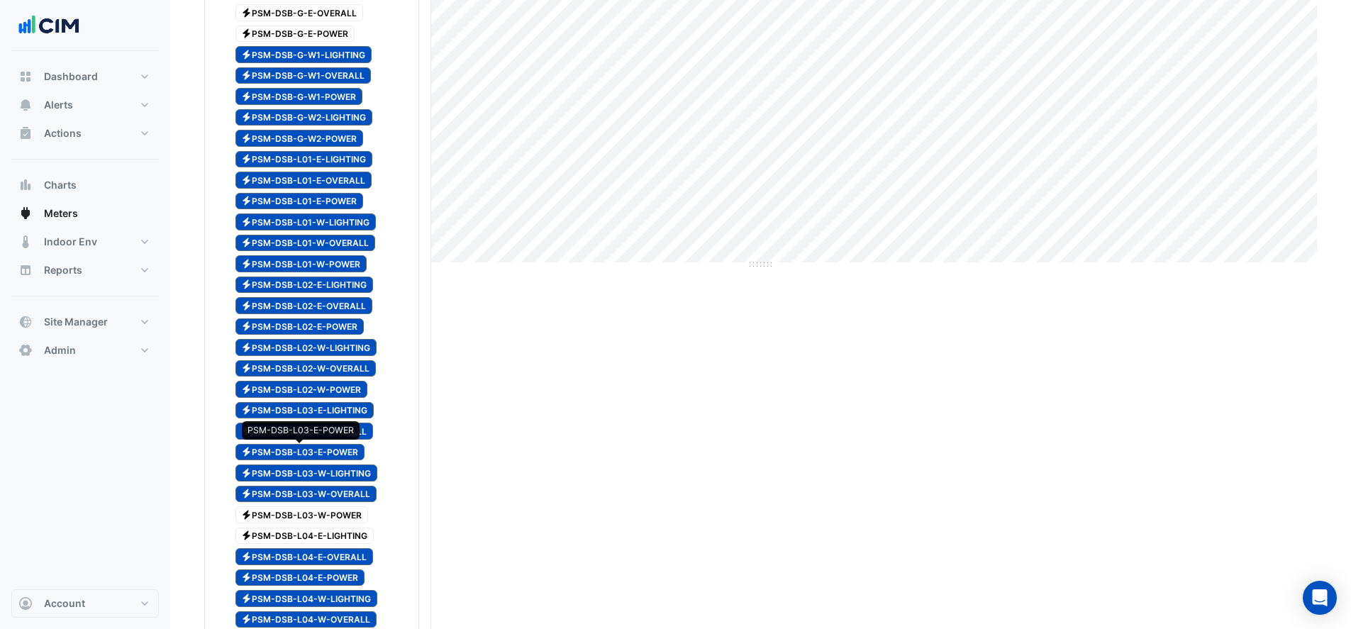
scroll to position [306, 0]
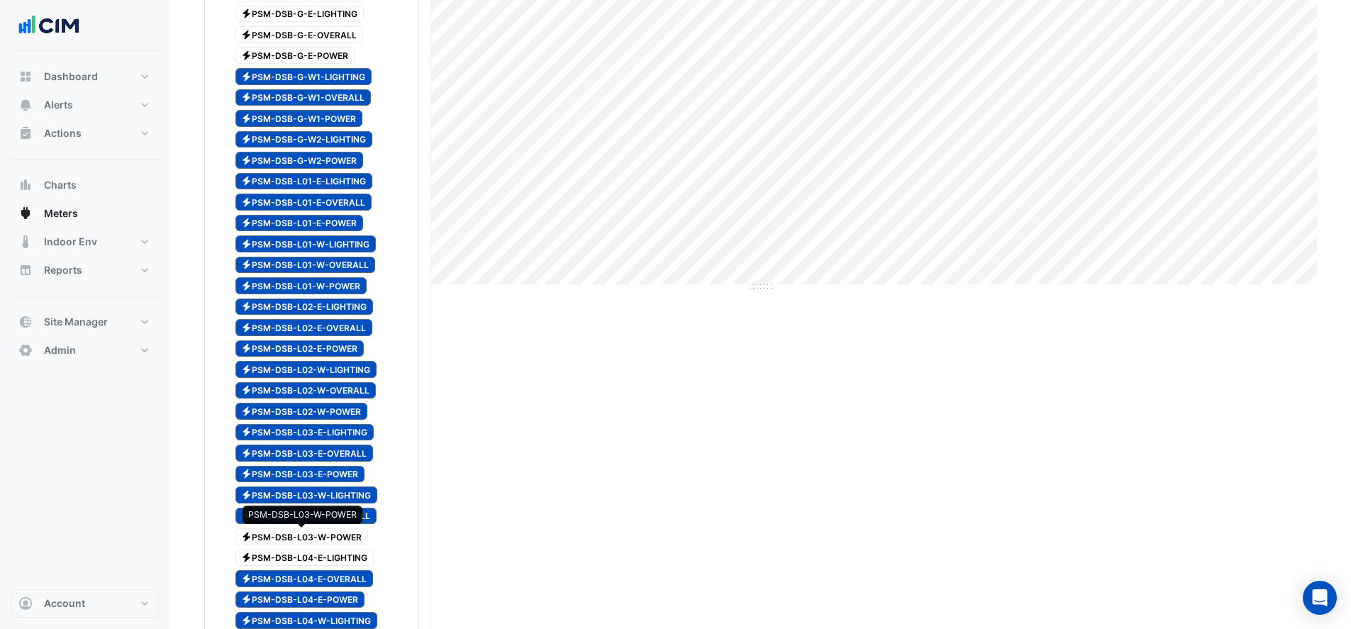
click at [306, 537] on span "Electricity PSM-DSB-L03-W-POWER" at bounding box center [301, 536] width 133 height 17
drag, startPoint x: 309, startPoint y: 545, endPoint x: 323, endPoint y: 537, distance: 16.5
click at [311, 545] on div "Electricity PSM-DSB-L03-W-POWER" at bounding box center [293, 537] width 155 height 20
click at [331, 550] on span "Electricity PSM-DSB-L04-E-LIGHTING" at bounding box center [304, 557] width 139 height 17
click at [330, 527] on div "Electricity PSM-DSB-L03-W-POWER" at bounding box center [293, 537] width 155 height 20
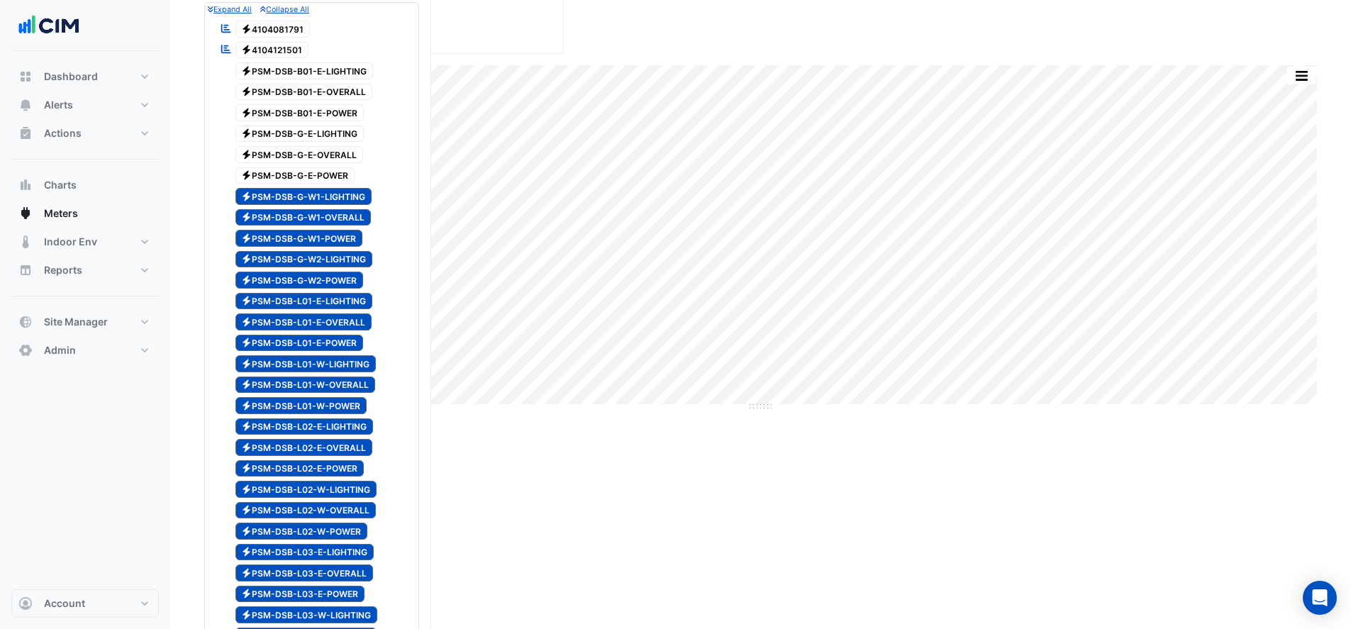
scroll to position [23, 0]
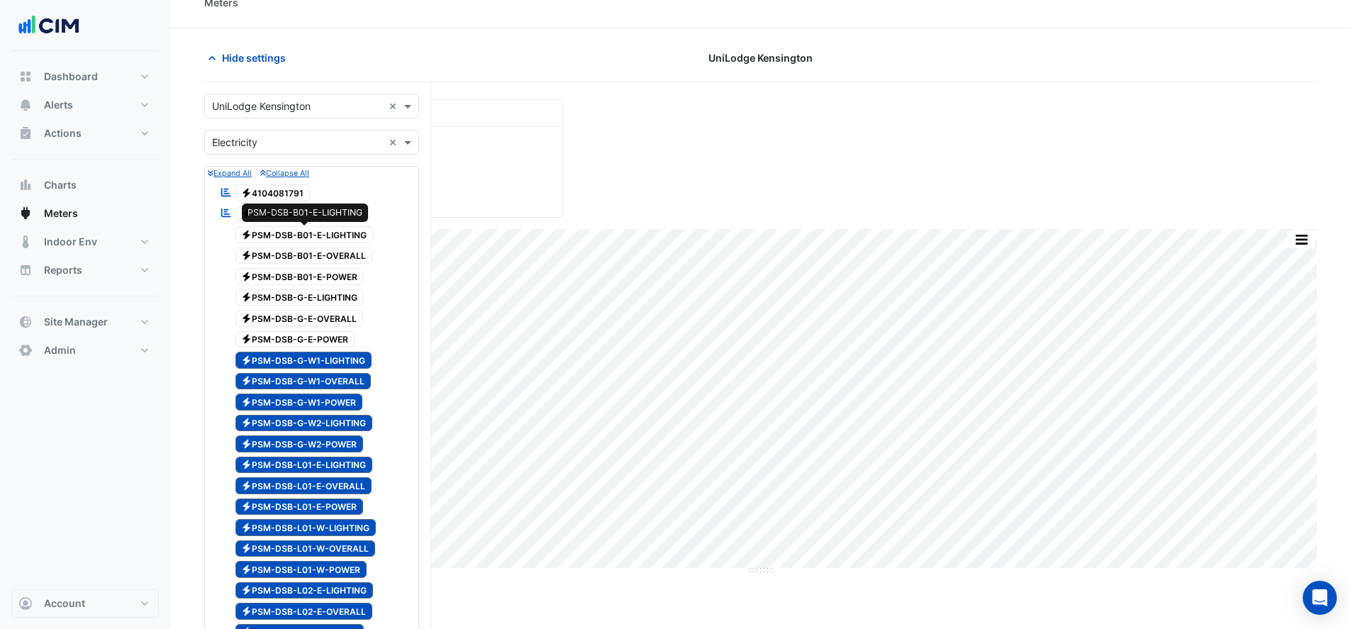
click at [282, 230] on span "Electricity PSM-DSB-B01-E-LIGHTING" at bounding box center [304, 234] width 138 height 17
click at [281, 262] on span "Electricity PSM-DSB-B01-E-OVERALL" at bounding box center [304, 255] width 138 height 17
click at [279, 281] on span "Electricity PSM-DSB-B01-E-POWER" at bounding box center [299, 276] width 129 height 17
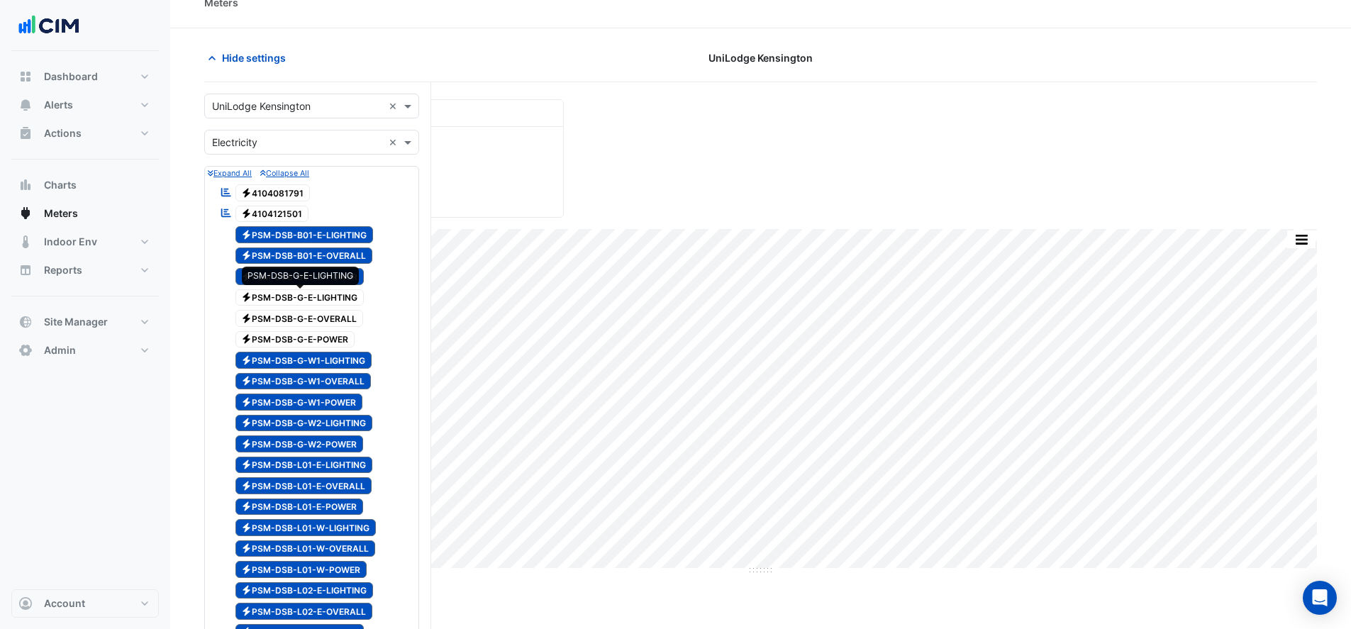
click at [279, 293] on span "Electricity PSM-DSB-G-E-LIGHTING" at bounding box center [299, 297] width 129 height 17
click at [285, 311] on span "Electricity PSM-DSB-G-E-OVERALL" at bounding box center [299, 318] width 128 height 17
click at [287, 331] on span "Electricity PSM-DSB-G-E-POWER" at bounding box center [295, 339] width 120 height 17
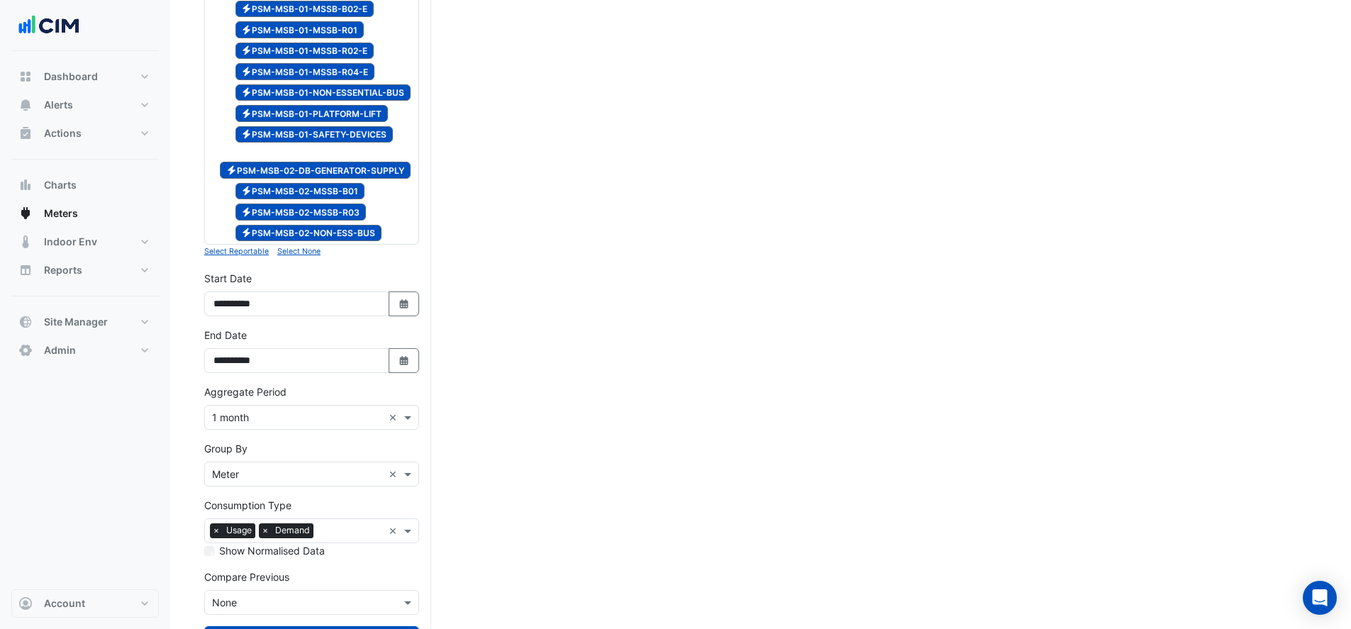
scroll to position [1795, 0]
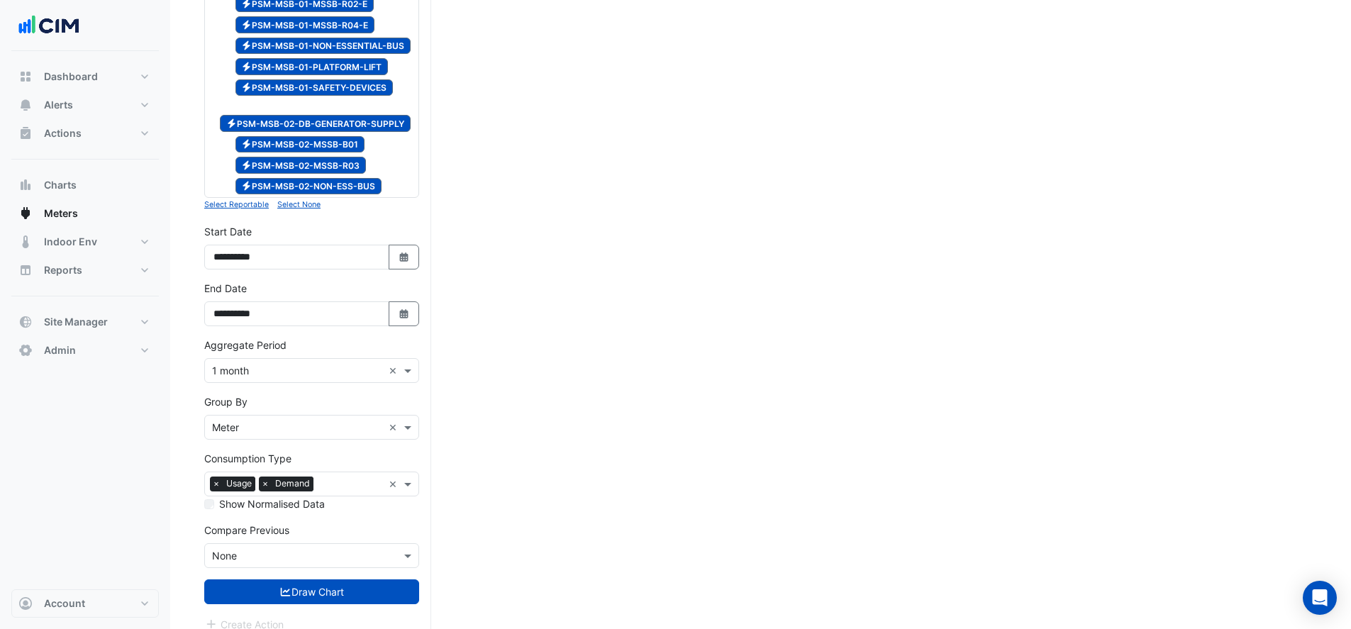
click at [358, 579] on button "Draw Chart" at bounding box center [311, 591] width 215 height 25
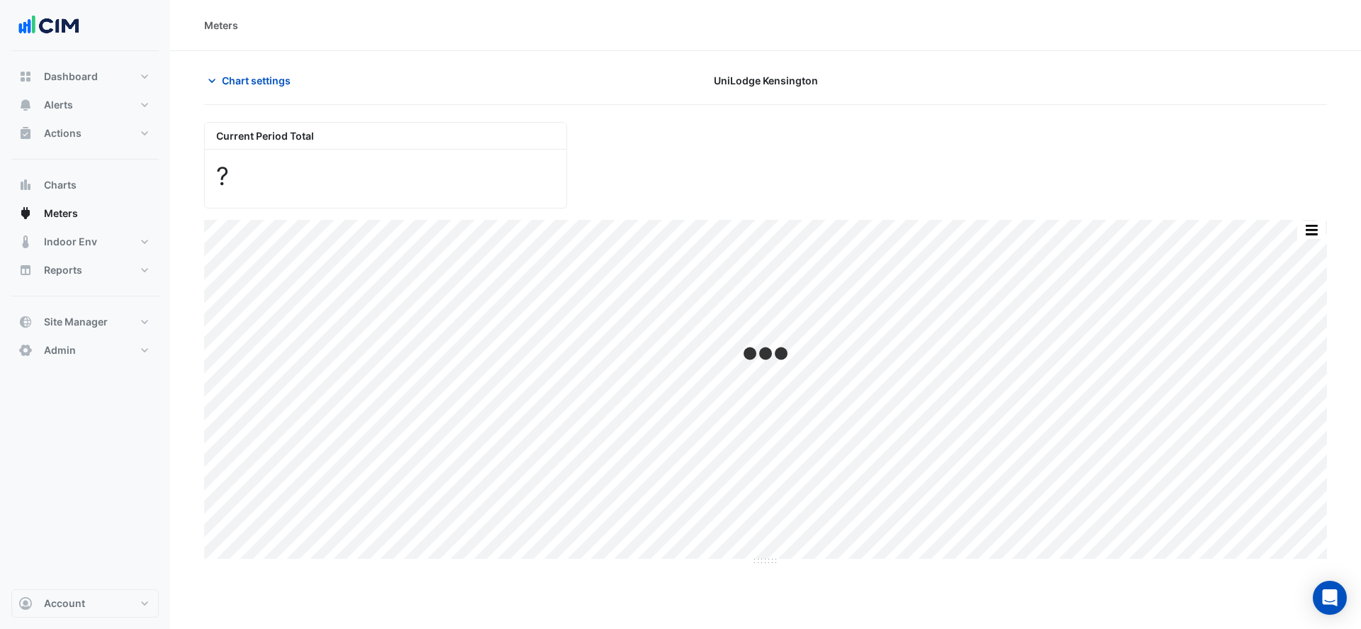
click at [263, 74] on span "Chart settings" at bounding box center [256, 80] width 69 height 15
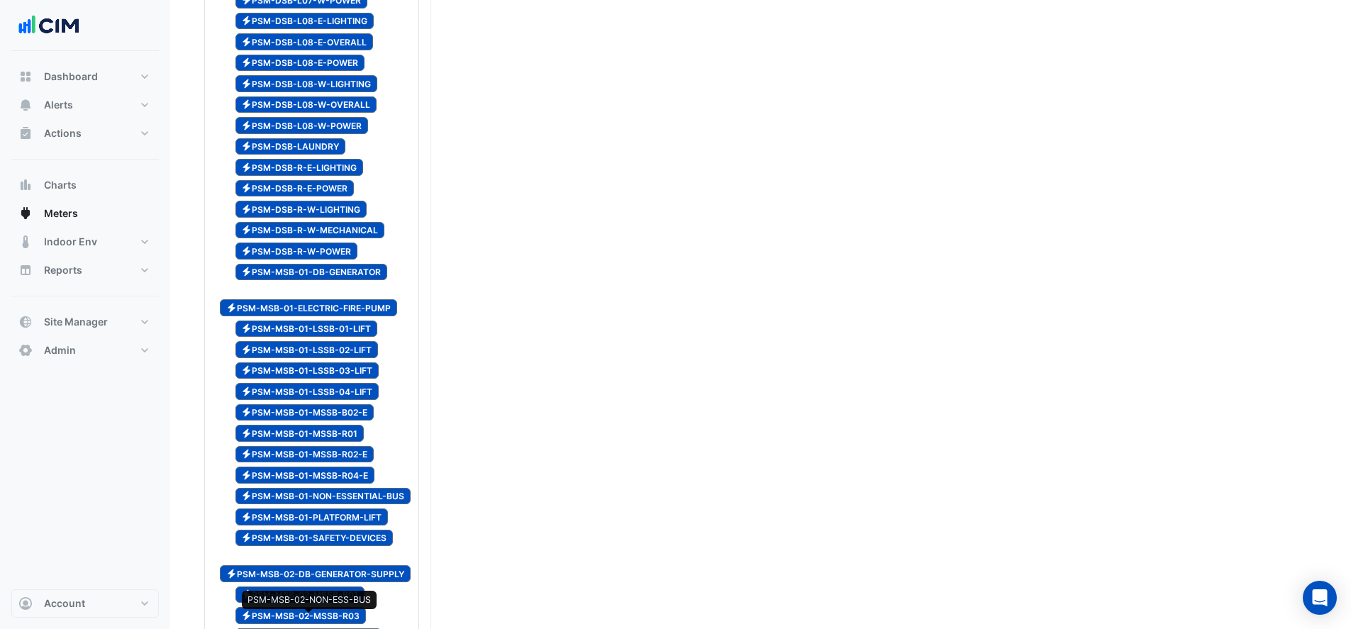
scroll to position [1795, 0]
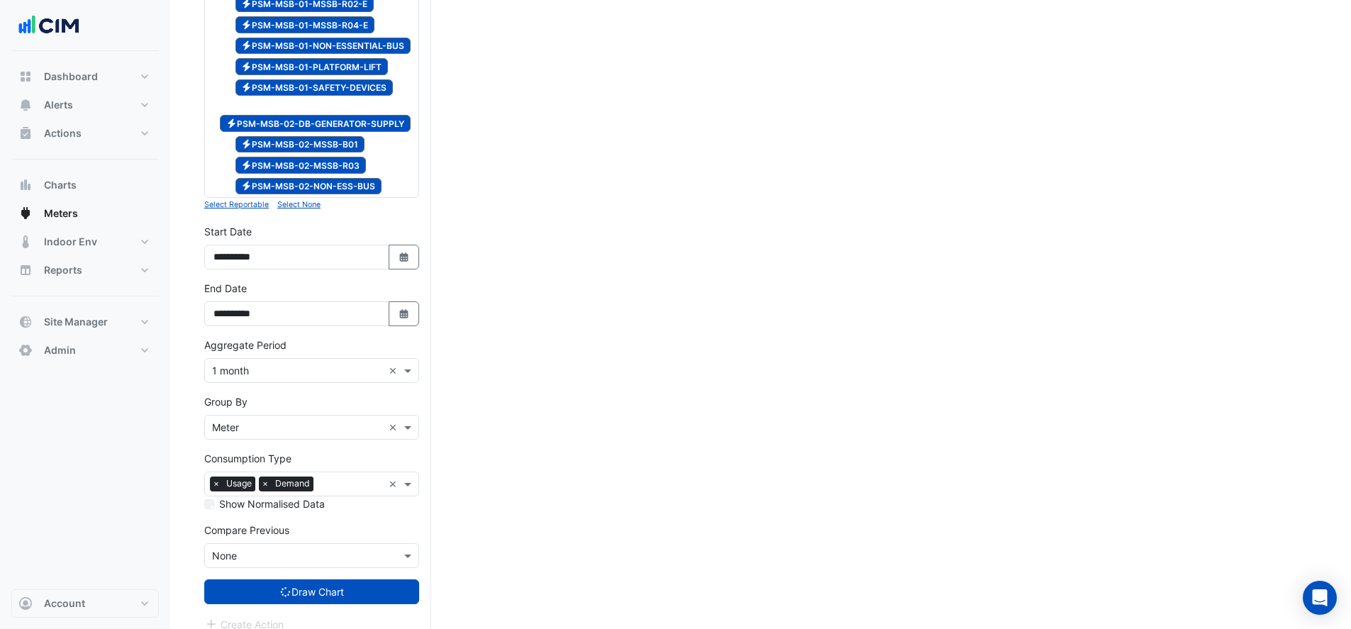
click at [265, 476] on span "×" at bounding box center [265, 483] width 13 height 14
click at [298, 579] on button "Draw Chart" at bounding box center [311, 591] width 215 height 25
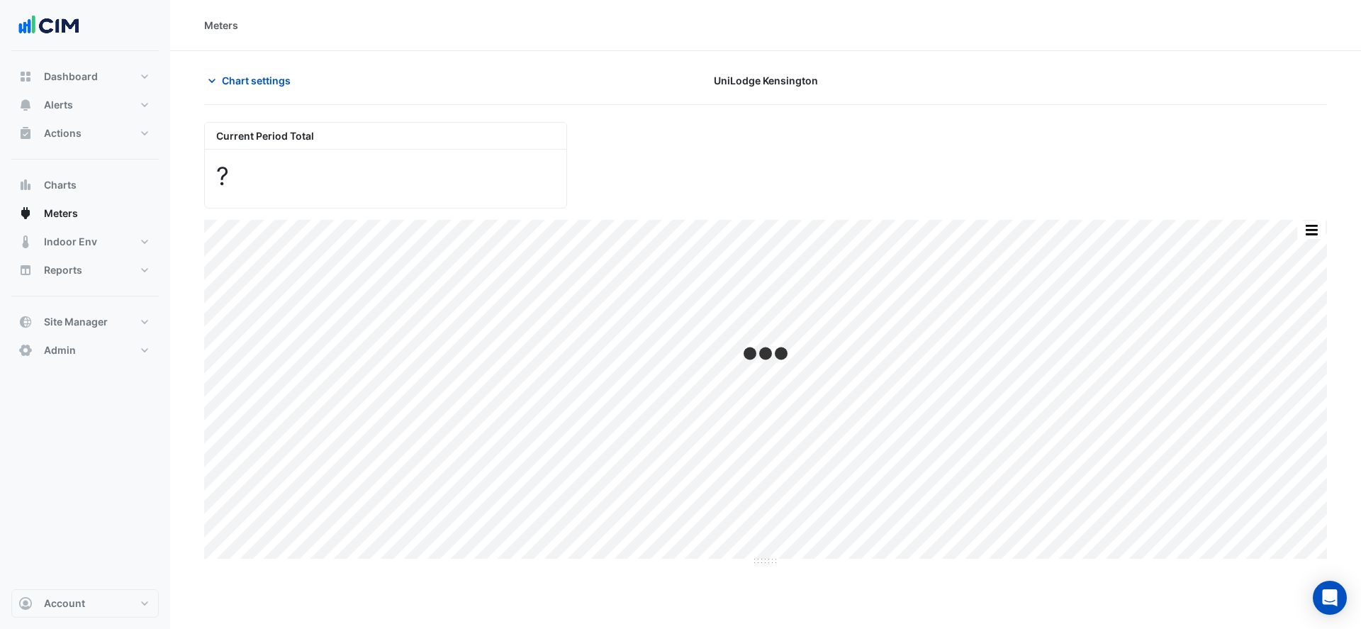
click at [252, 82] on span "Chart settings" at bounding box center [256, 80] width 69 height 15
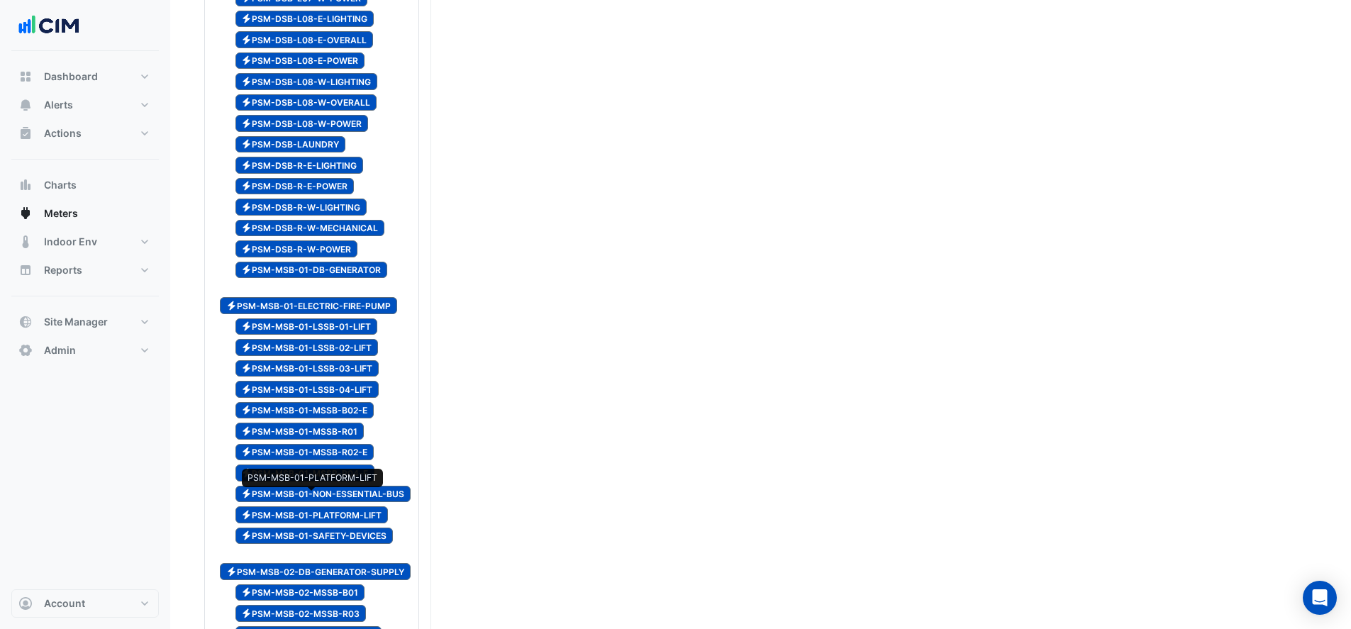
scroll to position [1772, 0]
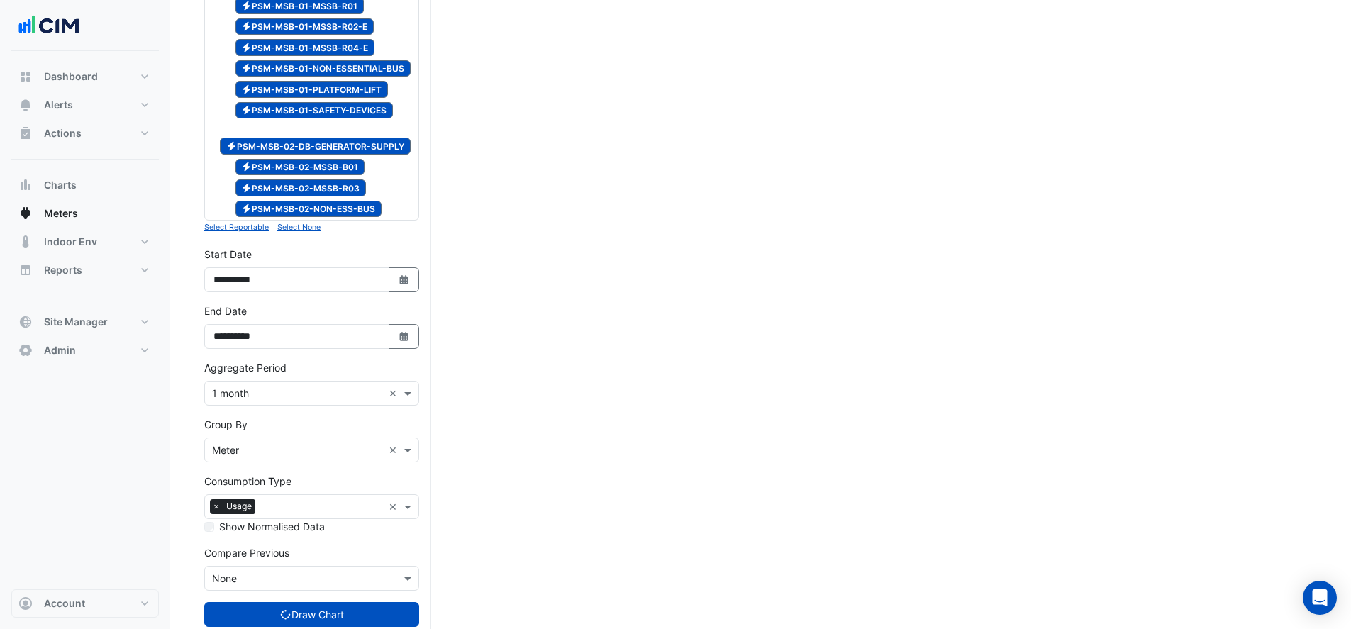
click at [402, 275] on icon "button" at bounding box center [403, 279] width 9 height 9
select select "****"
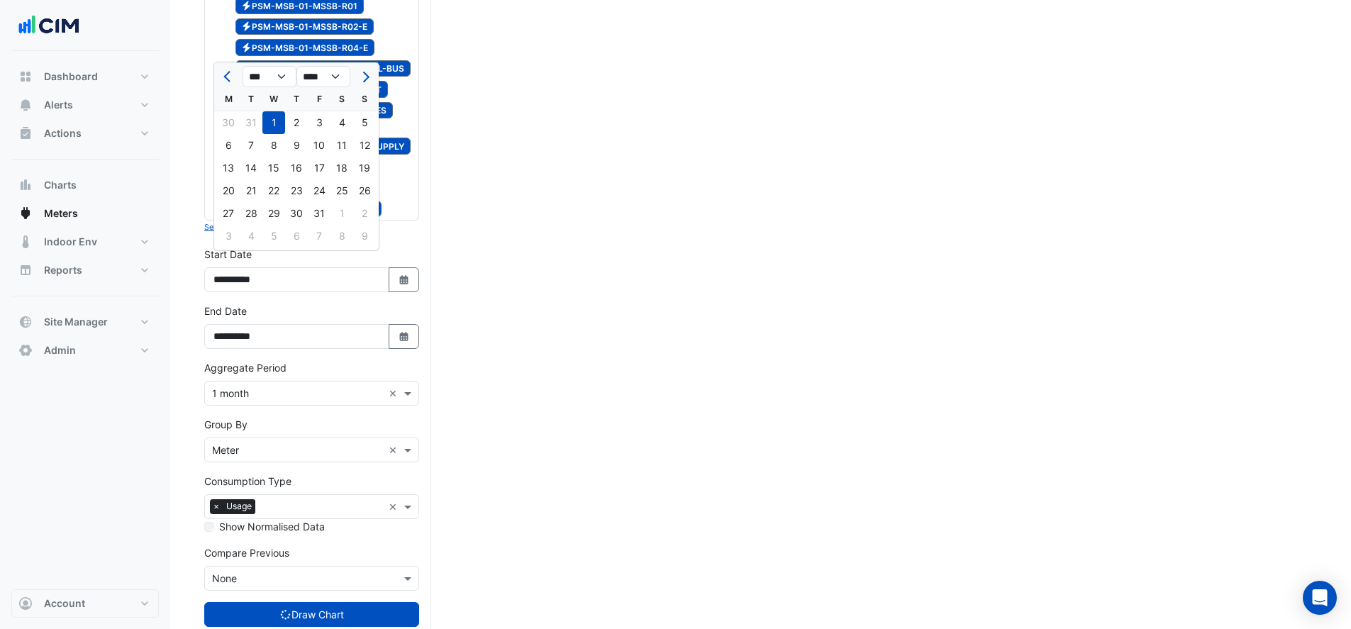
click at [408, 332] on icon "button" at bounding box center [403, 336] width 9 height 9
select select "*"
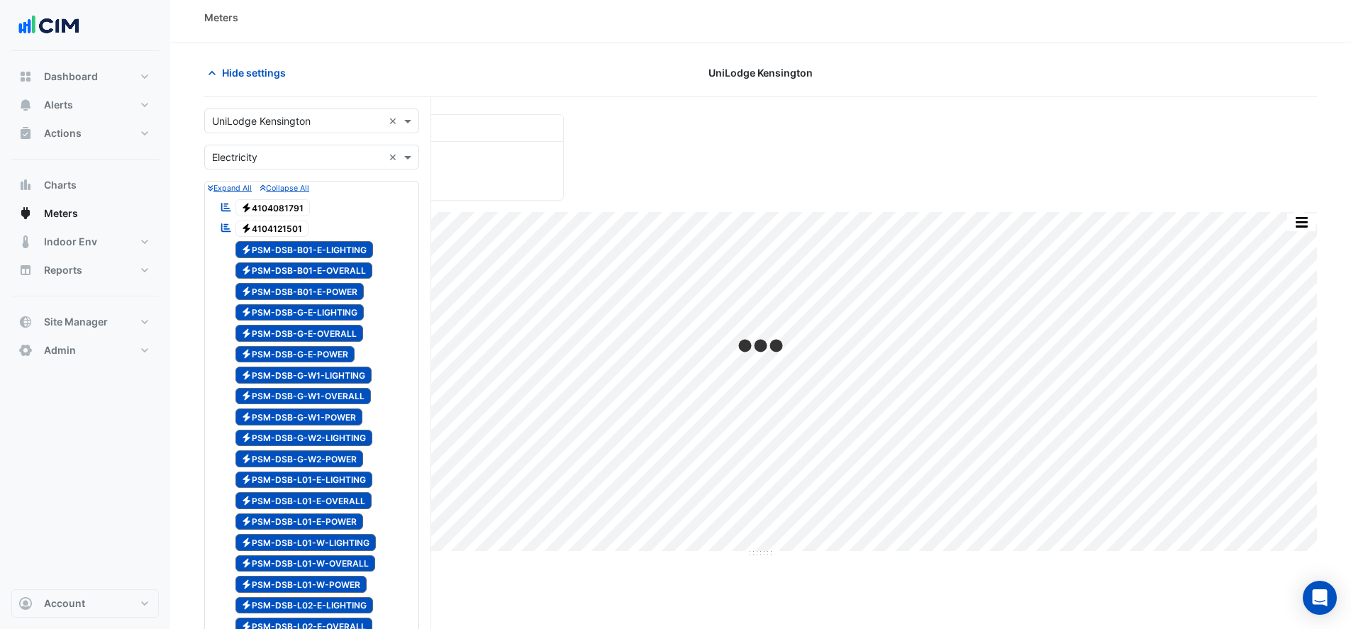
scroll to position [0, 0]
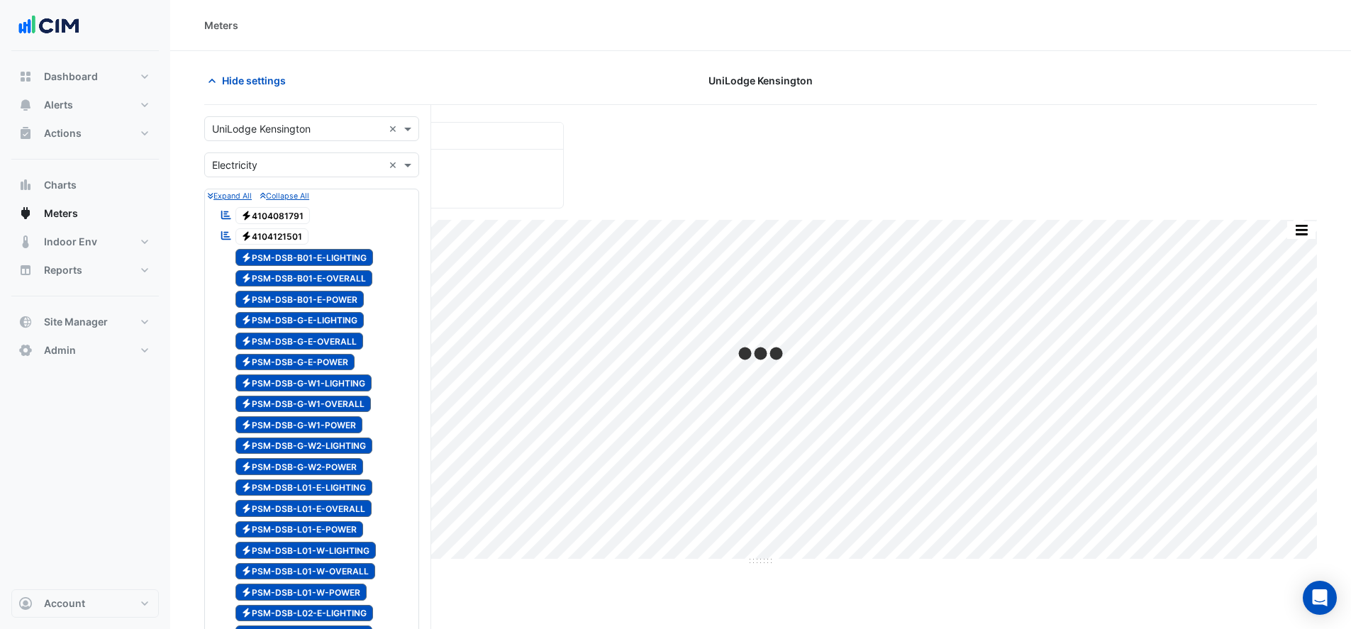
click at [238, 83] on span "Hide settings" at bounding box center [254, 80] width 64 height 15
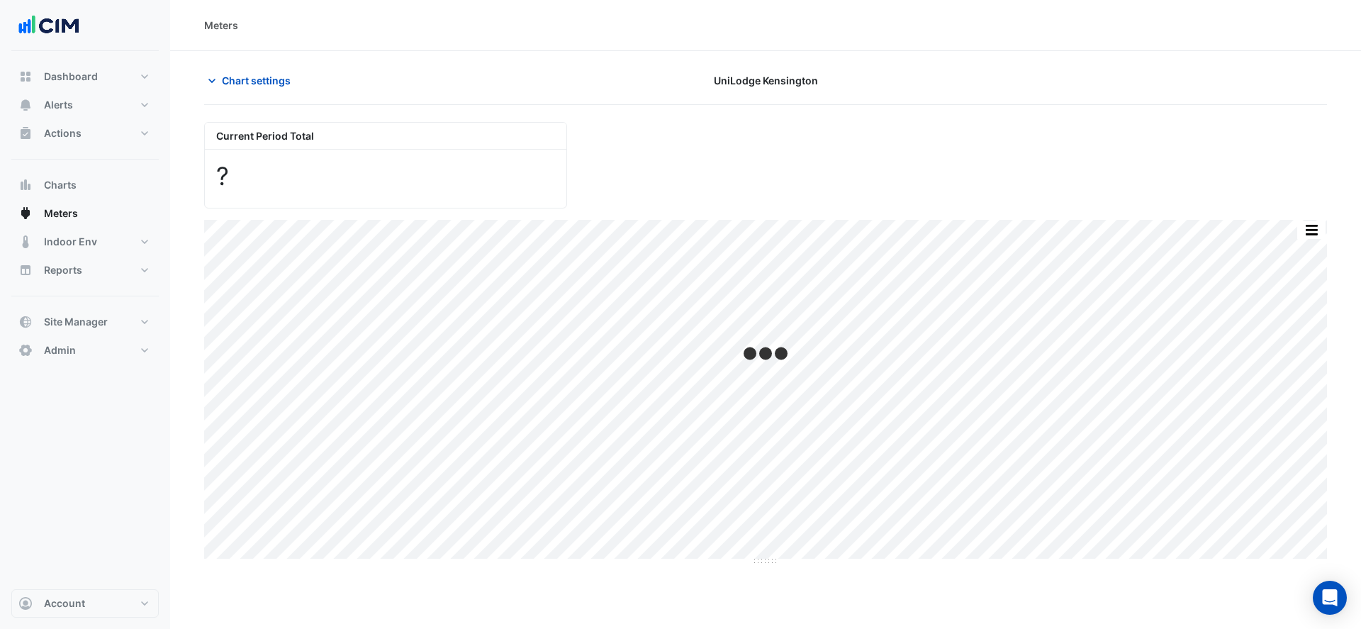
drag, startPoint x: 254, startPoint y: 80, endPoint x: 293, endPoint y: 268, distance: 191.9
click at [254, 80] on span "Chart settings" at bounding box center [256, 80] width 69 height 15
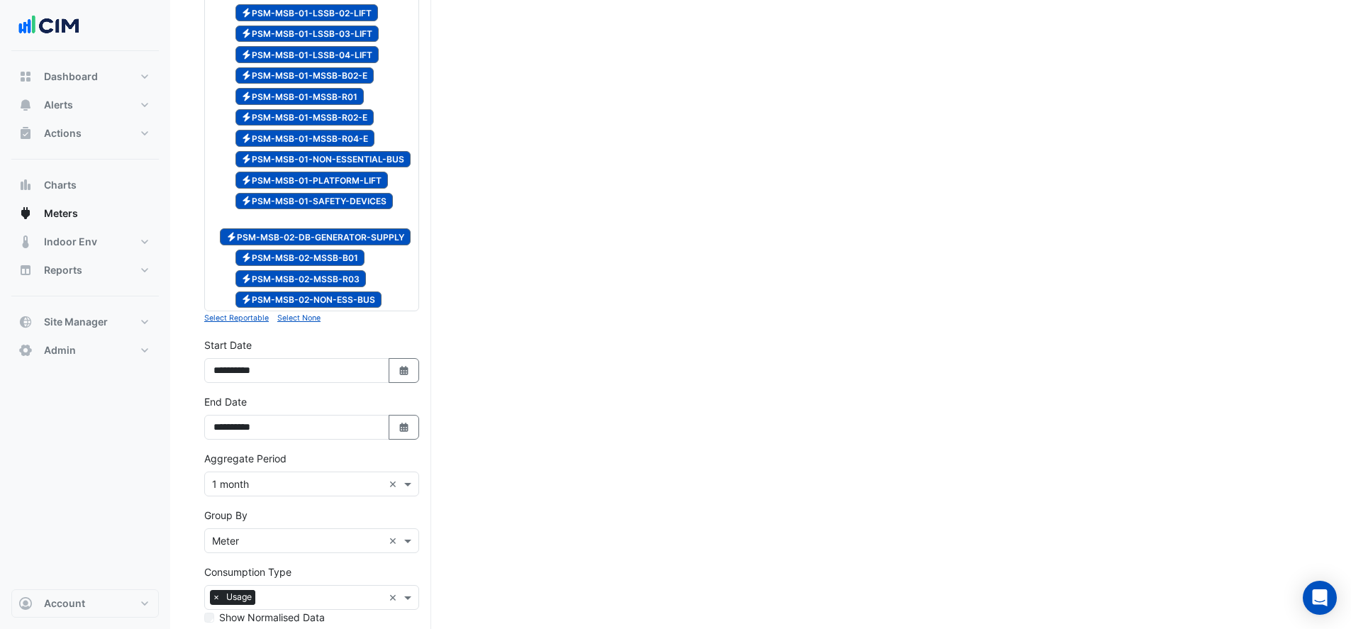
scroll to position [1795, 0]
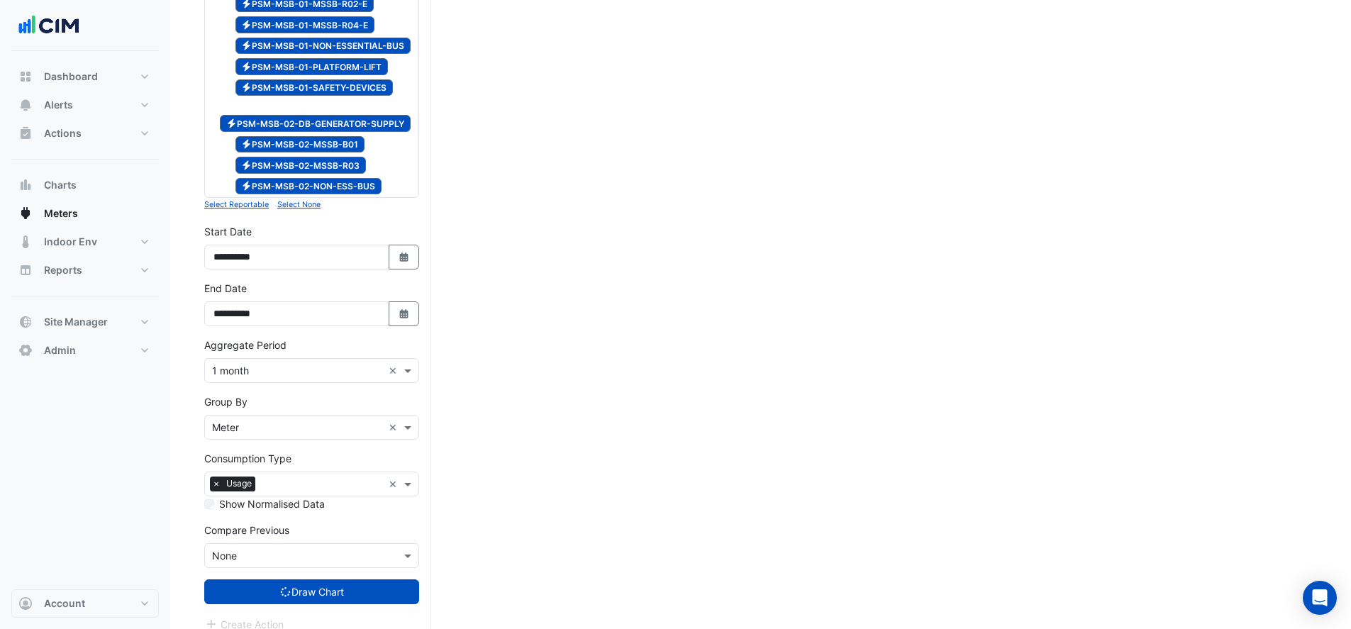
click at [402, 252] on icon "button" at bounding box center [403, 256] width 9 height 9
select select "****"
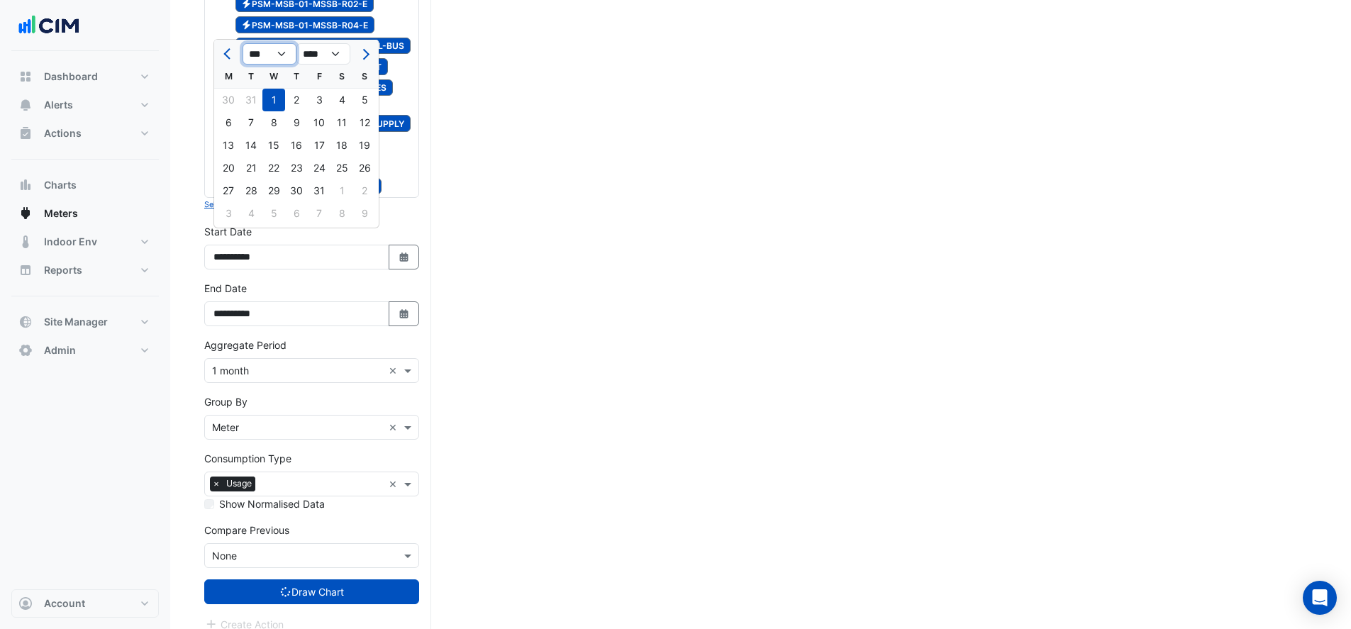
click at [287, 52] on select "*** *** *** *** *** *** *** ***" at bounding box center [269, 53] width 54 height 21
select select "*"
click at [242, 43] on select "*** *** *** *** *** *** *** ***" at bounding box center [269, 53] width 54 height 21
drag, startPoint x: 311, startPoint y: 99, endPoint x: 311, endPoint y: 116, distance: 17.0
click at [312, 99] on div "1" at bounding box center [319, 100] width 23 height 23
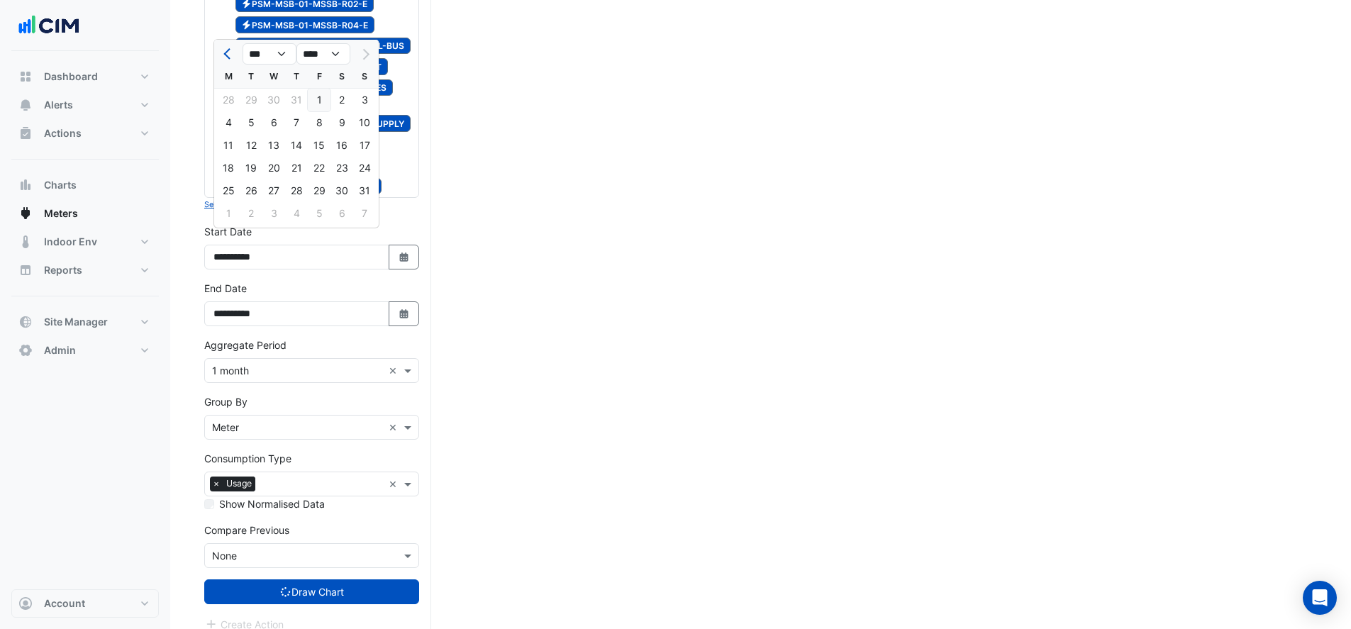
type input "**********"
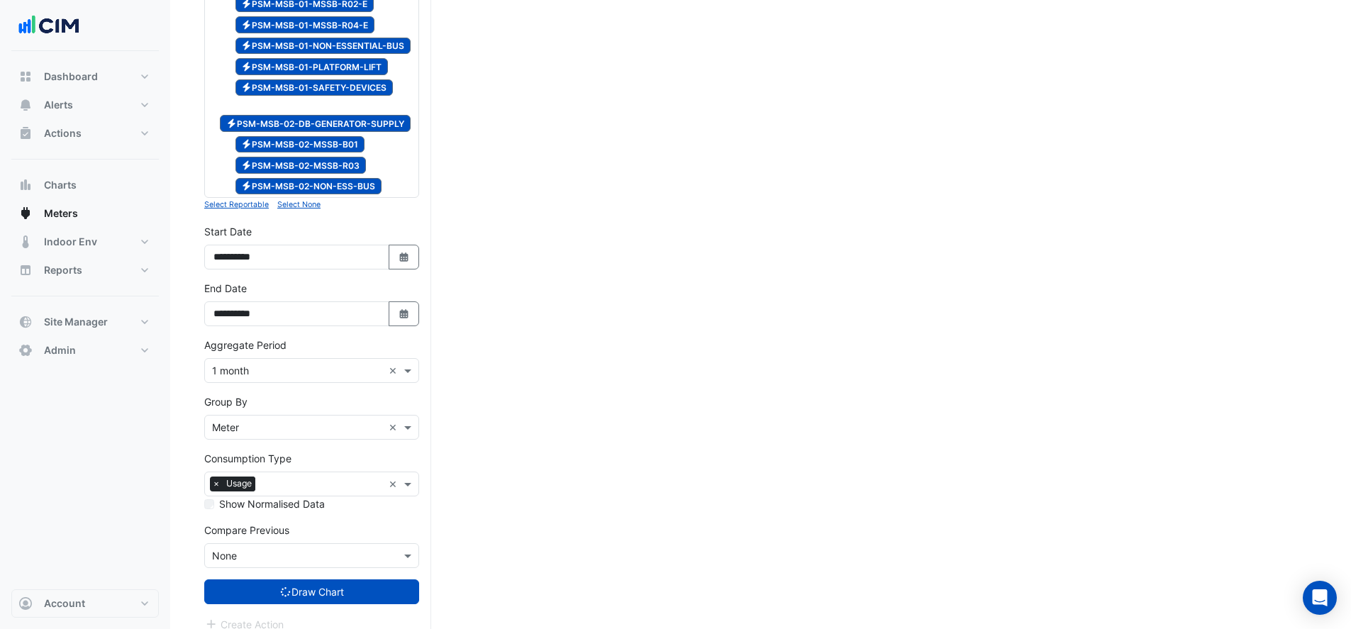
click at [398, 309] on icon "Select Date" at bounding box center [404, 314] width 13 height 10
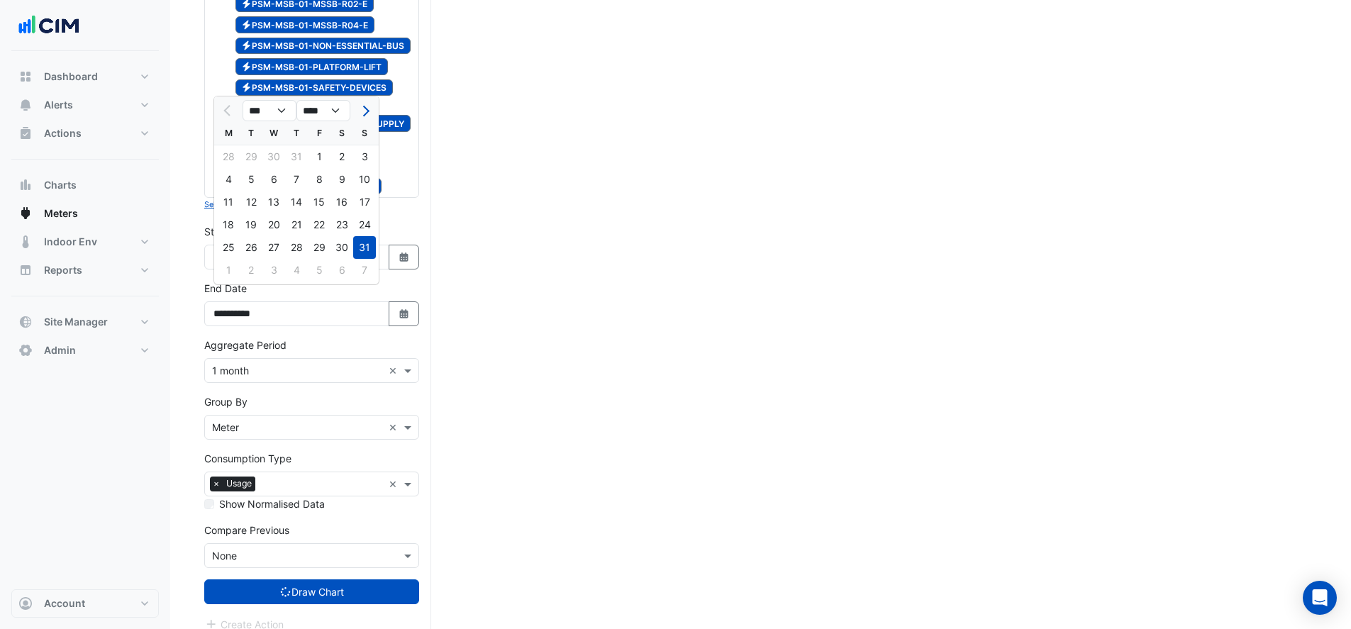
click at [335, 579] on button "Draw Chart" at bounding box center [311, 591] width 215 height 25
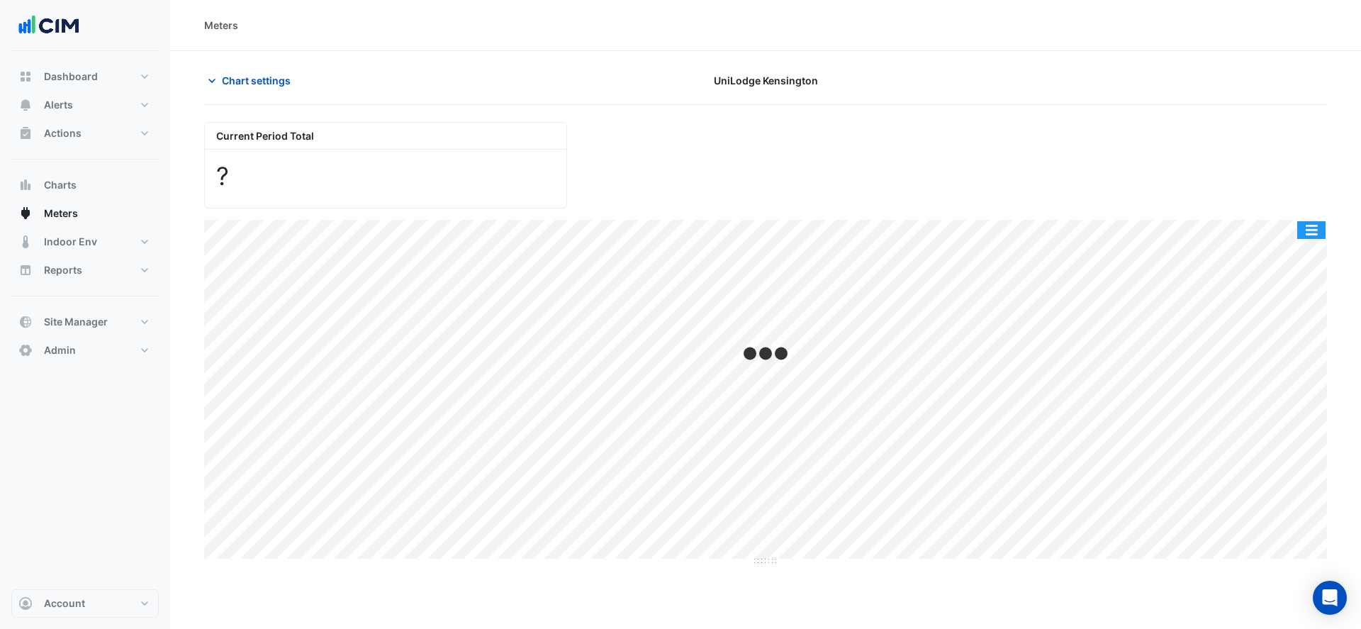
click at [1309, 230] on button "button" at bounding box center [1311, 230] width 28 height 18
click at [1285, 176] on div "Current Period Total ?" at bounding box center [766, 160] width 1140 height 98
click at [264, 82] on span "Chart settings" at bounding box center [256, 80] width 69 height 15
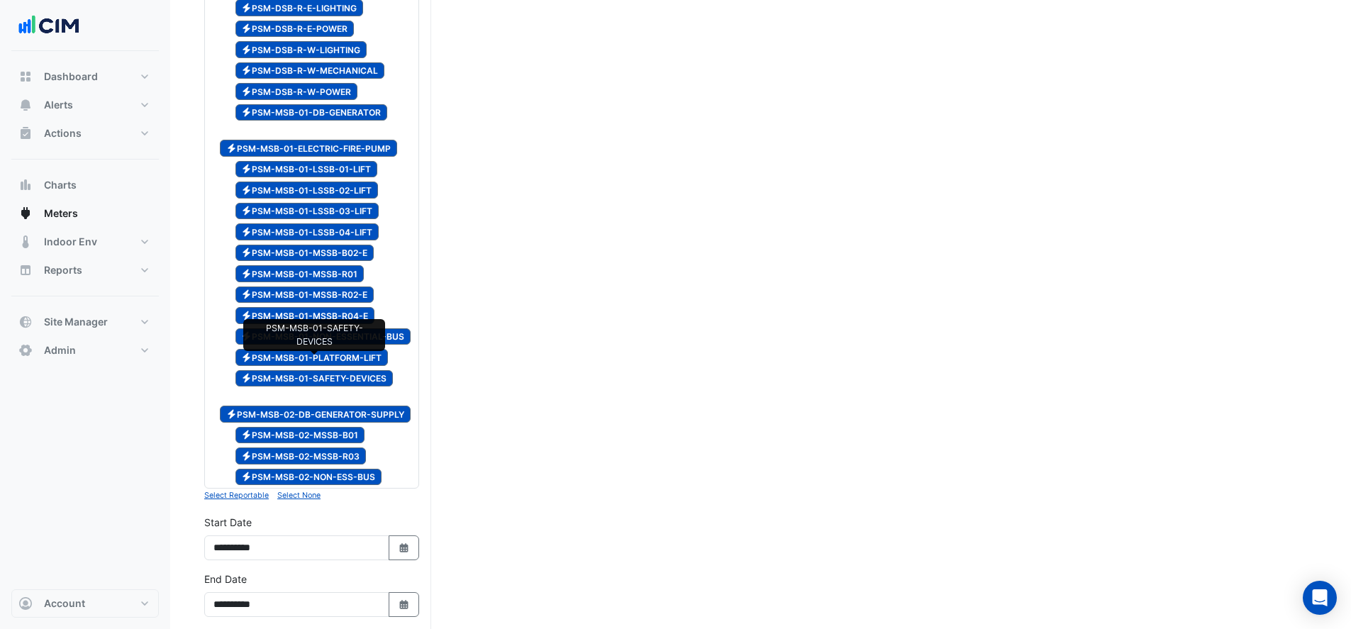
scroll to position [1795, 0]
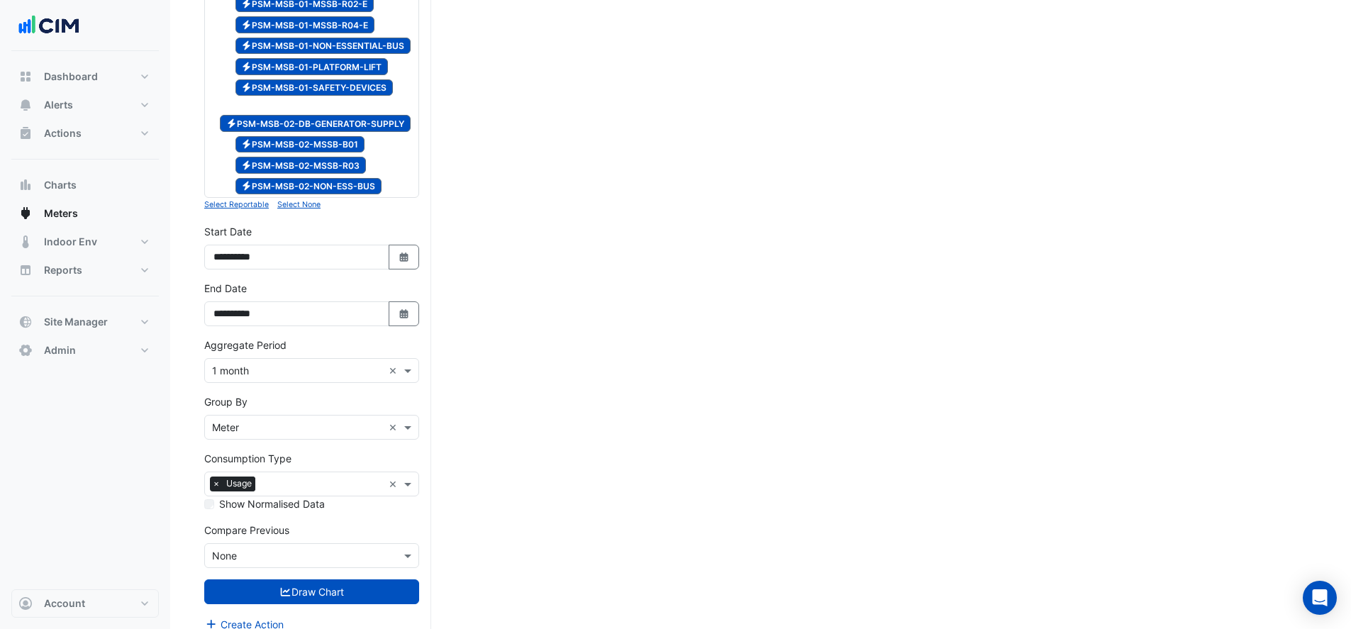
click at [402, 252] on icon "button" at bounding box center [403, 256] width 9 height 9
select select "*"
select select "****"
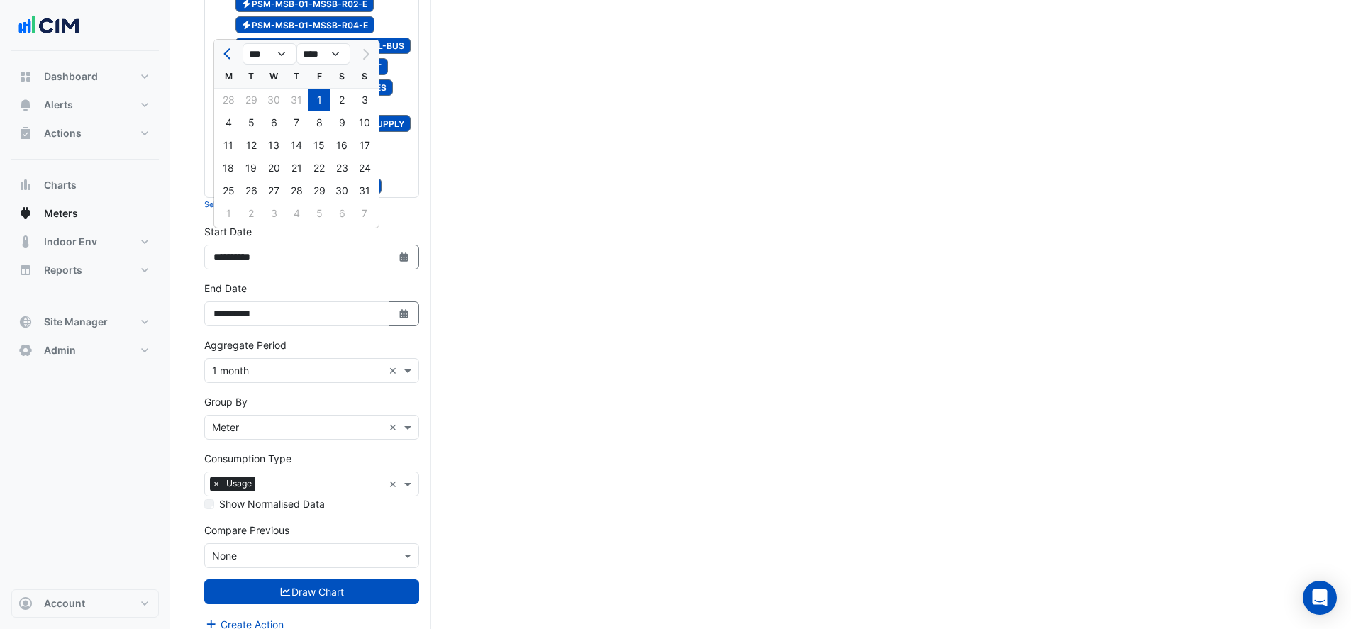
click at [406, 309] on icon "Select Date" at bounding box center [404, 314] width 13 height 10
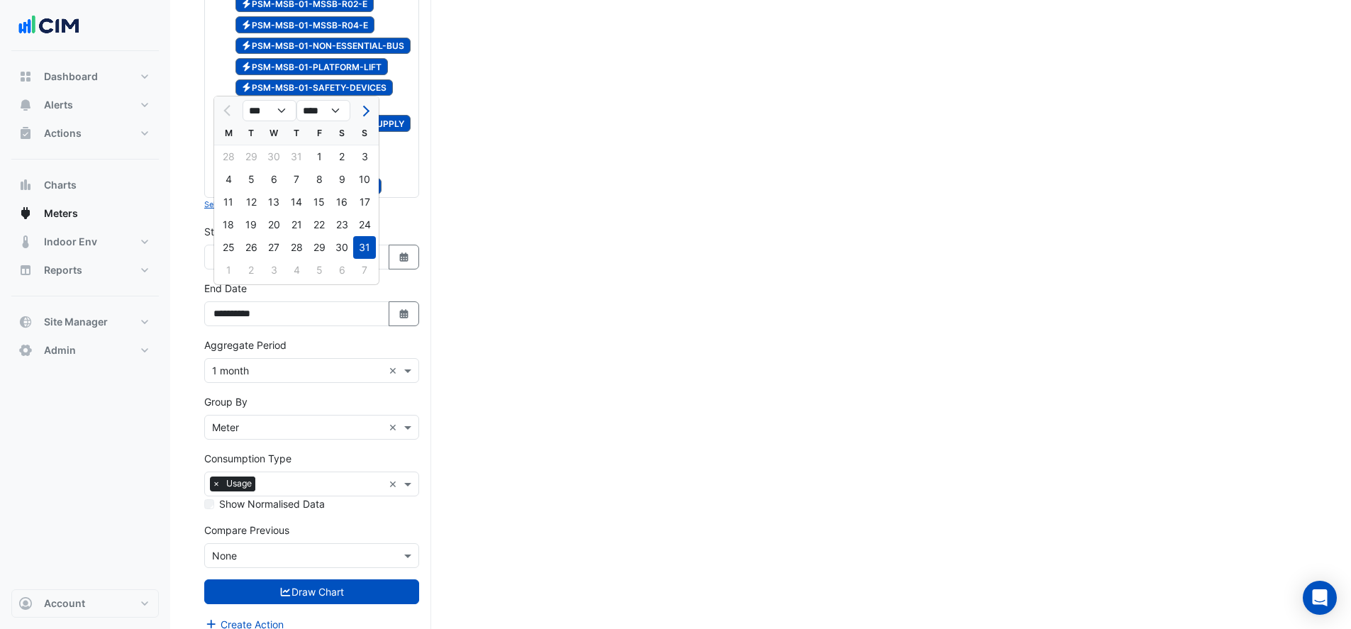
click at [364, 583] on button "Draw Chart" at bounding box center [311, 591] width 215 height 25
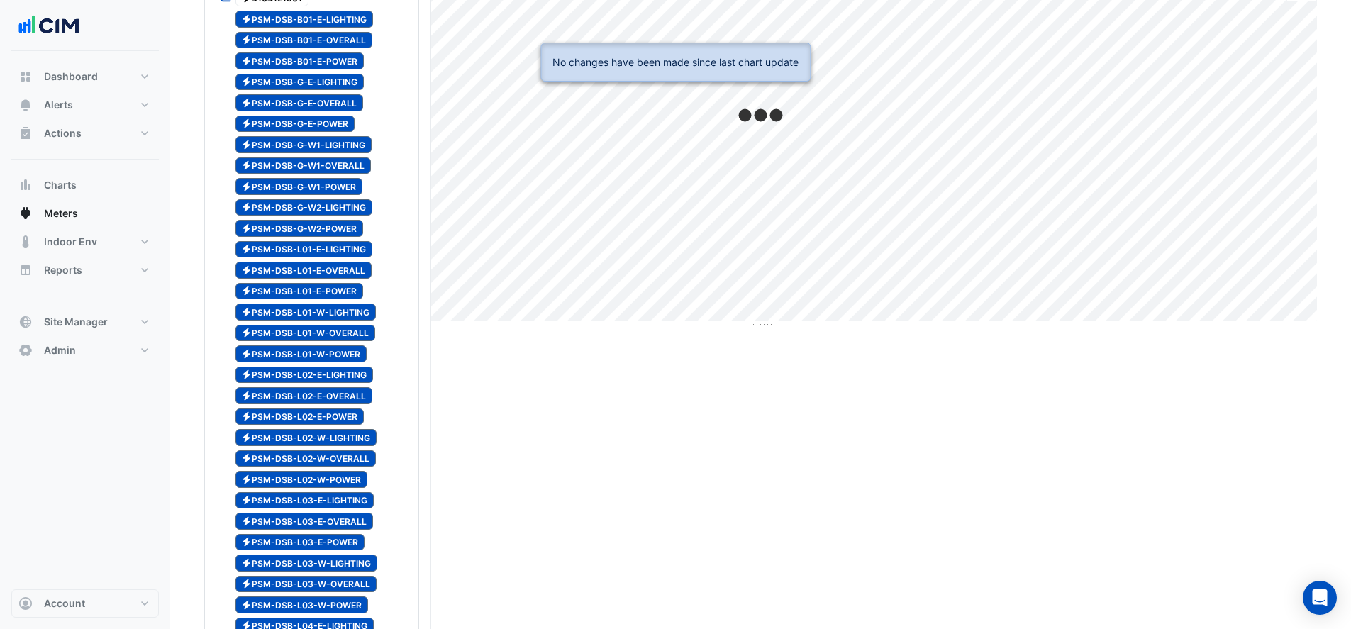
scroll to position [0, 0]
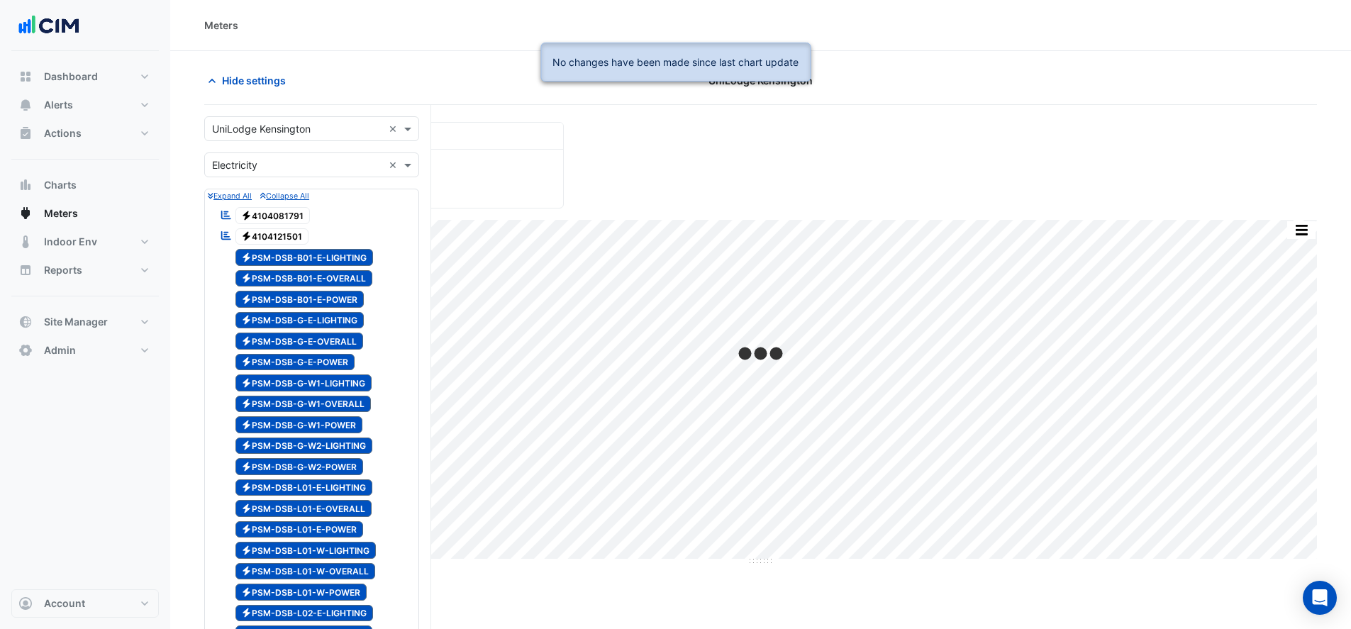
click at [210, 79] on icon "button" at bounding box center [212, 81] width 14 height 14
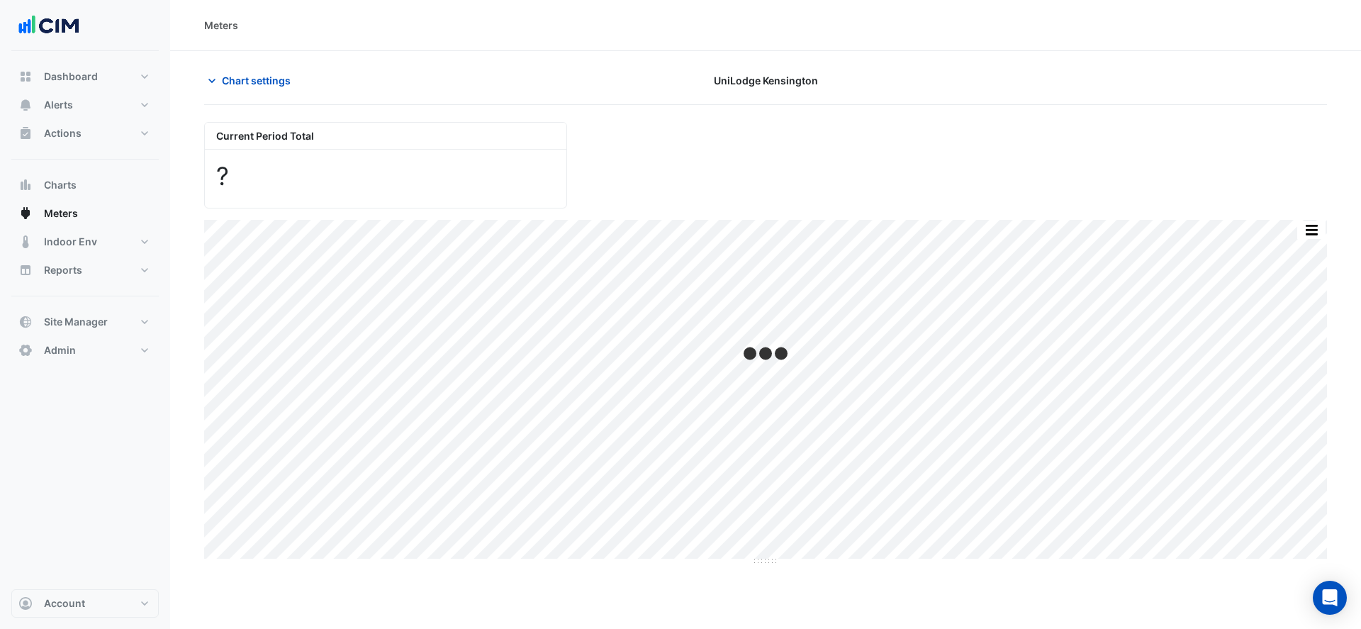
click at [263, 80] on span "Chart settings" at bounding box center [256, 80] width 69 height 15
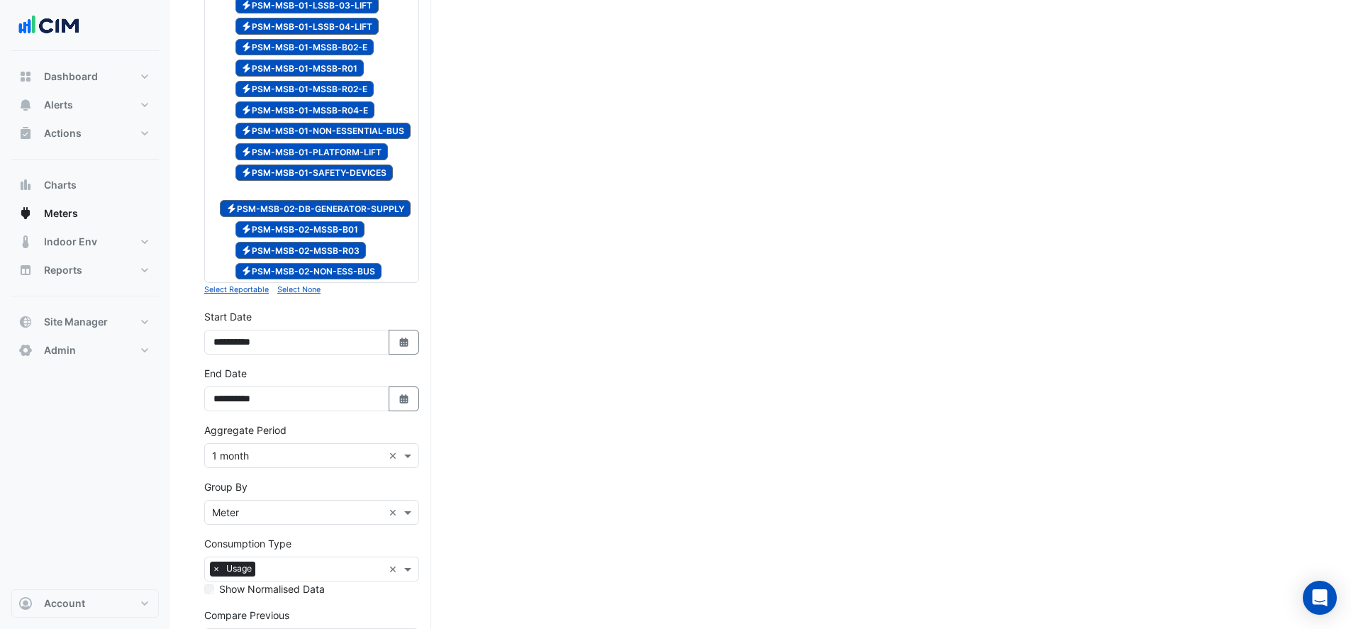
scroll to position [1795, 0]
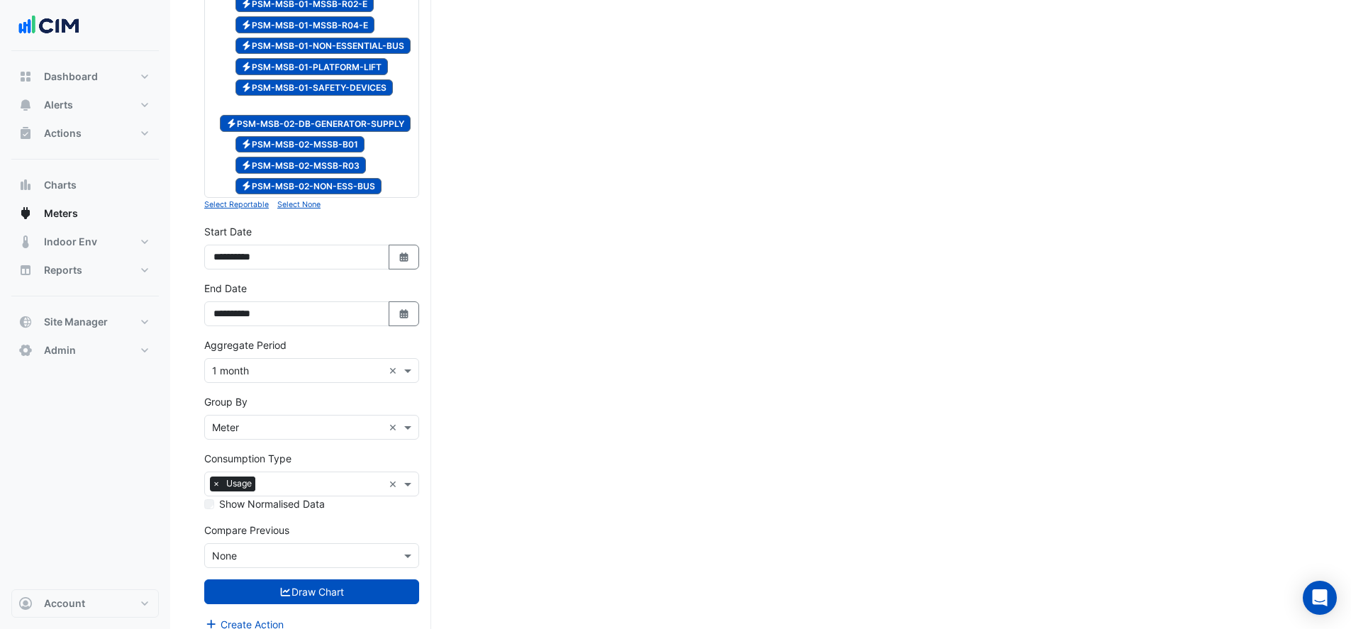
click at [340, 579] on button "Draw Chart" at bounding box center [311, 591] width 215 height 25
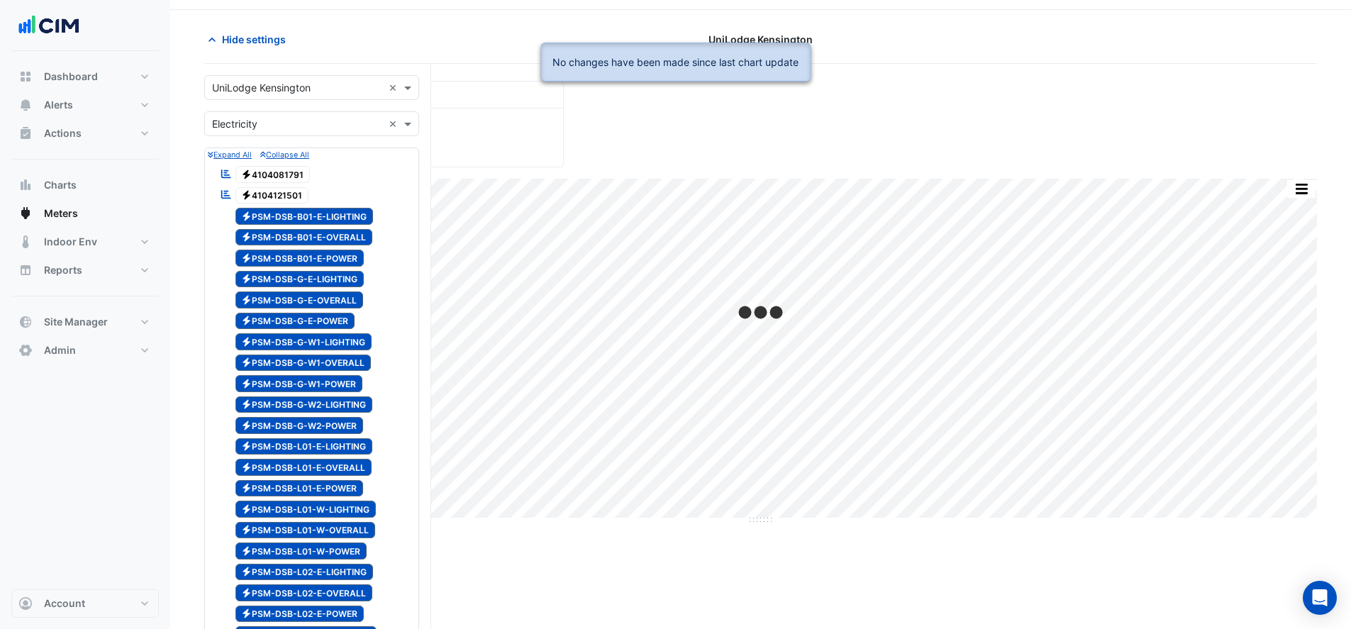
scroll to position [0, 0]
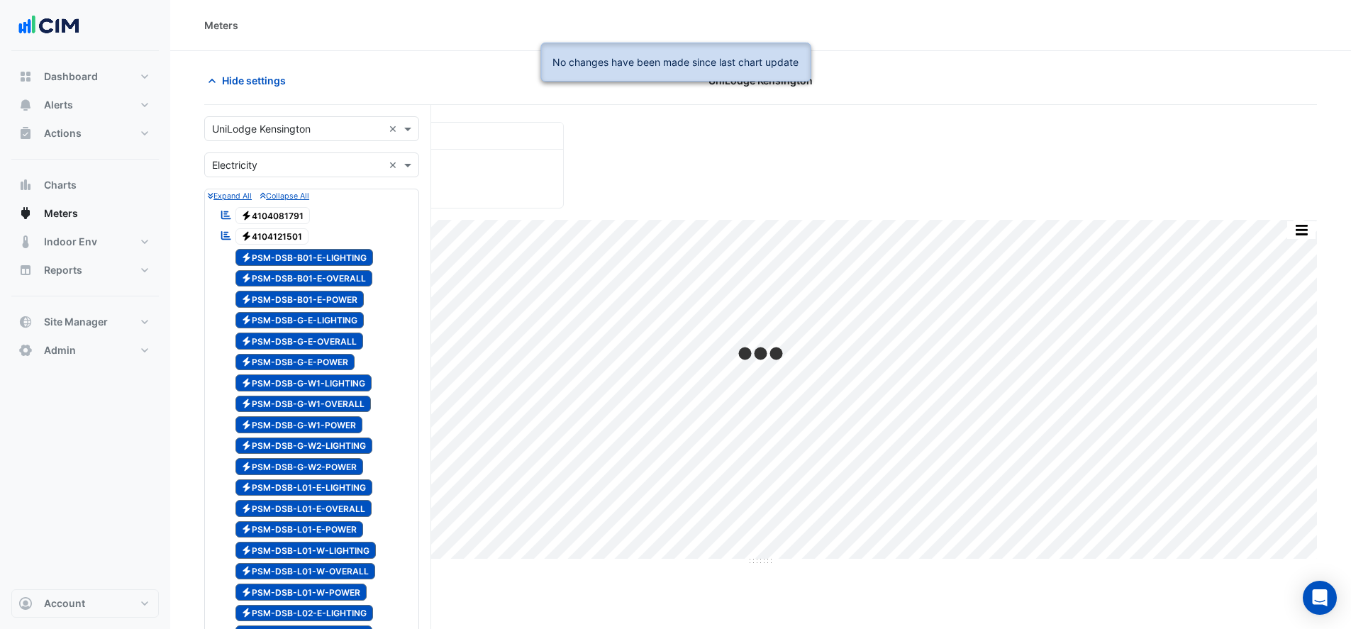
click at [235, 88] on button "Hide settings" at bounding box center [249, 80] width 91 height 25
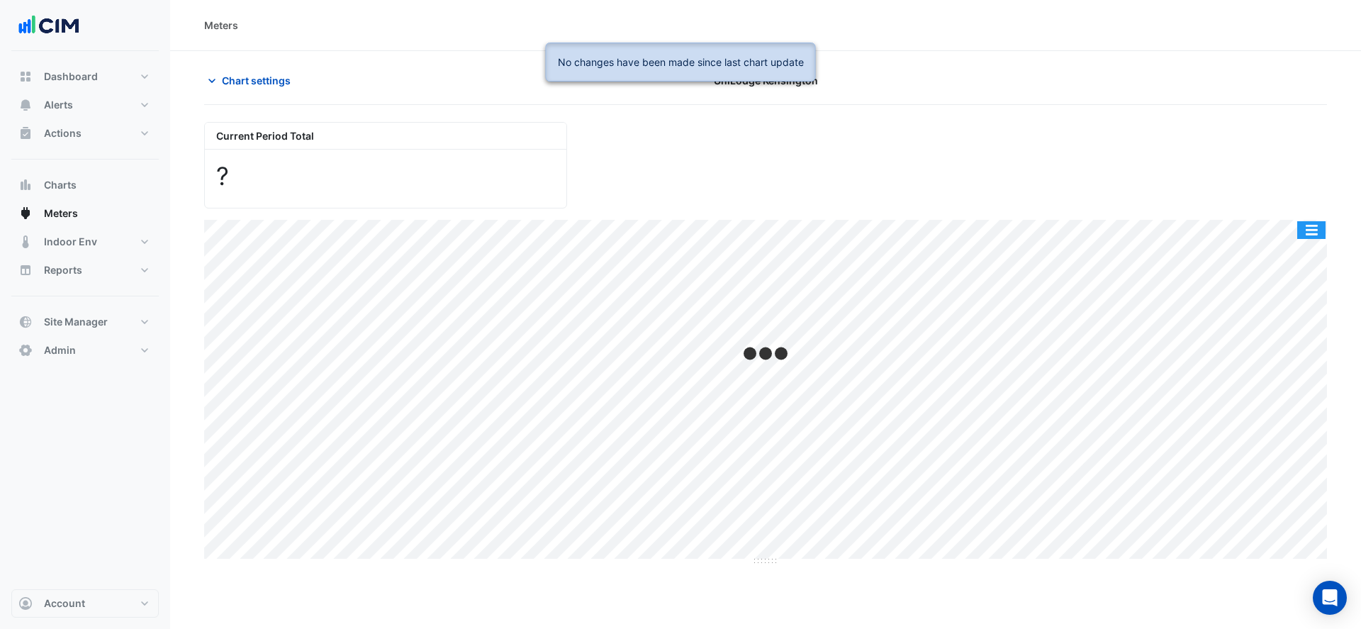
click at [1314, 226] on button "button" at bounding box center [1311, 230] width 28 height 18
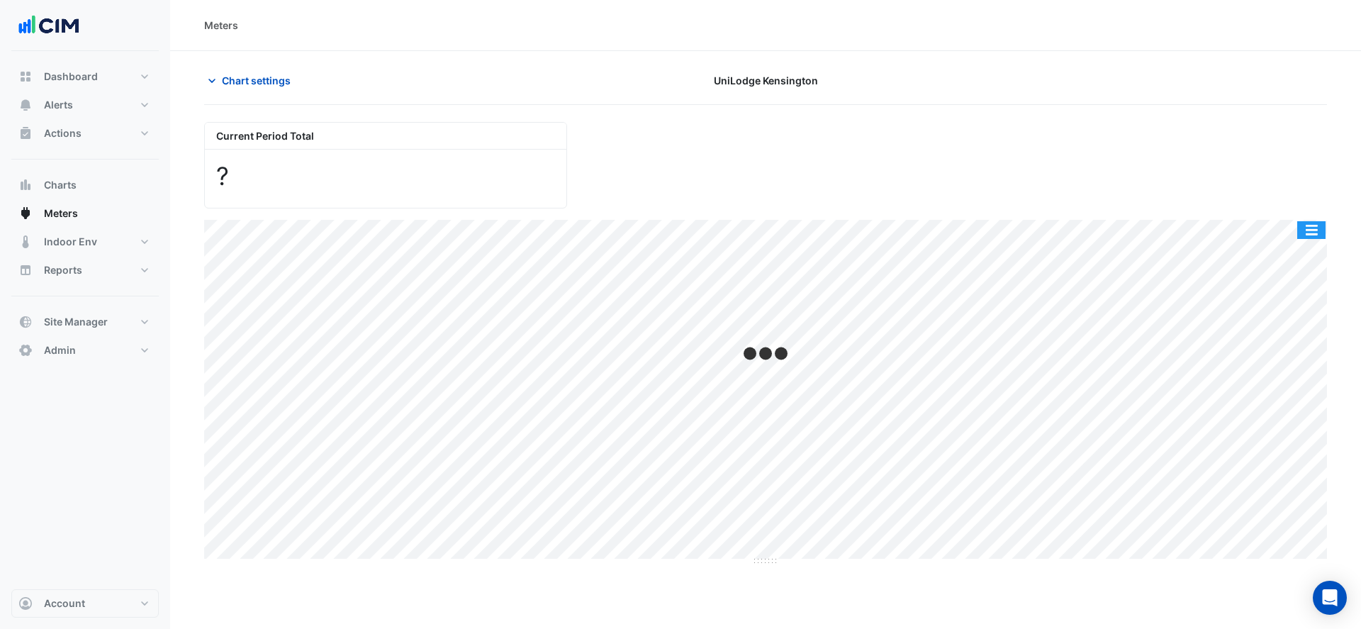
click at [1314, 231] on button "button" at bounding box center [1311, 230] width 28 height 18
drag, startPoint x: 1306, startPoint y: 231, endPoint x: 1302, endPoint y: 238, distance: 7.3
click at [1306, 231] on button "button" at bounding box center [1311, 230] width 28 height 18
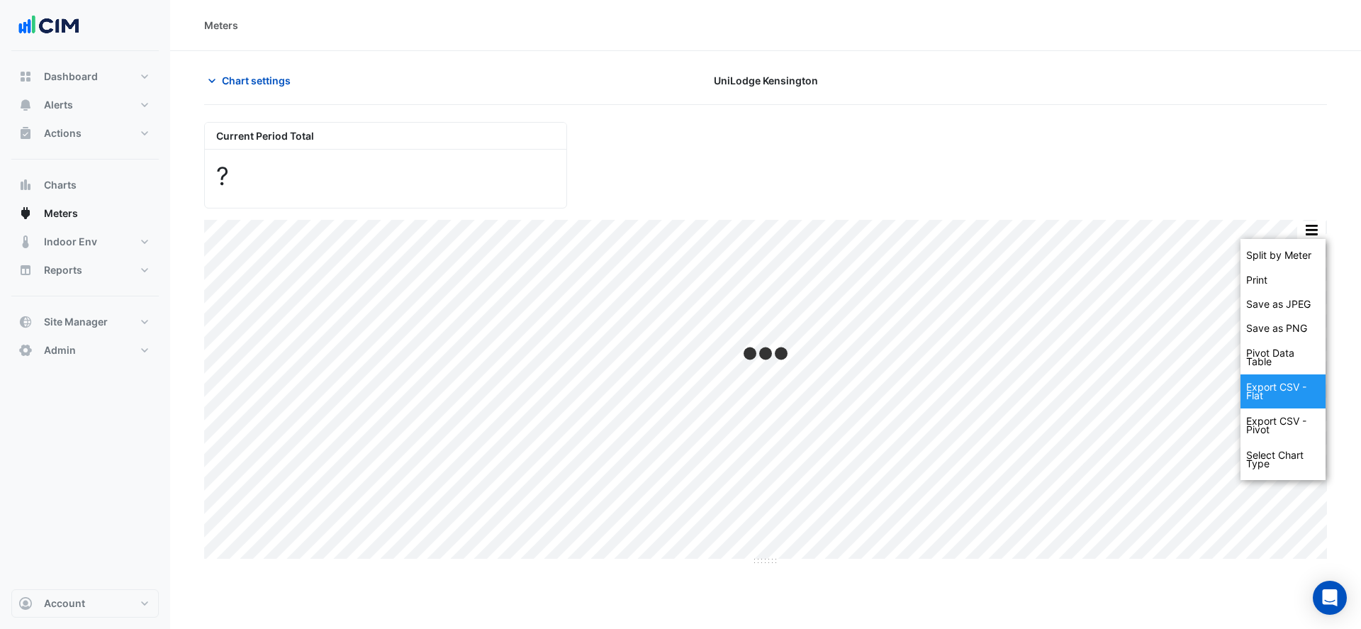
click at [1268, 376] on div "Export CSV - Flat" at bounding box center [1283, 391] width 85 height 34
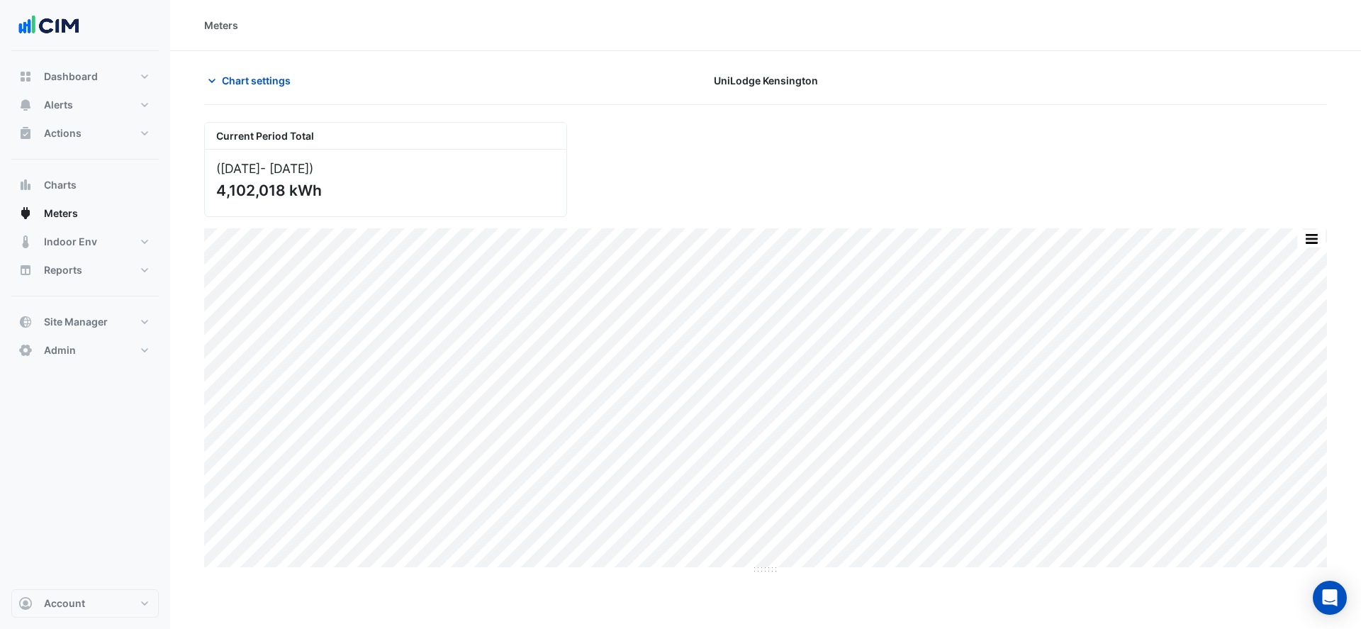
click at [250, 82] on span "Chart settings" at bounding box center [256, 80] width 69 height 15
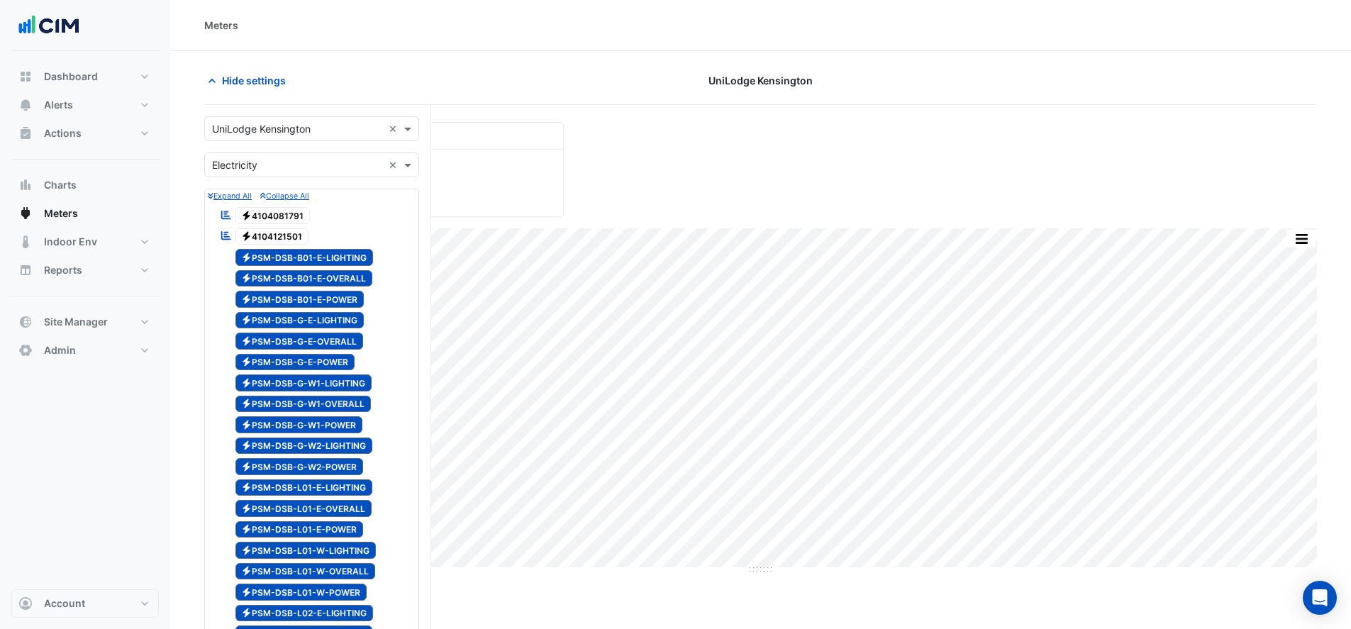
click at [250, 82] on span "Hide settings" at bounding box center [254, 80] width 64 height 15
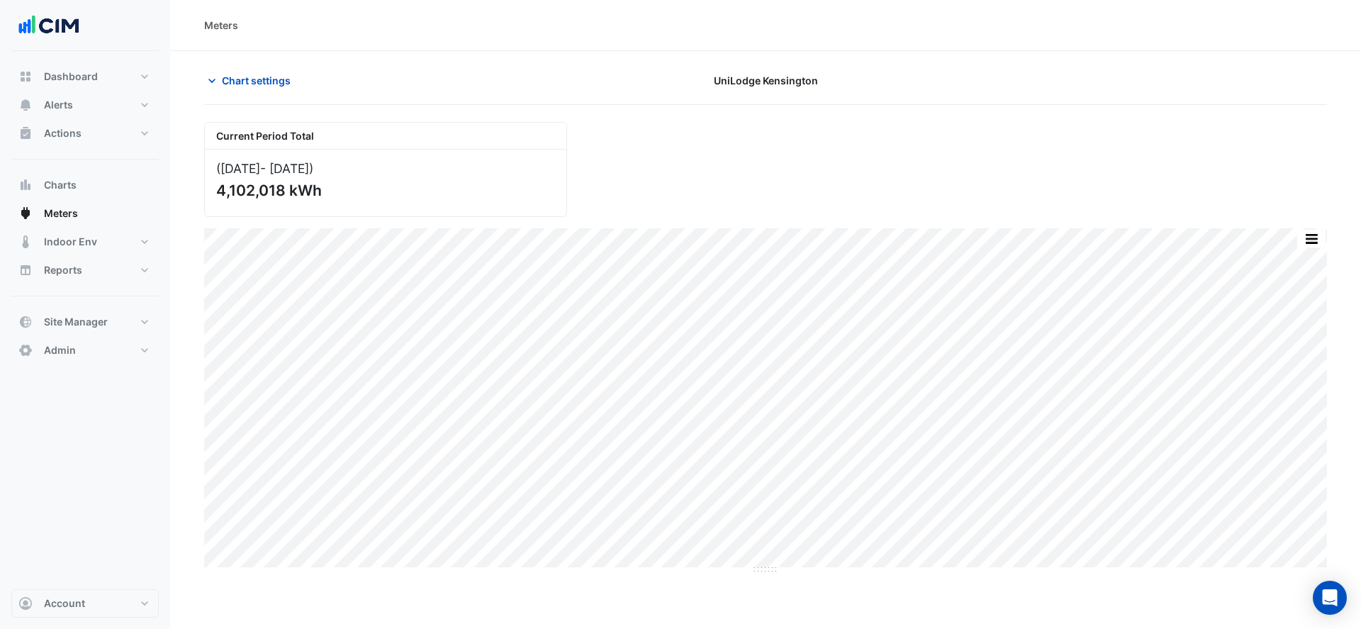
click at [255, 69] on button "Chart settings" at bounding box center [252, 80] width 96 height 25
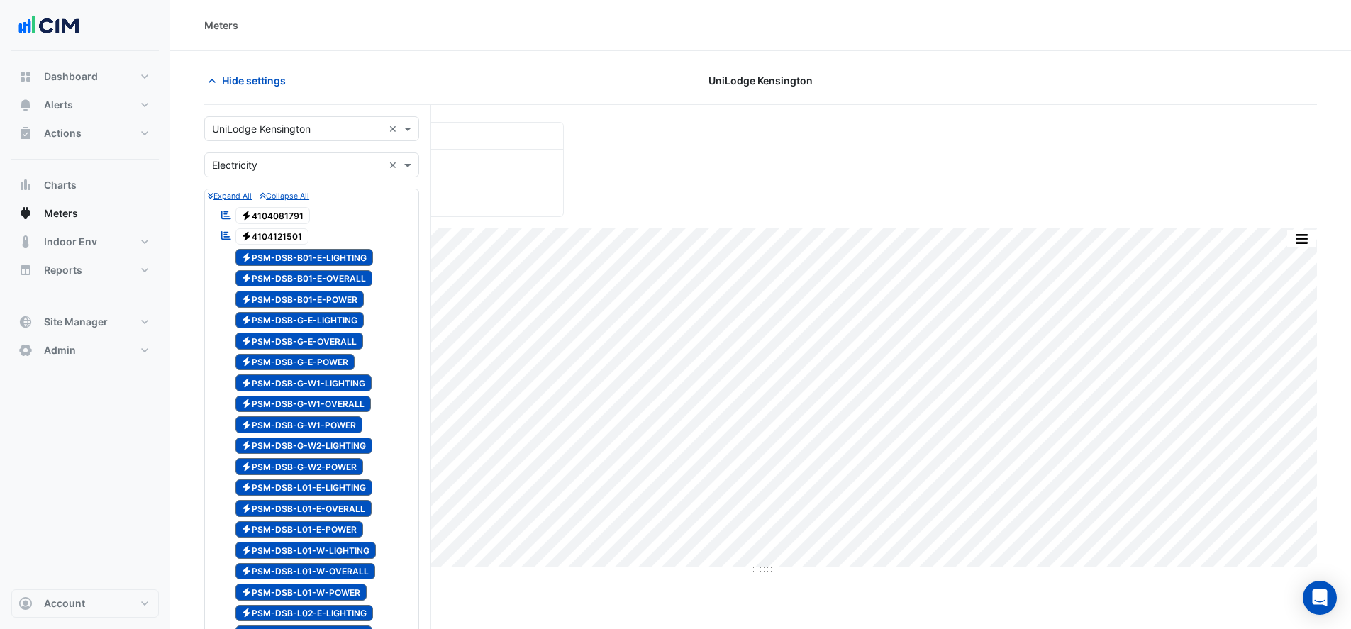
click at [263, 223] on span "Electricity 4104081791" at bounding box center [272, 215] width 75 height 17
click at [262, 234] on span "Electricity 4104121501" at bounding box center [272, 236] width 74 height 17
click at [260, 216] on span "Electricity 4104081791" at bounding box center [272, 215] width 75 height 17
click at [527, 84] on div "Hide settings" at bounding box center [384, 80] width 376 height 25
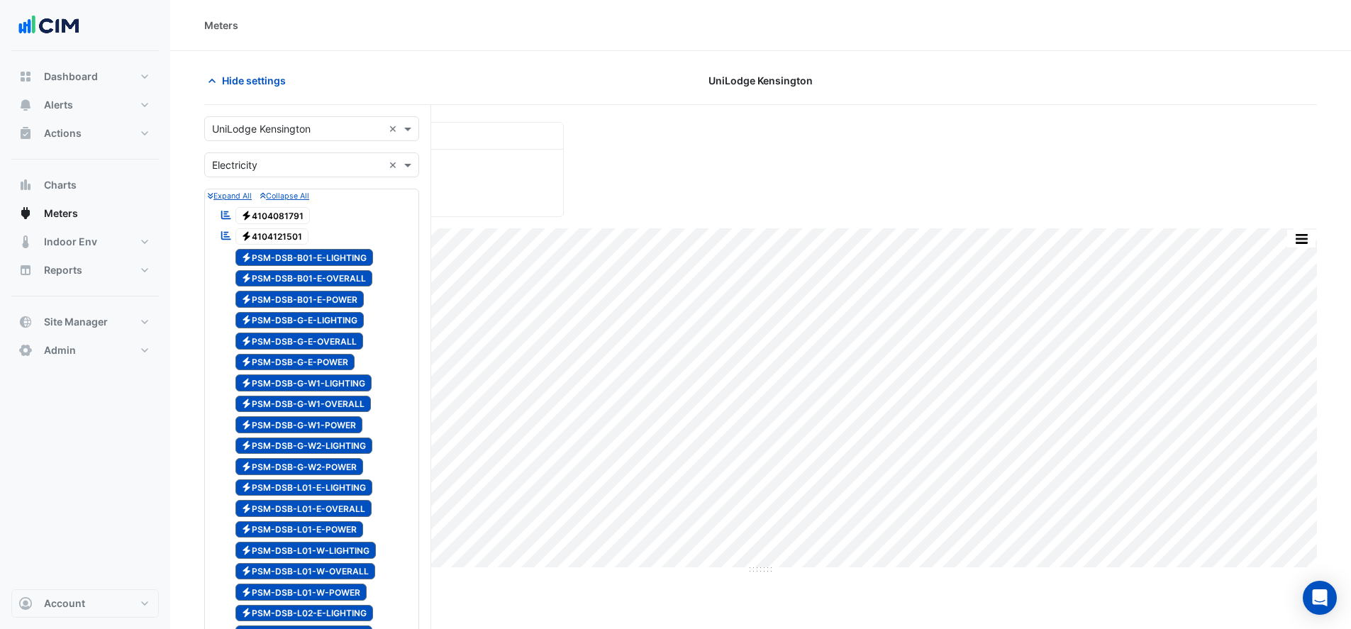
click at [212, 78] on icon "button" at bounding box center [212, 81] width 14 height 14
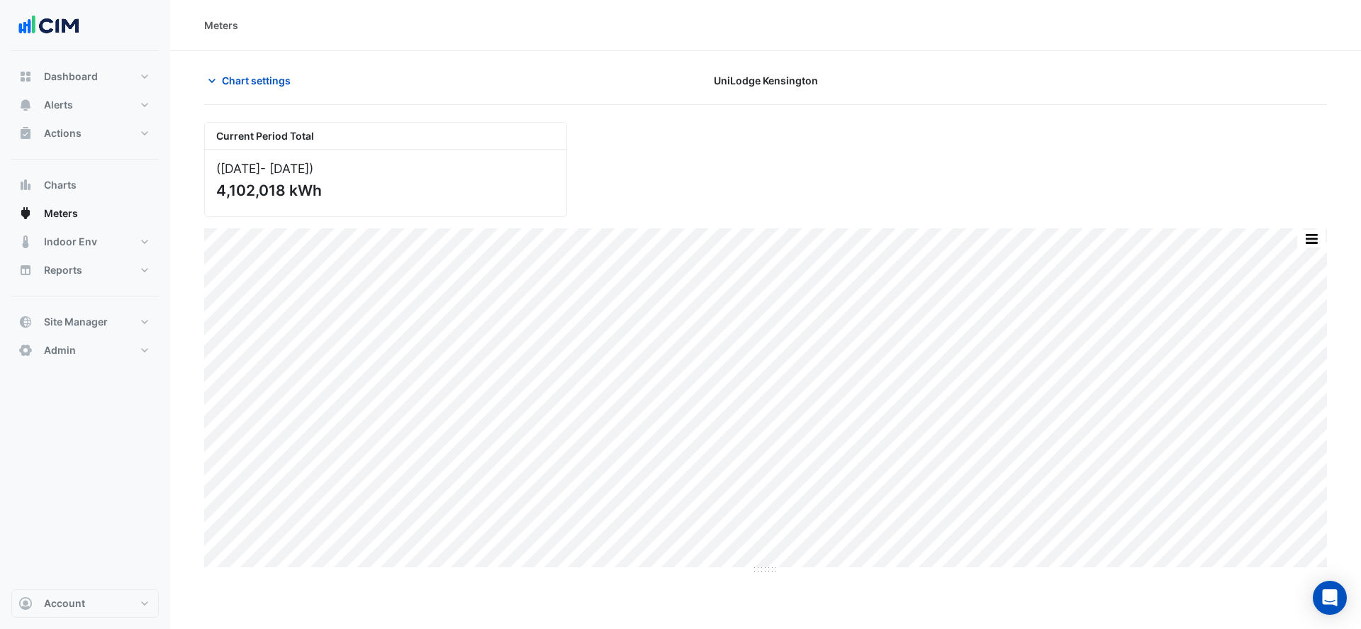
drag, startPoint x: 275, startPoint y: 94, endPoint x: 268, endPoint y: 82, distance: 14.6
click at [272, 91] on div "Chart settings UniLodge Kensington" at bounding box center [765, 86] width 1123 height 37
click at [268, 82] on span "Chart settings" at bounding box center [256, 80] width 69 height 15
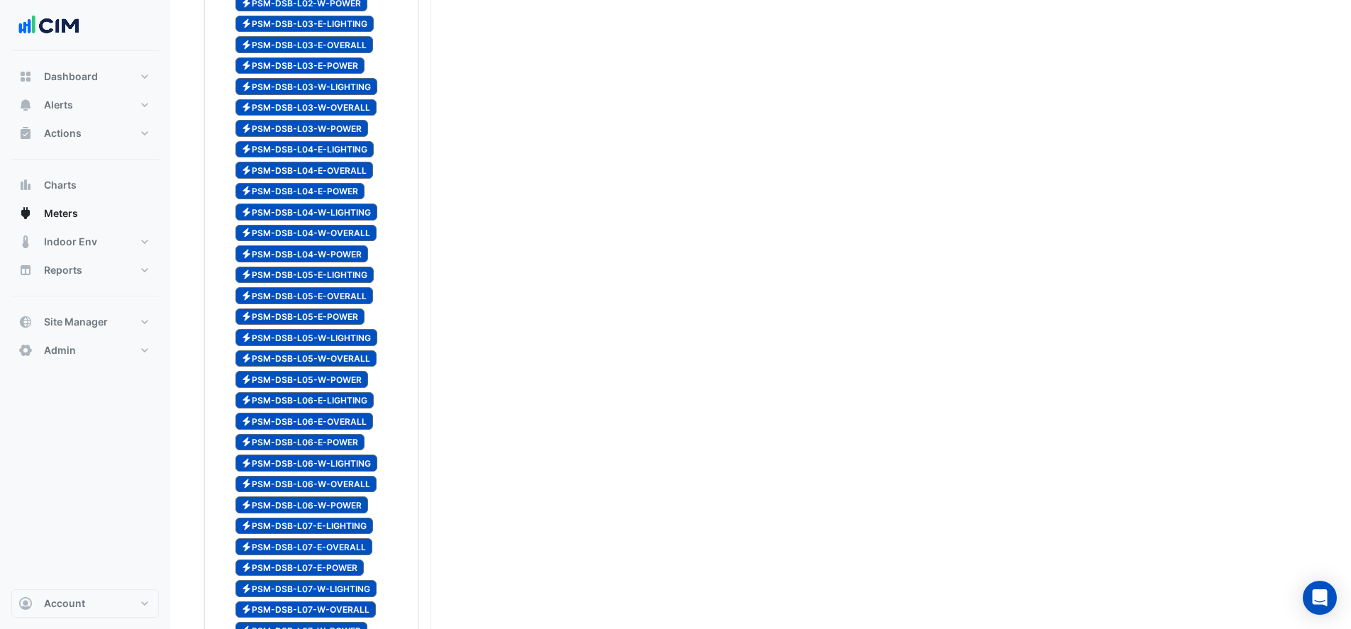
scroll to position [780, 0]
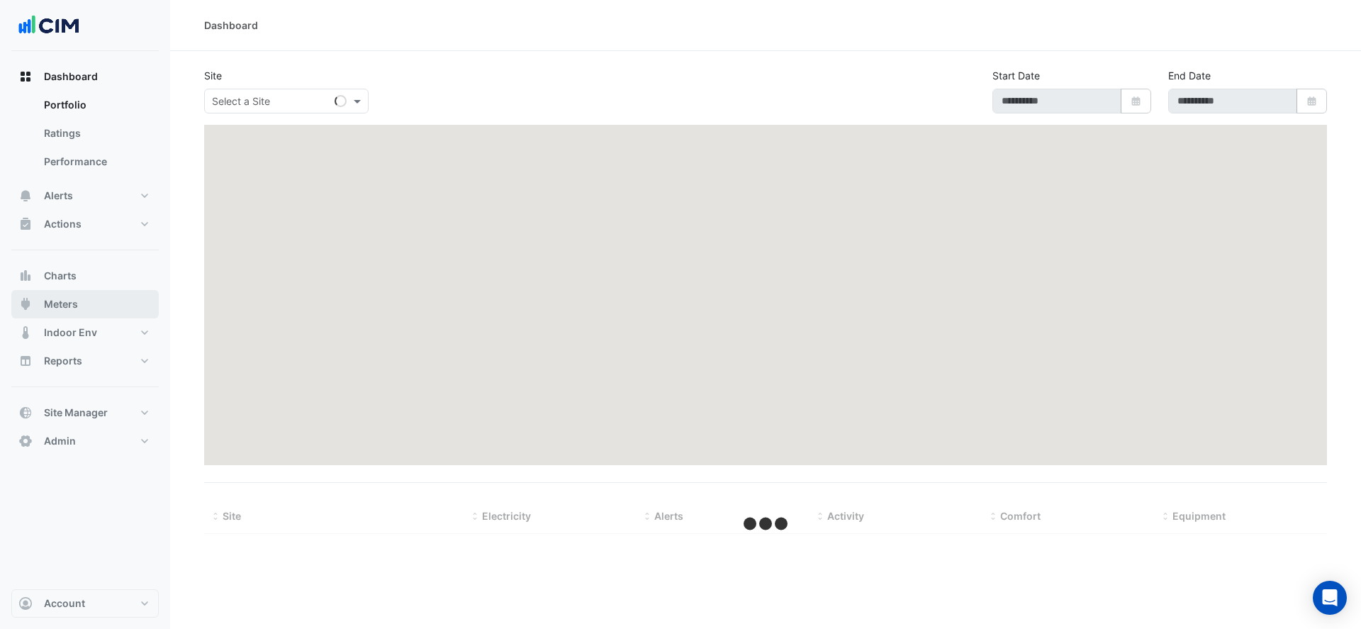
click at [59, 310] on span "Meters" at bounding box center [61, 304] width 34 height 14
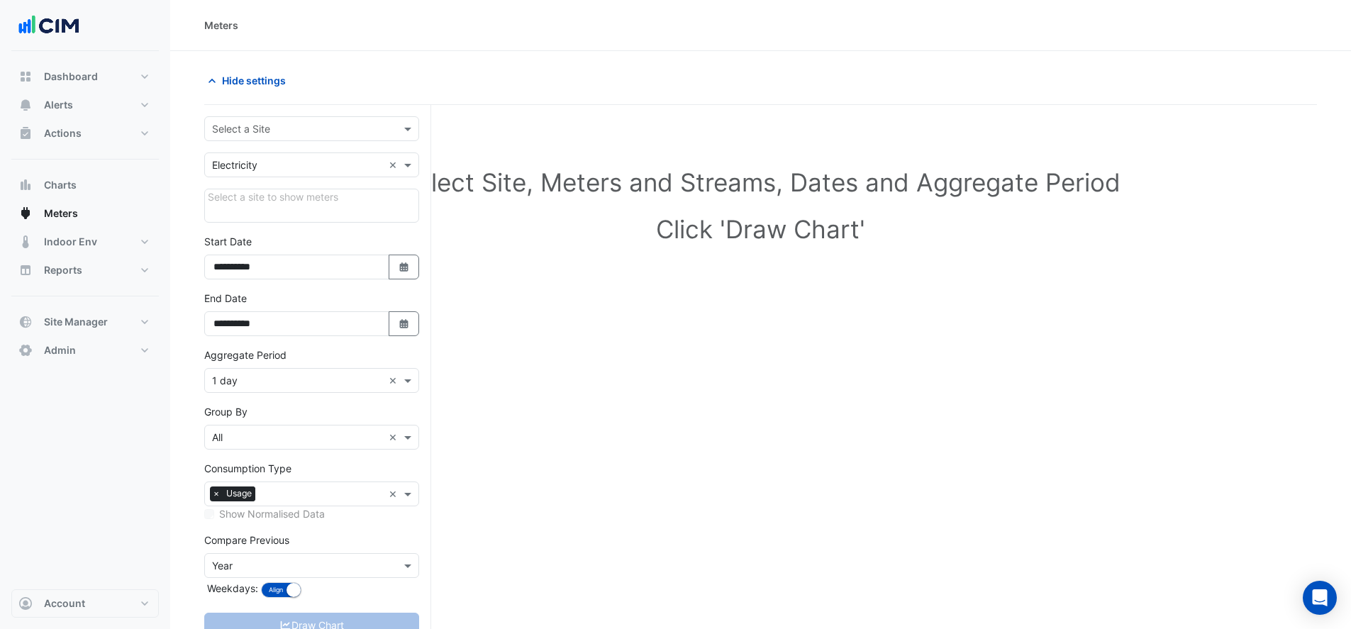
click at [212, 137] on div "Select a Site" at bounding box center [311, 128] width 215 height 25
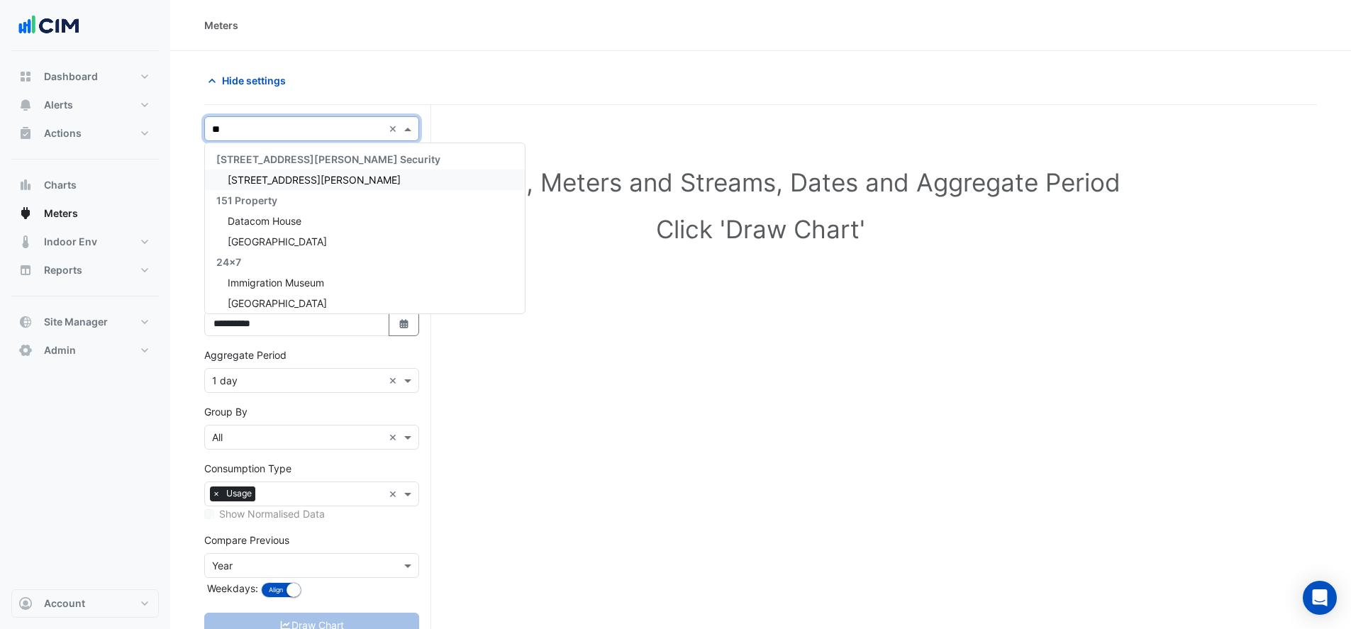
type input "*"
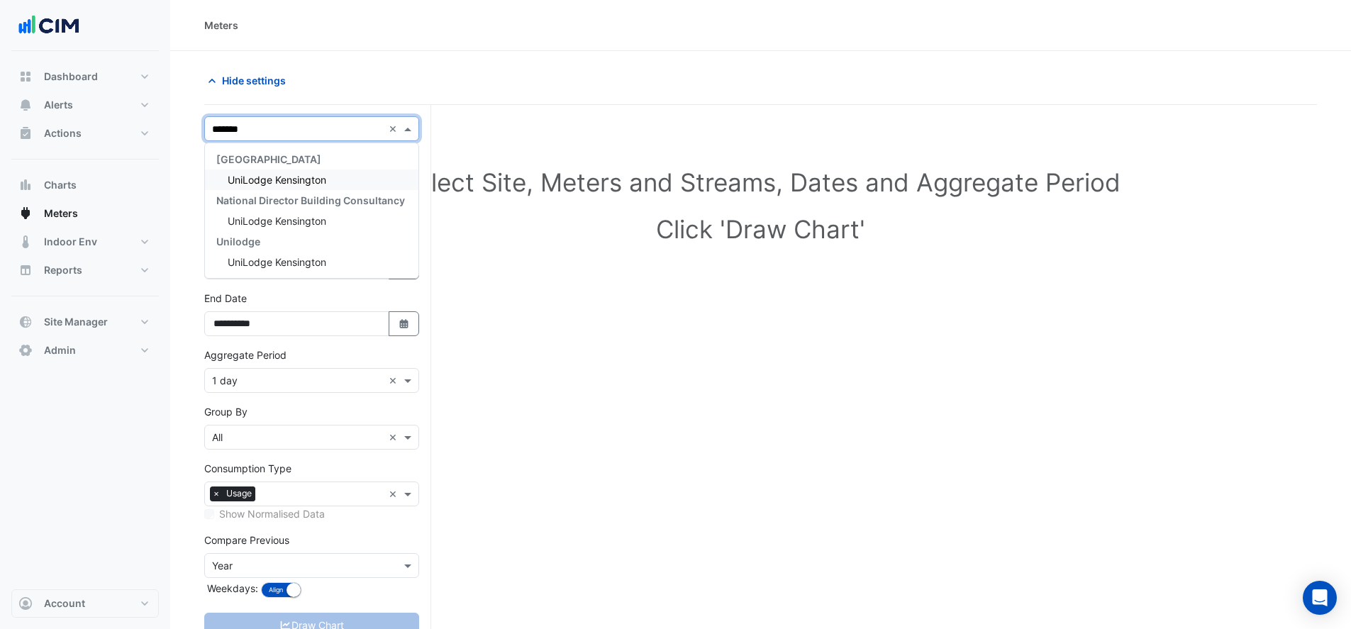
type input "********"
click at [264, 179] on span "UniLodge Kensington" at bounding box center [277, 180] width 99 height 12
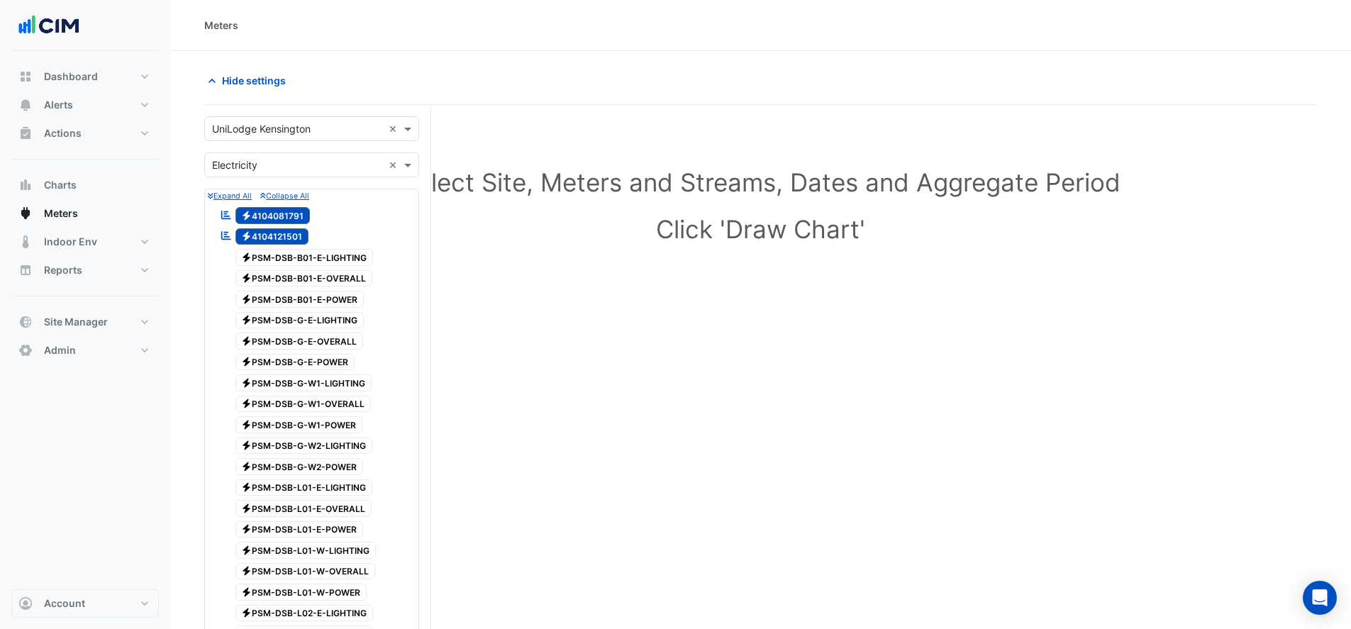
click at [276, 217] on span "Electricity 4104081791" at bounding box center [272, 215] width 75 height 17
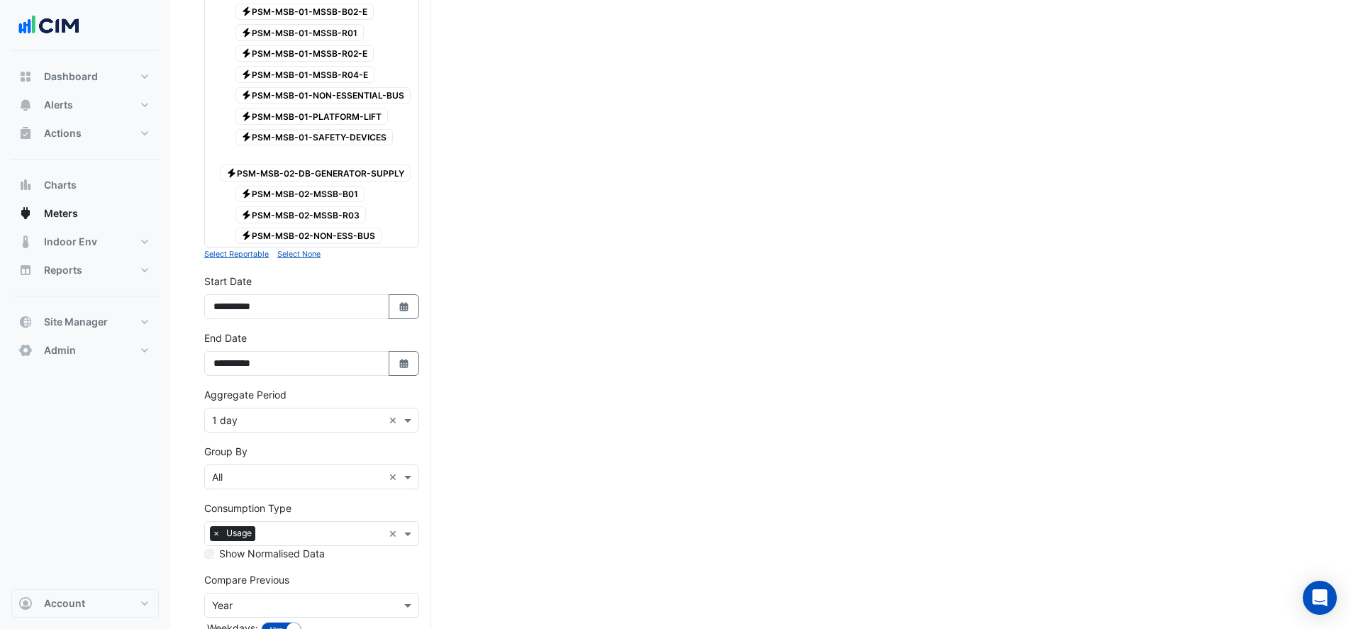
scroll to position [1819, 0]
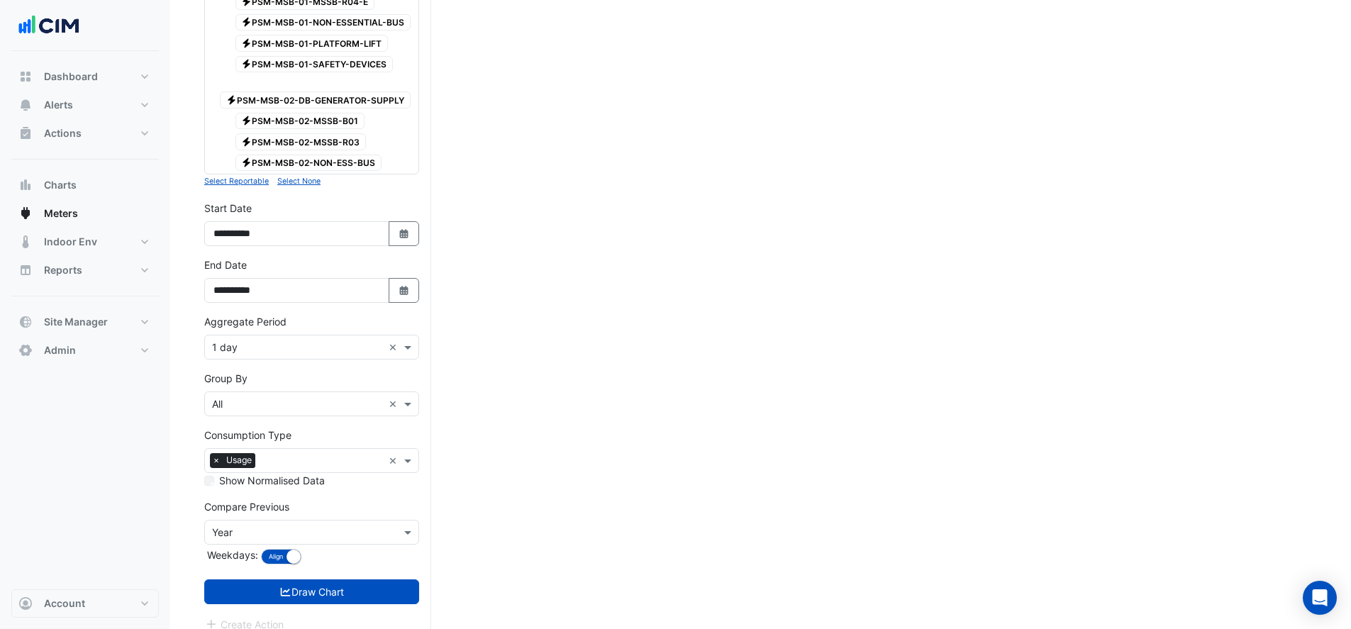
click at [290, 340] on div "× 1 day" at bounding box center [294, 347] width 178 height 15
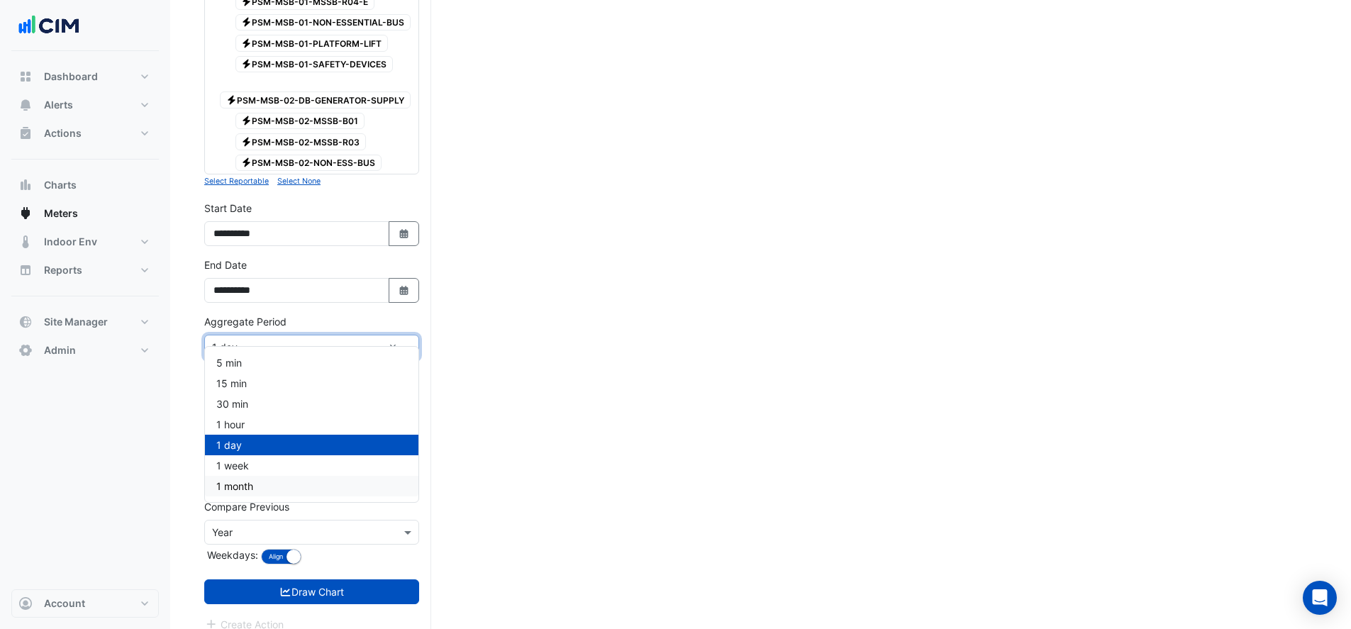
drag, startPoint x: 262, startPoint y: 487, endPoint x: 279, endPoint y: 457, distance: 35.3
click at [262, 485] on div "1 month" at bounding box center [311, 486] width 213 height 21
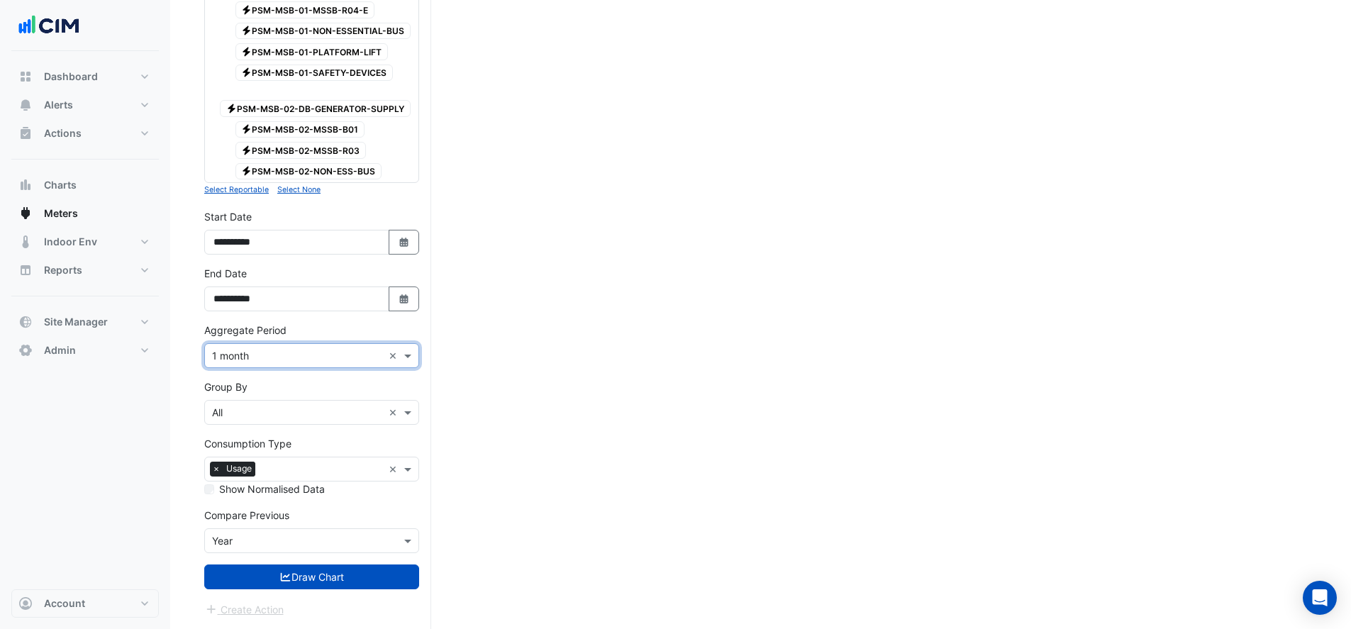
scroll to position [1795, 0]
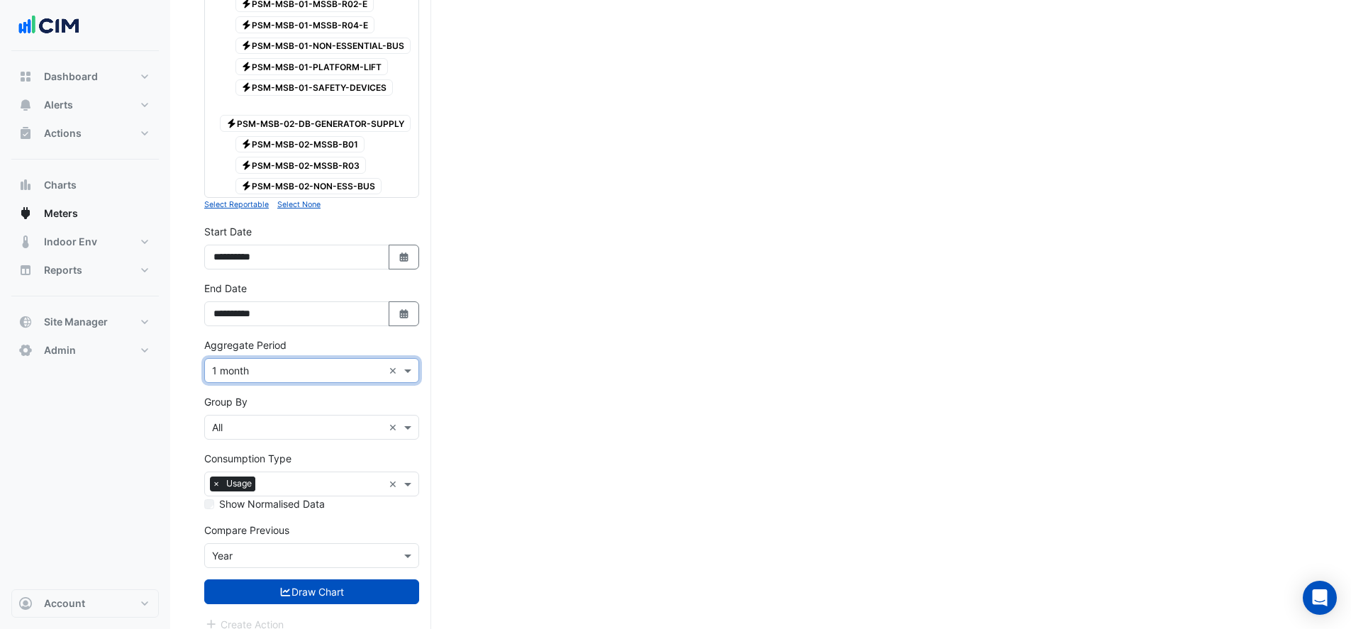
click at [395, 250] on button "Select Date" at bounding box center [404, 257] width 31 height 25
select select "*"
select select "****"
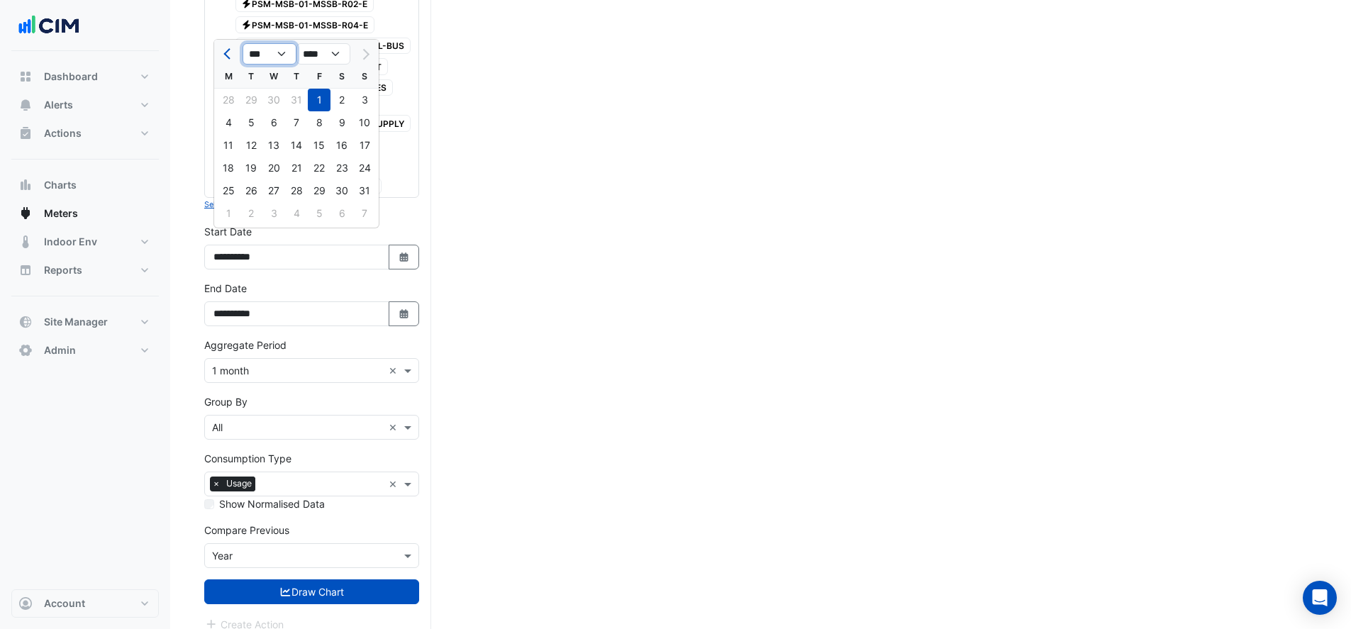
click at [274, 57] on select "*** *** *** *** *** *** *** ***" at bounding box center [269, 53] width 54 height 21
select select "*"
click at [242, 43] on select "*** *** *** *** *** *** *** ***" at bounding box center [269, 53] width 54 height 21
drag, startPoint x: 271, startPoint y: 96, endPoint x: 419, endPoint y: 283, distance: 238.7
click at [271, 96] on div "1" at bounding box center [273, 100] width 23 height 23
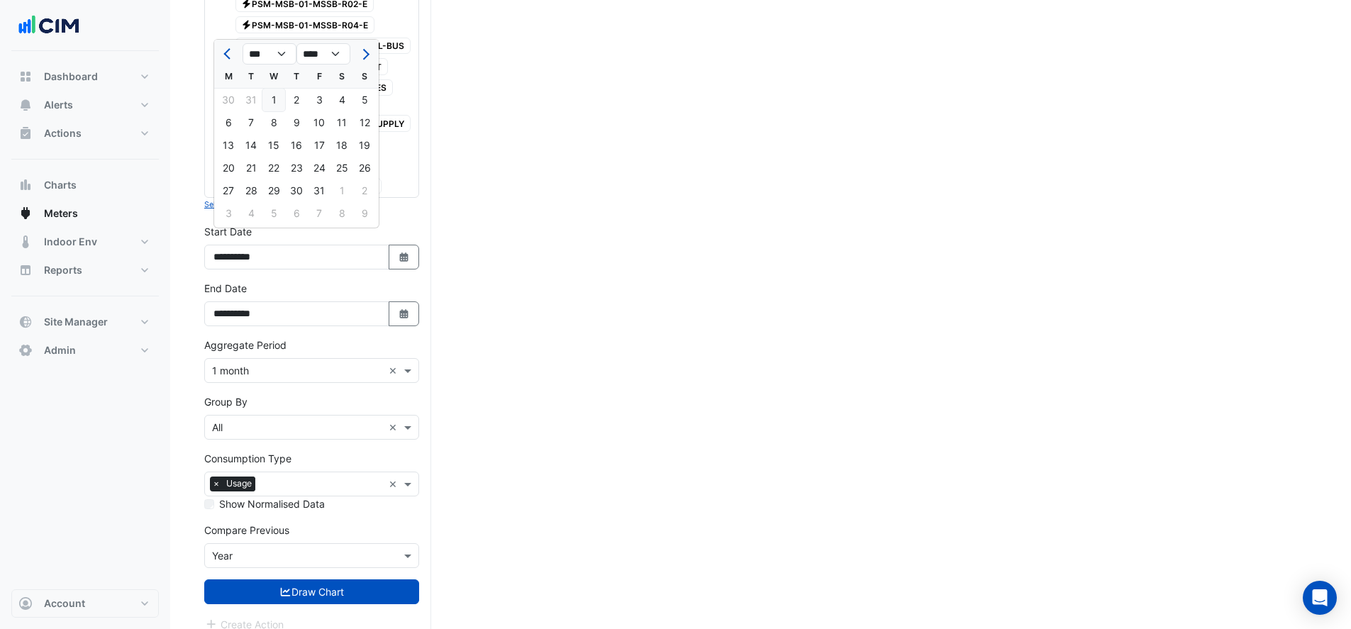
type input "**********"
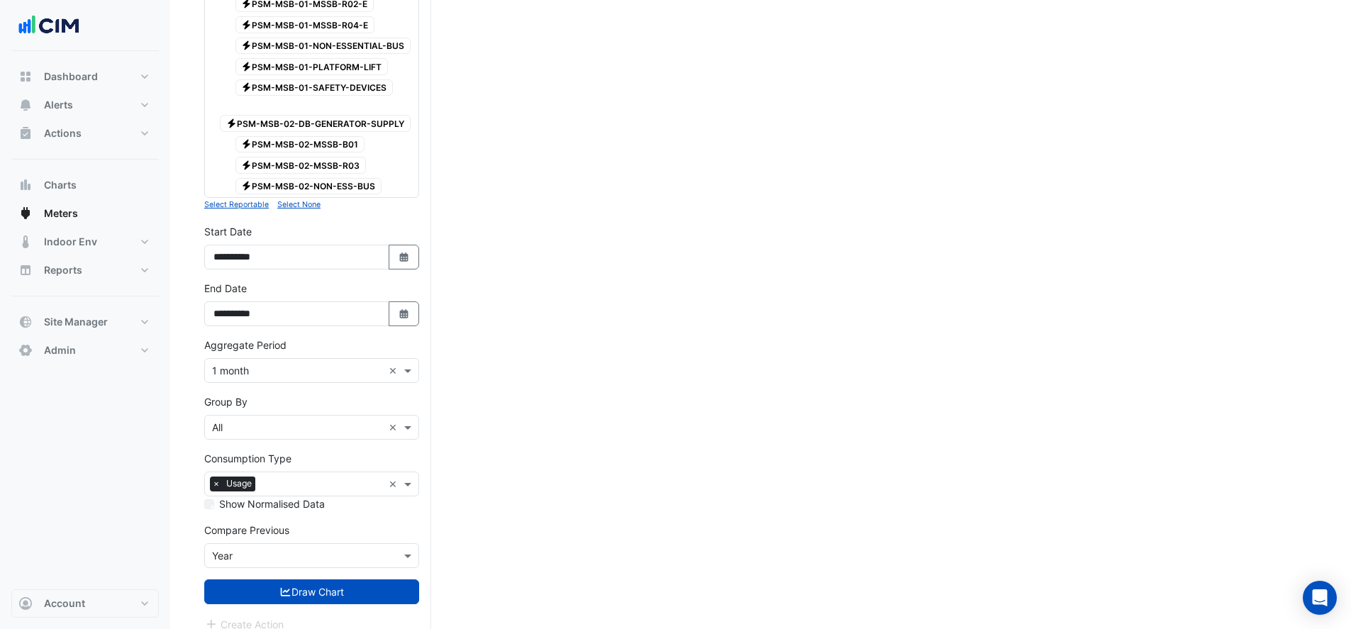
click at [406, 309] on icon "button" at bounding box center [403, 313] width 9 height 9
select select "*"
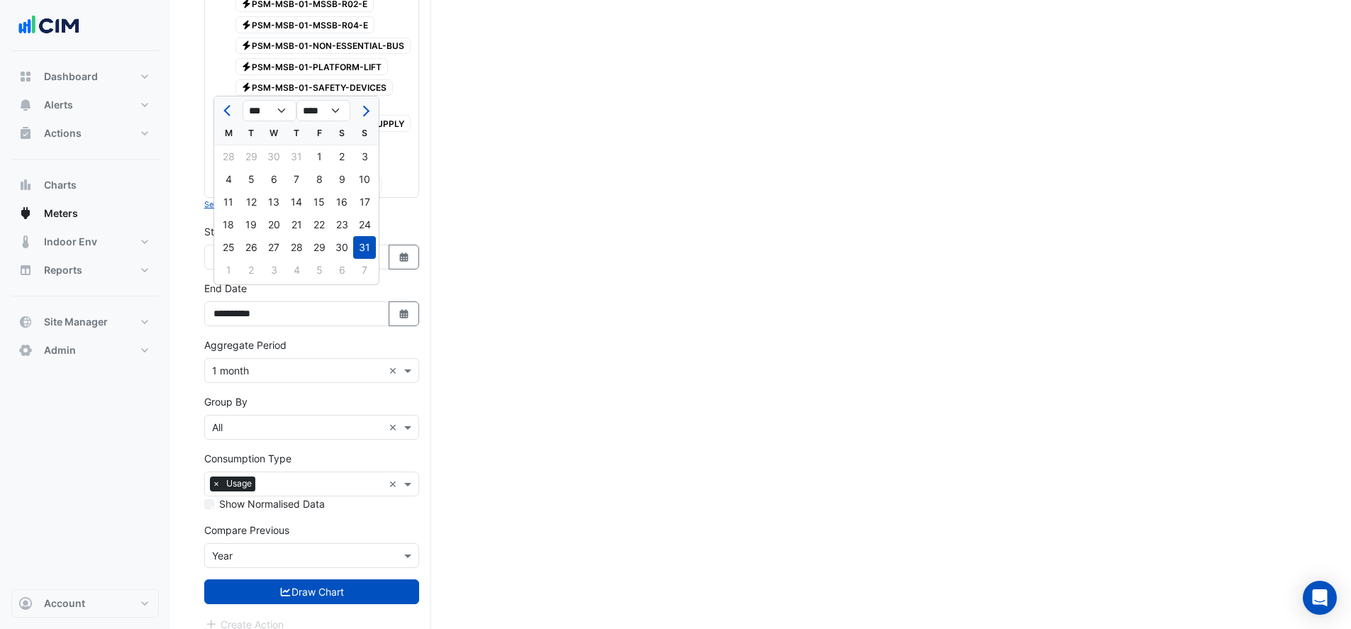
click at [323, 157] on div "1" at bounding box center [319, 156] width 23 height 23
type input "**********"
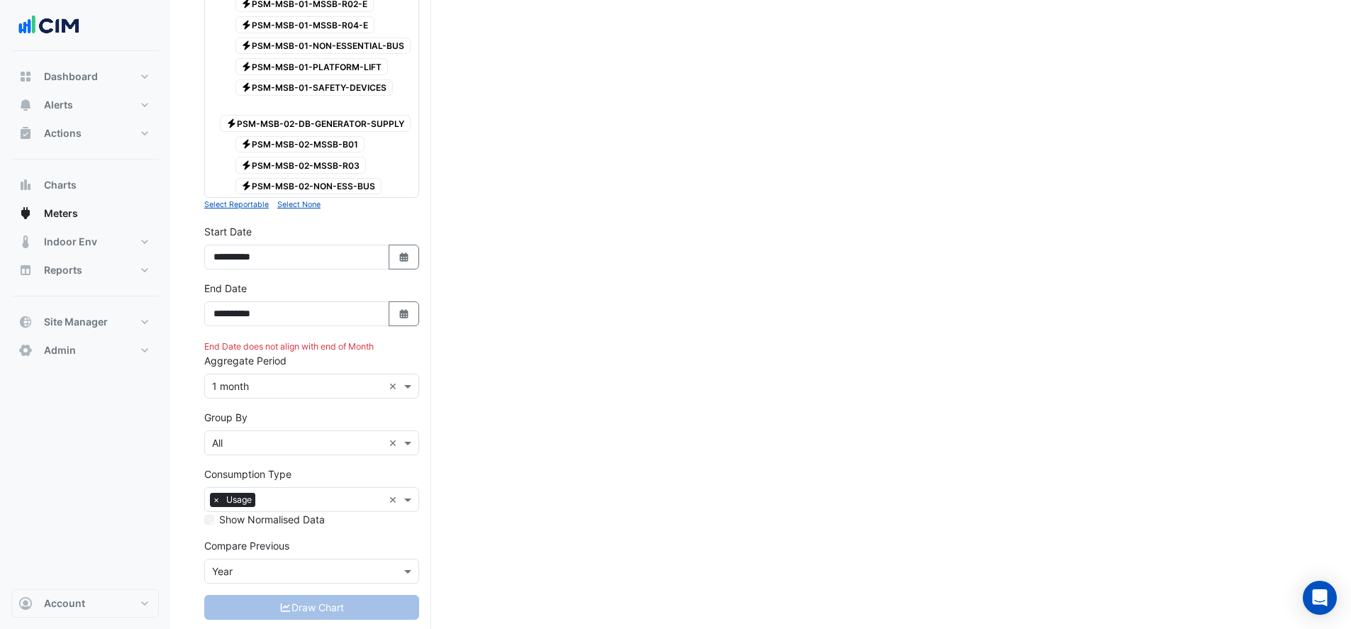
click at [407, 309] on icon "Select Date" at bounding box center [404, 314] width 13 height 10
select select "*"
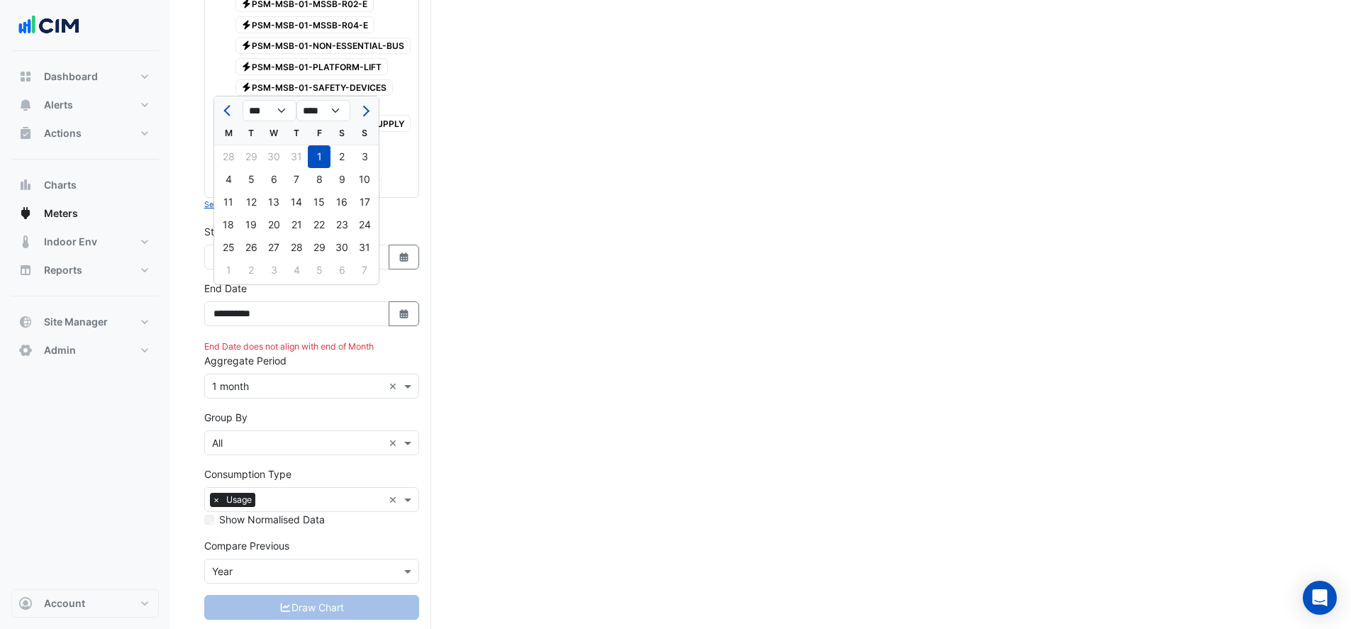
click at [360, 250] on div "31" at bounding box center [364, 247] width 23 height 23
type input "**********"
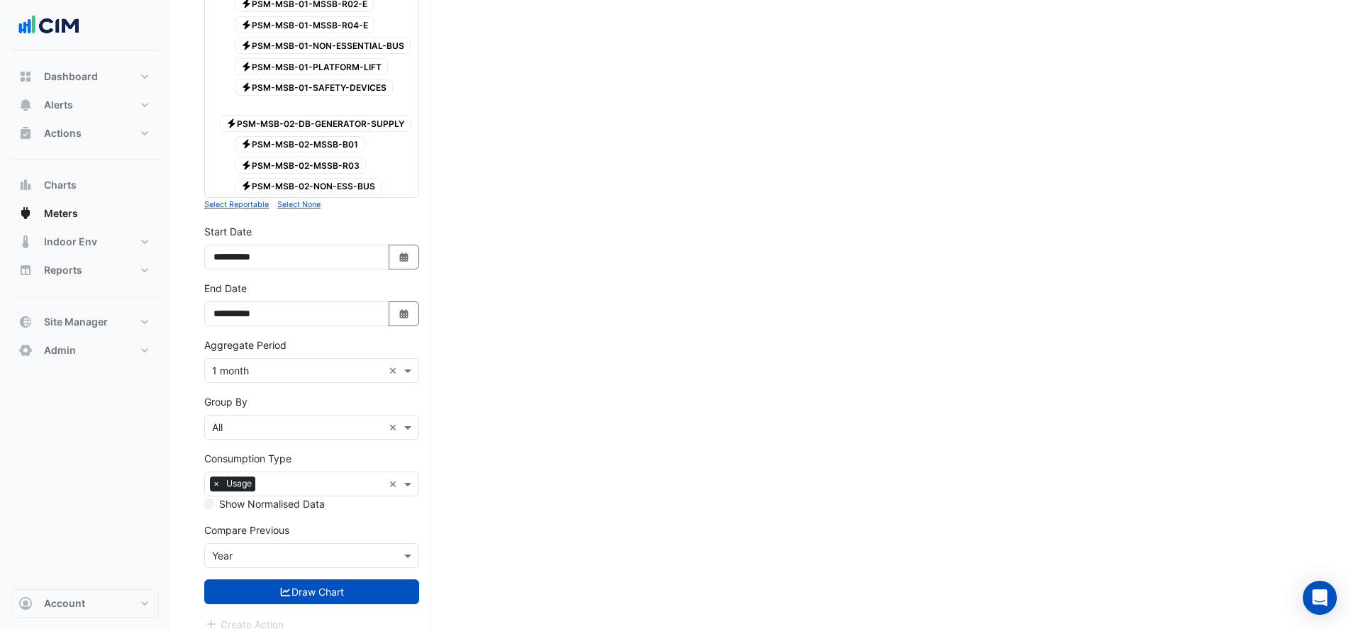
click at [337, 581] on button "Draw Chart" at bounding box center [311, 591] width 215 height 25
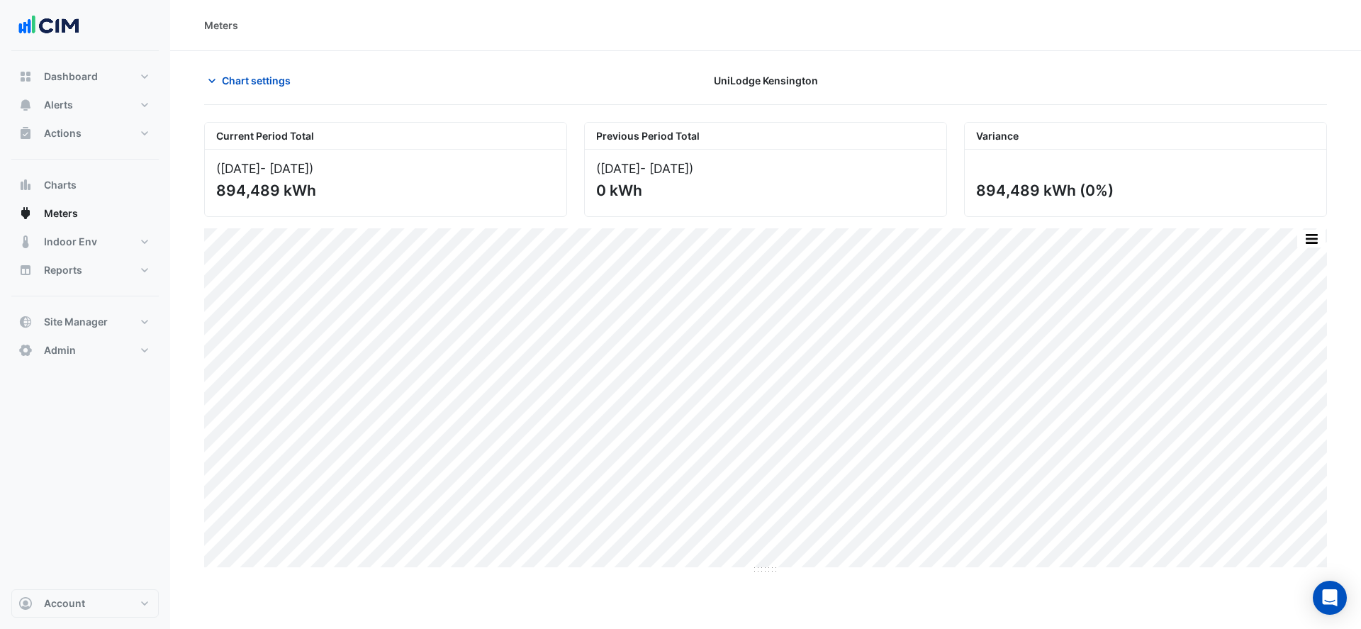
click at [242, 83] on span "Chart settings" at bounding box center [256, 80] width 69 height 15
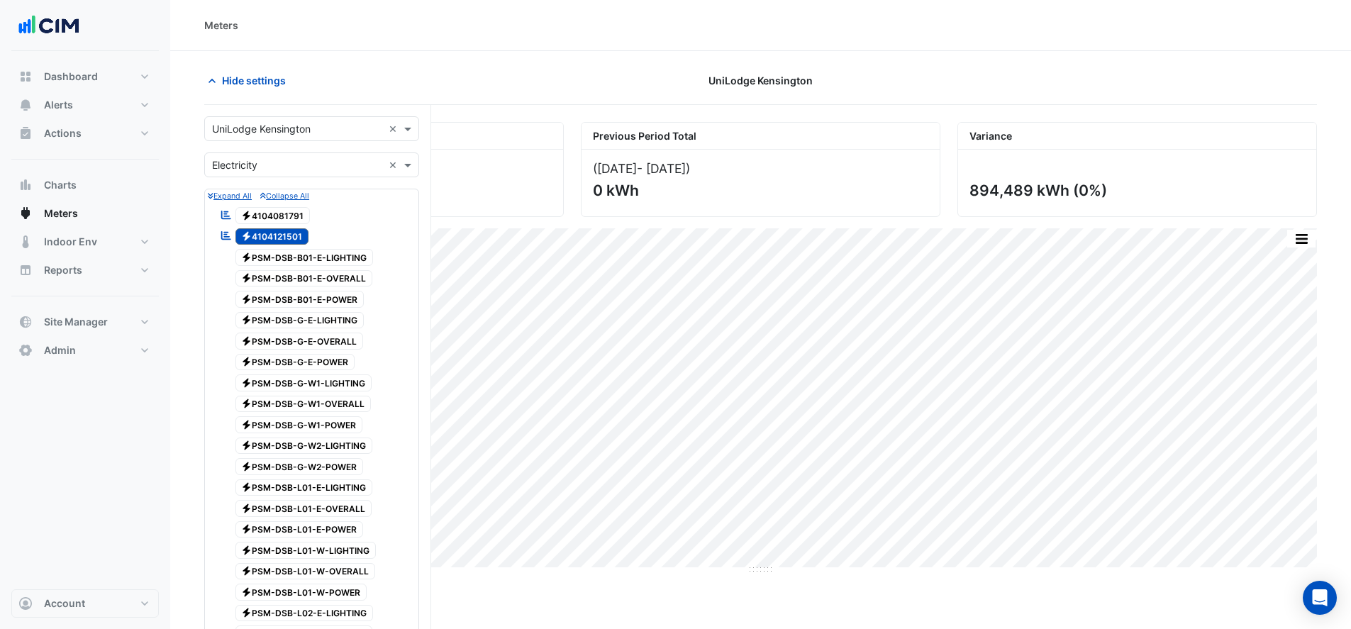
click at [260, 208] on span "Electricity 4104081791" at bounding box center [272, 215] width 75 height 17
click at [267, 239] on span "Electricity 4104121501" at bounding box center [272, 236] width 74 height 17
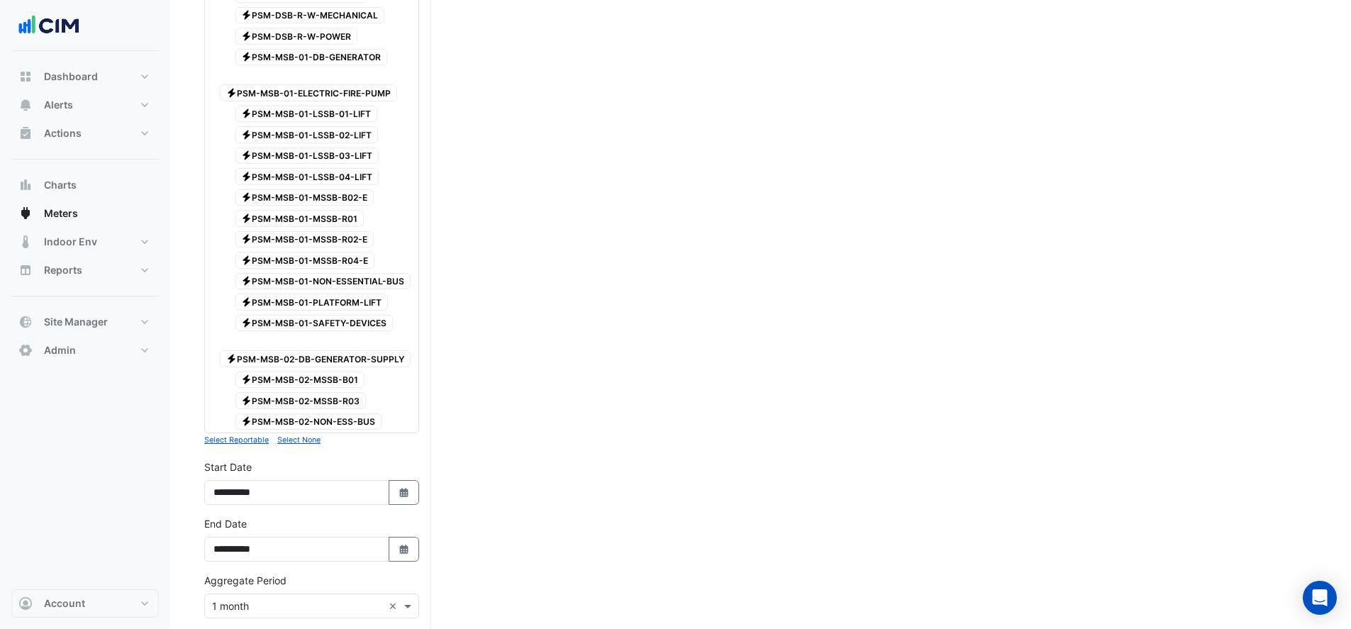
scroll to position [1795, 0]
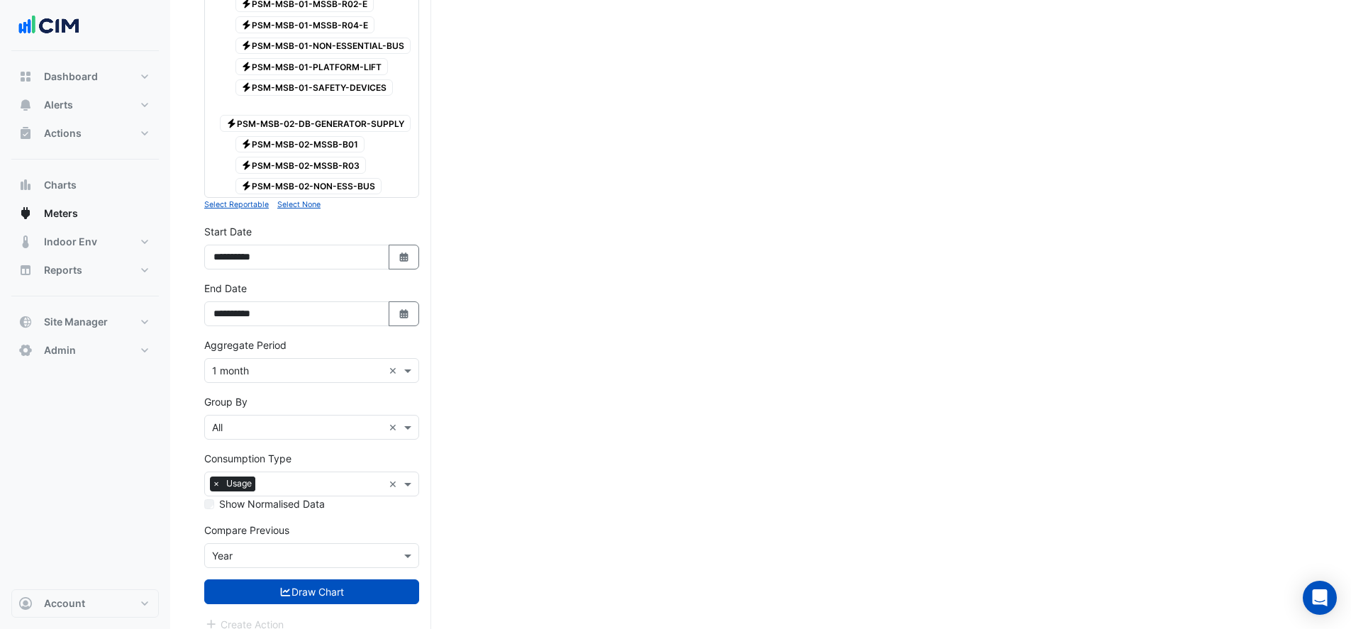
click at [344, 579] on button "Draw Chart" at bounding box center [311, 591] width 215 height 25
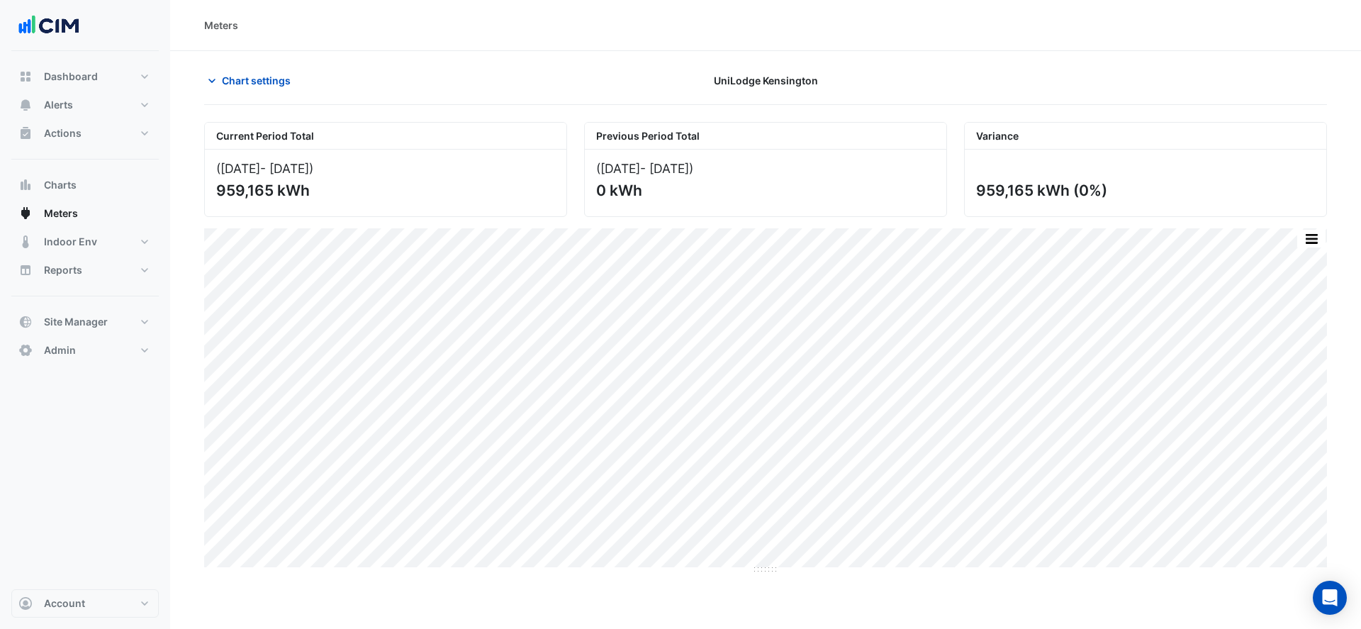
click at [216, 86] on icon "button" at bounding box center [212, 81] width 14 height 14
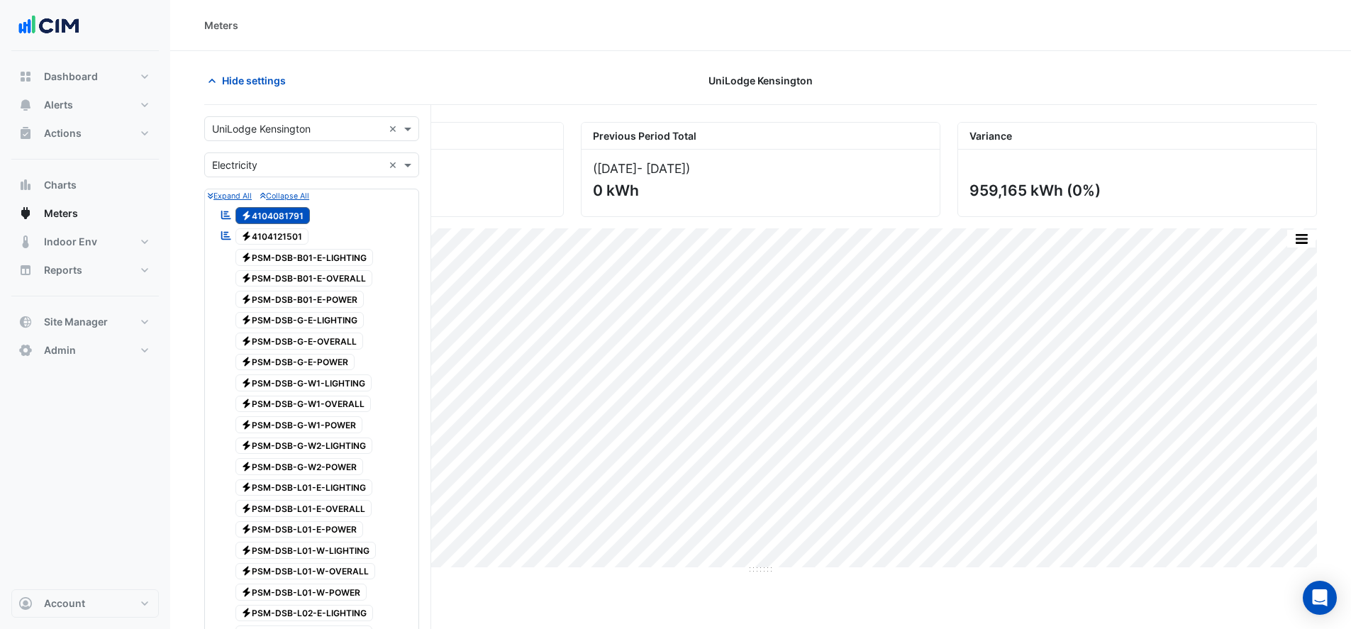
click at [261, 216] on span "Electricity 4104081791" at bounding box center [272, 215] width 75 height 17
click at [261, 238] on span "Electricity 4104121501" at bounding box center [272, 236] width 74 height 17
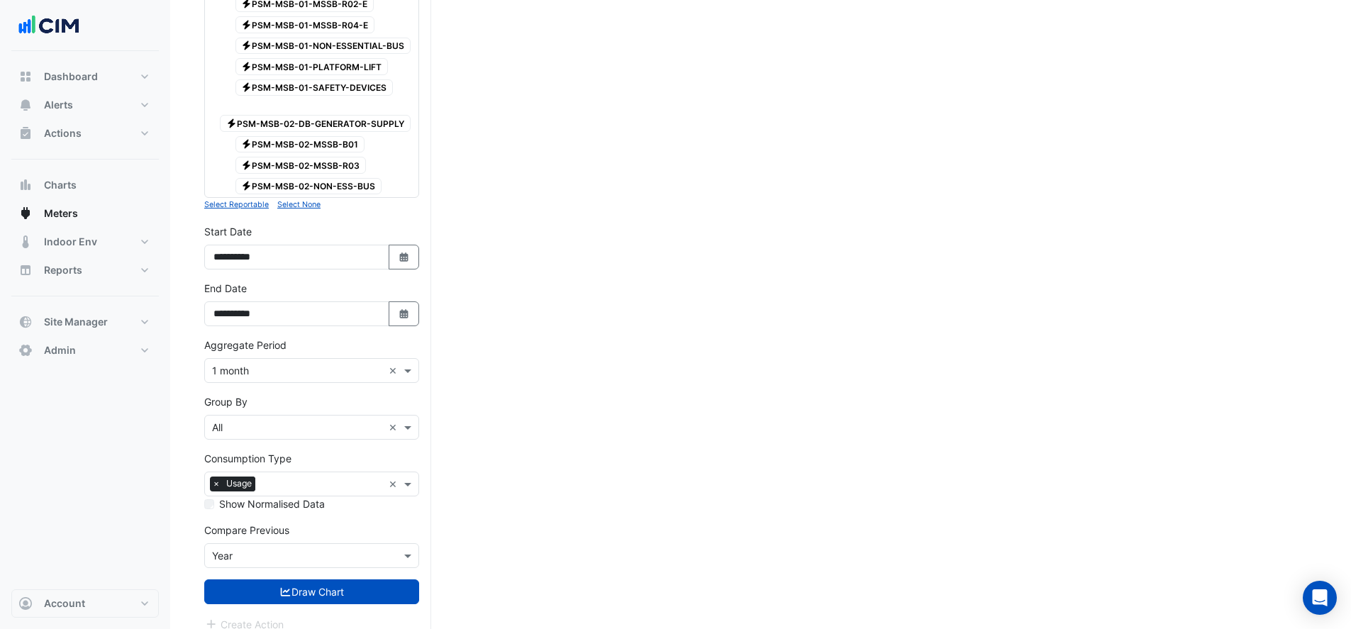
click at [354, 579] on button "Draw Chart" at bounding box center [311, 591] width 215 height 25
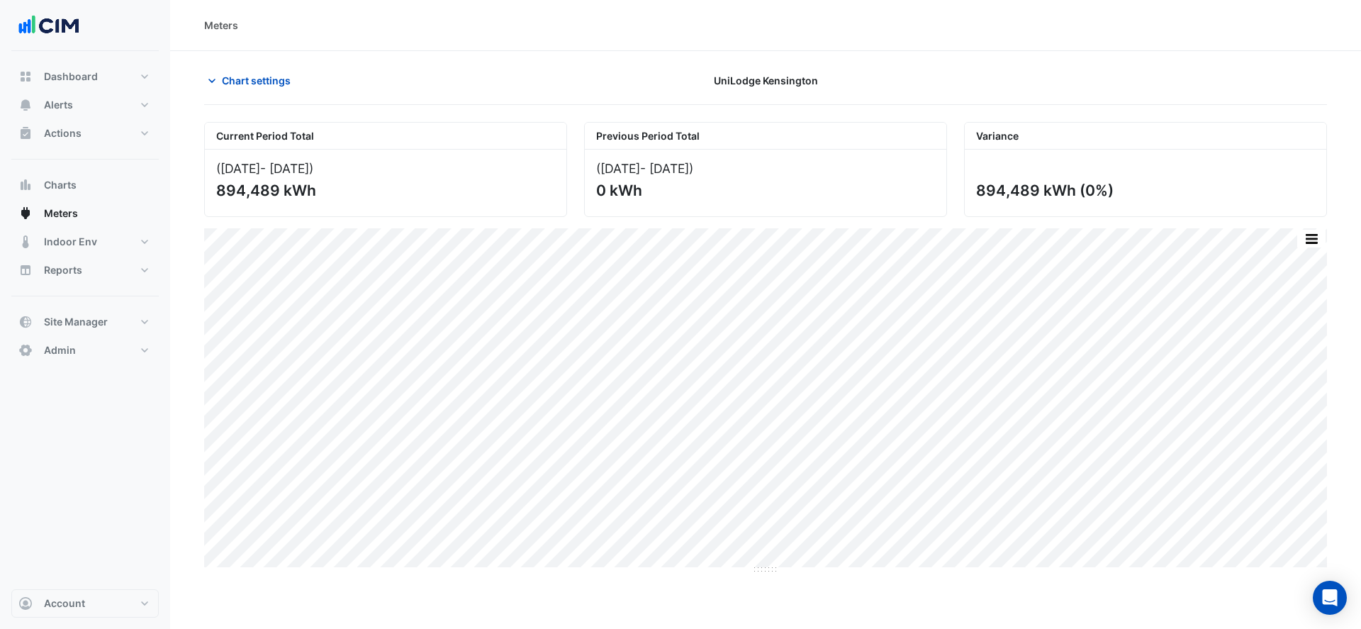
click at [267, 82] on span "Chart settings" at bounding box center [256, 80] width 69 height 15
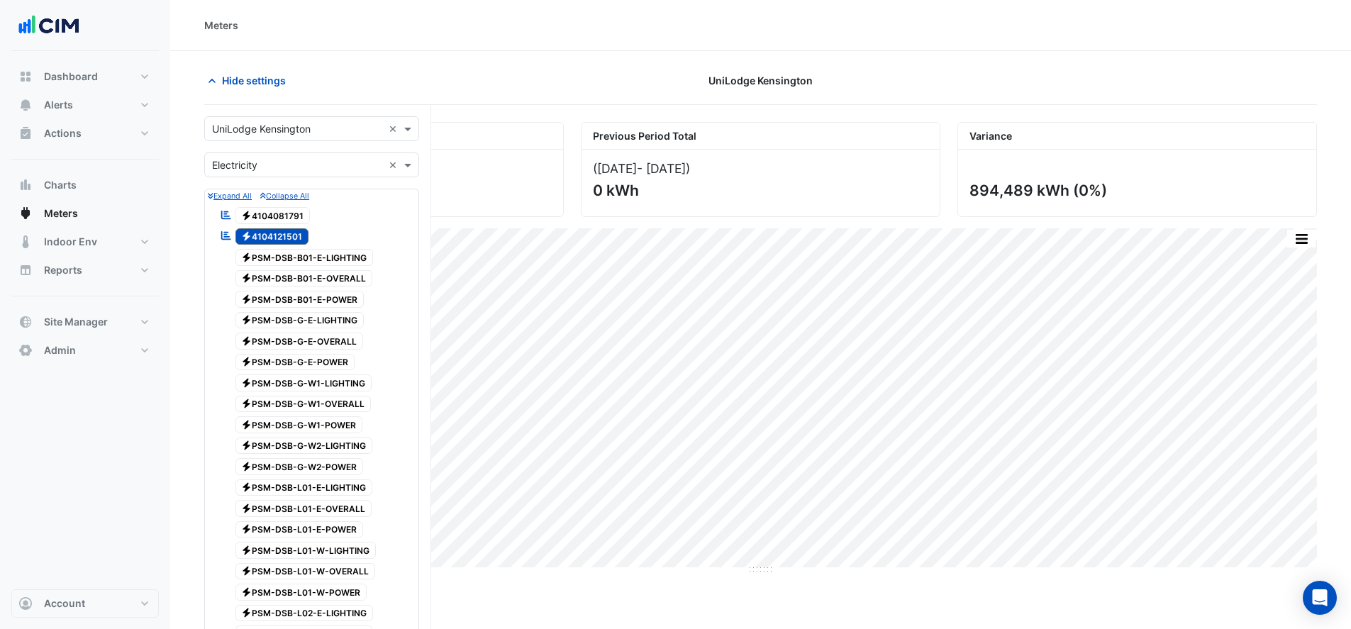
click at [306, 216] on span "Electricity 4104081791" at bounding box center [272, 215] width 75 height 17
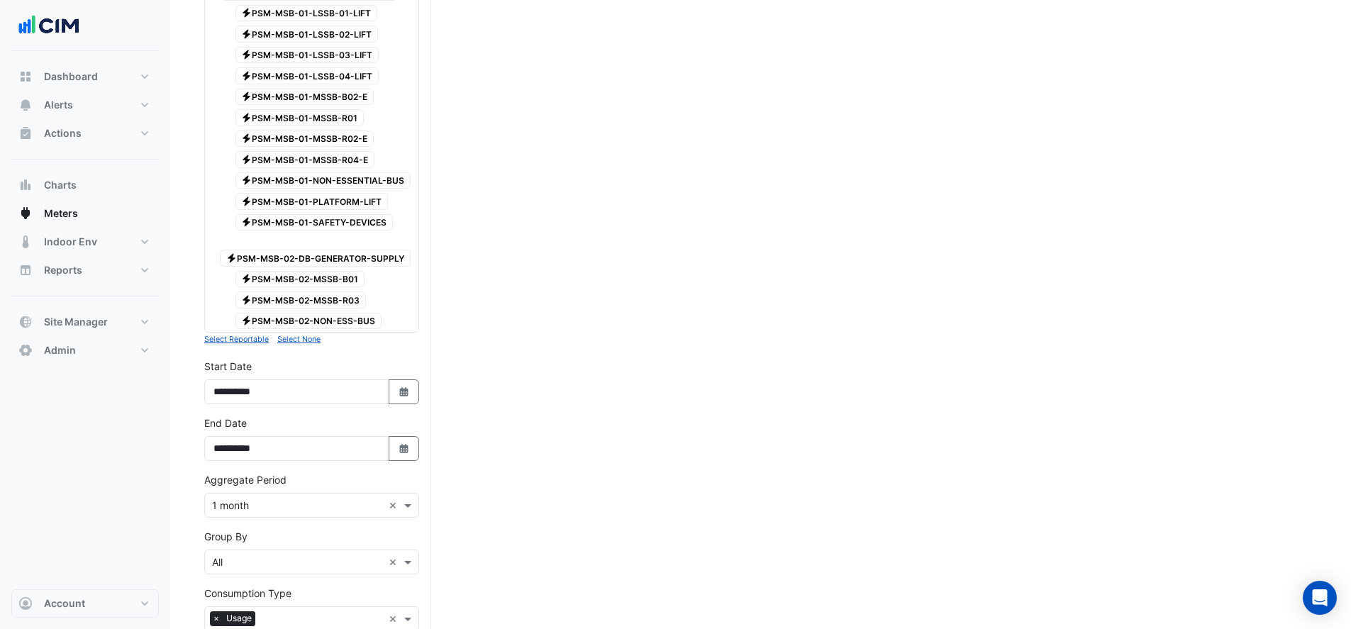
scroll to position [1772, 0]
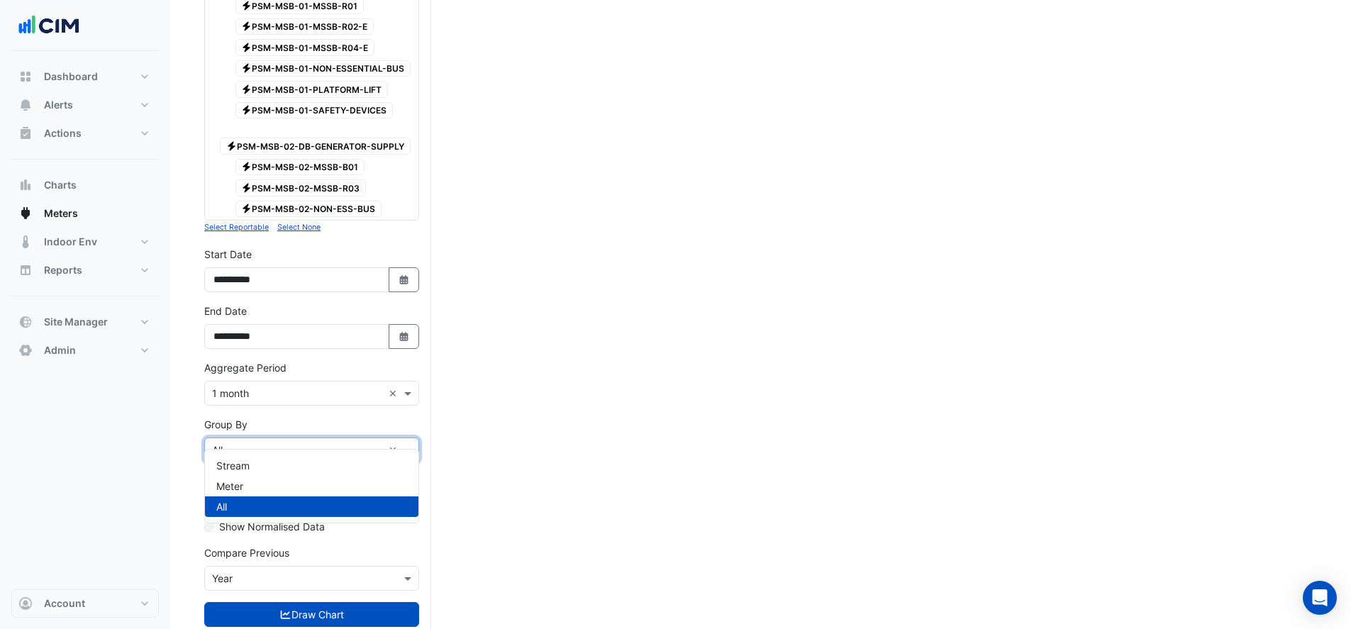
click at [284, 443] on input "text" at bounding box center [297, 450] width 171 height 15
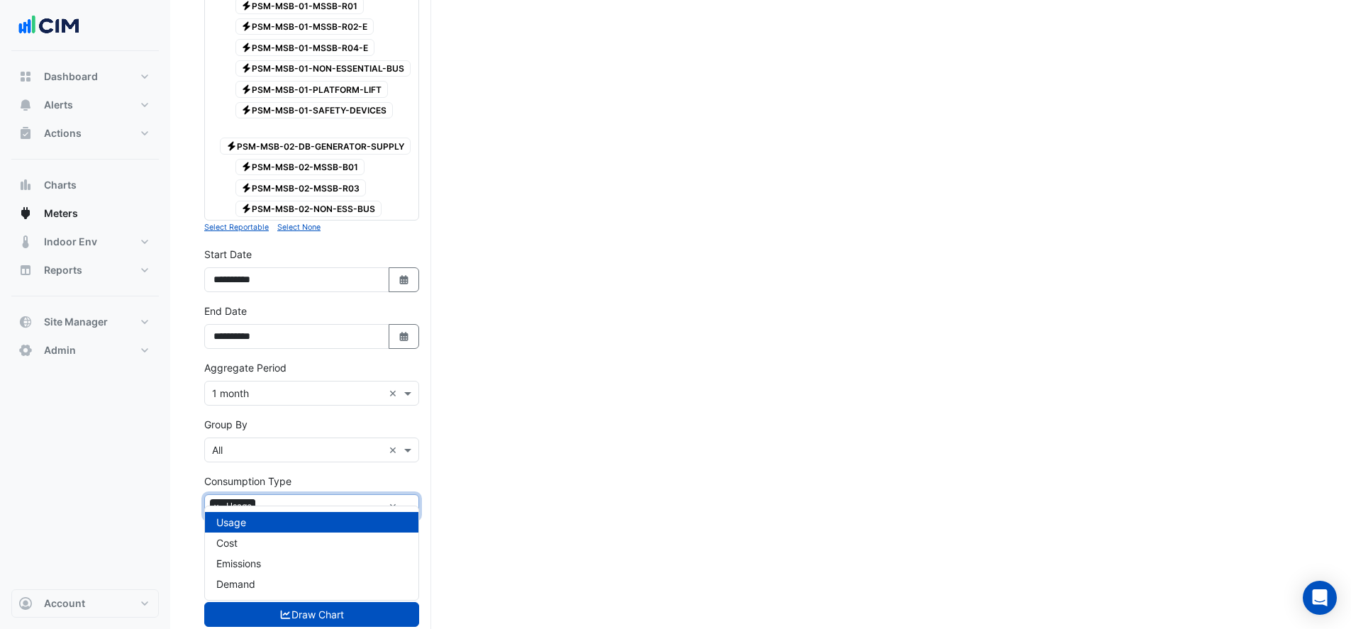
click at [273, 501] on input "text" at bounding box center [322, 508] width 122 height 15
click at [246, 584] on span "Demand" at bounding box center [235, 584] width 39 height 12
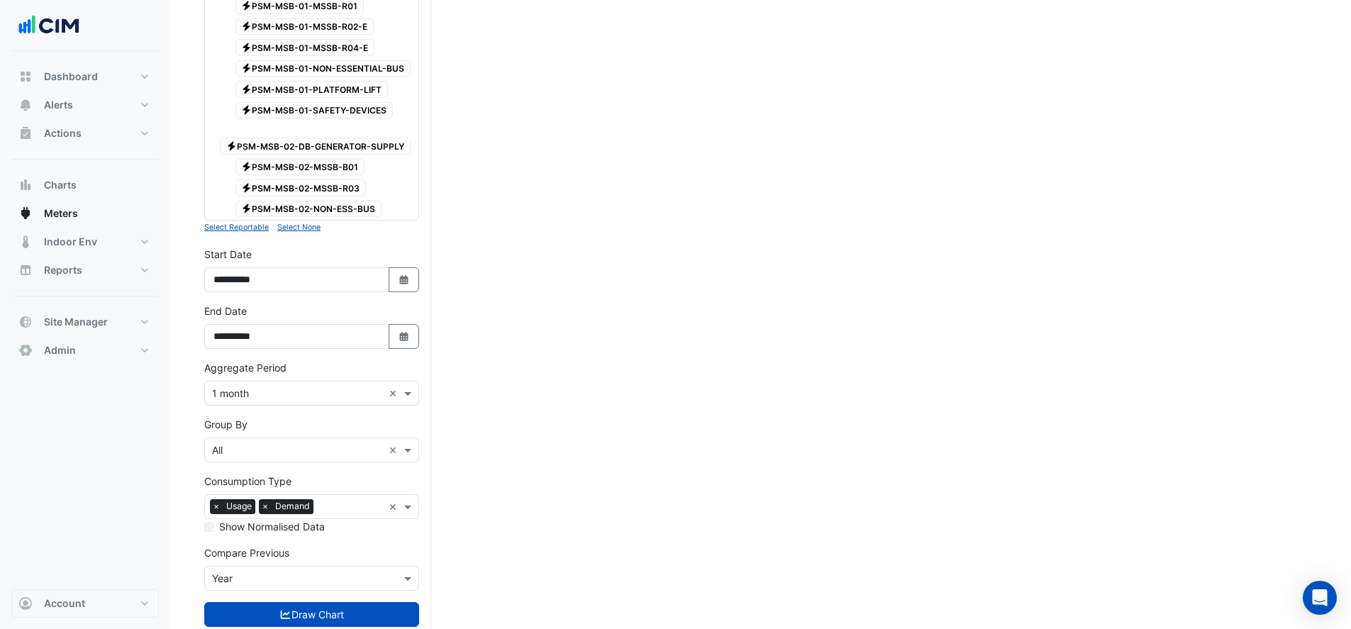
click at [259, 602] on button "Draw Chart" at bounding box center [311, 614] width 215 height 25
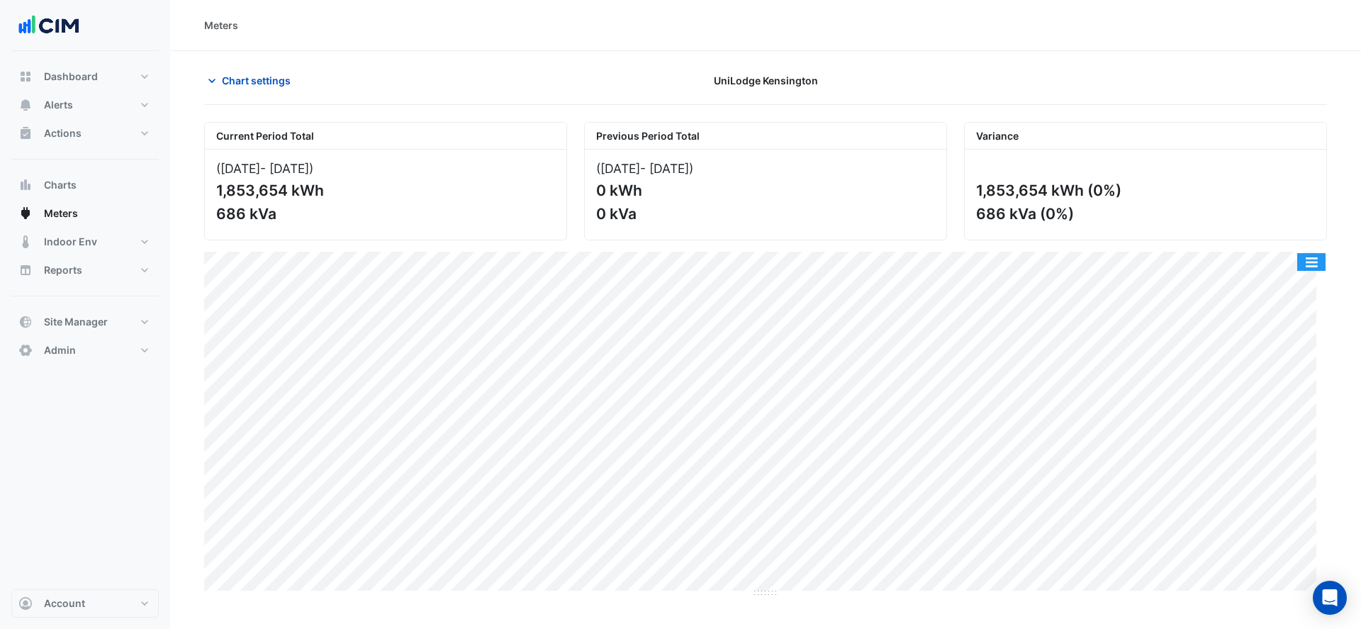
drag, startPoint x: 1314, startPoint y: 256, endPoint x: 1314, endPoint y: 332, distance: 75.9
click at [1314, 256] on button "button" at bounding box center [1311, 262] width 28 height 18
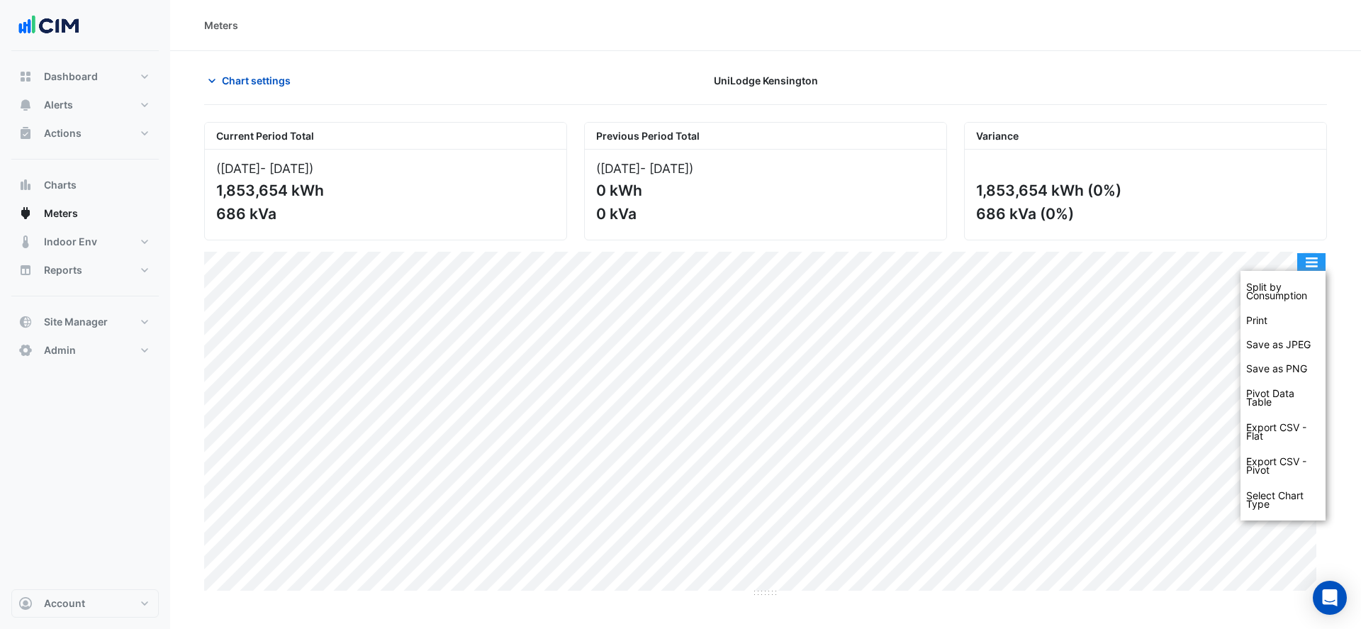
click at [1320, 259] on button "button" at bounding box center [1311, 262] width 28 height 18
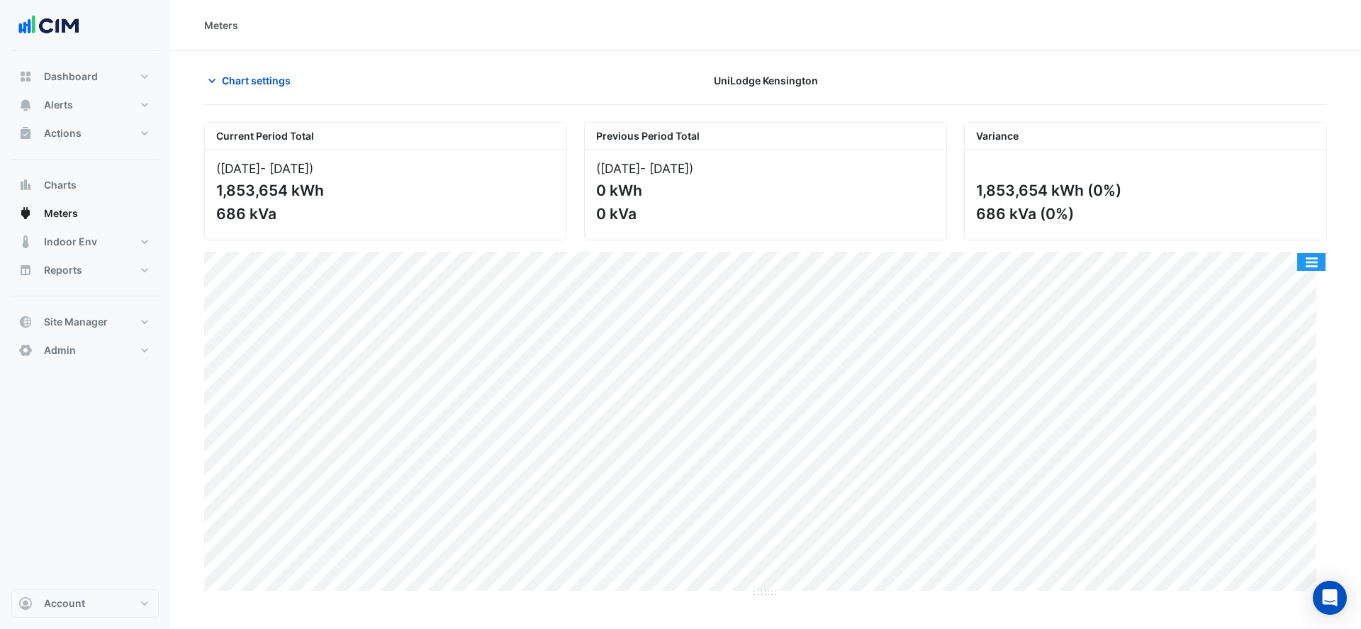
click at [1306, 255] on button "button" at bounding box center [1311, 262] width 28 height 18
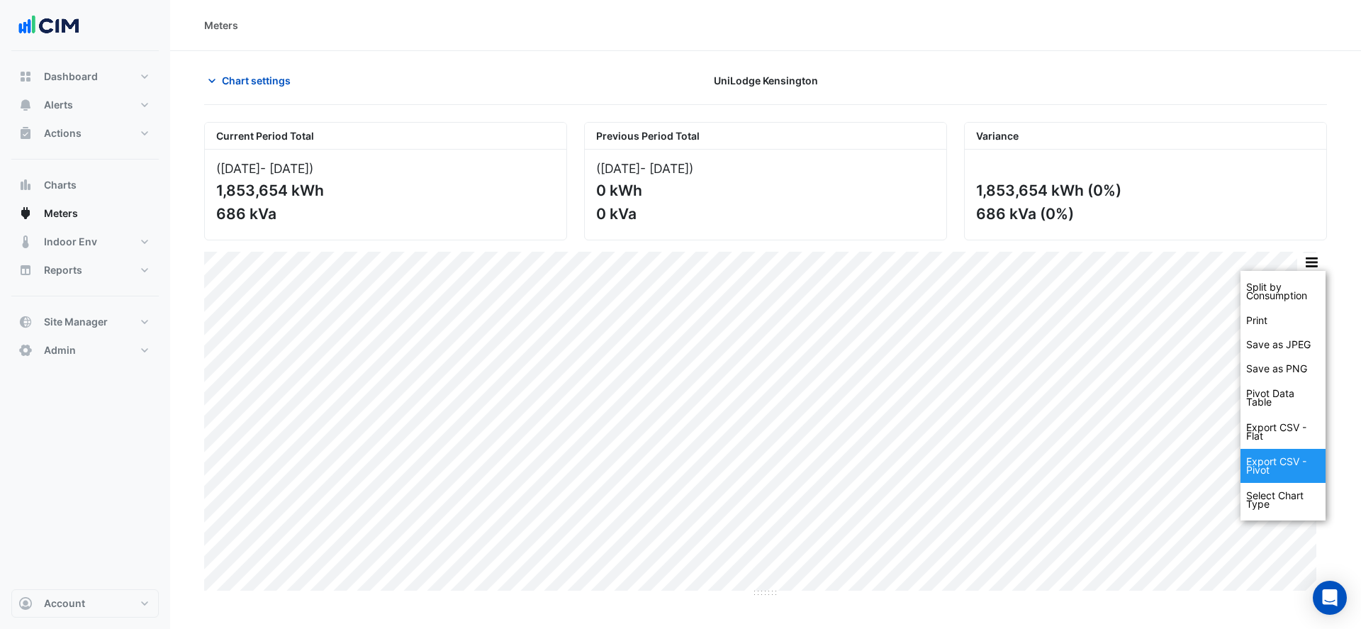
click at [1270, 464] on div "Export CSV - Pivot" at bounding box center [1283, 466] width 85 height 34
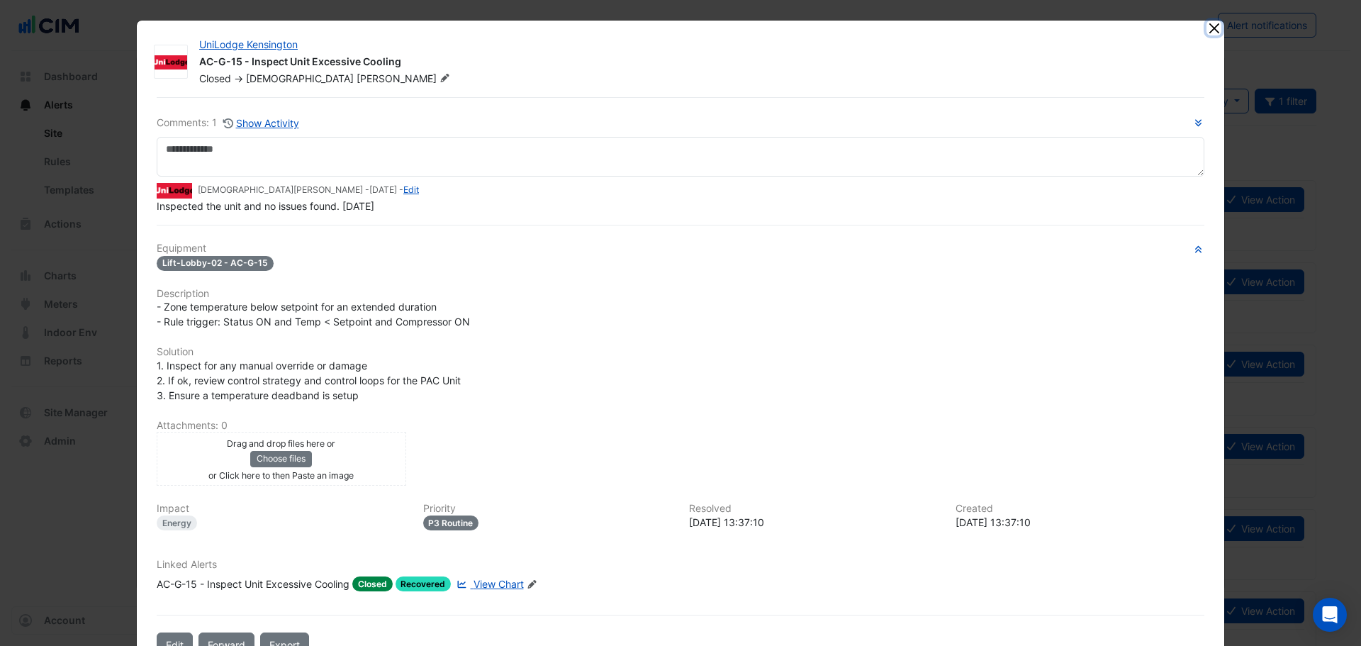
click at [1207, 34] on button "Close" at bounding box center [1214, 28] width 15 height 15
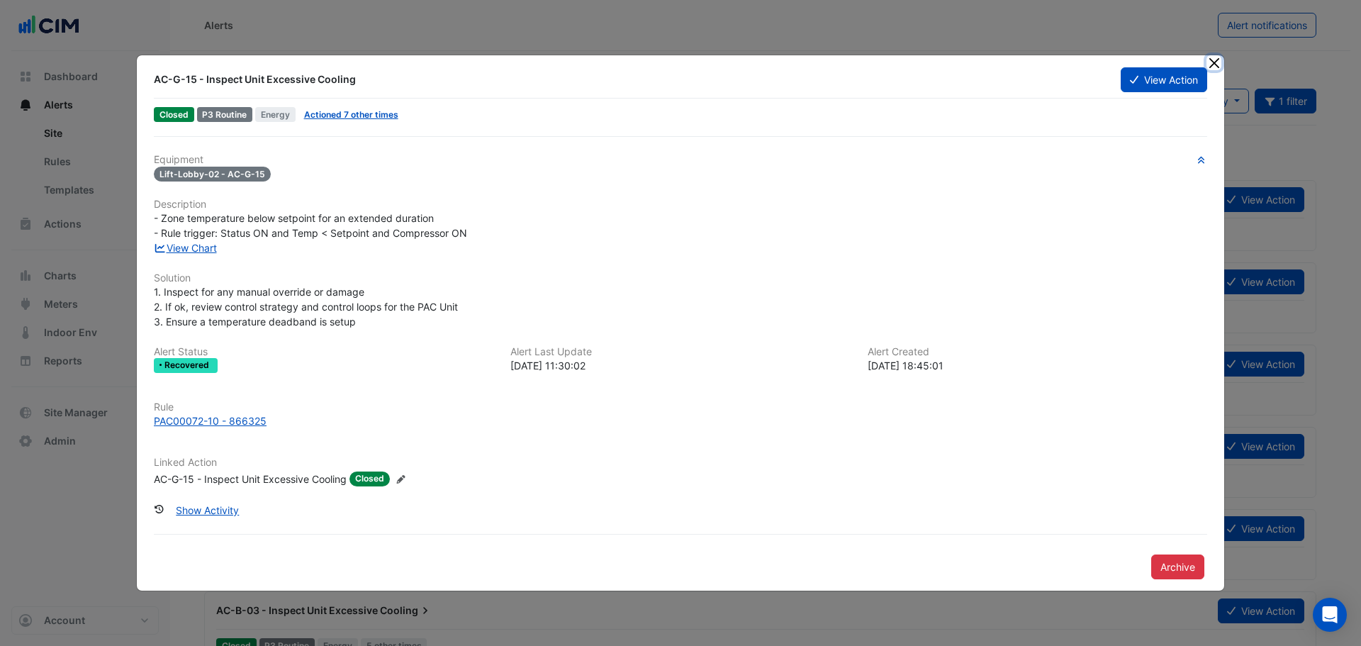
drag, startPoint x: 1210, startPoint y: 60, endPoint x: 909, endPoint y: 62, distance: 301.3
click at [1210, 60] on button "Close" at bounding box center [1214, 62] width 15 height 15
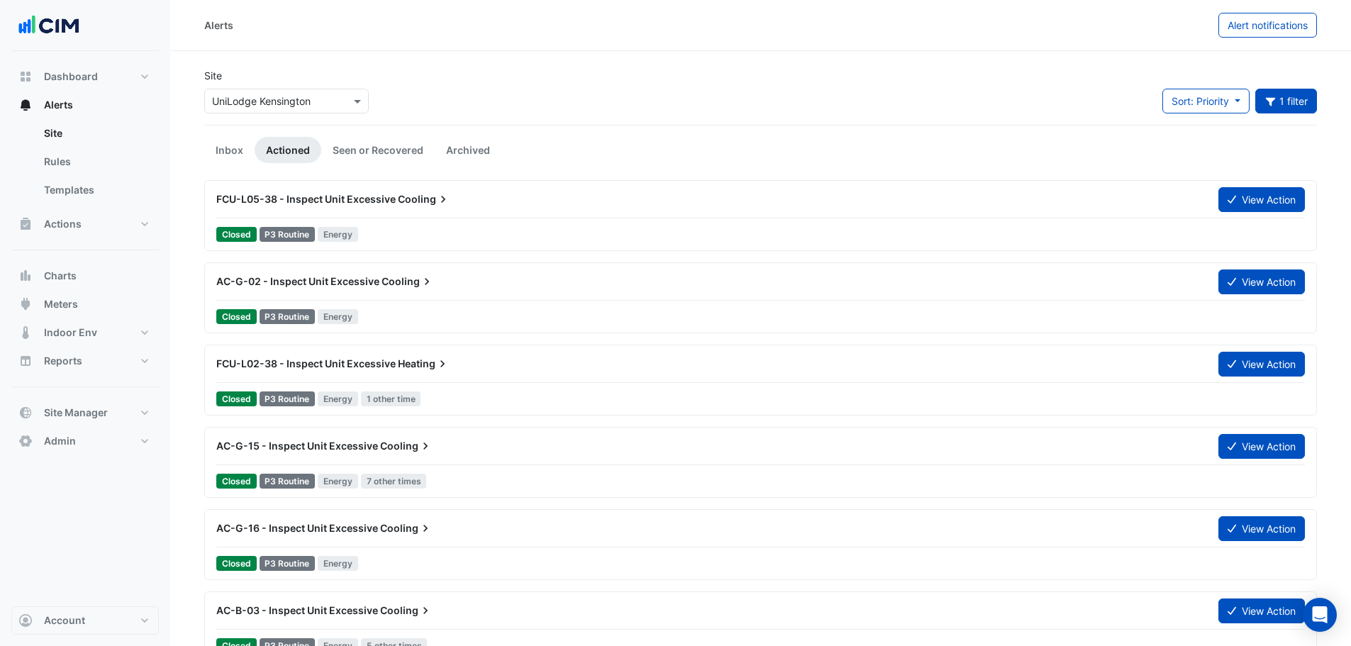
drag, startPoint x: 69, startPoint y: 95, endPoint x: 78, endPoint y: 129, distance: 35.3
click at [69, 95] on button "Alerts" at bounding box center [84, 105] width 147 height 28
click at [75, 282] on span "Charts" at bounding box center [60, 276] width 33 height 14
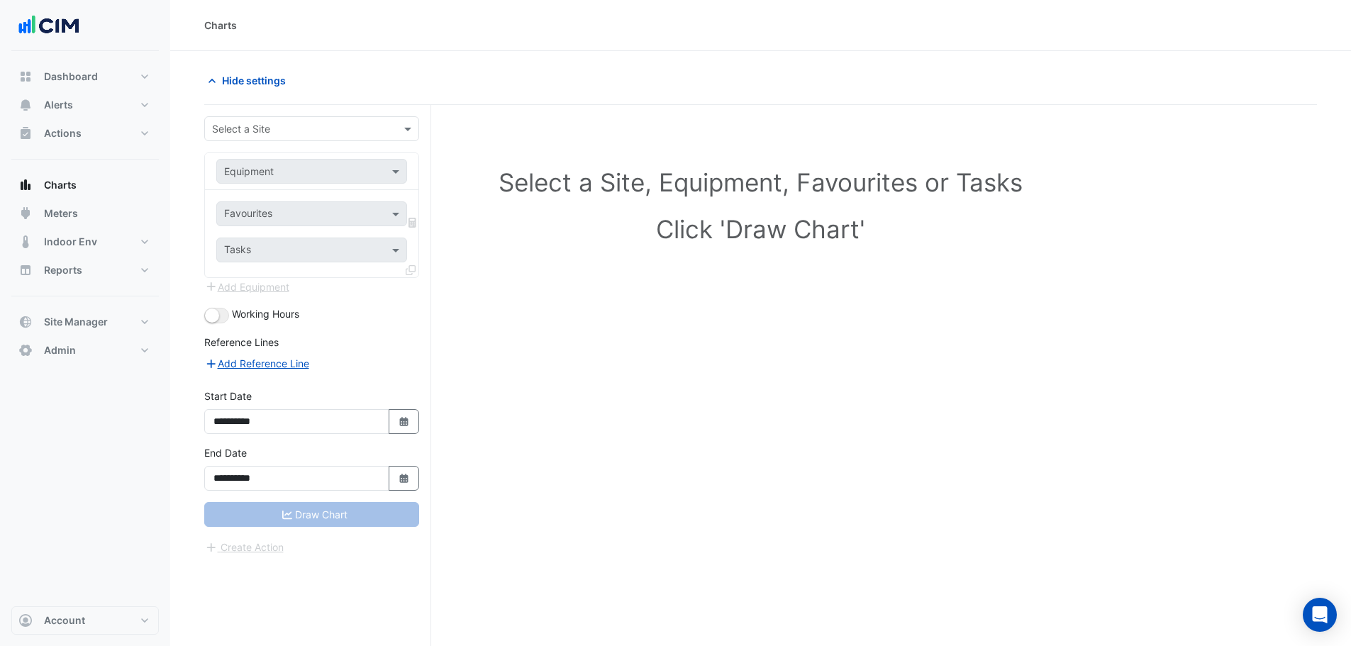
click at [257, 80] on span "Hide settings" at bounding box center [254, 80] width 64 height 15
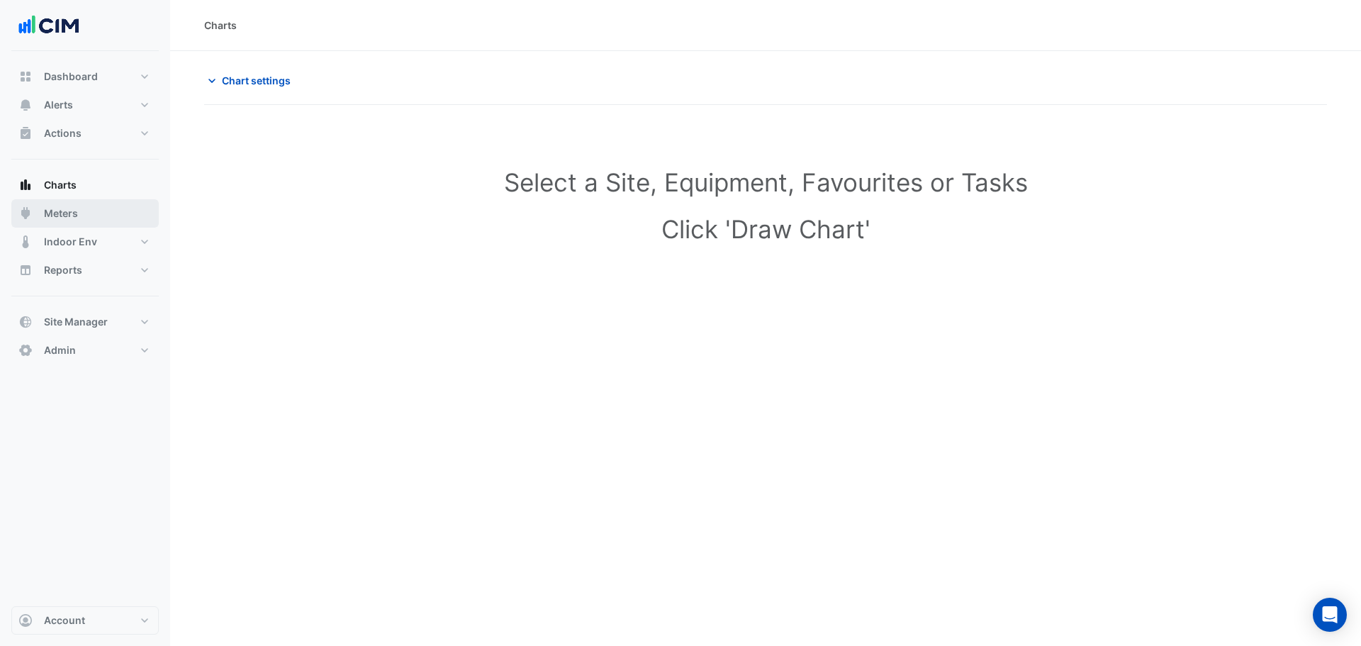
click at [70, 203] on button "Meters" at bounding box center [84, 213] width 147 height 28
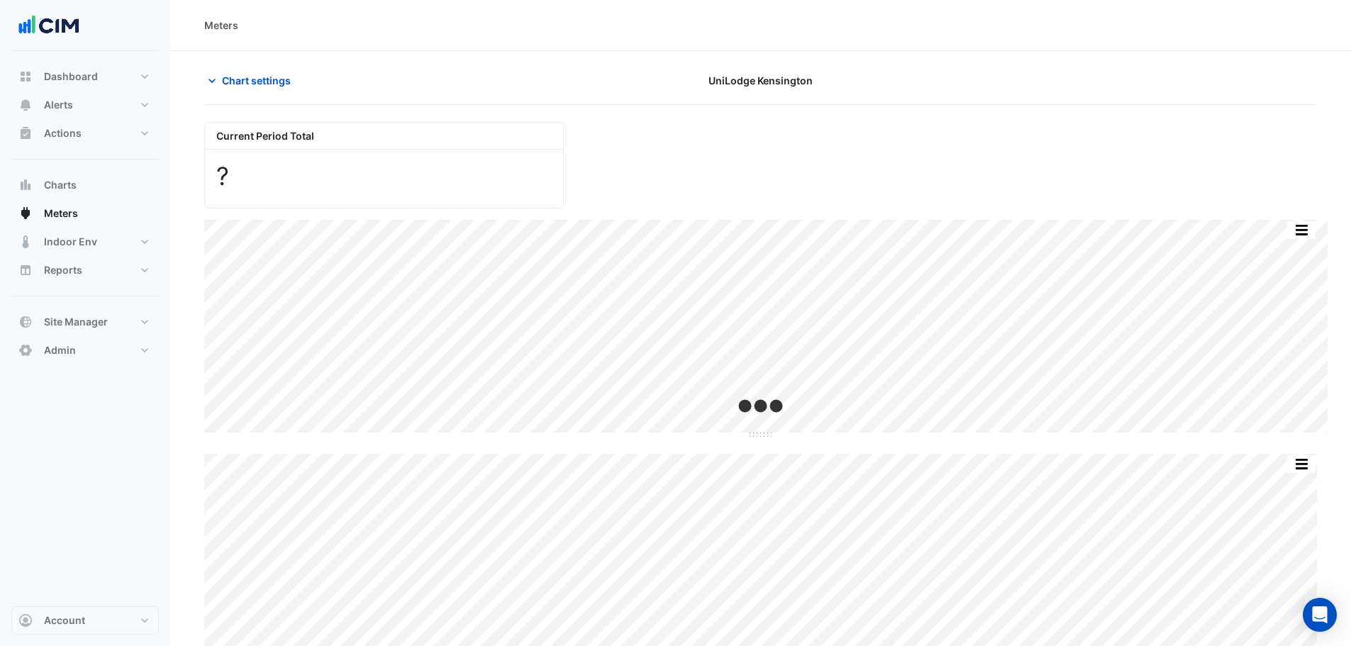
click at [267, 82] on span "Chart settings" at bounding box center [256, 80] width 69 height 15
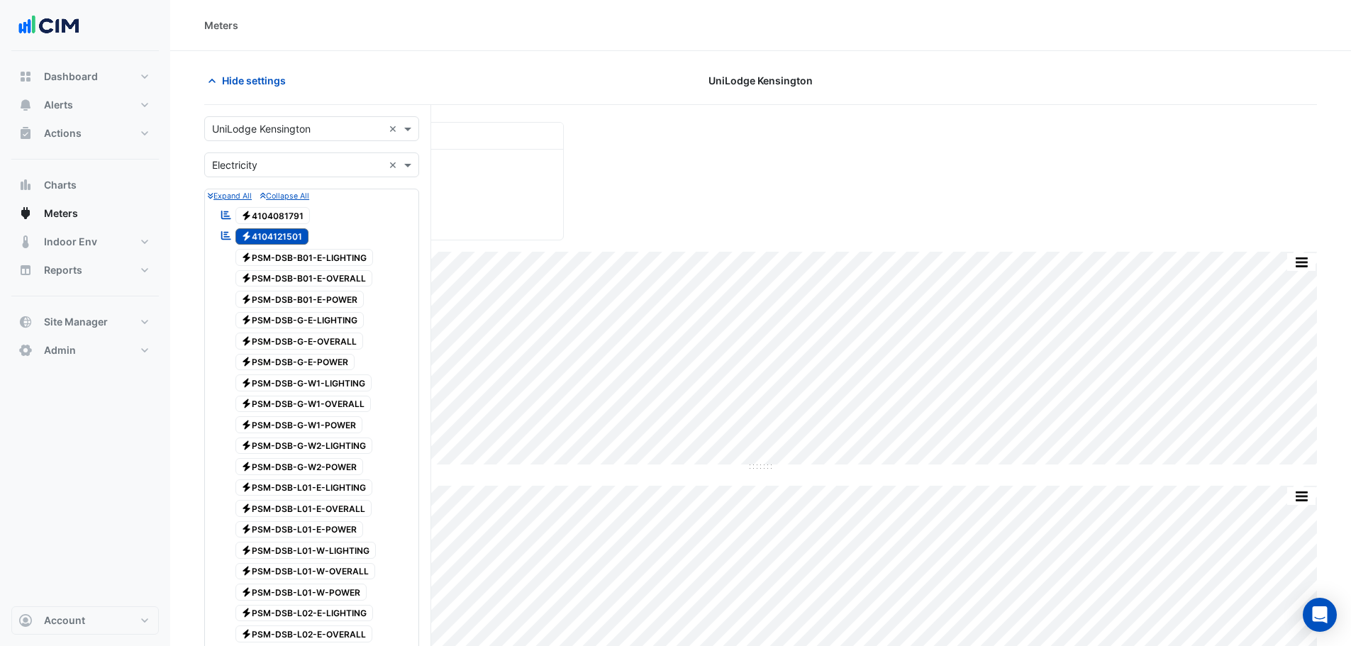
click at [283, 233] on span "Electricity 4104121501" at bounding box center [272, 236] width 74 height 17
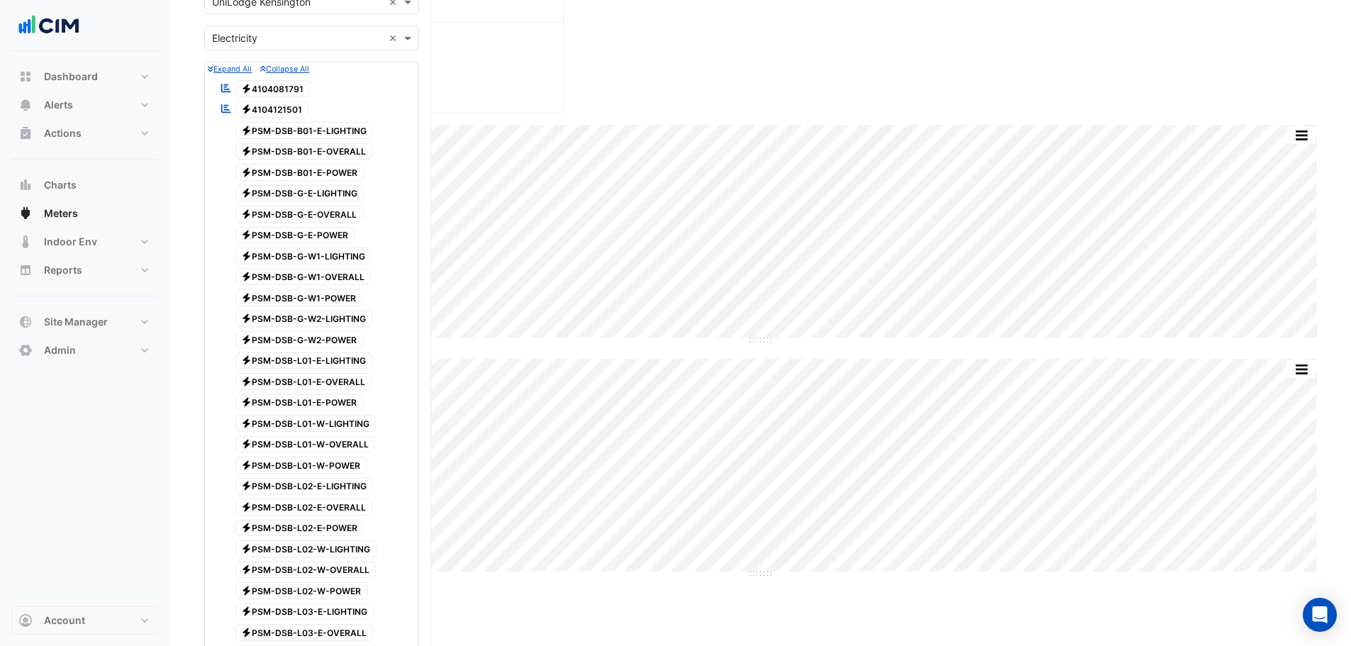
scroll to position [142, 0]
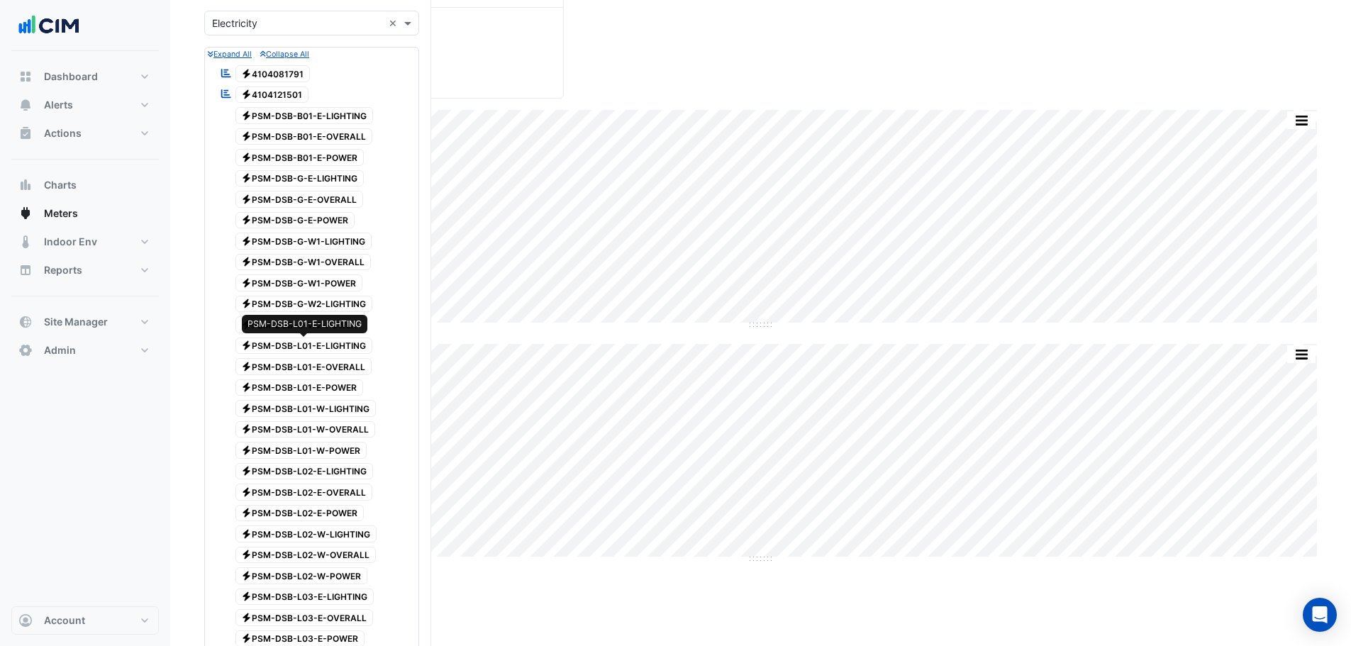
click at [338, 345] on span "Electricity PSM-DSB-L01-E-LIGHTING" at bounding box center [304, 345] width 138 height 17
click at [341, 362] on span "Electricity PSM-DSB-L01-E-OVERALL" at bounding box center [303, 366] width 137 height 17
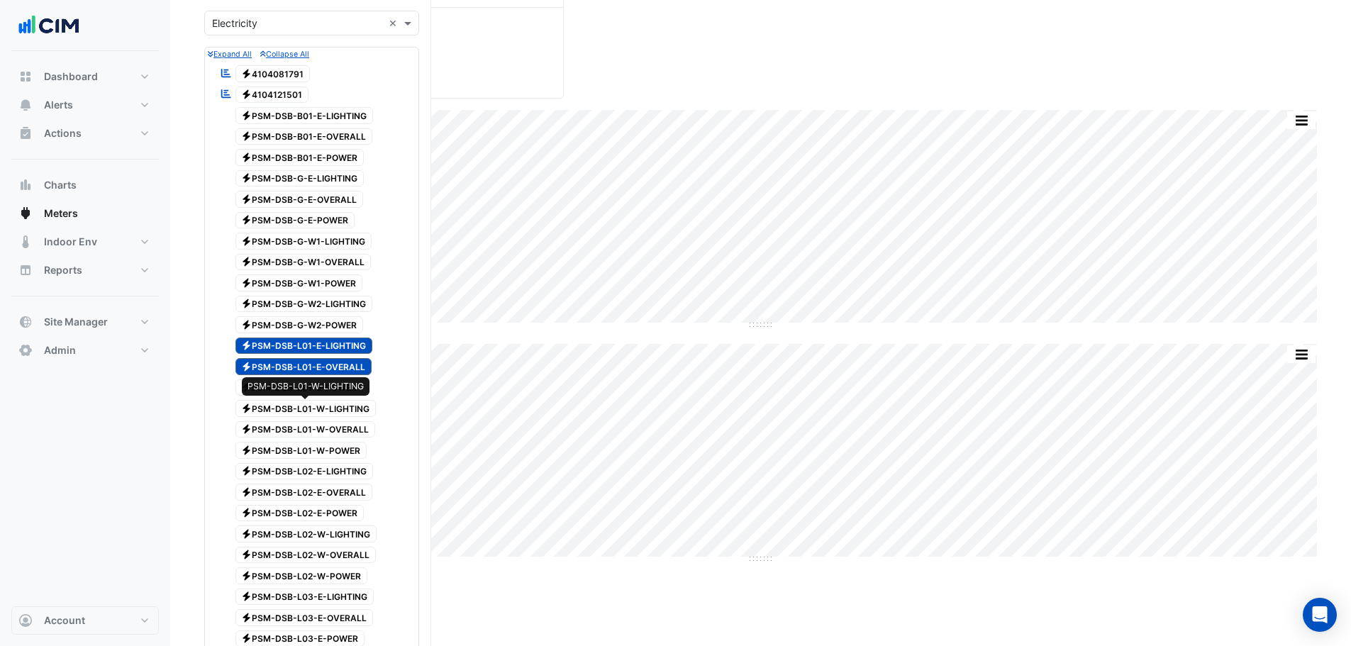
click at [339, 405] on span "Electricity PSM-DSB-L01-W-LIGHTING" at bounding box center [305, 408] width 141 height 17
click at [344, 424] on span "Electricity PSM-DSB-L01-W-OVERALL" at bounding box center [305, 429] width 140 height 17
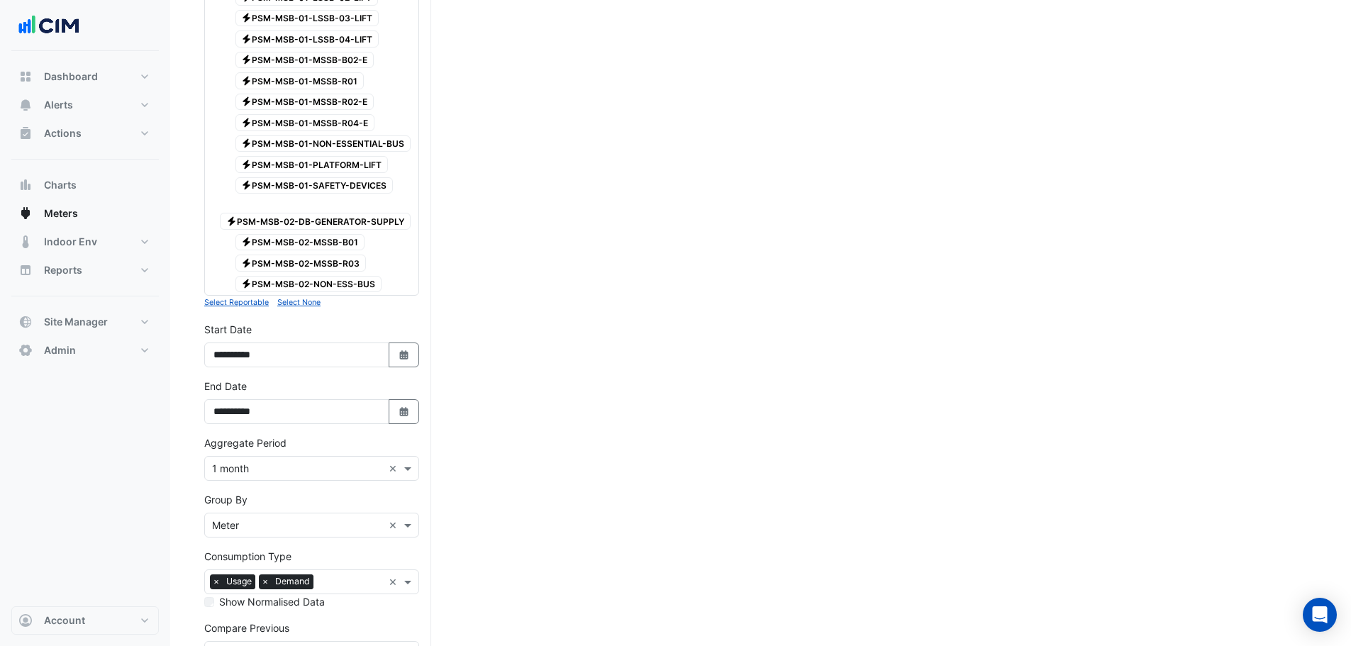
scroll to position [1772, 0]
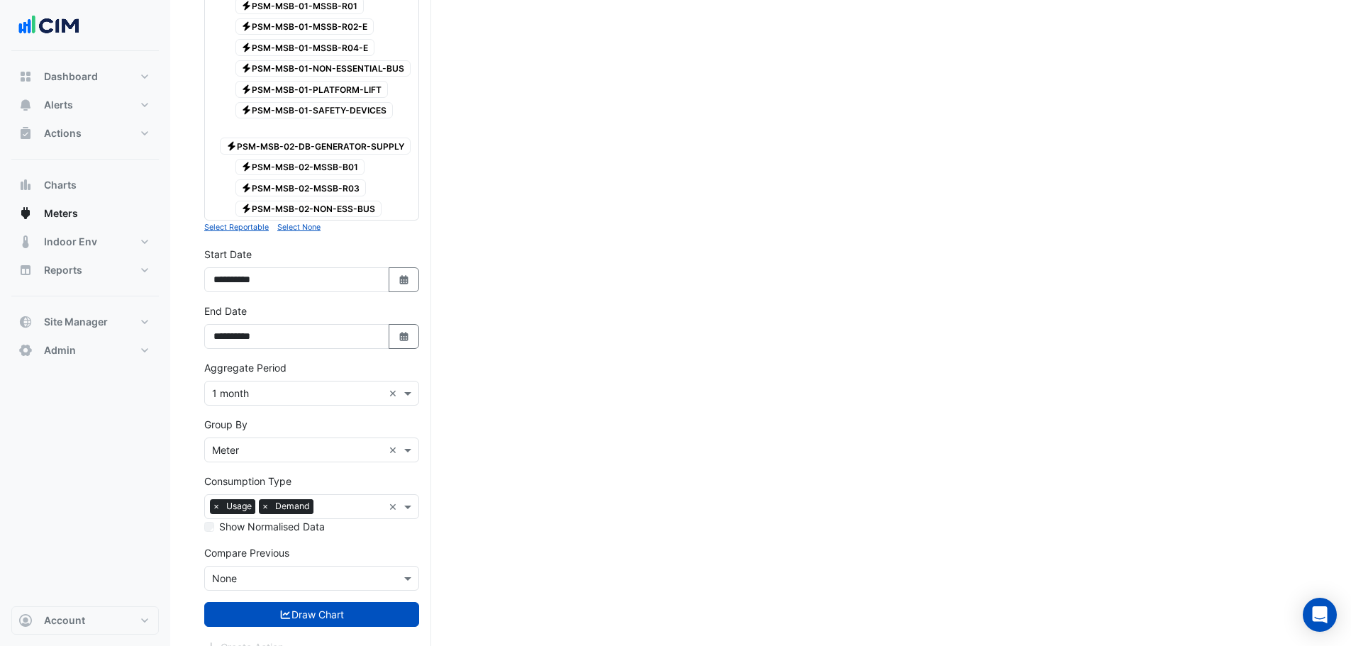
click at [347, 602] on button "Draw Chart" at bounding box center [311, 614] width 215 height 25
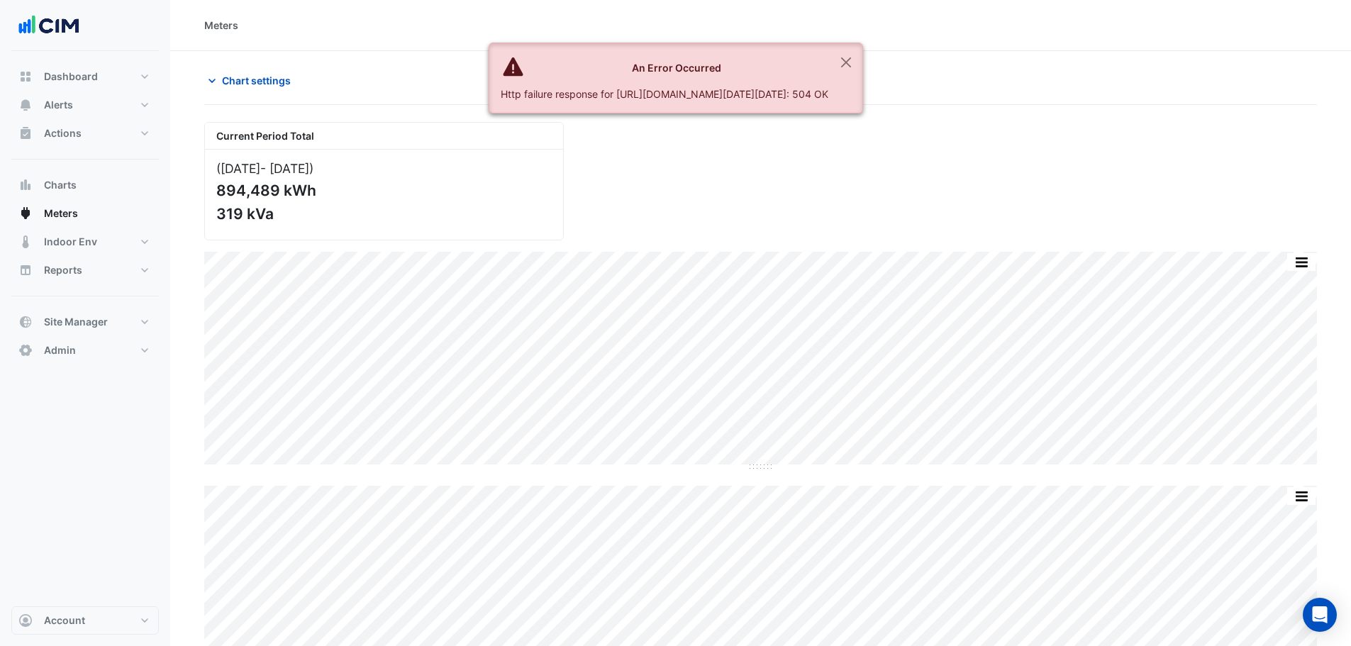
click at [239, 82] on span "Chart settings" at bounding box center [256, 80] width 69 height 15
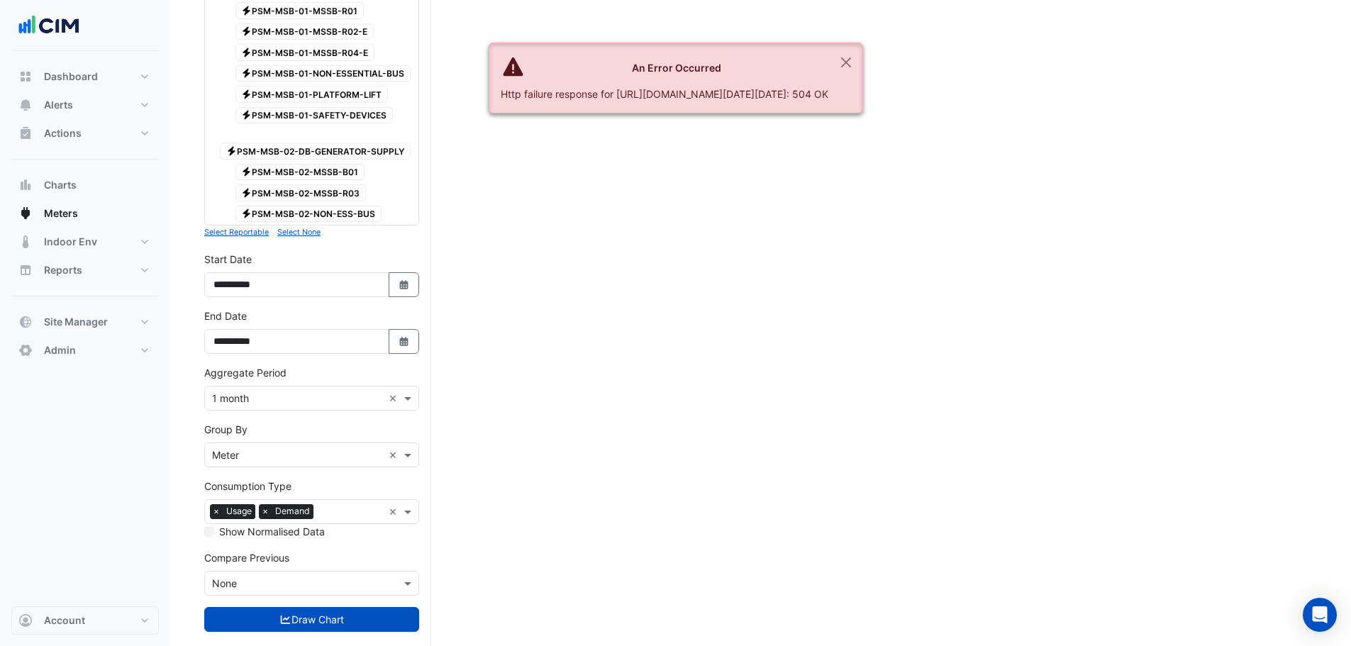
scroll to position [1778, 0]
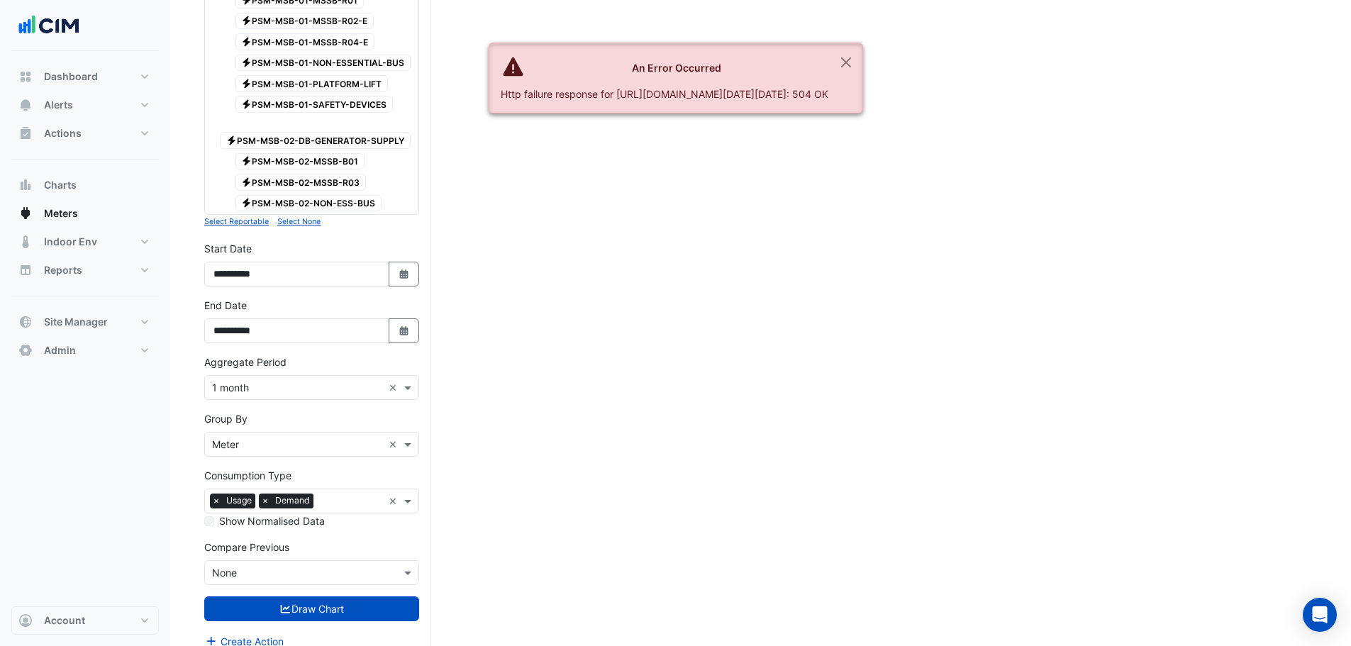
click at [306, 437] on input "text" at bounding box center [297, 444] width 171 height 15
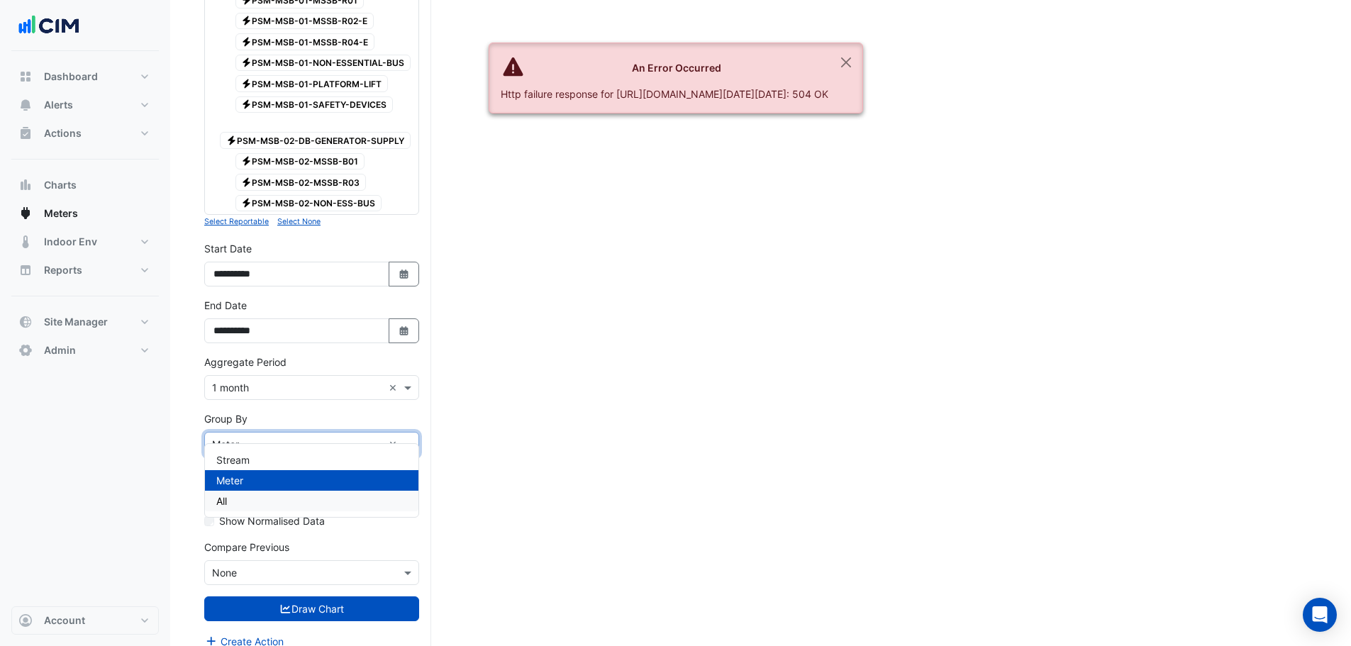
click at [279, 499] on div "All" at bounding box center [311, 501] width 213 height 21
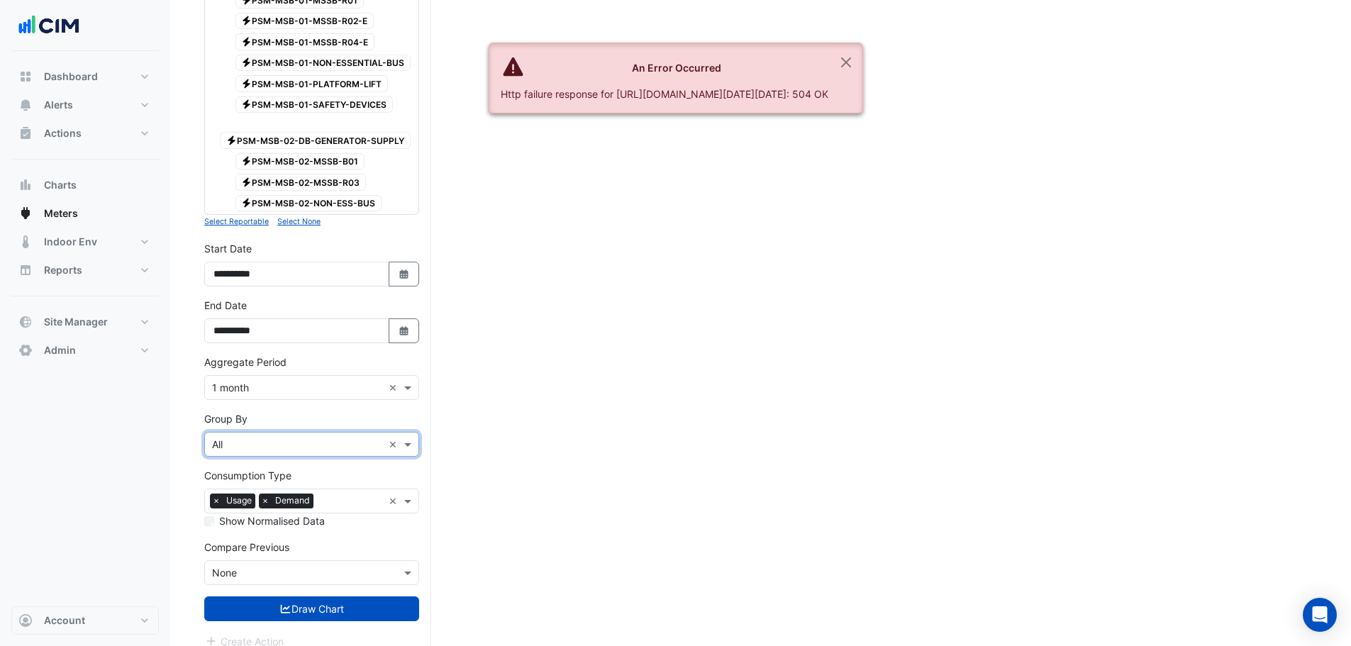
click at [289, 596] on button "Draw Chart" at bounding box center [311, 608] width 215 height 25
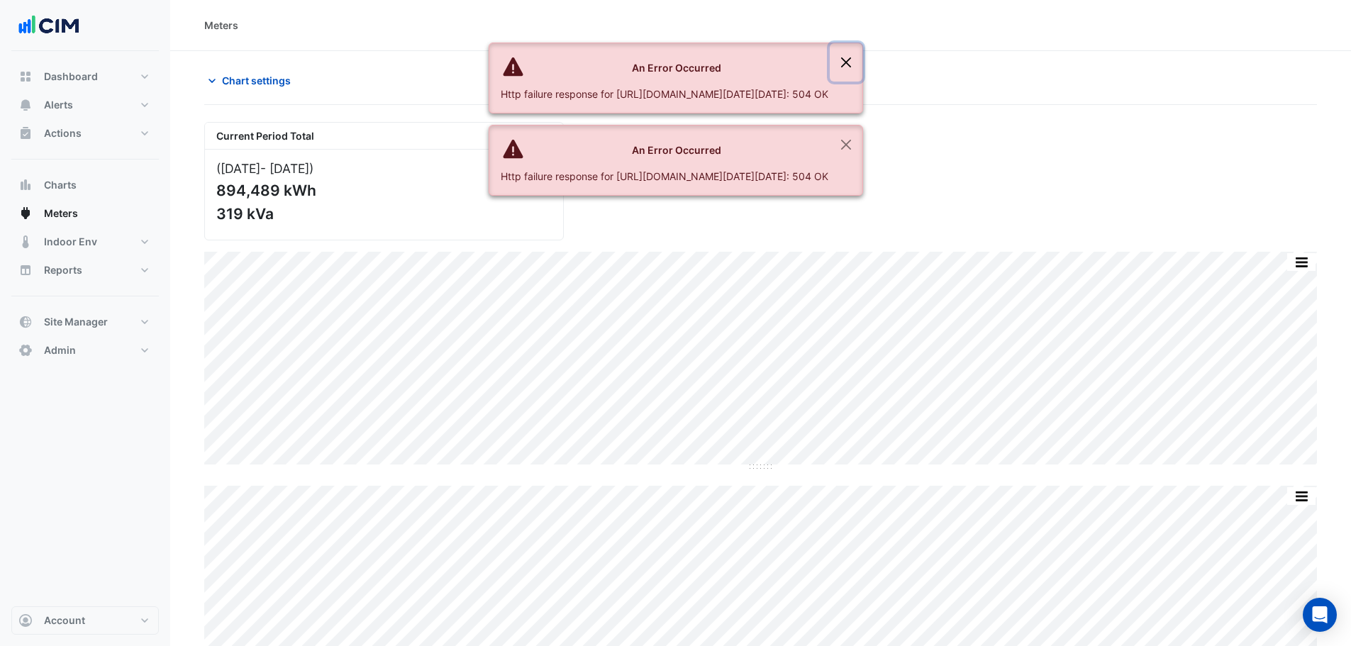
click at [862, 64] on button "Close" at bounding box center [846, 62] width 33 height 38
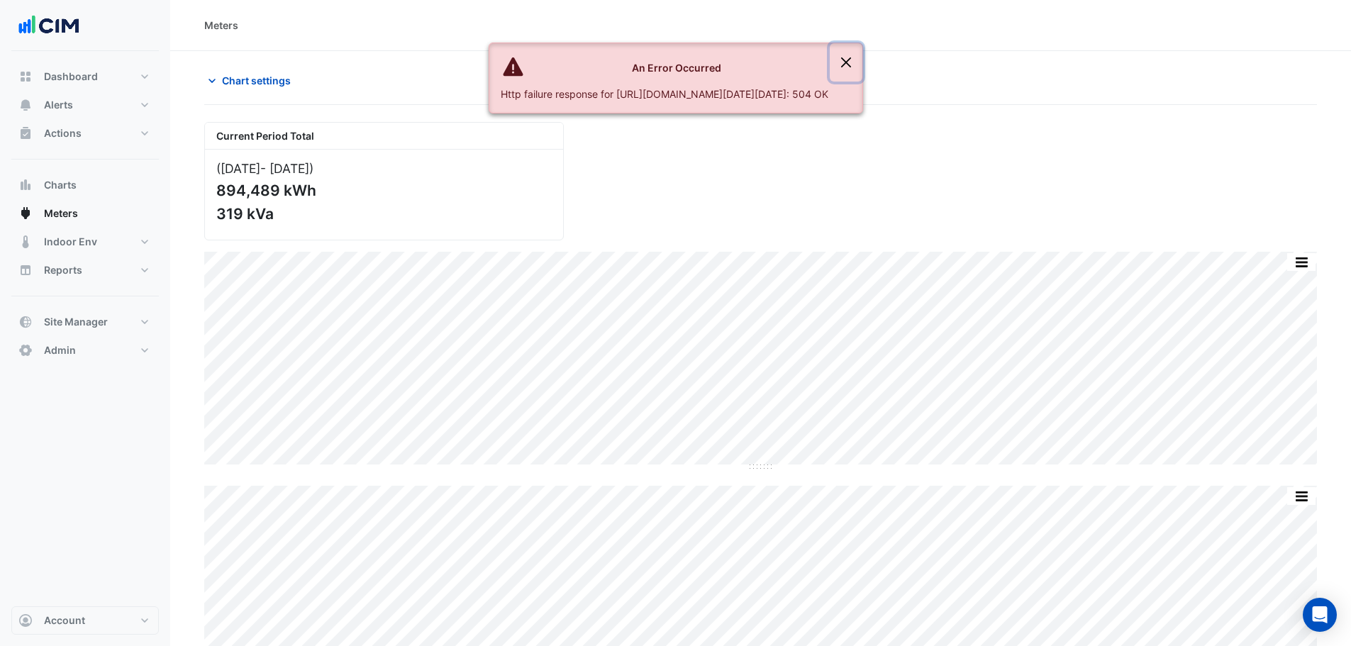
click at [862, 50] on button "Close" at bounding box center [846, 62] width 33 height 38
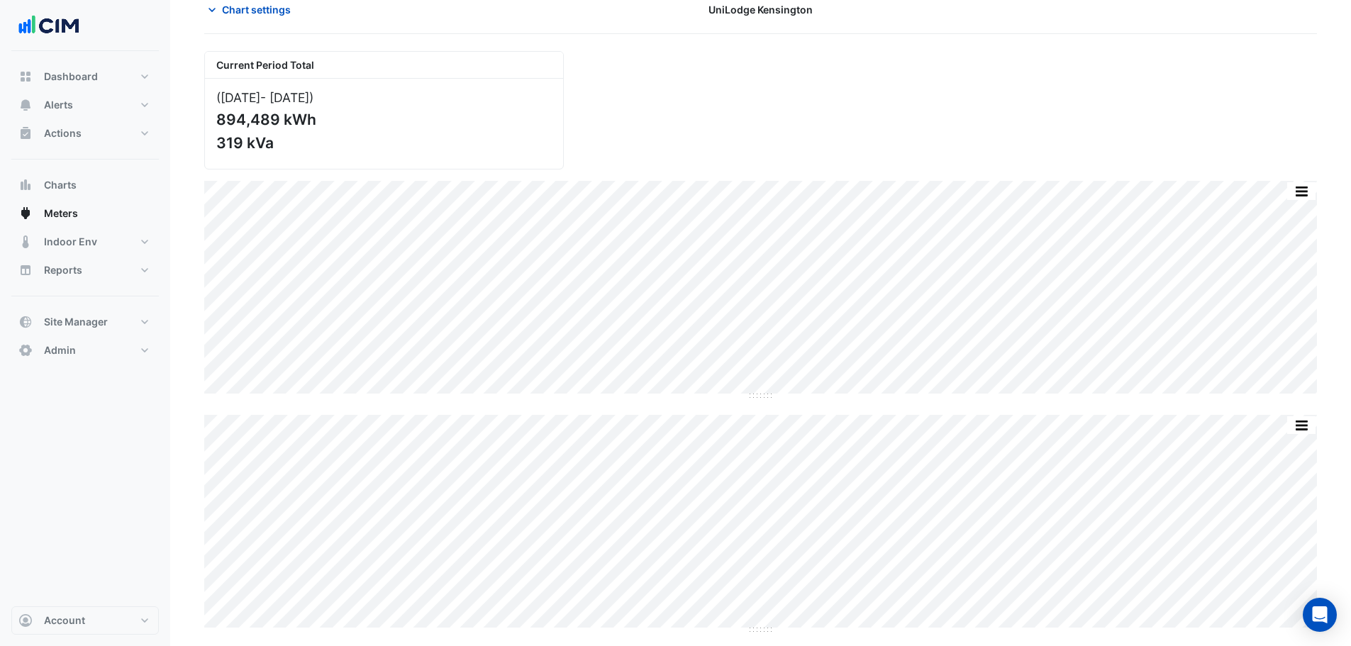
scroll to position [74, 0]
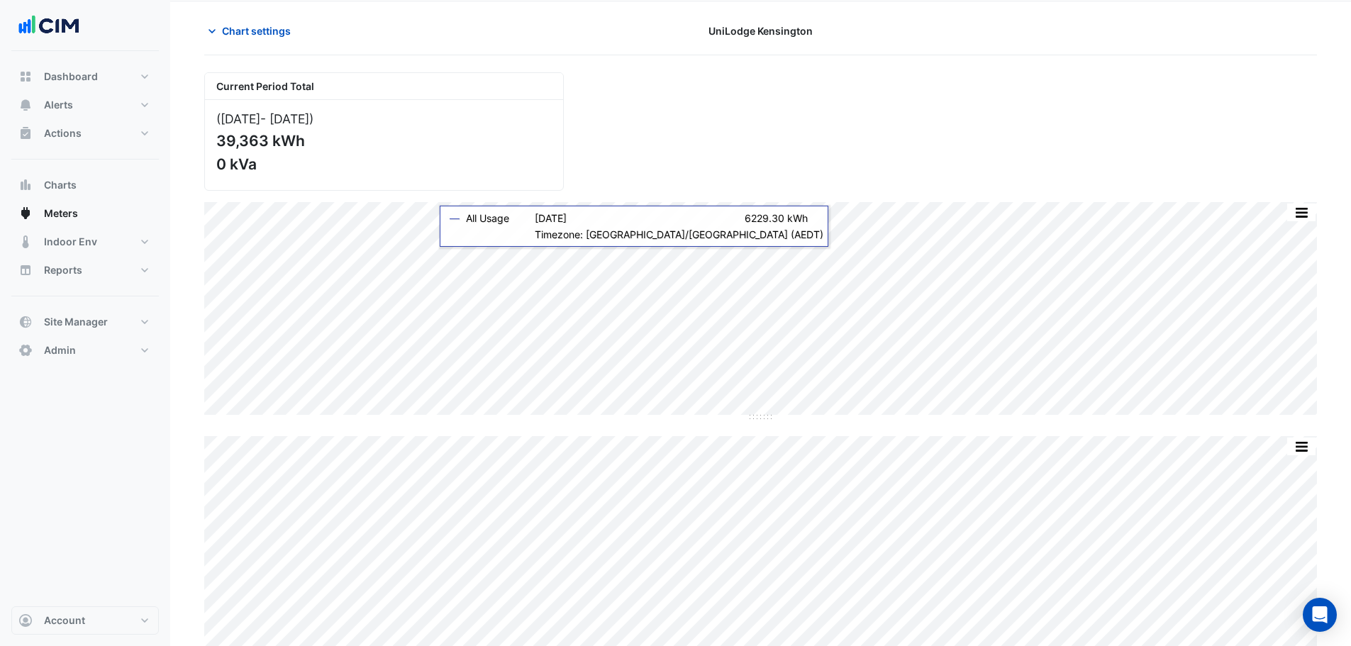
scroll to position [74, 0]
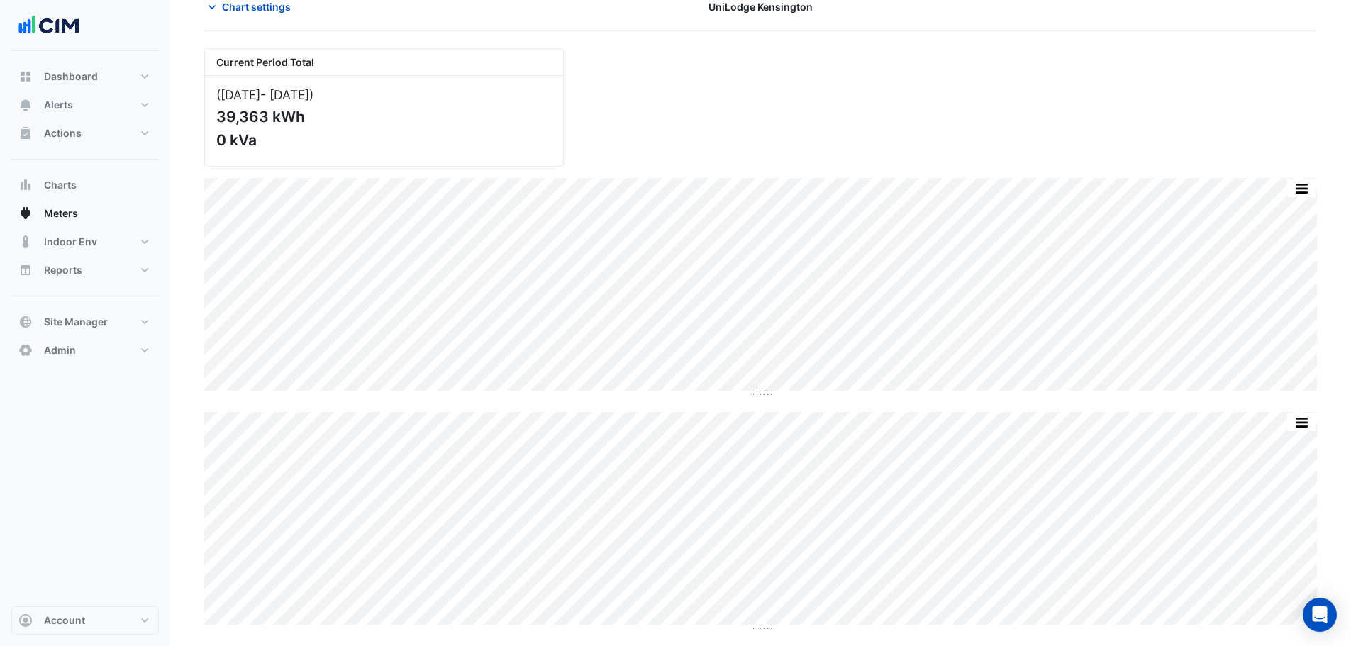
click at [257, 5] on span "Chart settings" at bounding box center [256, 6] width 69 height 15
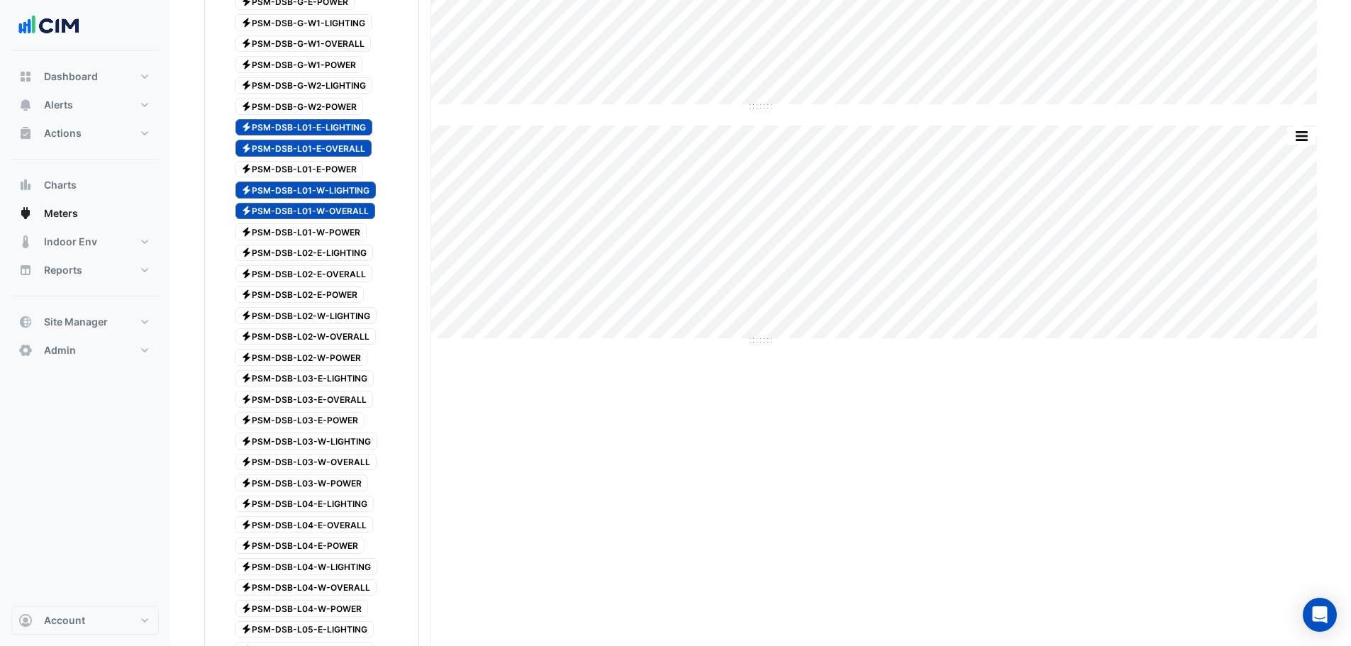
scroll to position [0, 0]
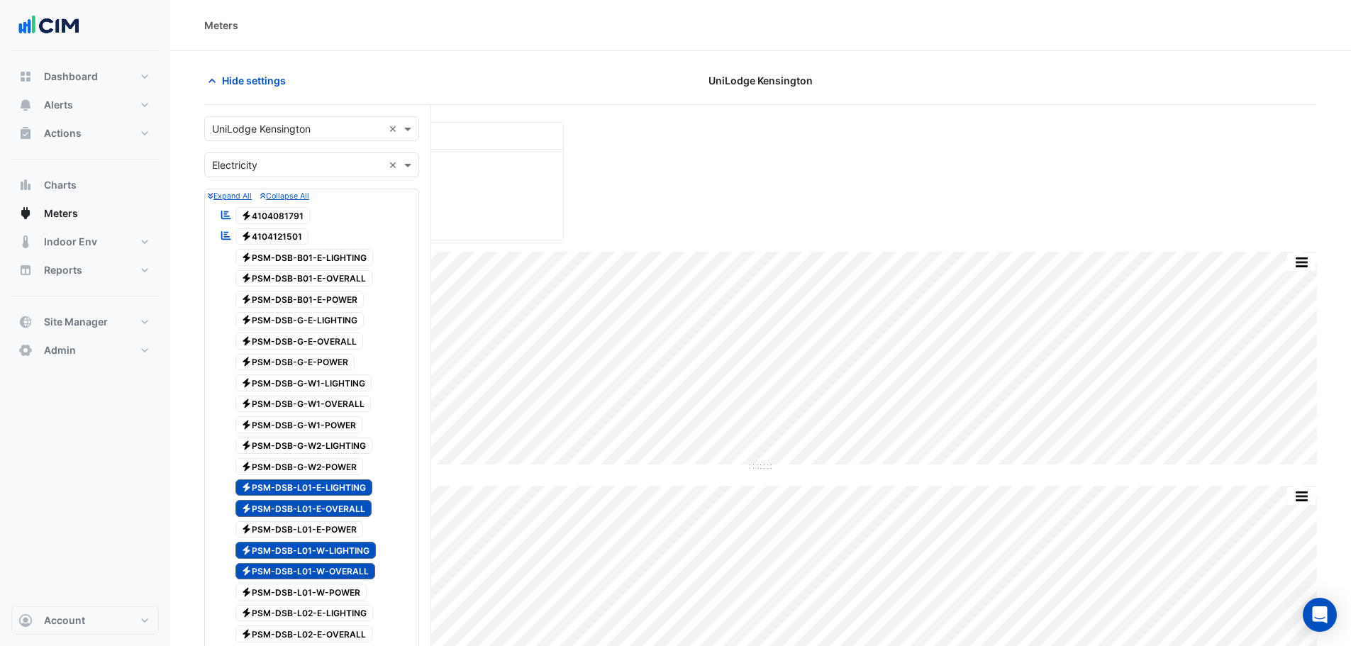
click at [217, 79] on icon "button" at bounding box center [212, 81] width 14 height 14
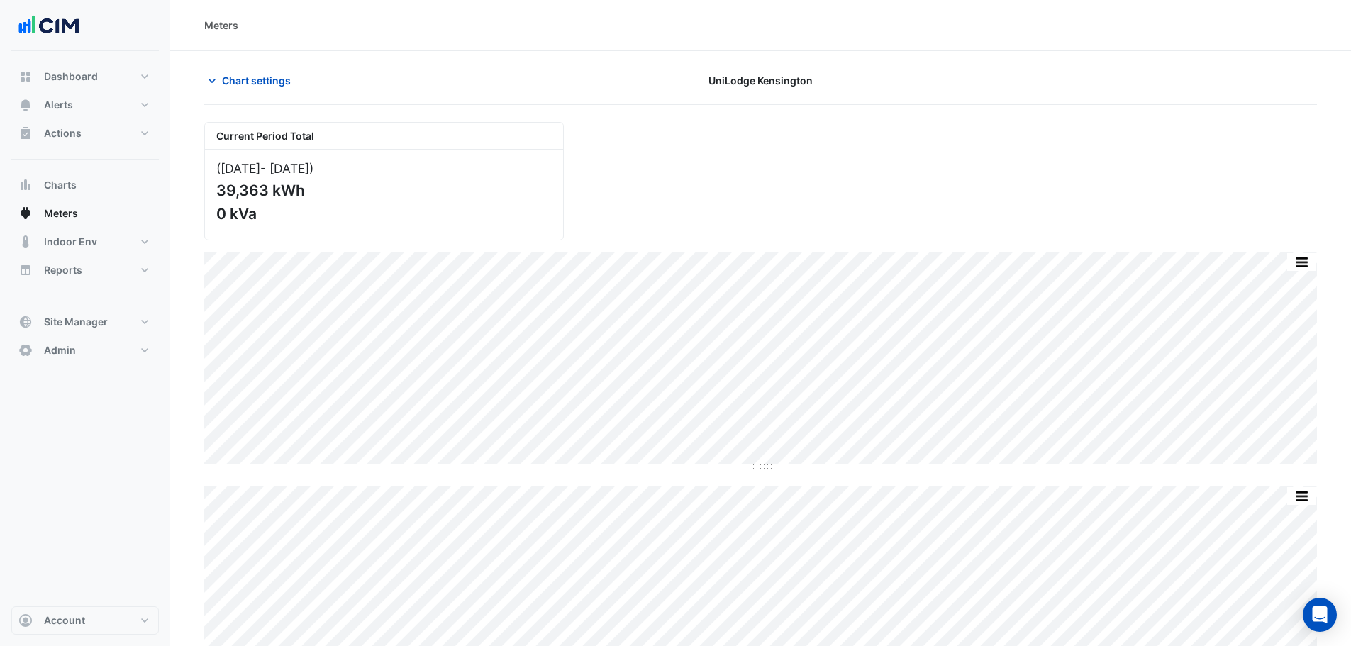
click at [248, 85] on span "Chart settings" at bounding box center [256, 80] width 69 height 15
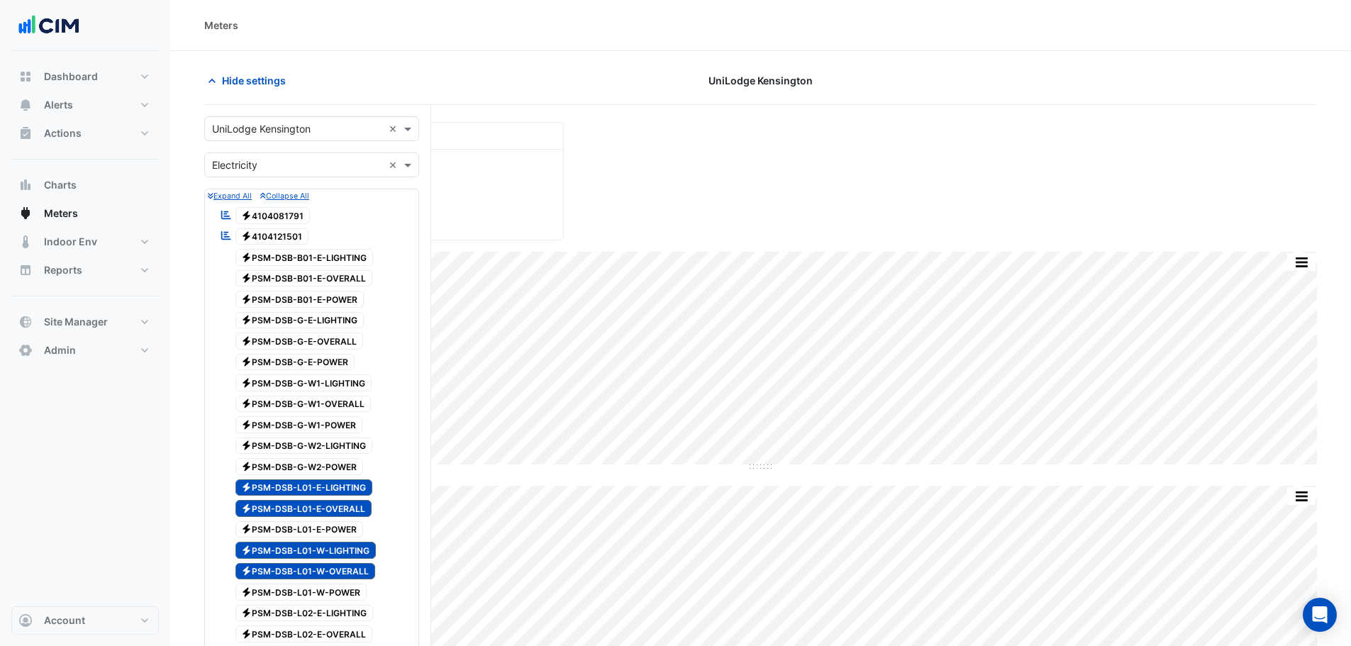
click at [292, 162] on input "text" at bounding box center [297, 165] width 171 height 15
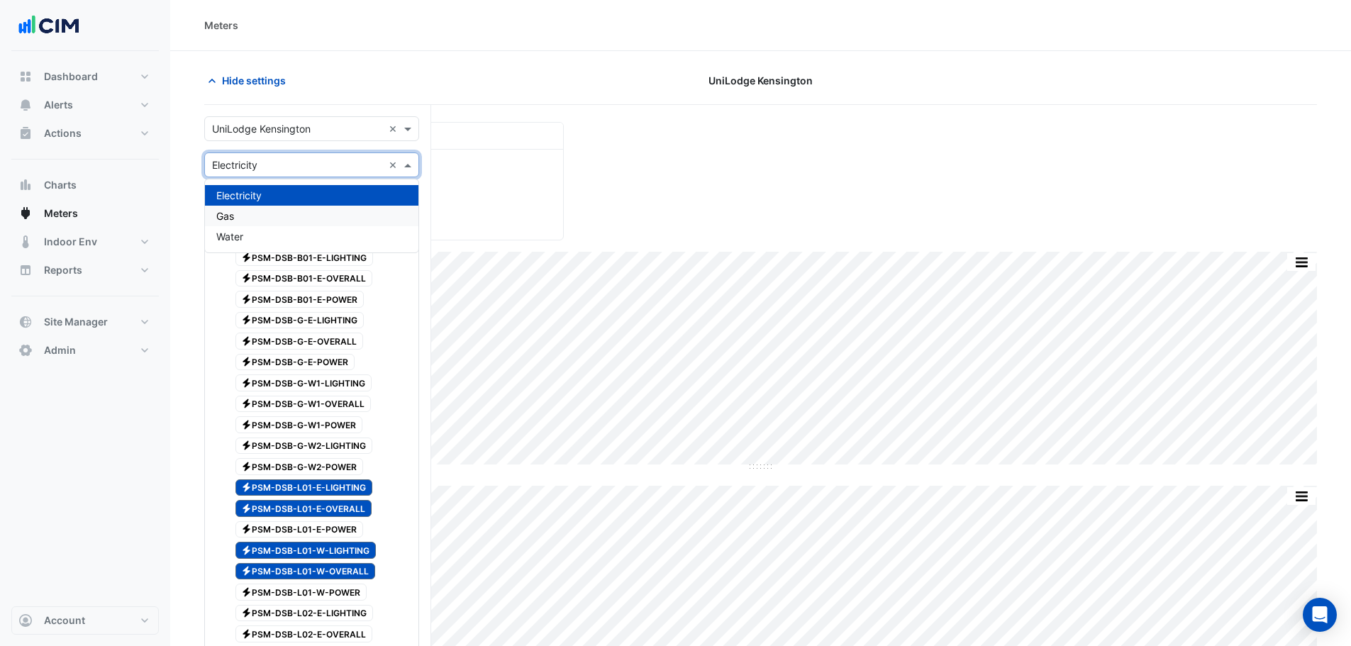
click at [285, 208] on div "Gas" at bounding box center [311, 216] width 213 height 21
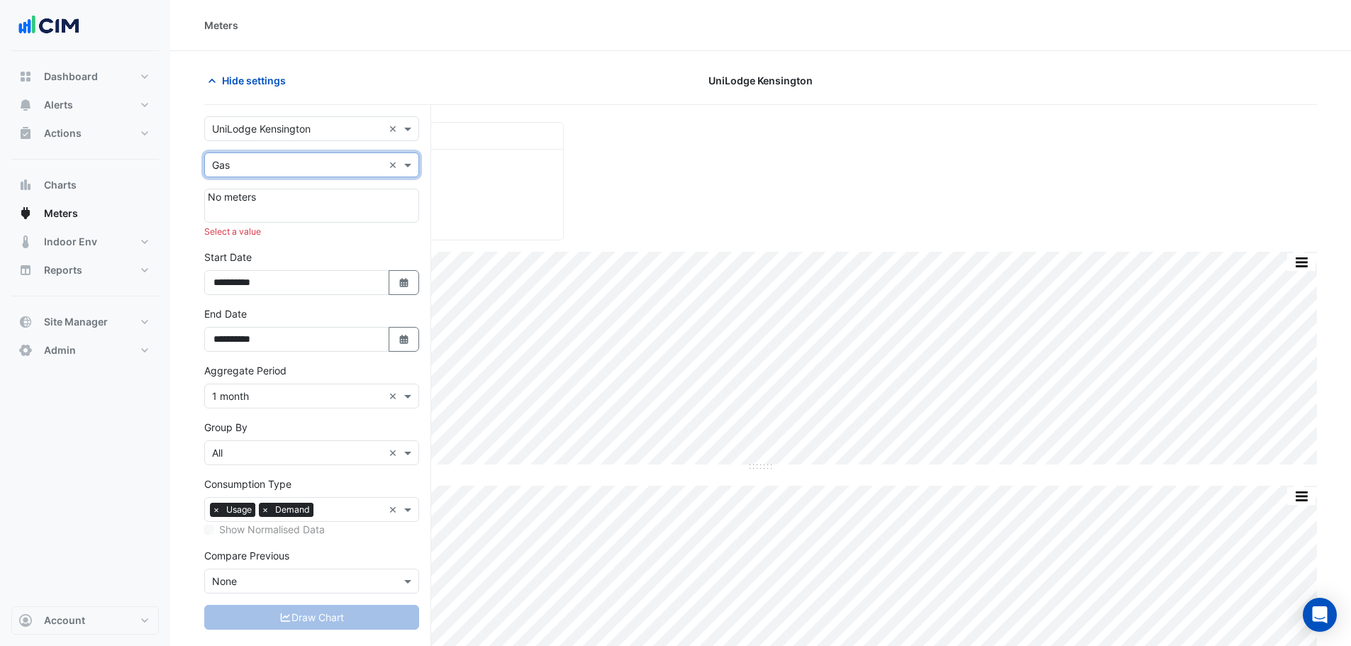
click at [281, 170] on input "text" at bounding box center [297, 165] width 171 height 15
click at [273, 228] on div "Water" at bounding box center [311, 236] width 213 height 21
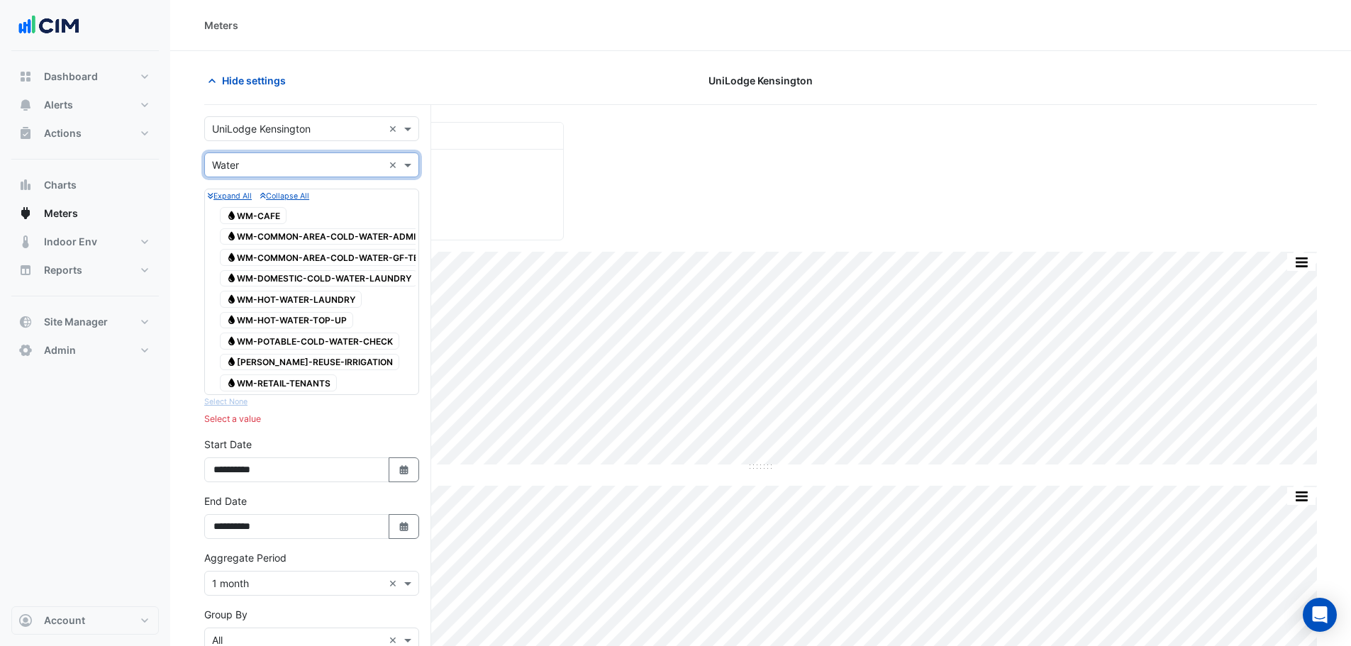
click at [279, 164] on input "text" at bounding box center [297, 165] width 171 height 15
click at [273, 198] on div "Electricity" at bounding box center [311, 195] width 213 height 21
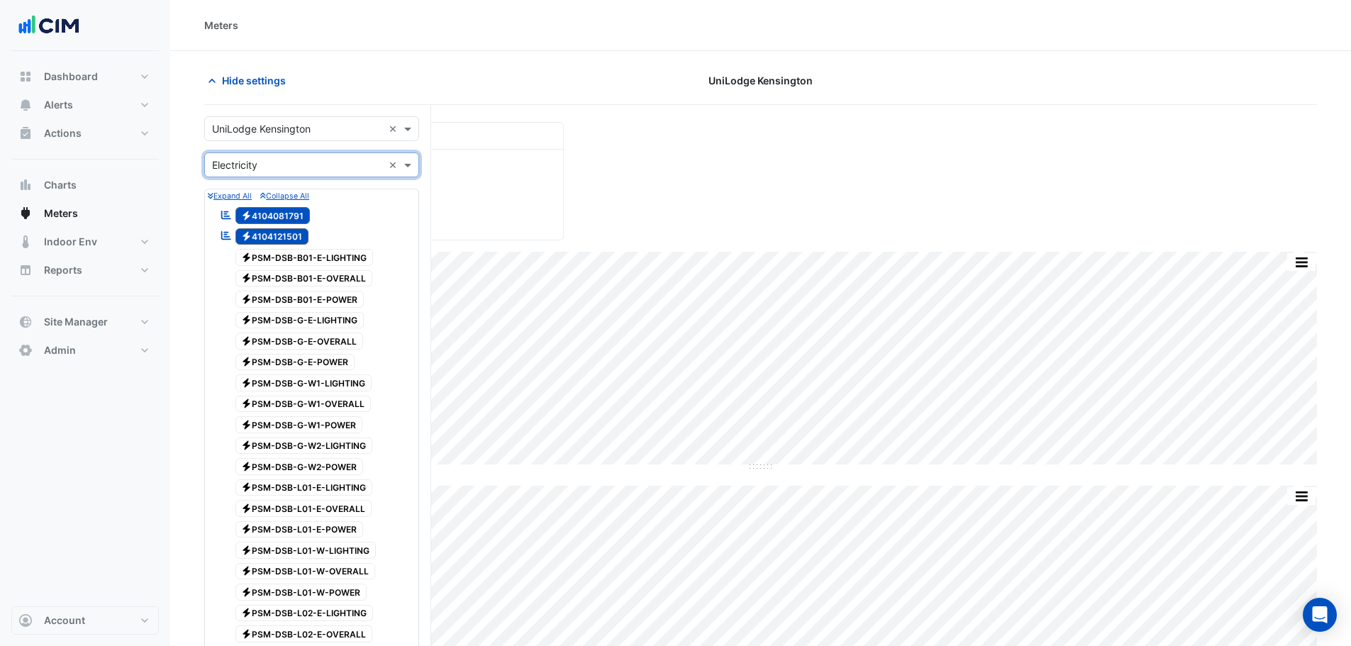
click at [222, 91] on button "Hide settings" at bounding box center [249, 80] width 91 height 25
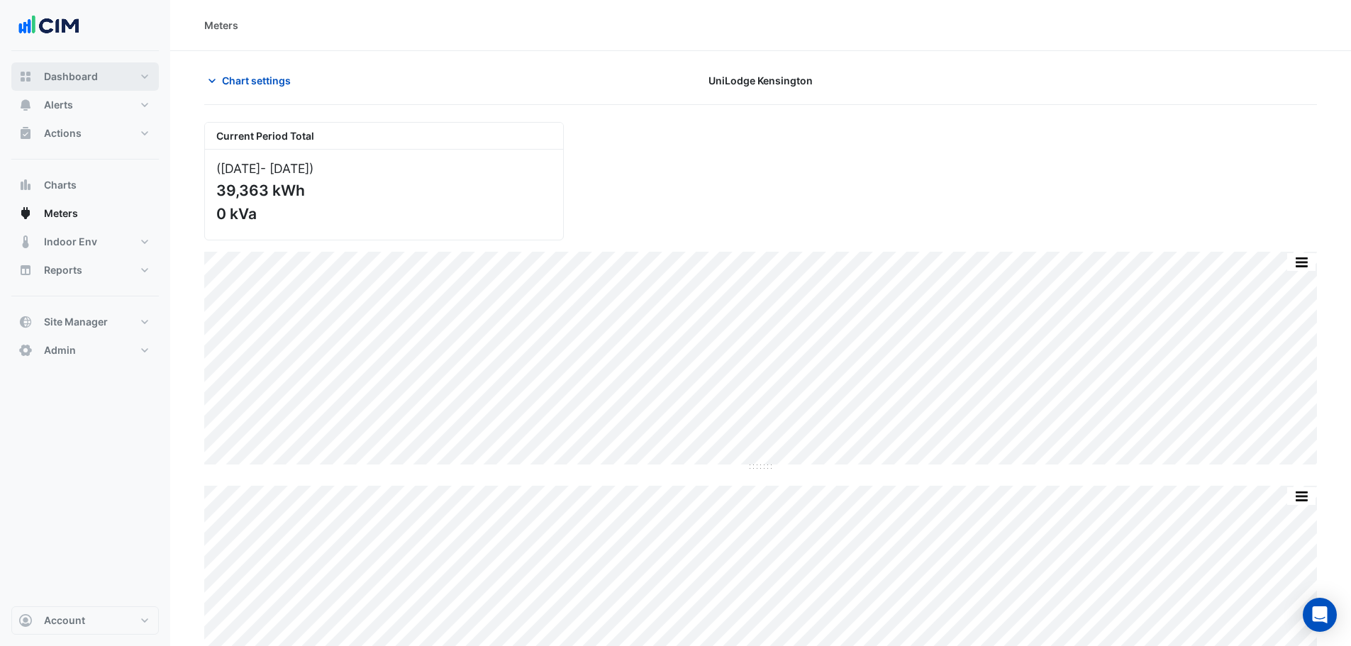
click at [94, 87] on button "Dashboard" at bounding box center [84, 76] width 147 height 28
select select "**"
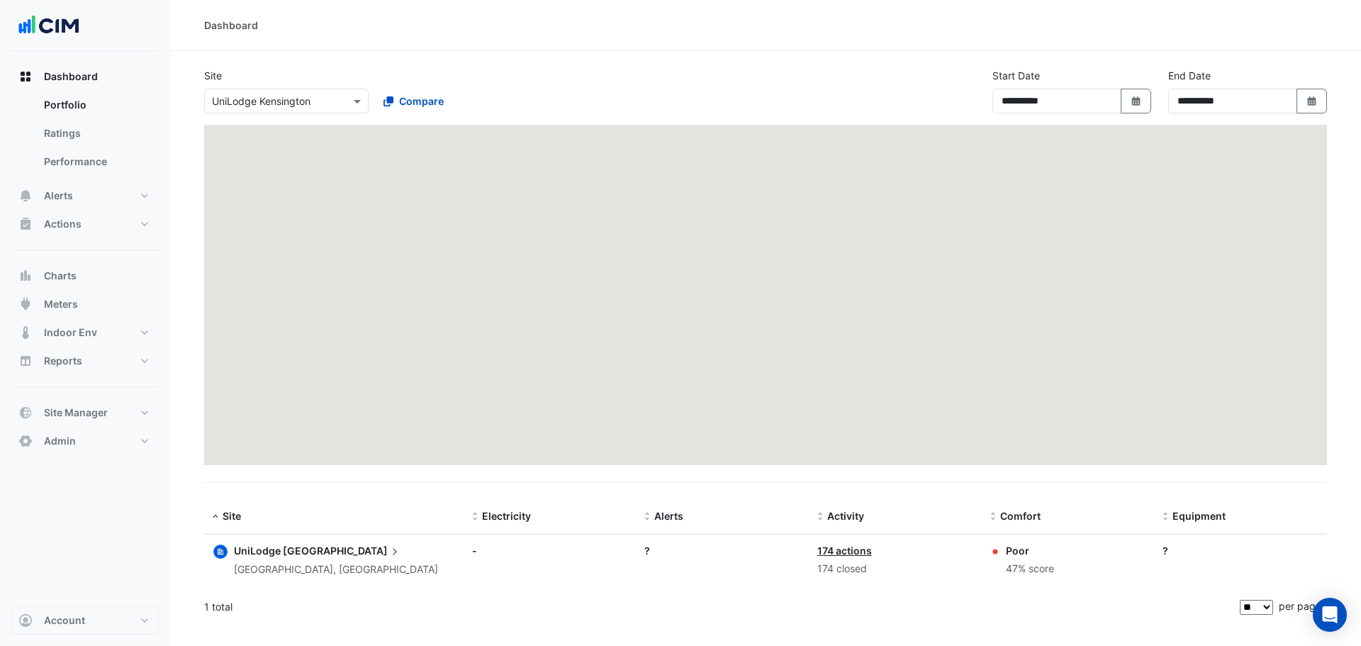
click at [317, 547] on span "[GEOGRAPHIC_DATA]" at bounding box center [342, 551] width 119 height 16
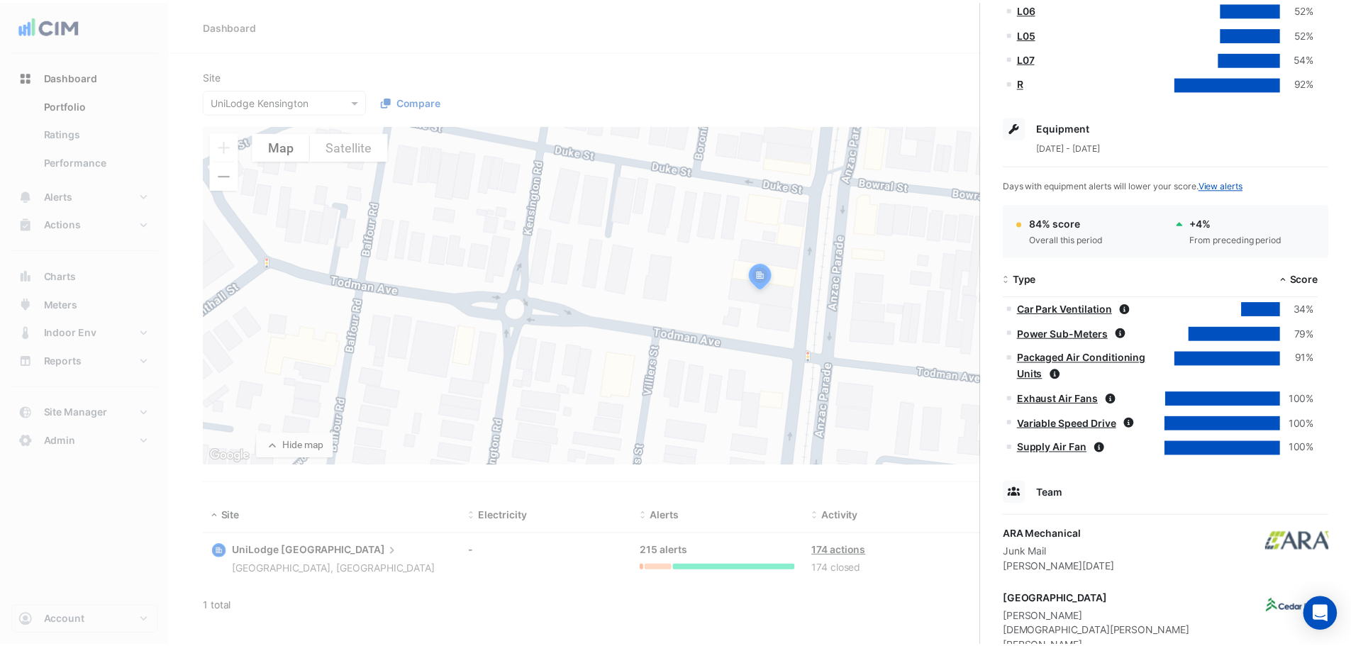
scroll to position [603, 0]
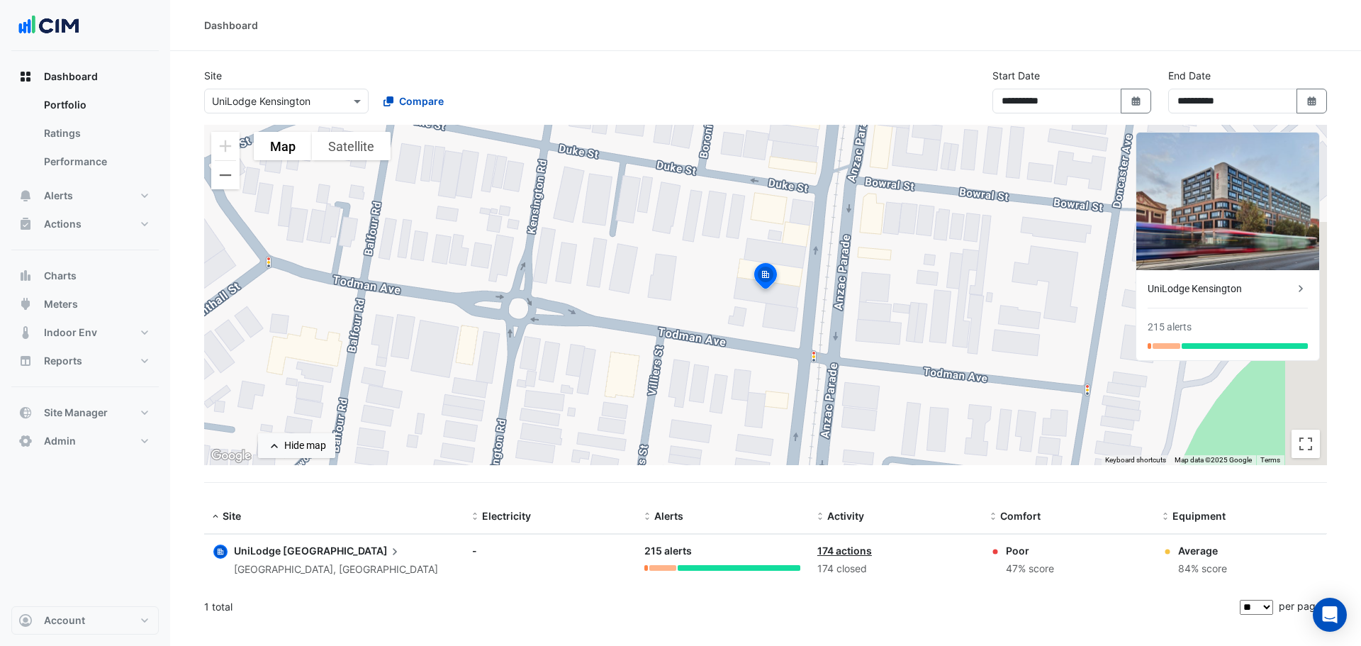
click at [69, 267] on ngb-offcanvas-backdrop at bounding box center [680, 323] width 1361 height 646
click at [85, 194] on button "Alerts" at bounding box center [84, 195] width 147 height 28
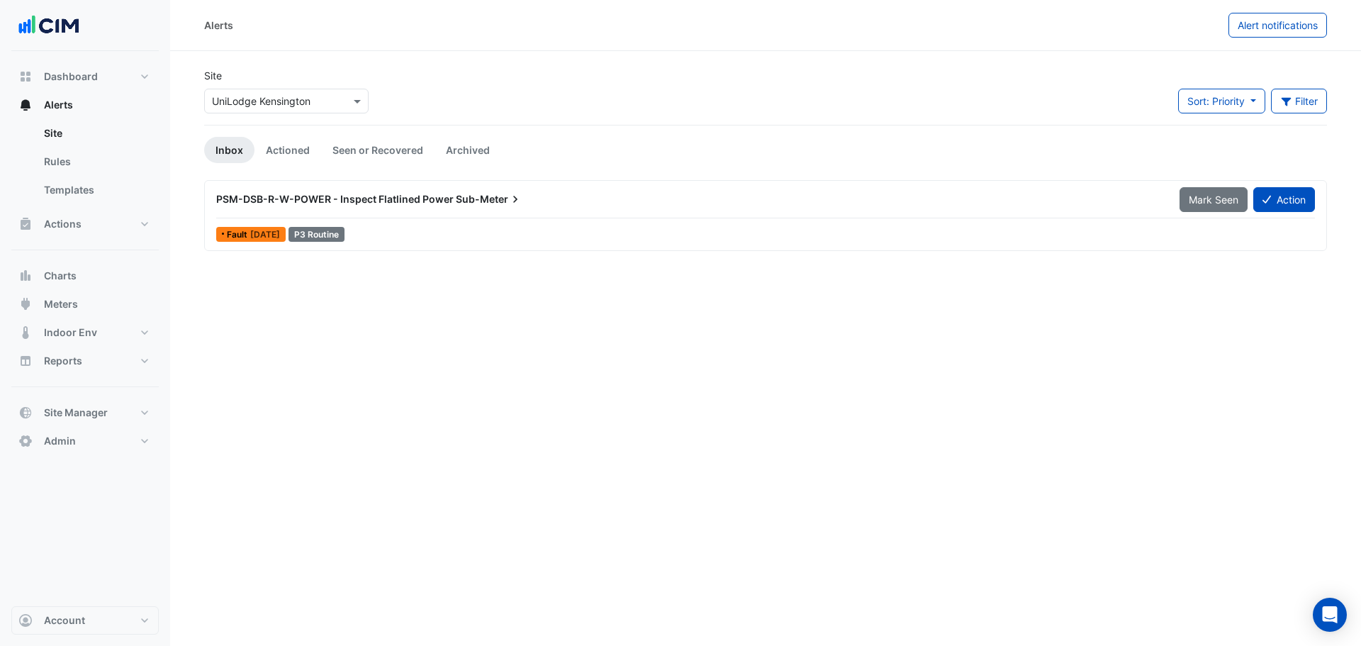
click at [1222, 111] on button "Sort: Priority" at bounding box center [1221, 101] width 87 height 25
click at [1317, 108] on button "Filter" at bounding box center [1299, 101] width 57 height 25
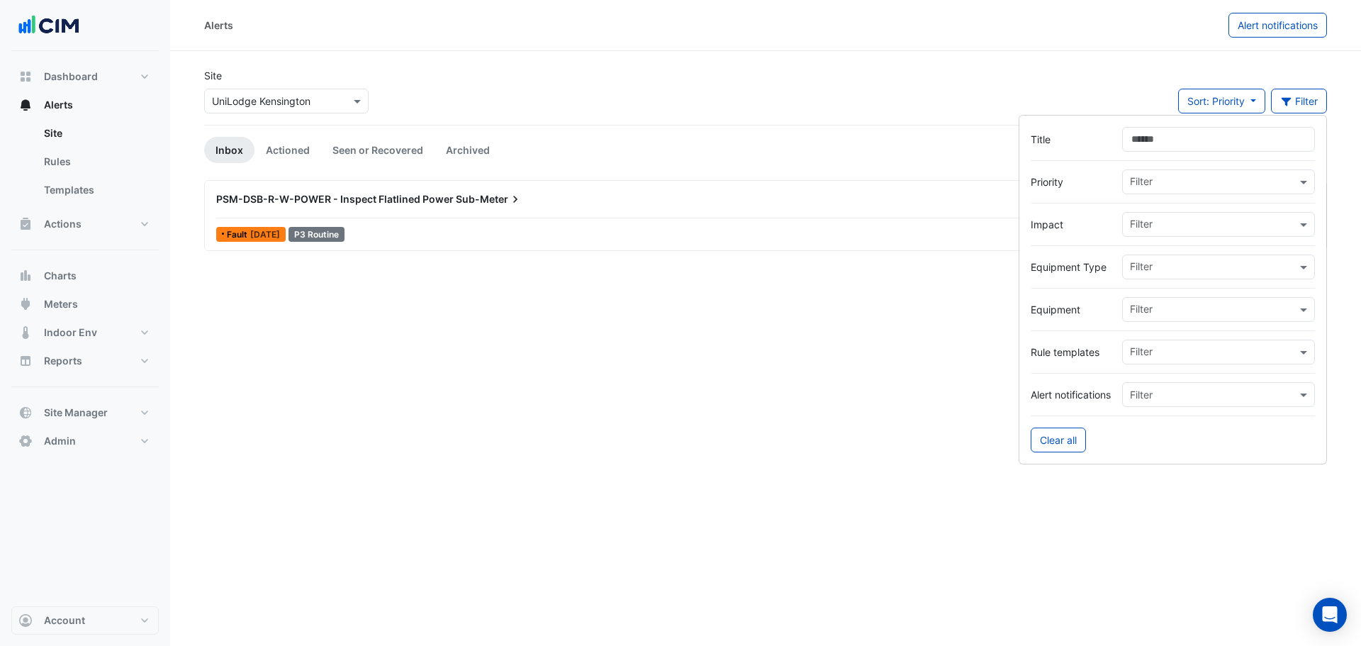
click at [1173, 141] on input "Title" at bounding box center [1218, 139] width 193 height 25
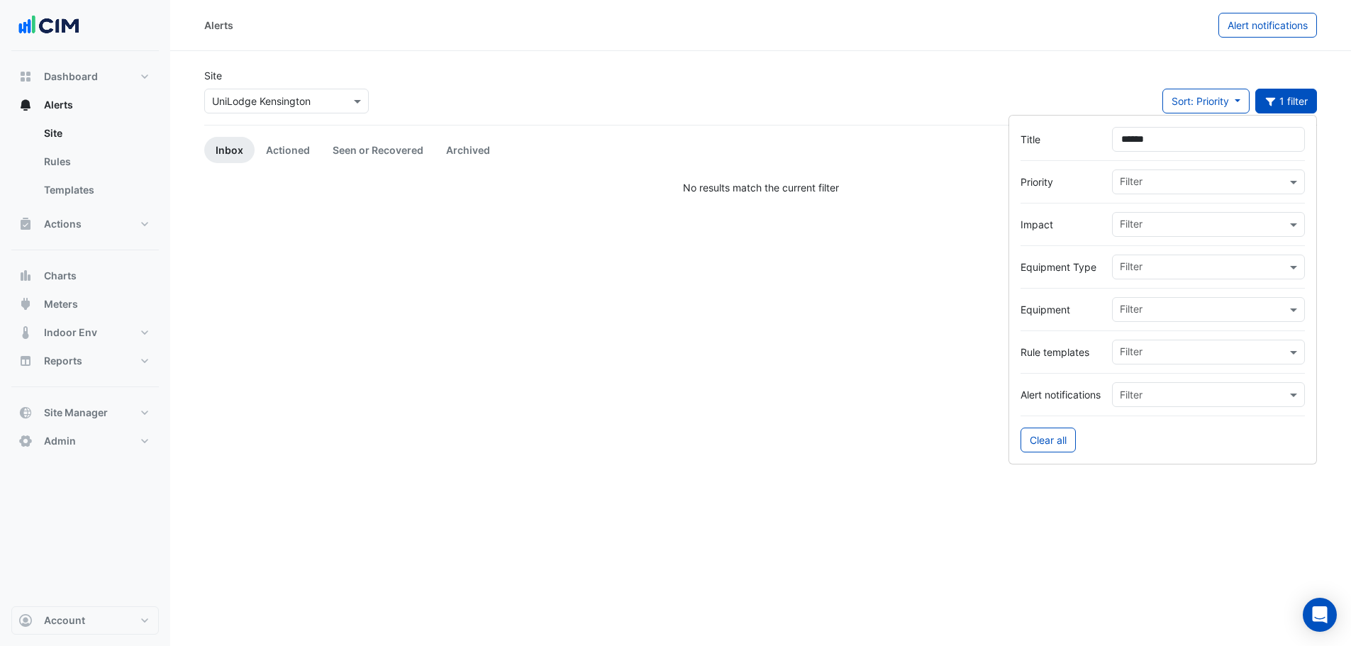
type input "******"
click at [291, 133] on app-alert-tickets "Site × UniLodge [GEOGRAPHIC_DATA] Sort: Priority Priority Updated 1 filter Inbo…" at bounding box center [765, 131] width 1123 height 127
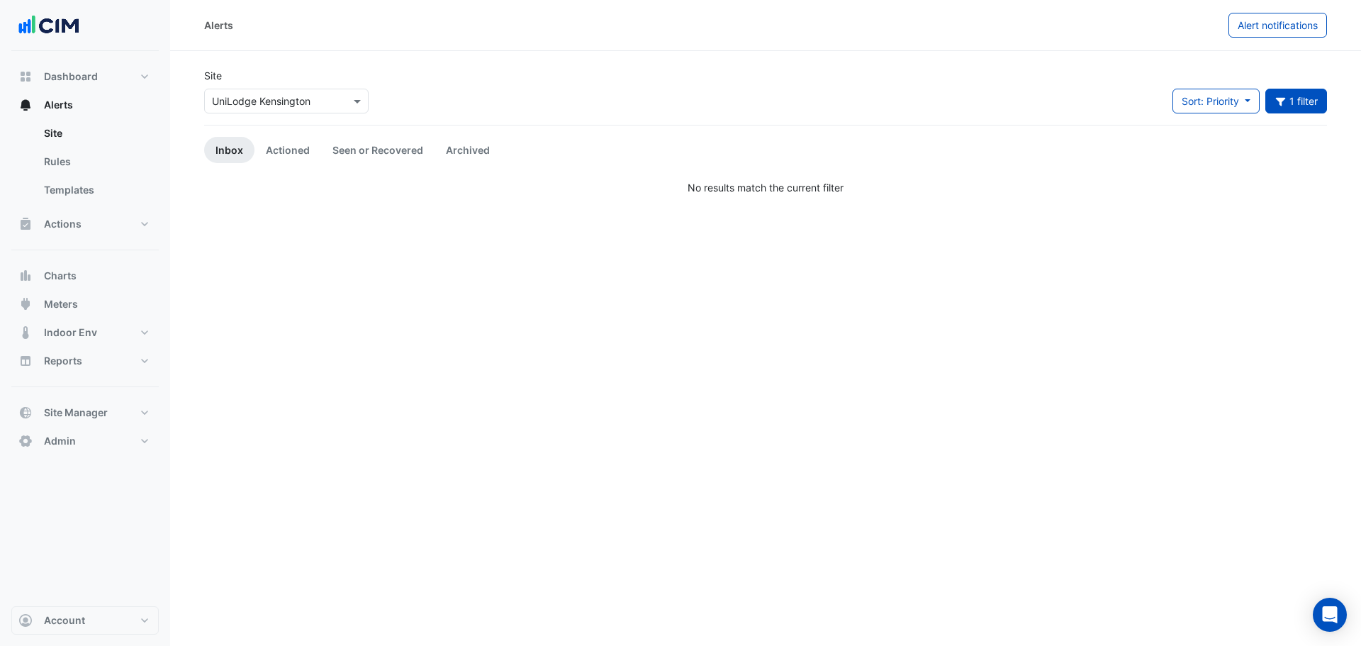
click at [285, 152] on link "Actioned" at bounding box center [288, 150] width 67 height 26
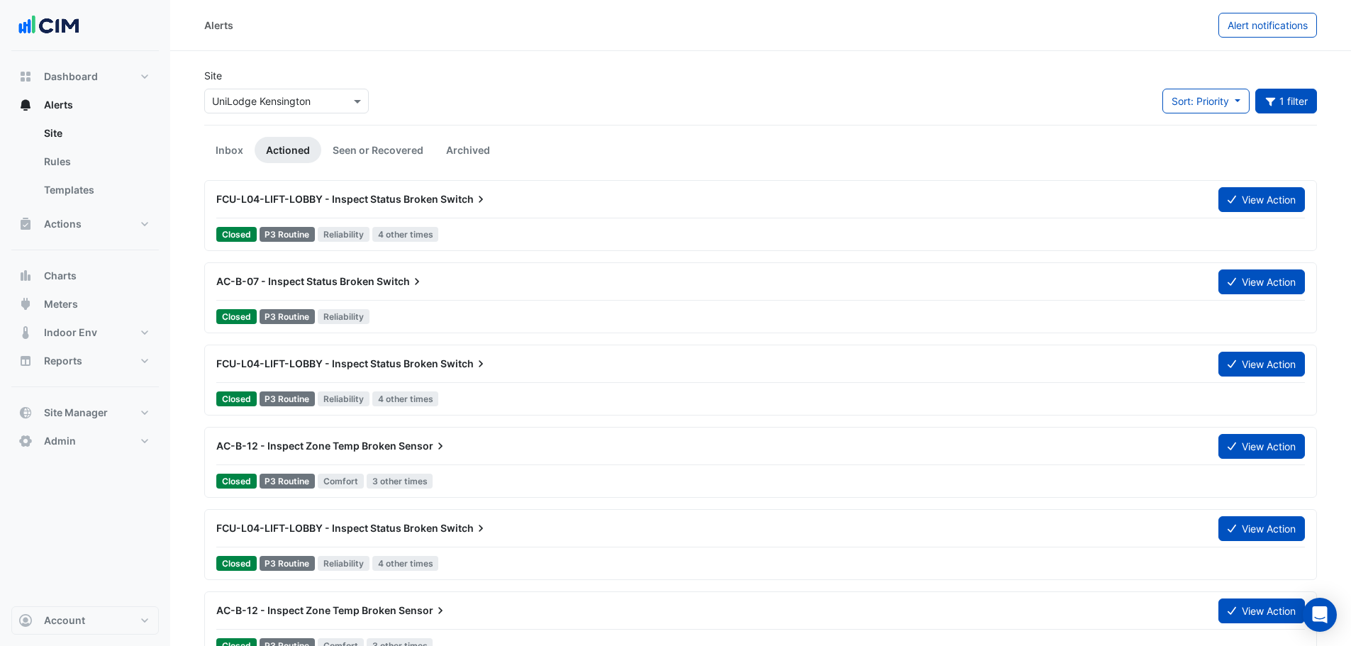
click at [1298, 99] on button "1 filter" at bounding box center [1286, 101] width 62 height 25
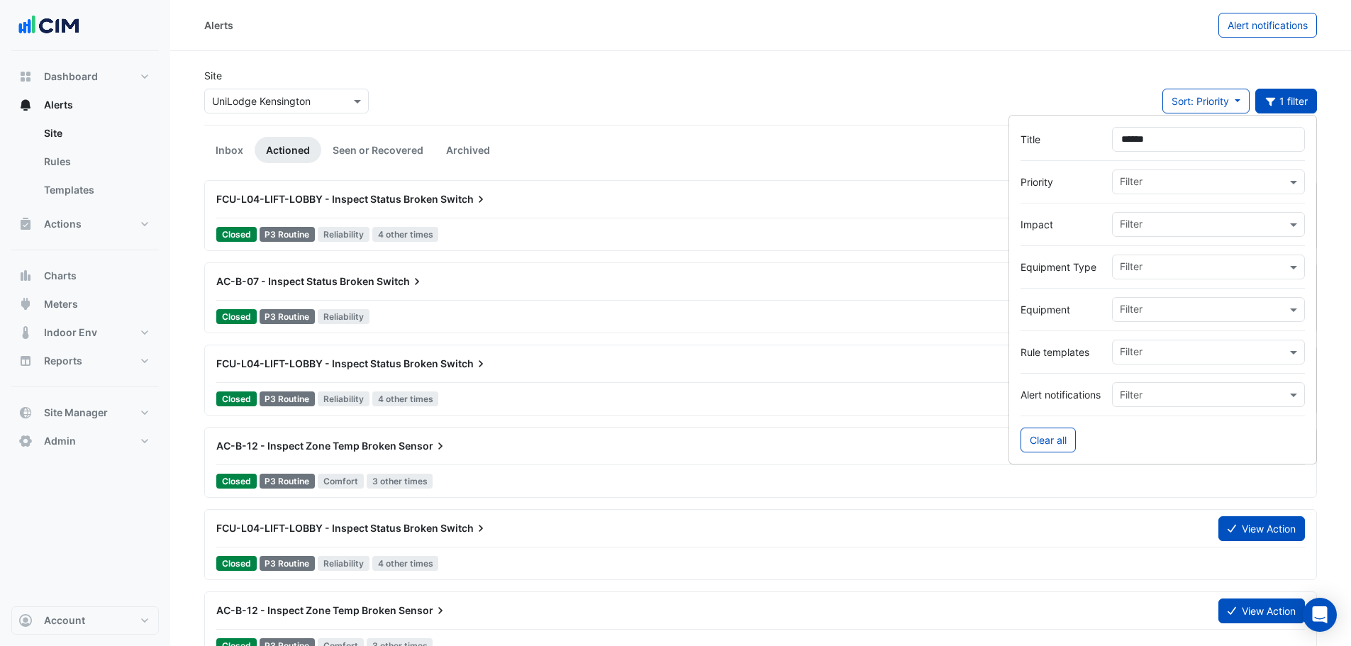
click at [624, 96] on div "Site × UniLodge [GEOGRAPHIC_DATA] Sort: Priority Priority Updated 1 filter" at bounding box center [760, 96] width 1129 height 57
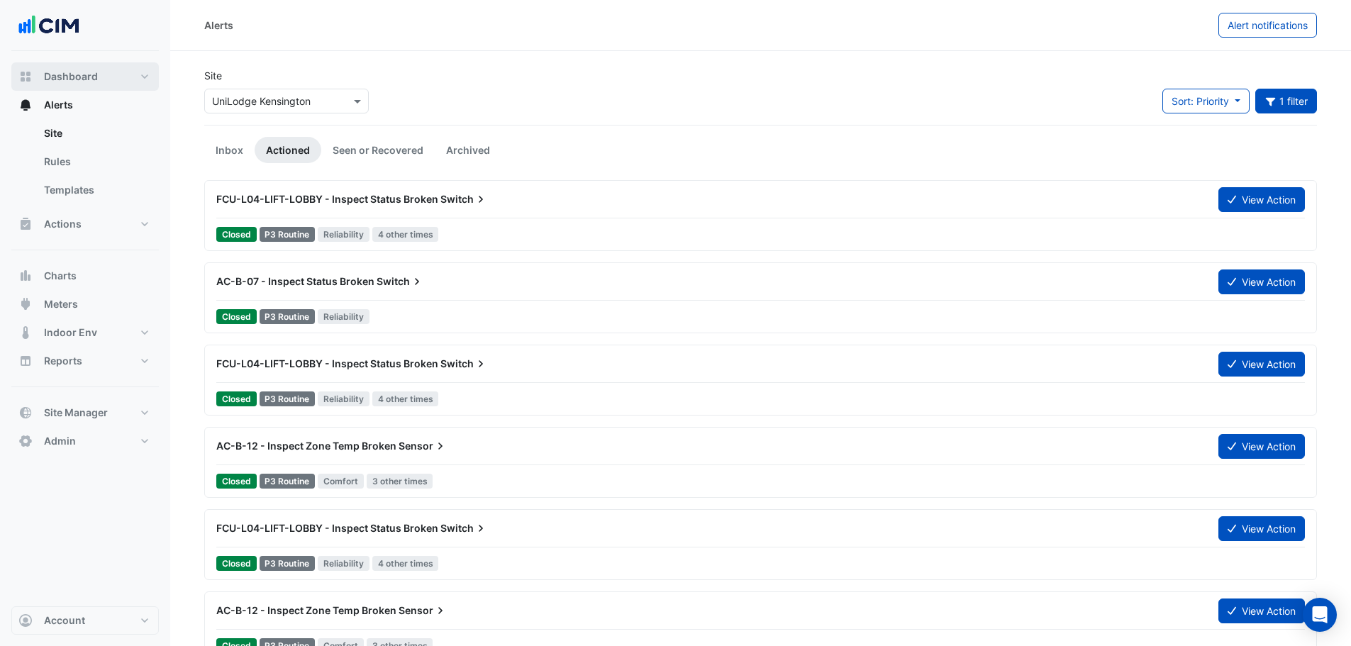
click at [92, 70] on span "Dashboard" at bounding box center [71, 76] width 54 height 14
select select "**"
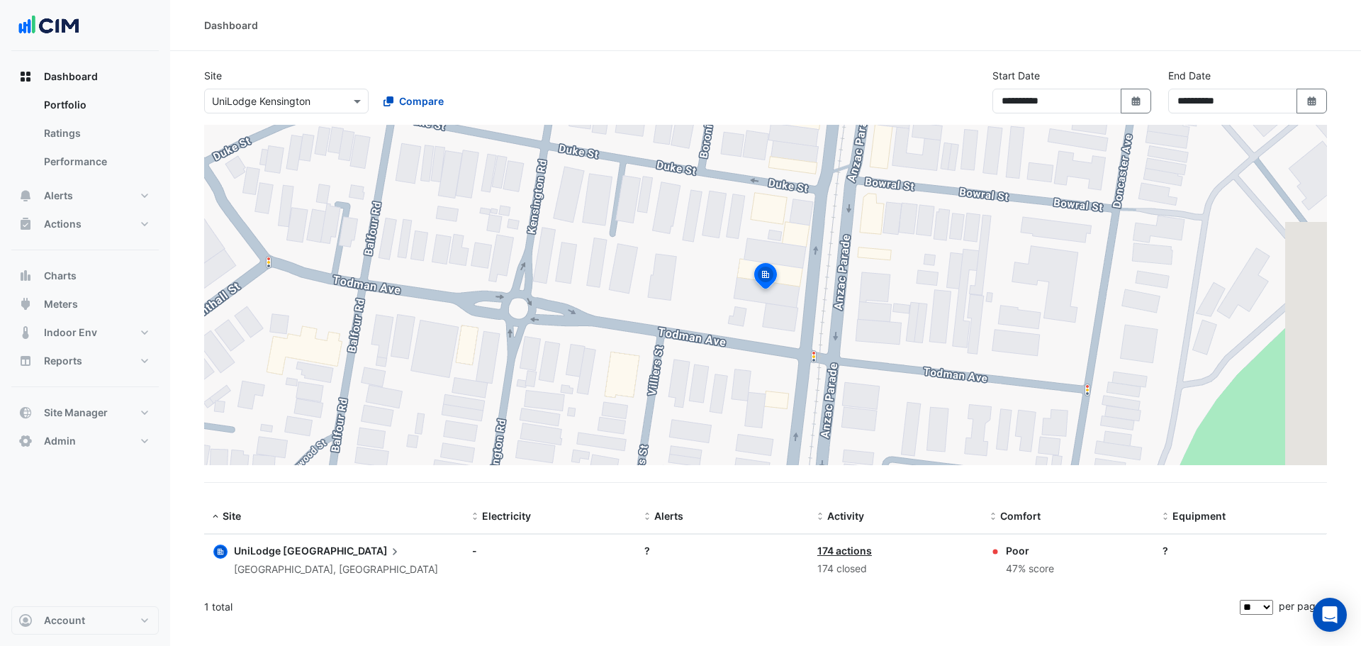
click at [302, 551] on span "[GEOGRAPHIC_DATA]" at bounding box center [342, 551] width 119 height 16
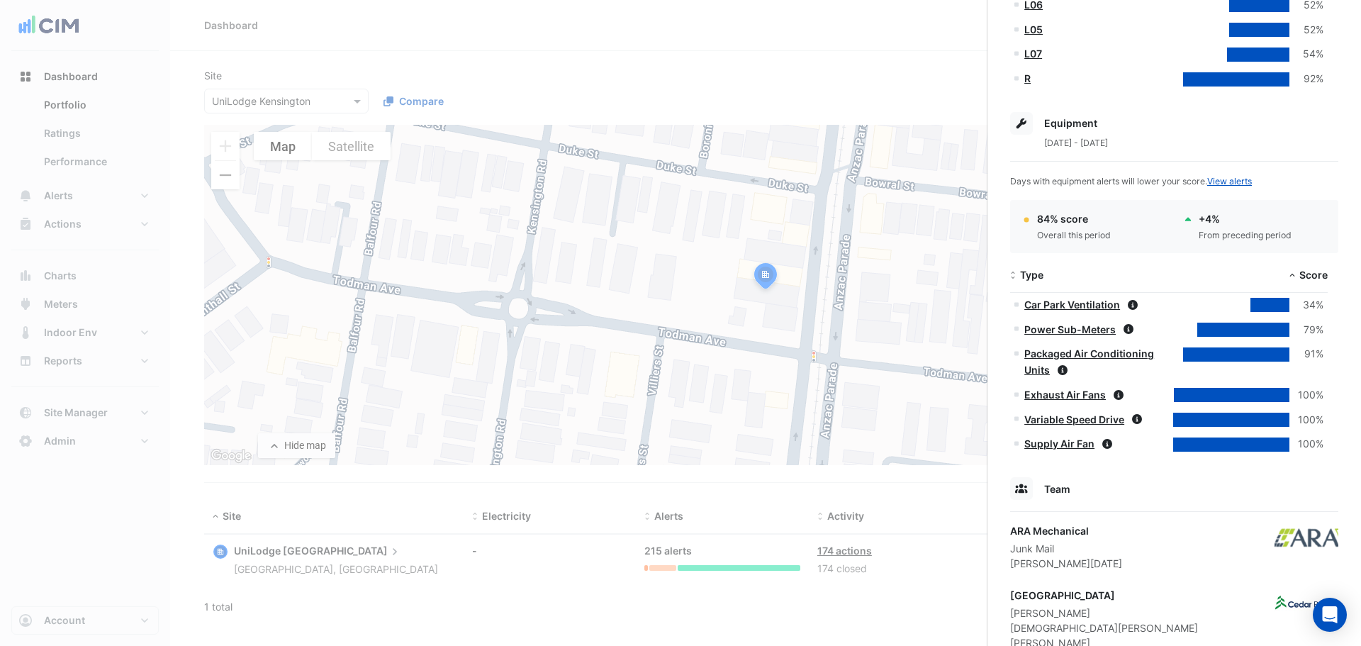
scroll to position [705, 0]
